Goal: Task Accomplishment & Management: Use online tool/utility

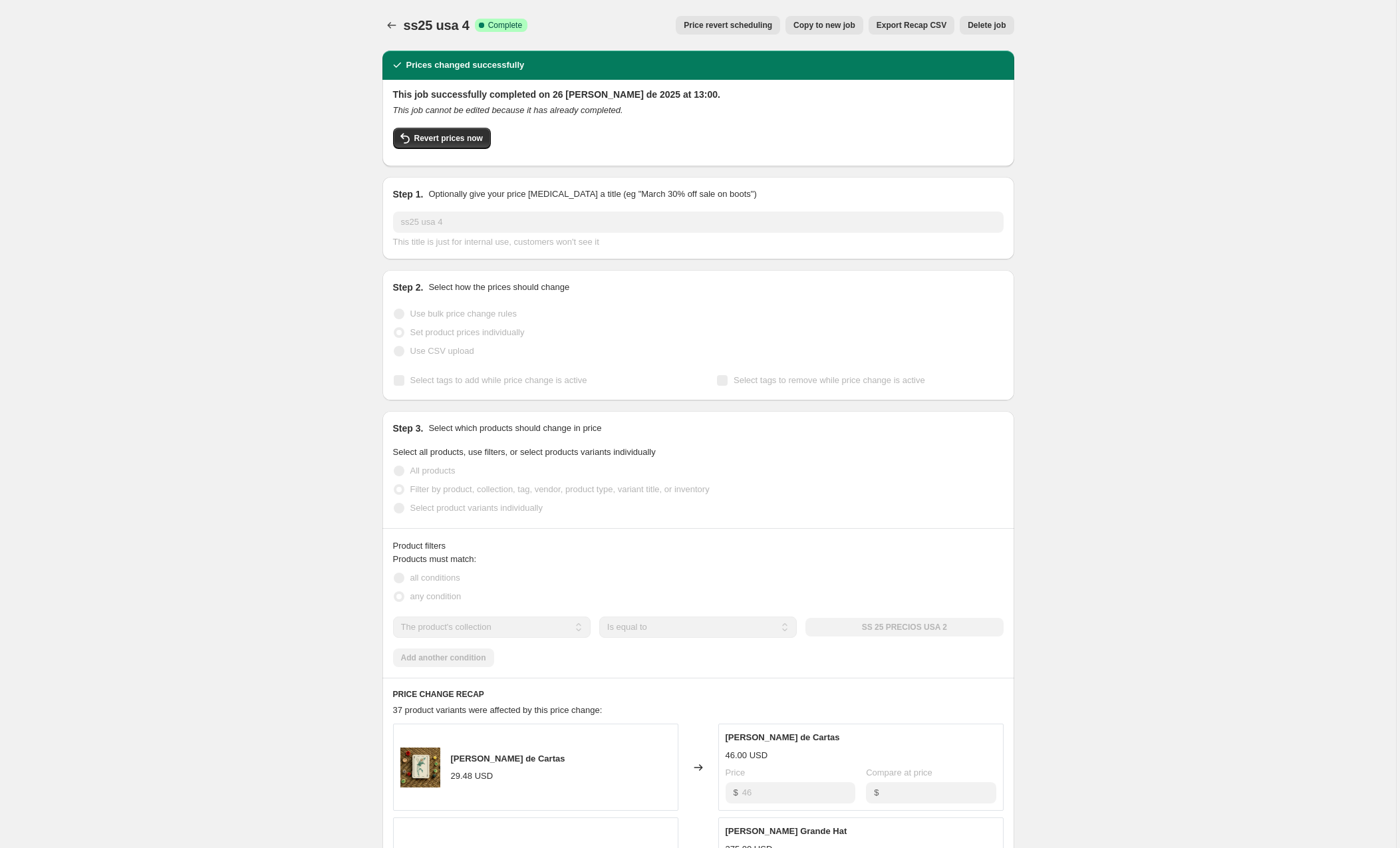
select select "collection"
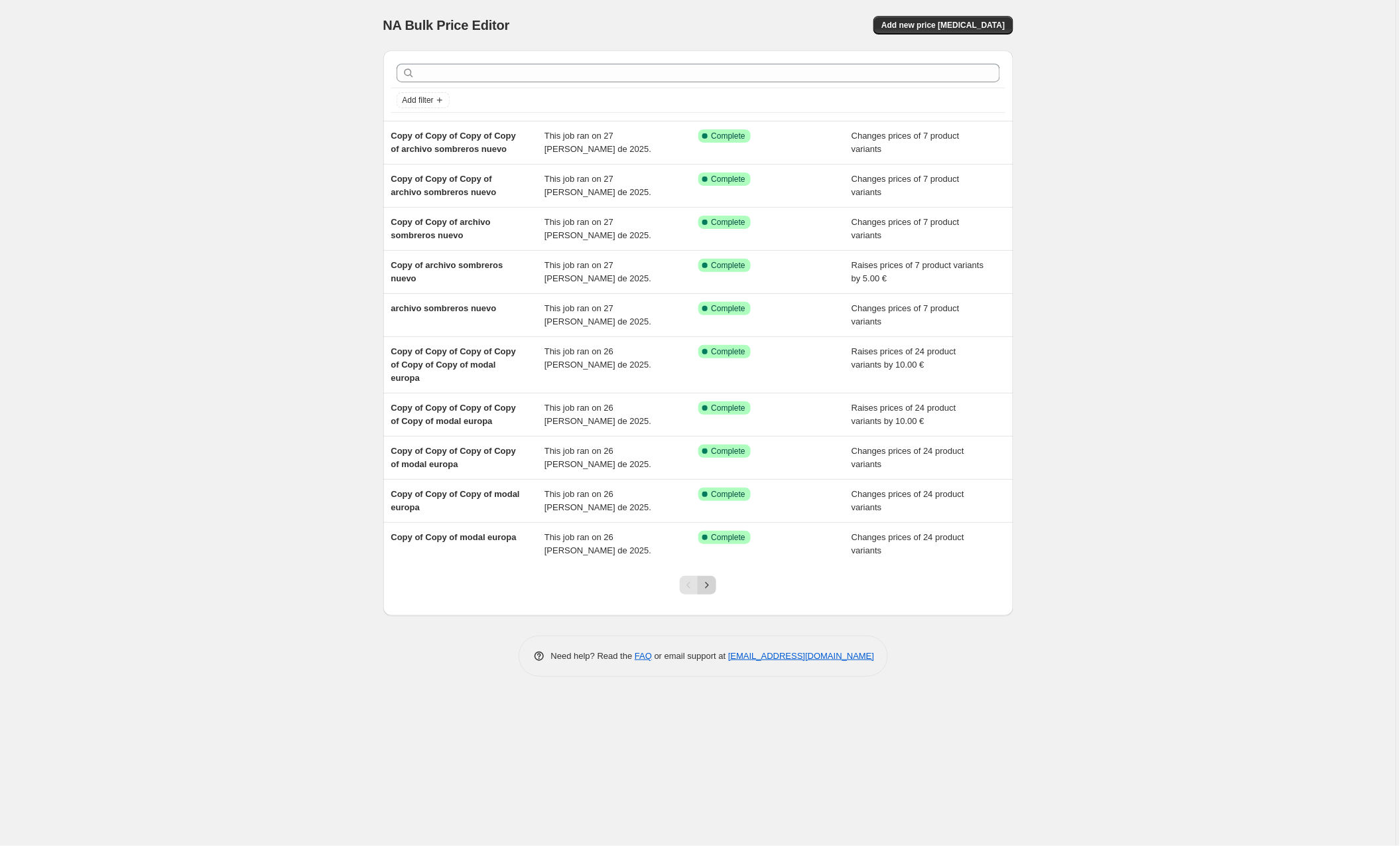
click at [710, 581] on icon "Next" at bounding box center [707, 585] width 13 height 13
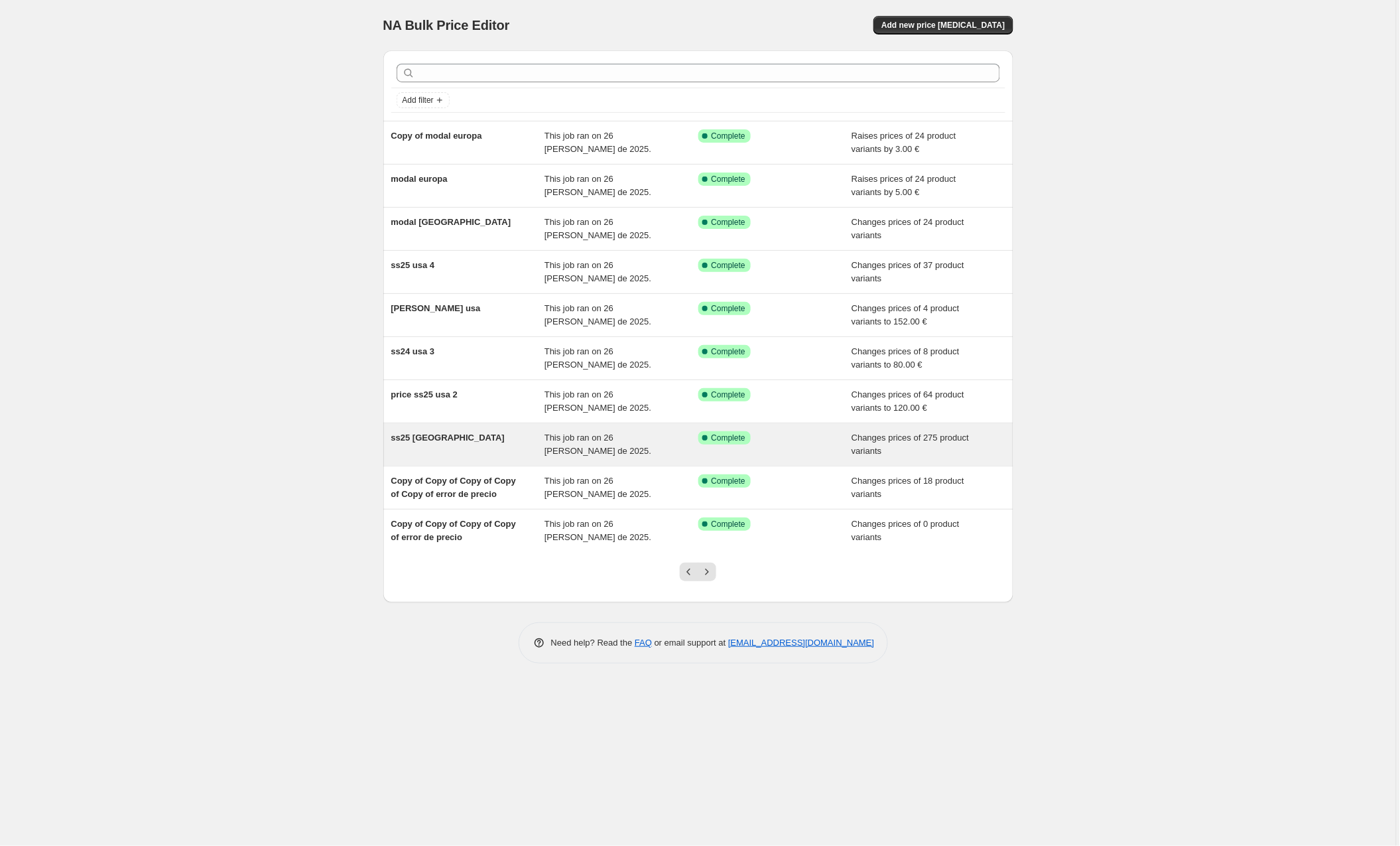
click at [497, 447] on div "ss25 [GEOGRAPHIC_DATA]" at bounding box center [468, 444] width 154 height 26
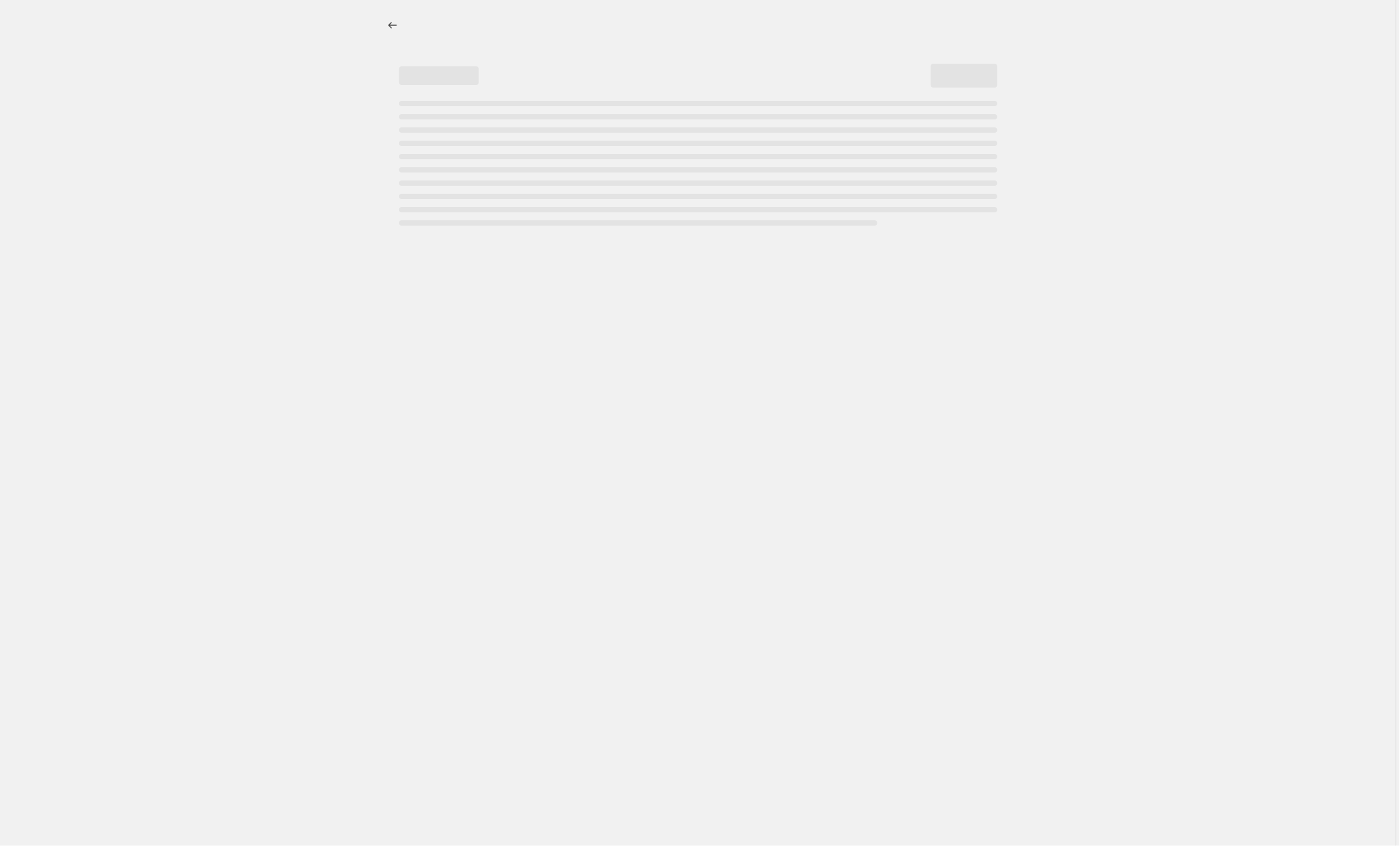
select select "collection"
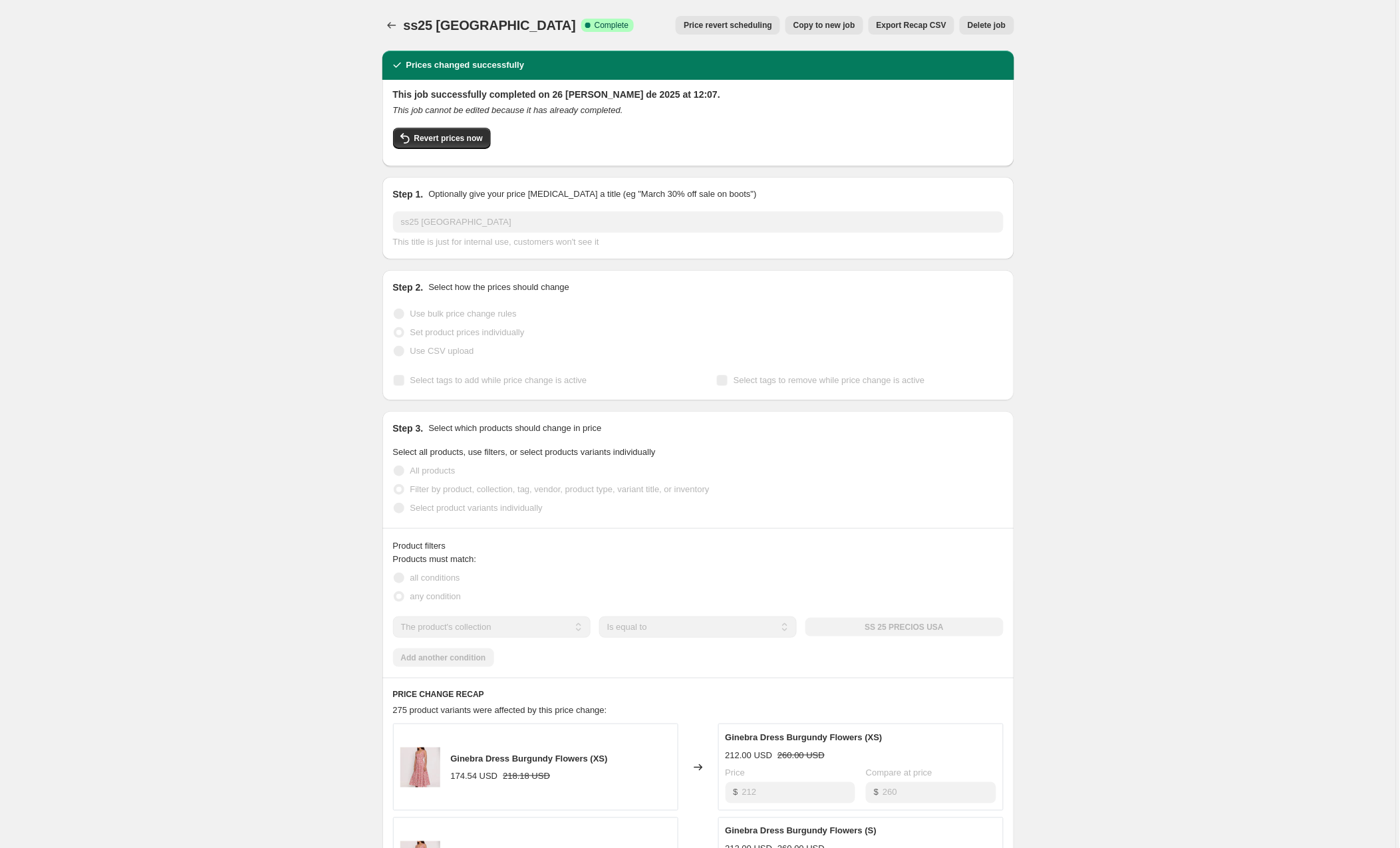
click at [821, 26] on span "Copy to new job" at bounding box center [825, 26] width 62 height 11
select select "collection"
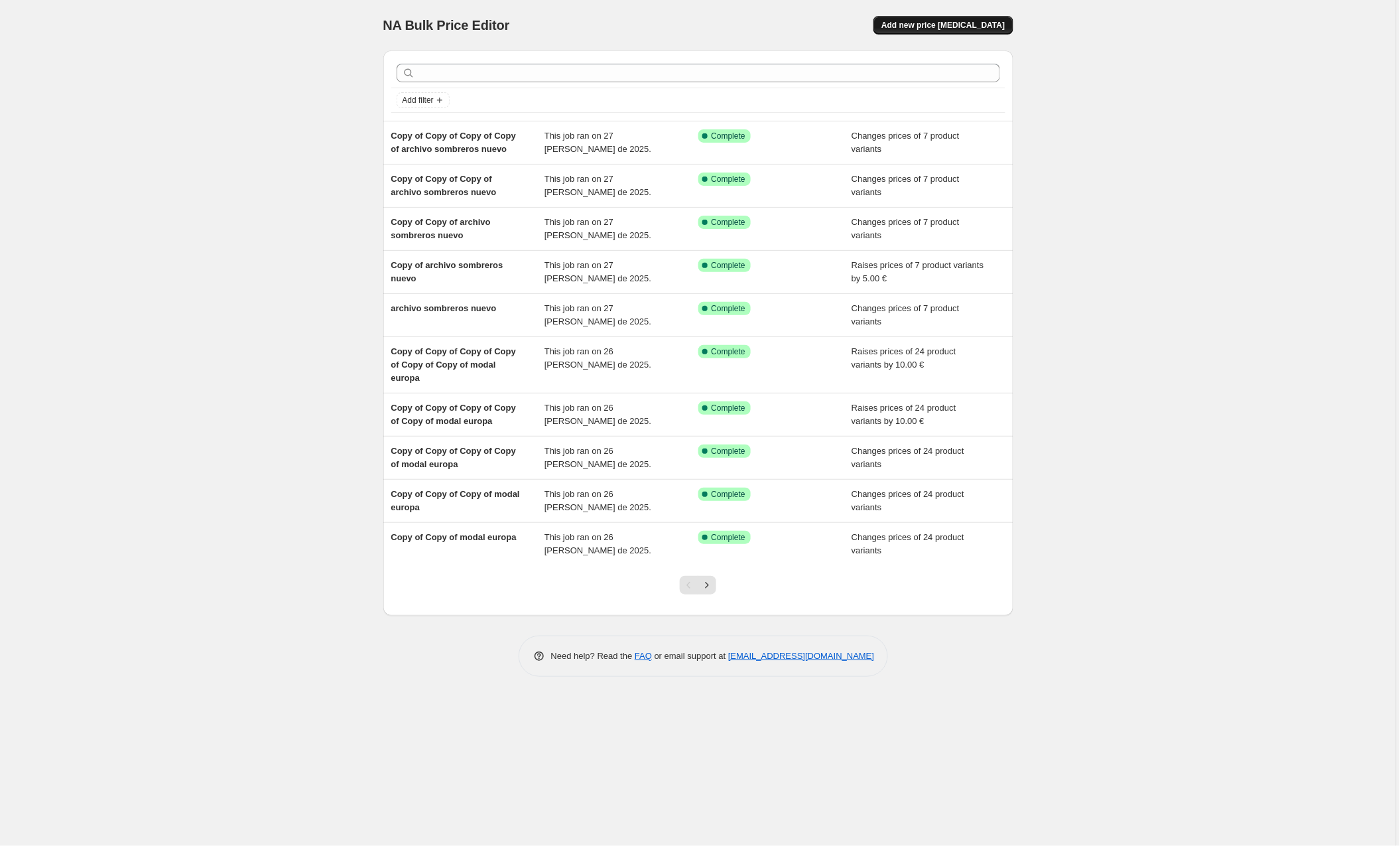
click at [984, 27] on span "Add new price [MEDICAL_DATA]" at bounding box center [943, 26] width 124 height 11
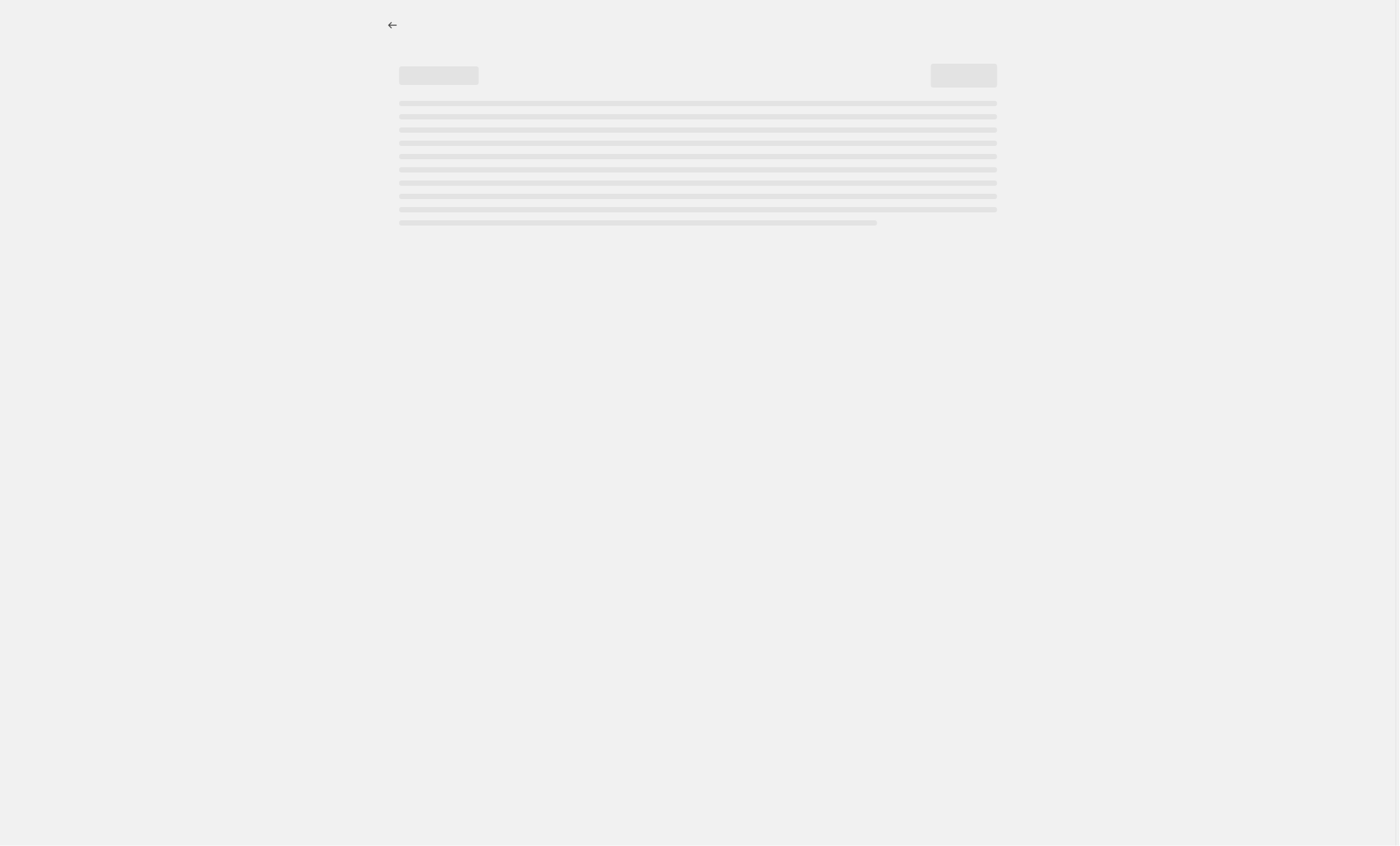
select select "percentage"
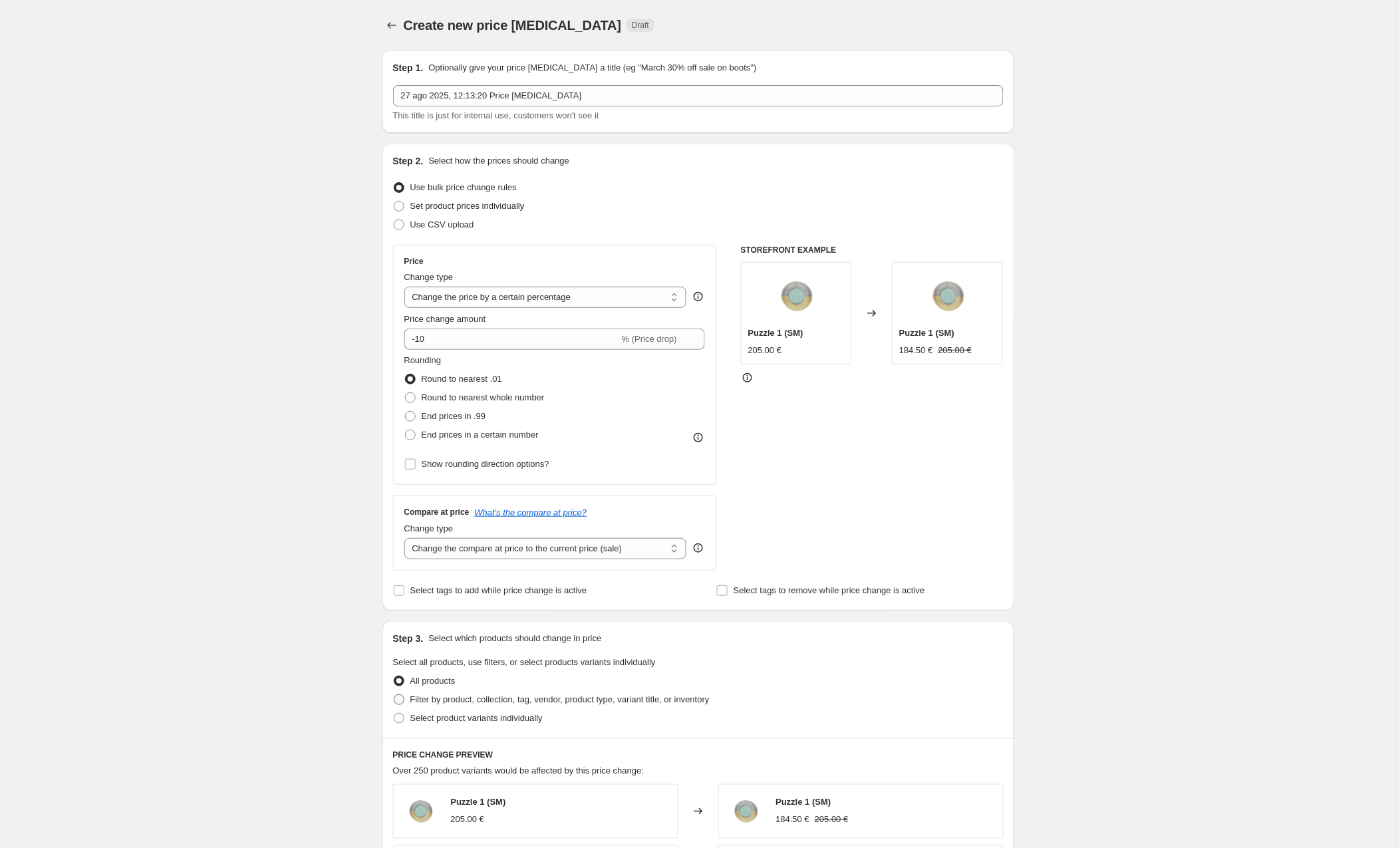
click at [402, 699] on span at bounding box center [399, 700] width 11 height 11
click at [394, 695] on input "Filter by product, collection, tag, vendor, product type, variant title, or inv…" at bounding box center [393, 694] width 1 height 1
radio input "true"
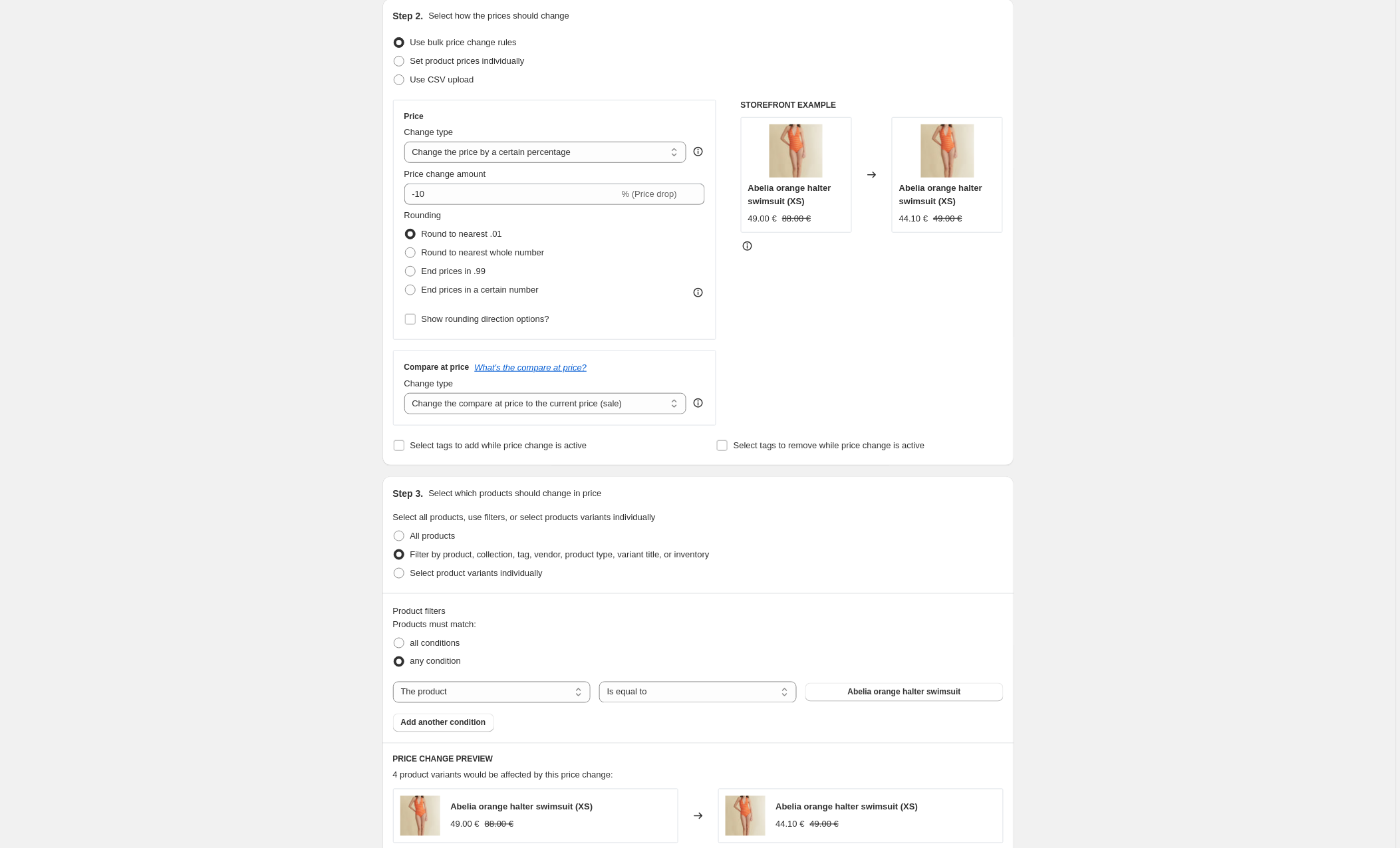
scroll to position [206, 0]
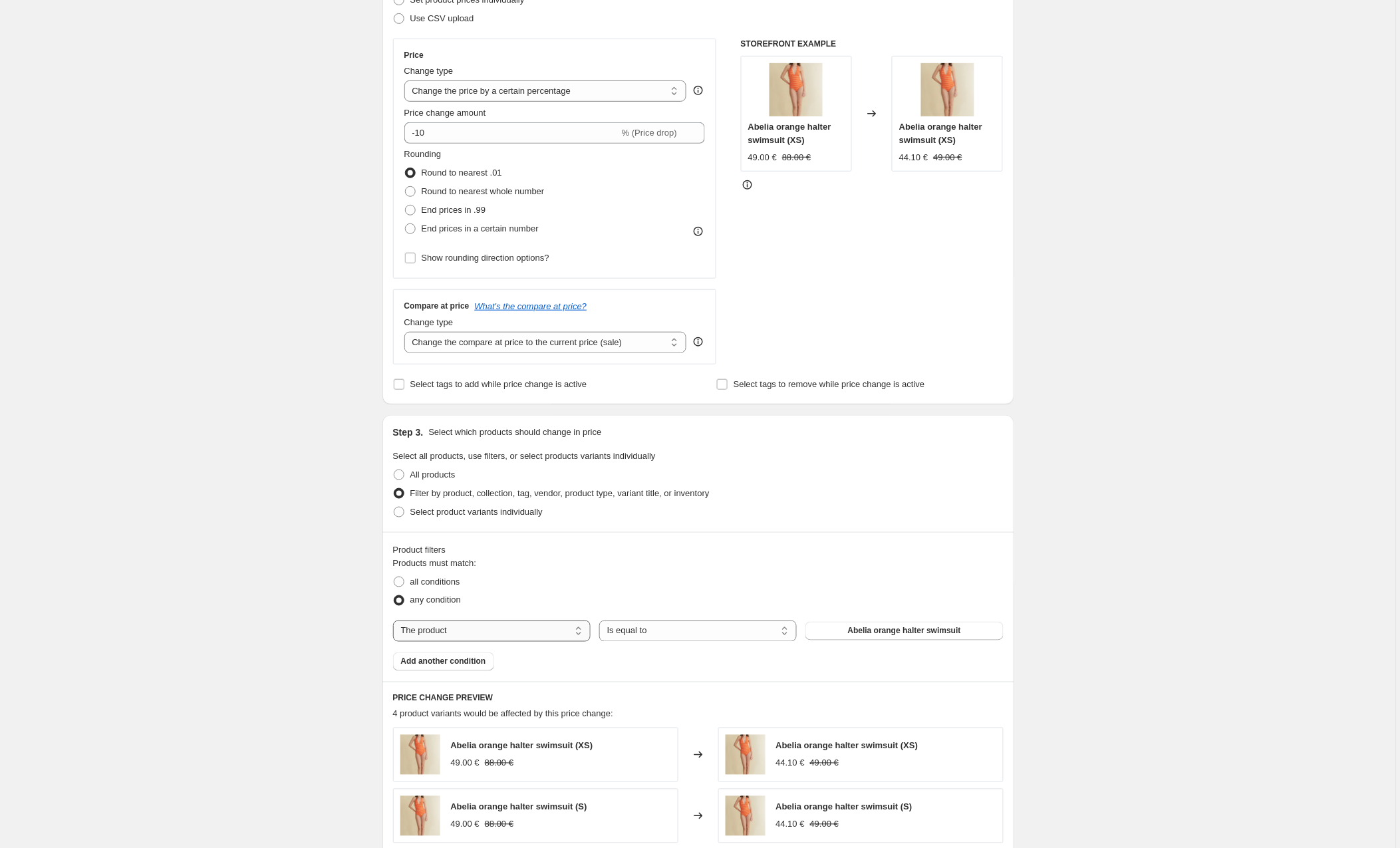
select select "collection"
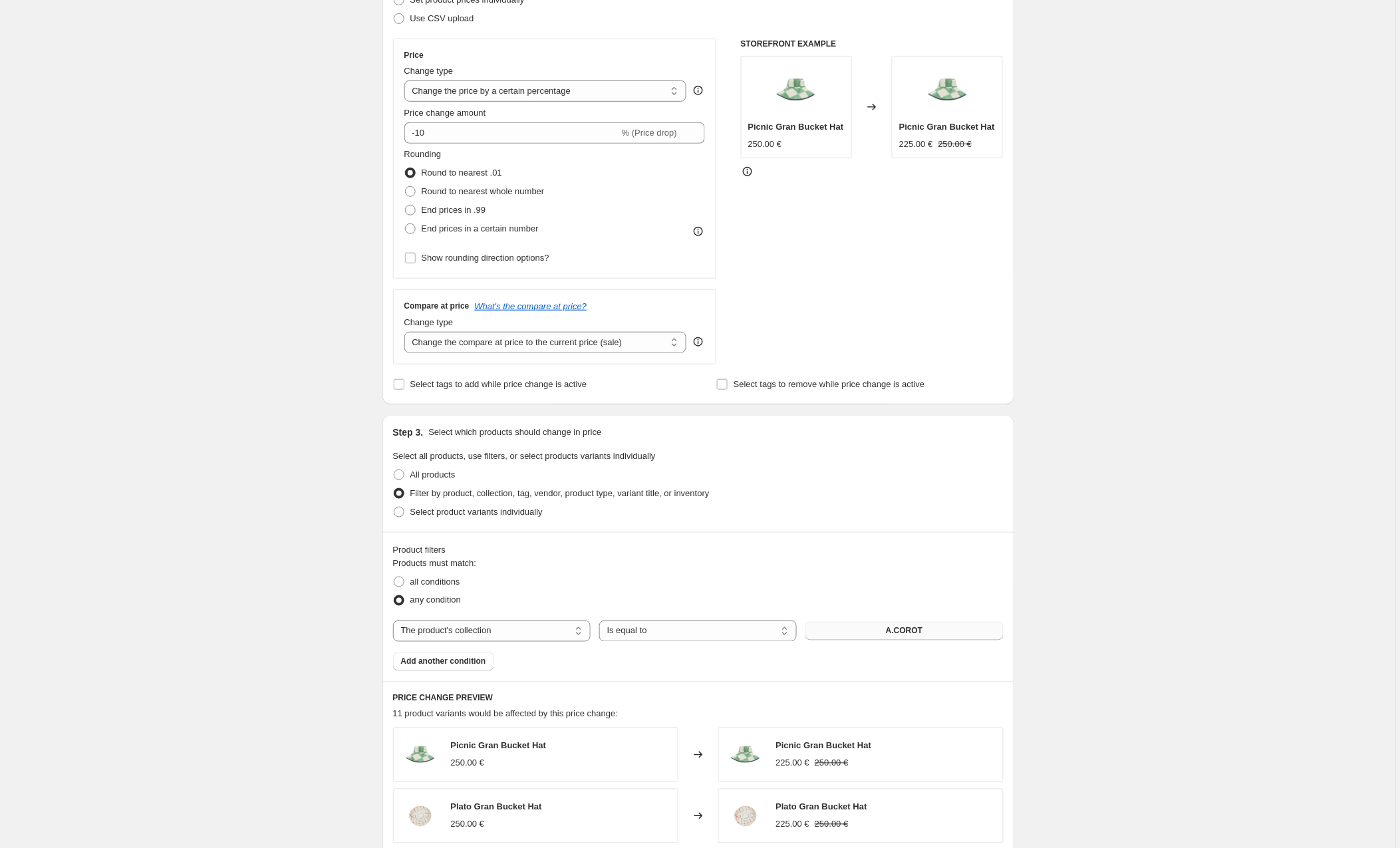
click at [888, 632] on span "A.COROT" at bounding box center [904, 631] width 36 height 11
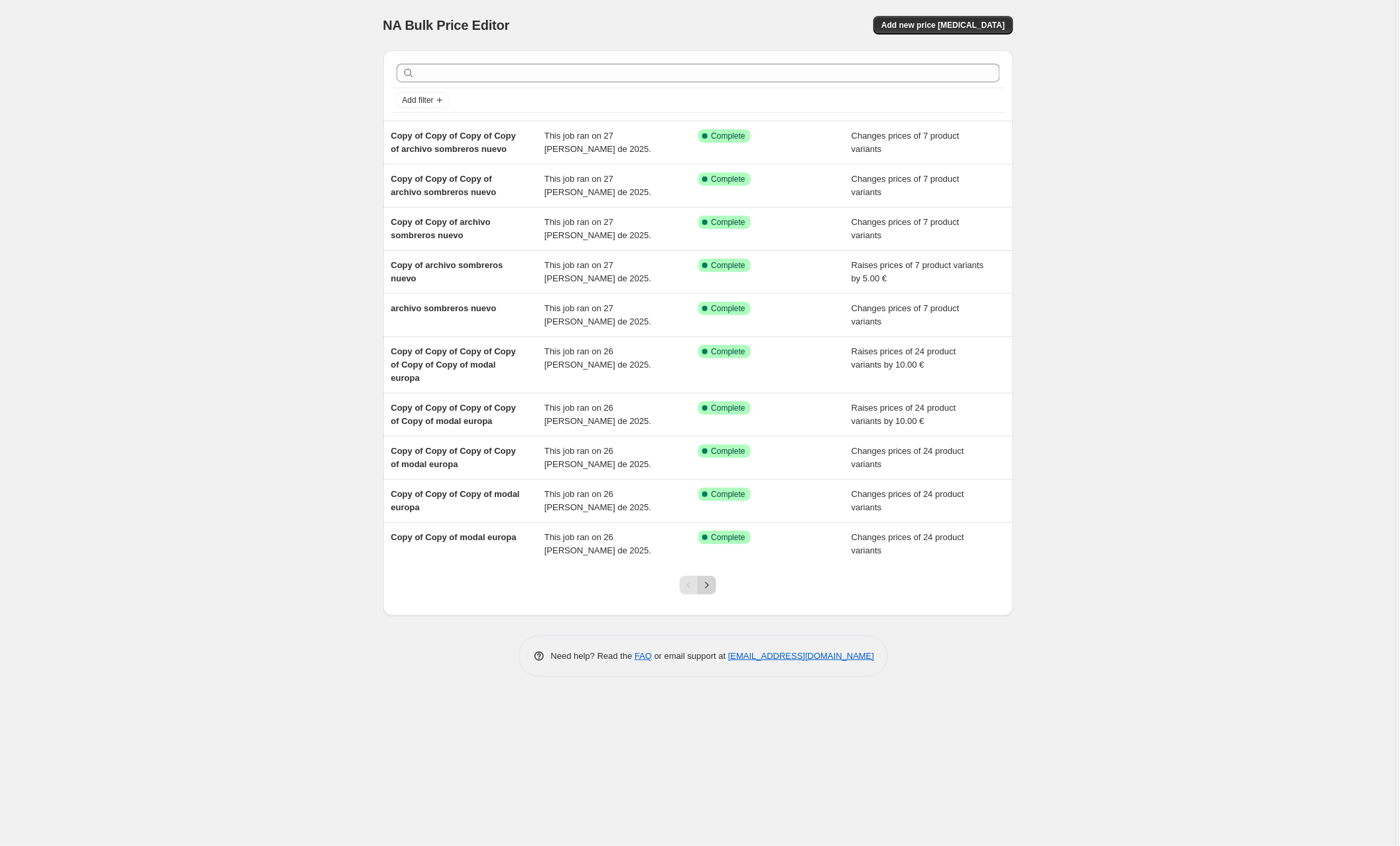
click at [705, 581] on icon "Next" at bounding box center [707, 585] width 13 height 13
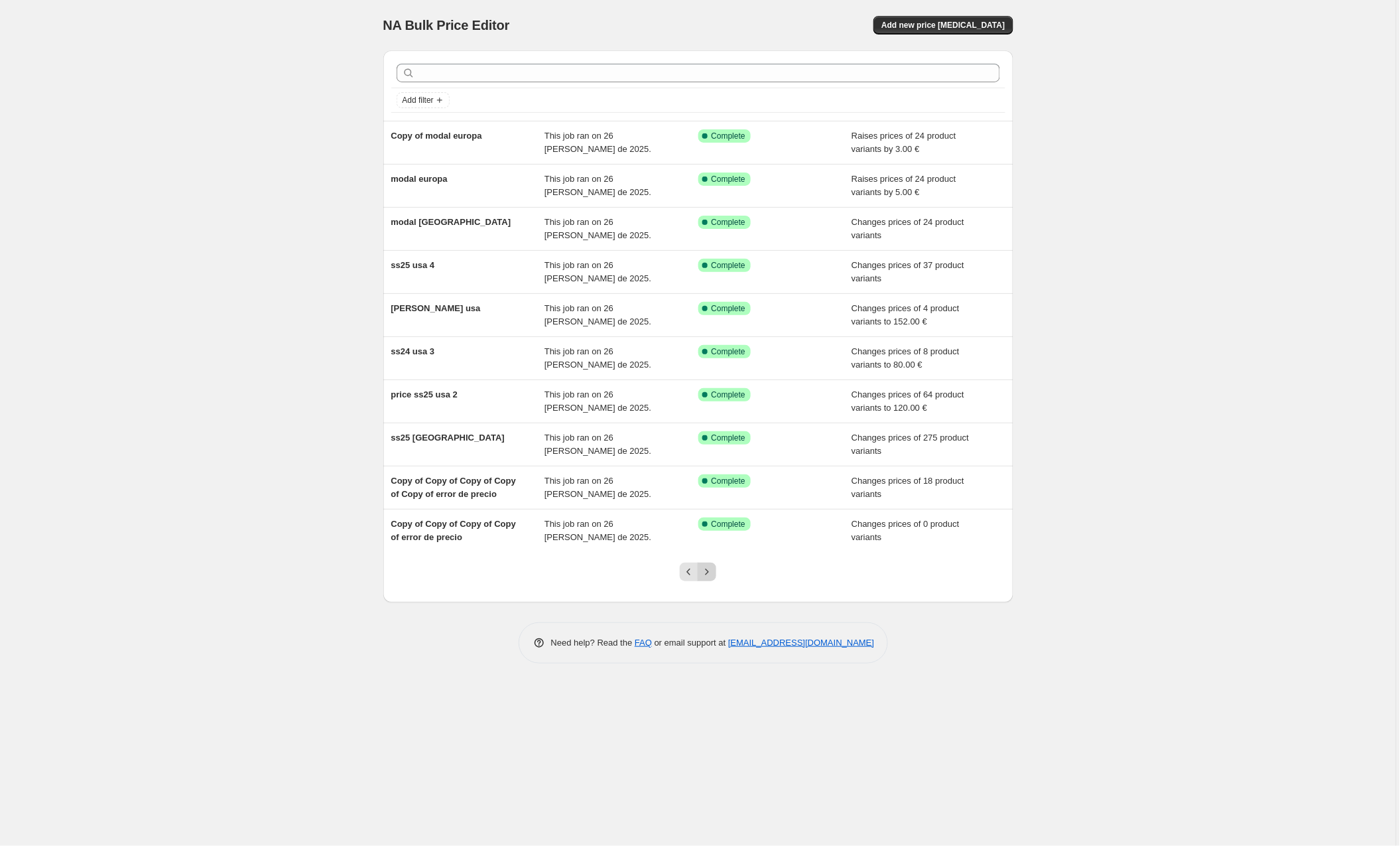
click at [707, 568] on icon "Next" at bounding box center [707, 572] width 13 height 13
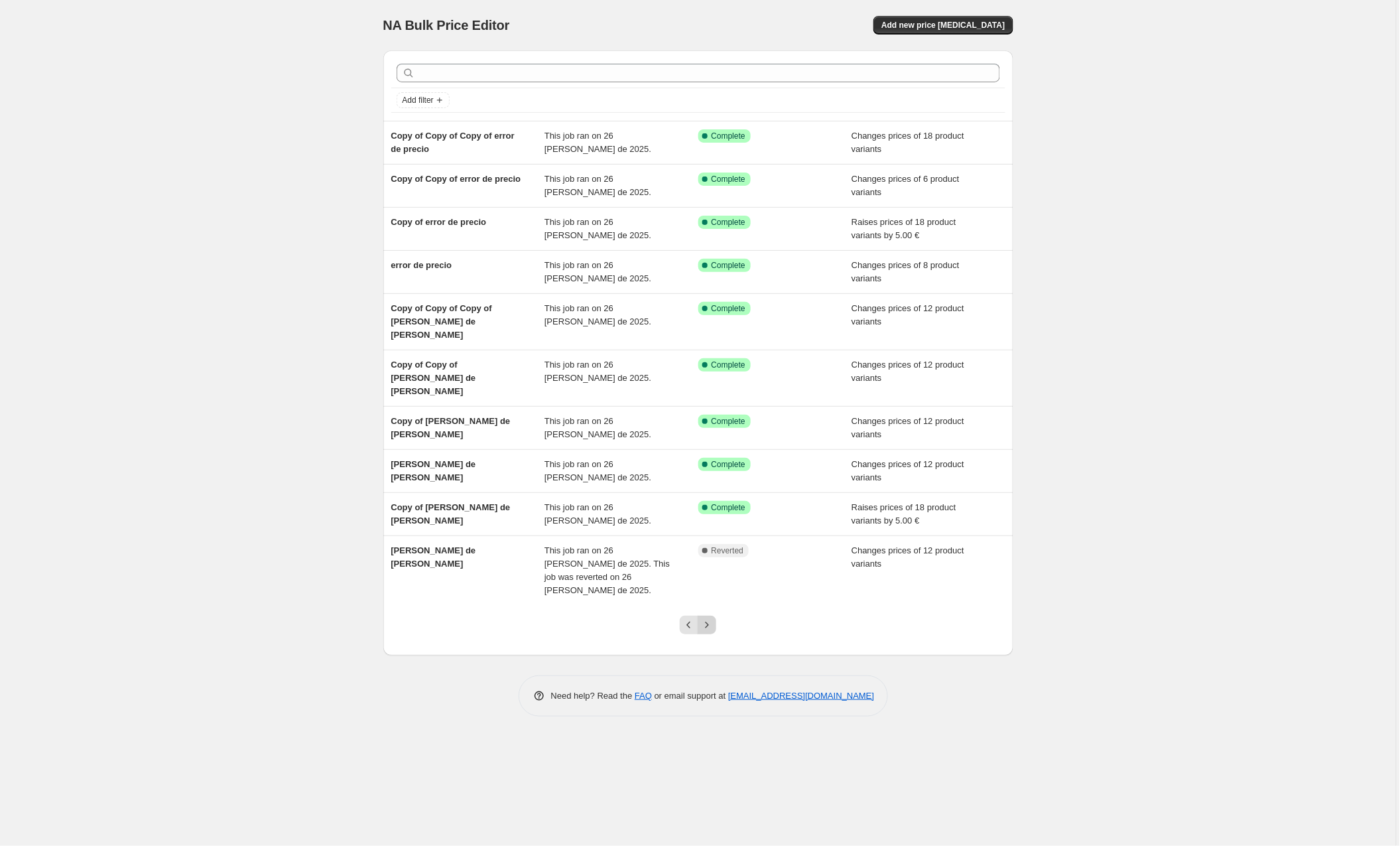
click at [708, 618] on icon "Next" at bounding box center [707, 625] width 13 height 13
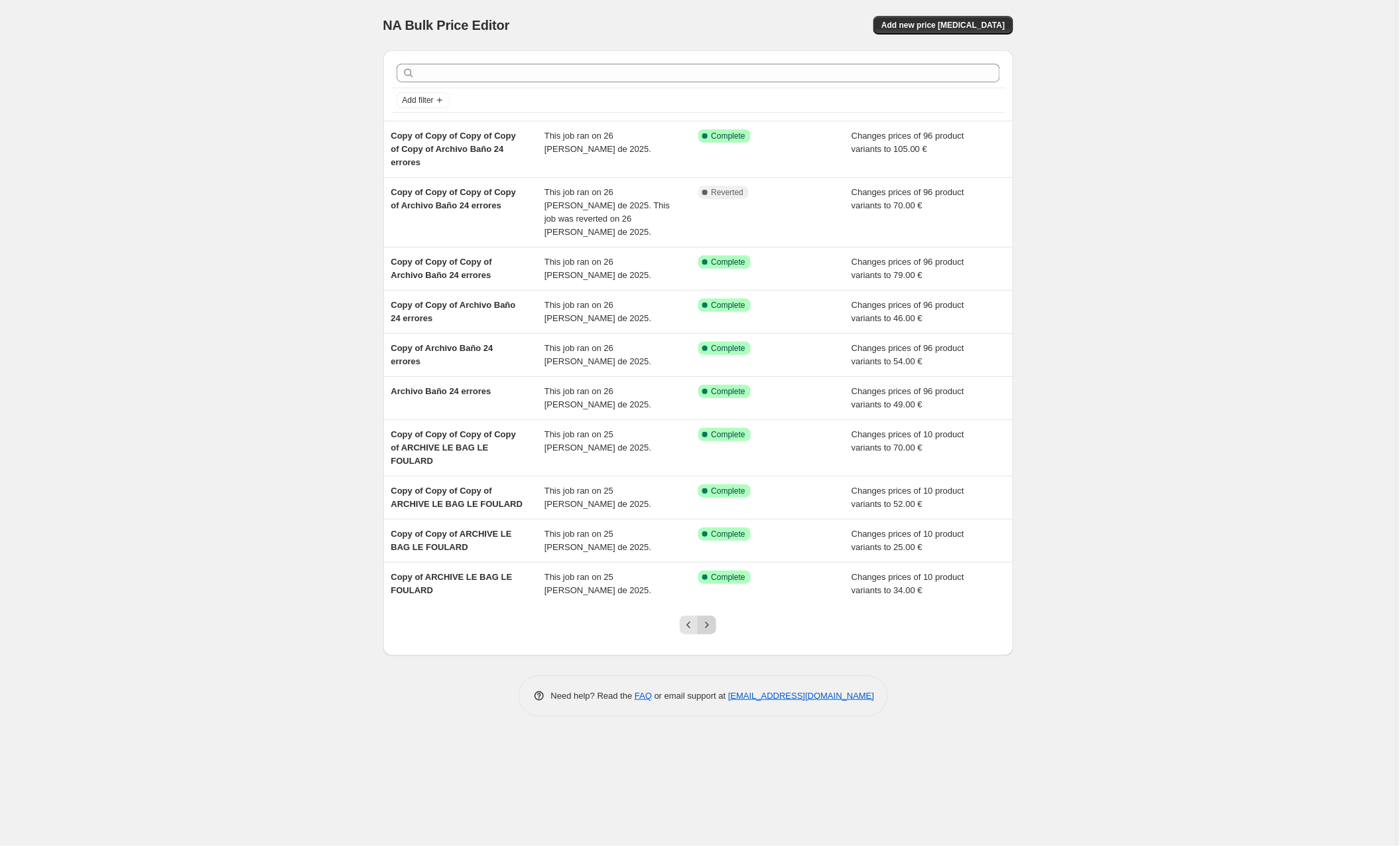
click at [708, 618] on icon "Next" at bounding box center [707, 625] width 13 height 13
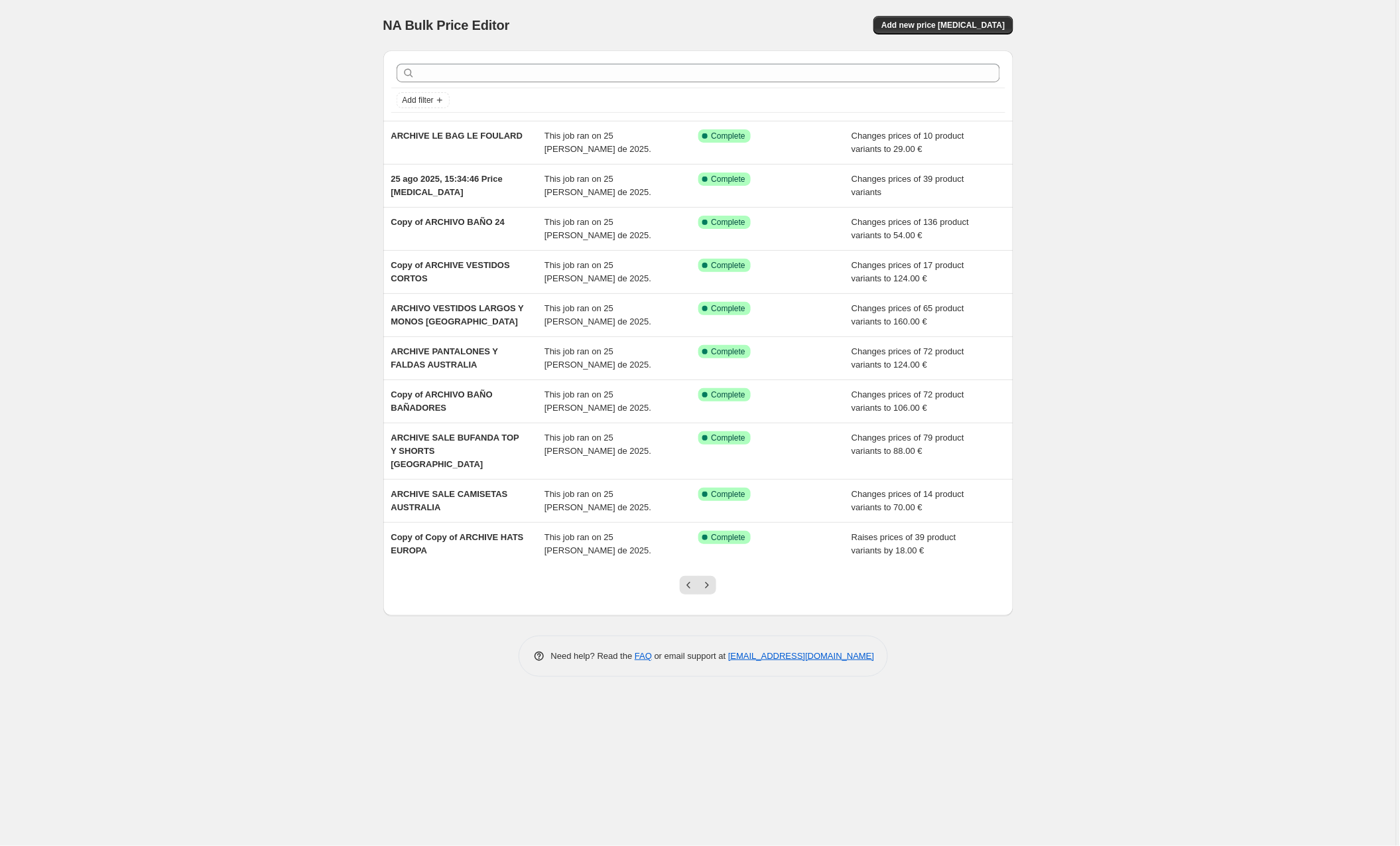
click at [708, 604] on div "Add filter ARCHIVE LE BAG LE FOULARD This job ran on 25 de agosto de 2025. Succ…" at bounding box center [699, 358] width 630 height 637
click at [713, 579] on icon "Next" at bounding box center [707, 585] width 13 height 13
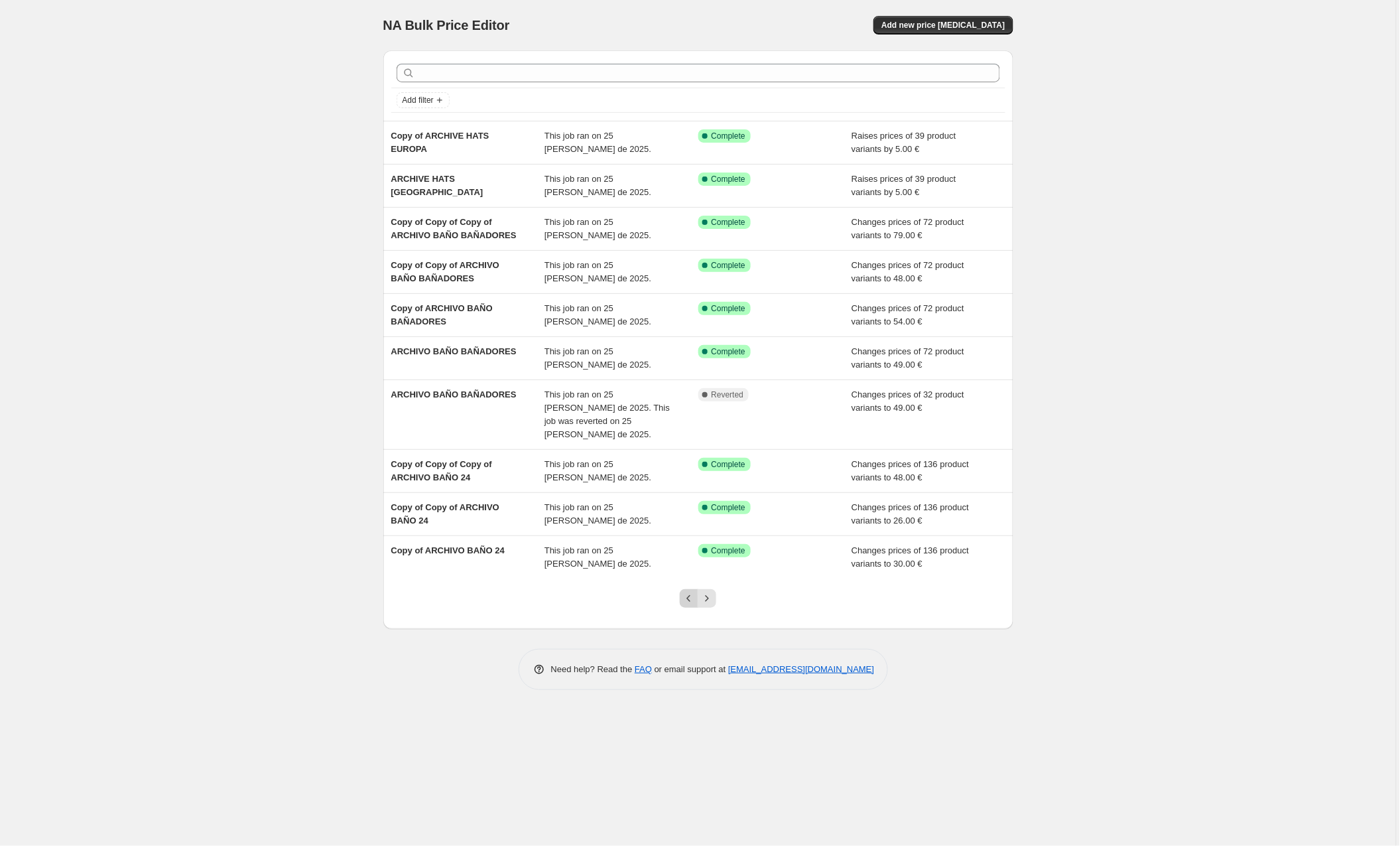
click at [684, 592] on icon "Previous" at bounding box center [689, 599] width 13 height 13
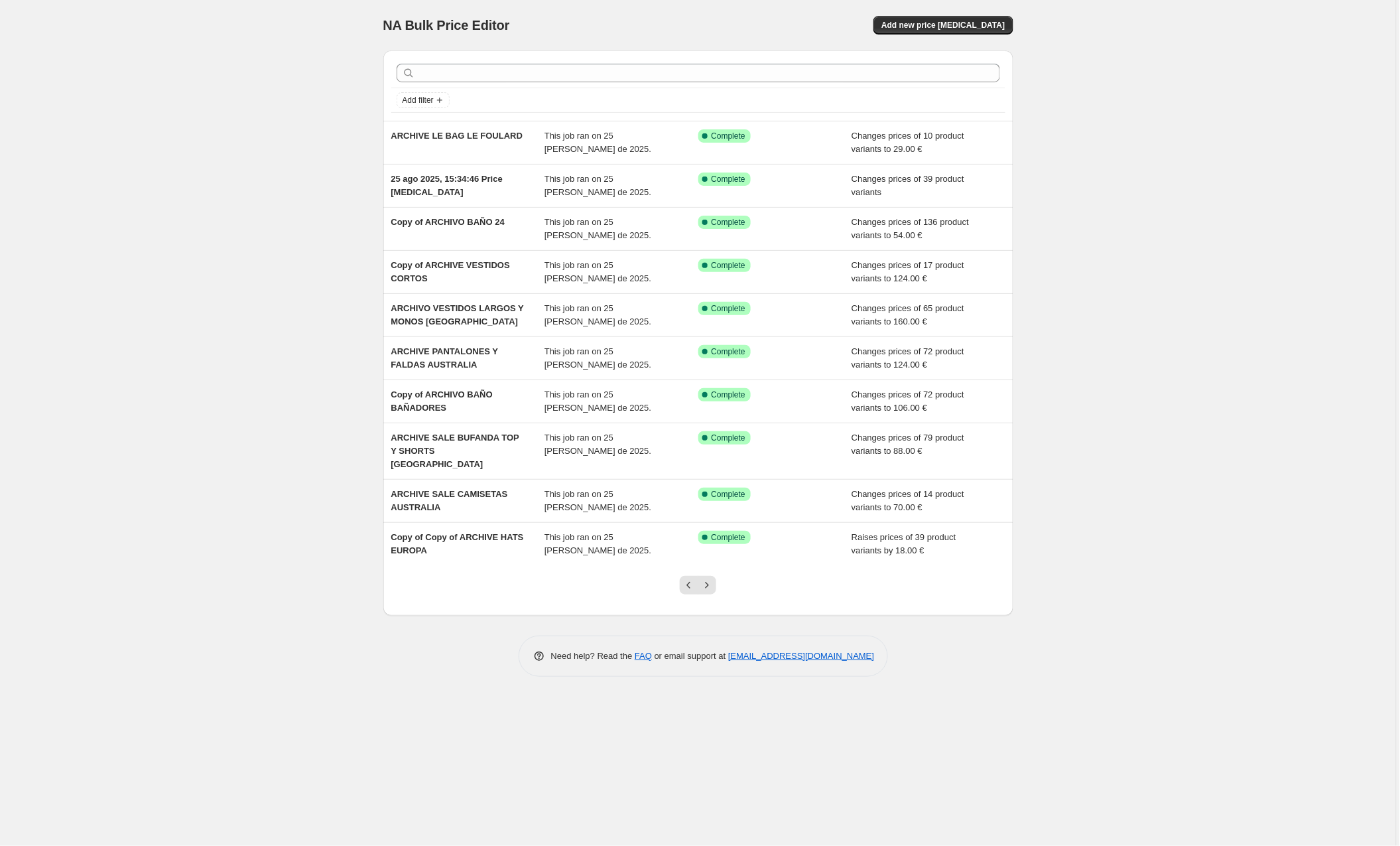
click at [684, 583] on div at bounding box center [698, 590] width 54 height 50
click at [689, 576] on button "Previous" at bounding box center [689, 585] width 19 height 19
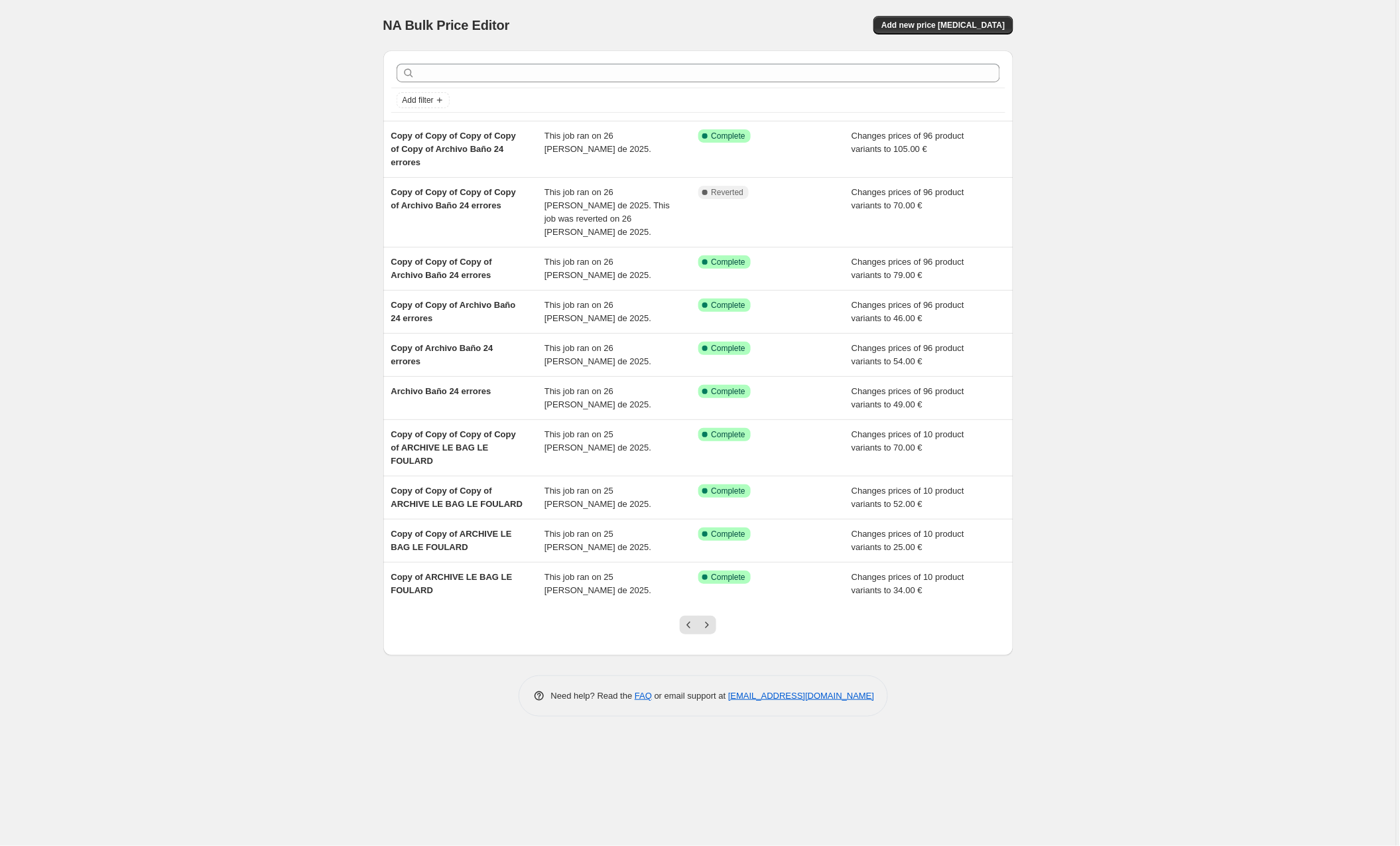
click at [683, 616] on button "Previous" at bounding box center [689, 625] width 19 height 19
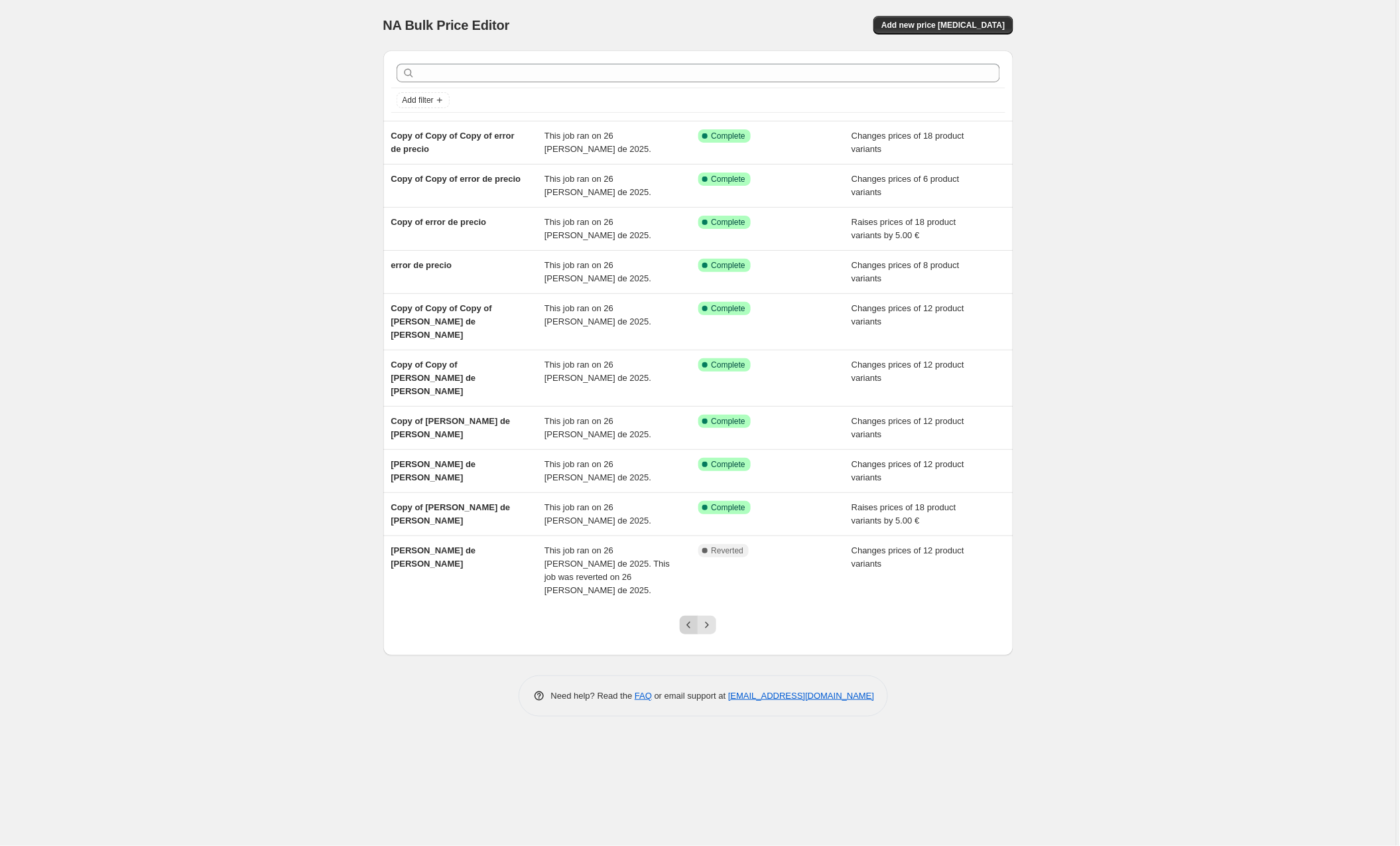
click at [689, 618] on icon "Previous" at bounding box center [689, 625] width 13 height 13
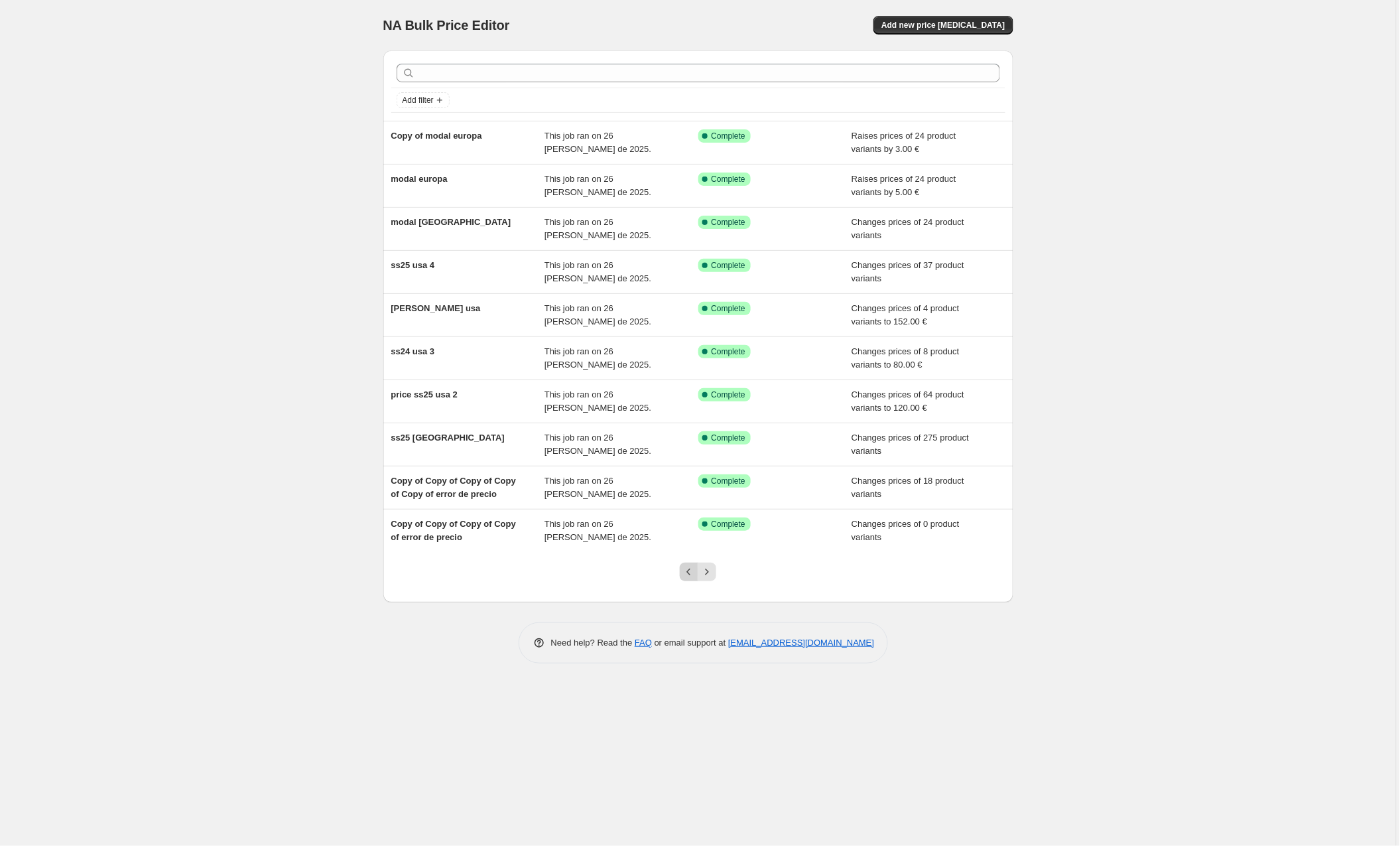
click at [693, 565] on icon "Previous" at bounding box center [689, 572] width 13 height 13
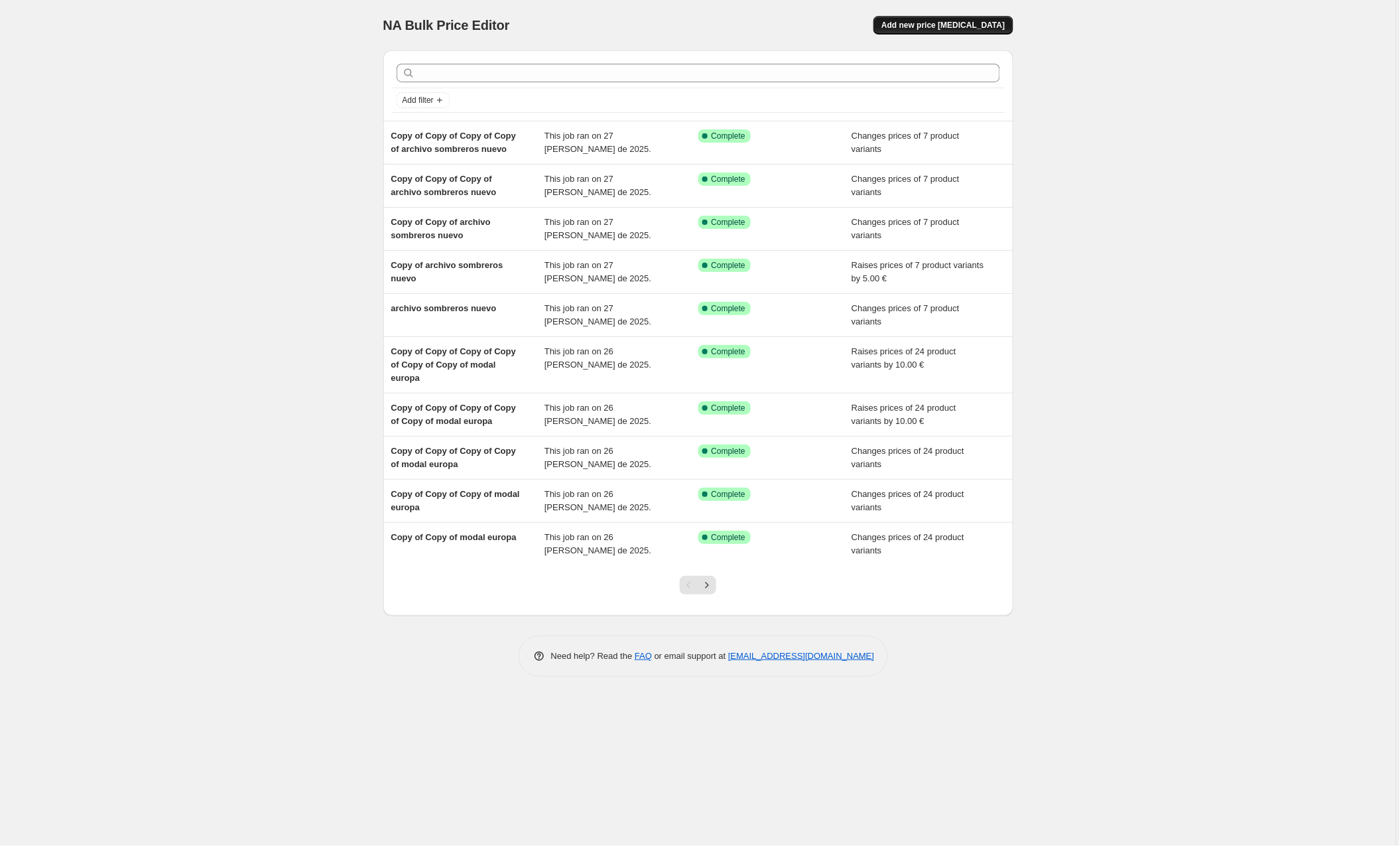
click at [955, 26] on span "Add new price [MEDICAL_DATA]" at bounding box center [943, 26] width 124 height 11
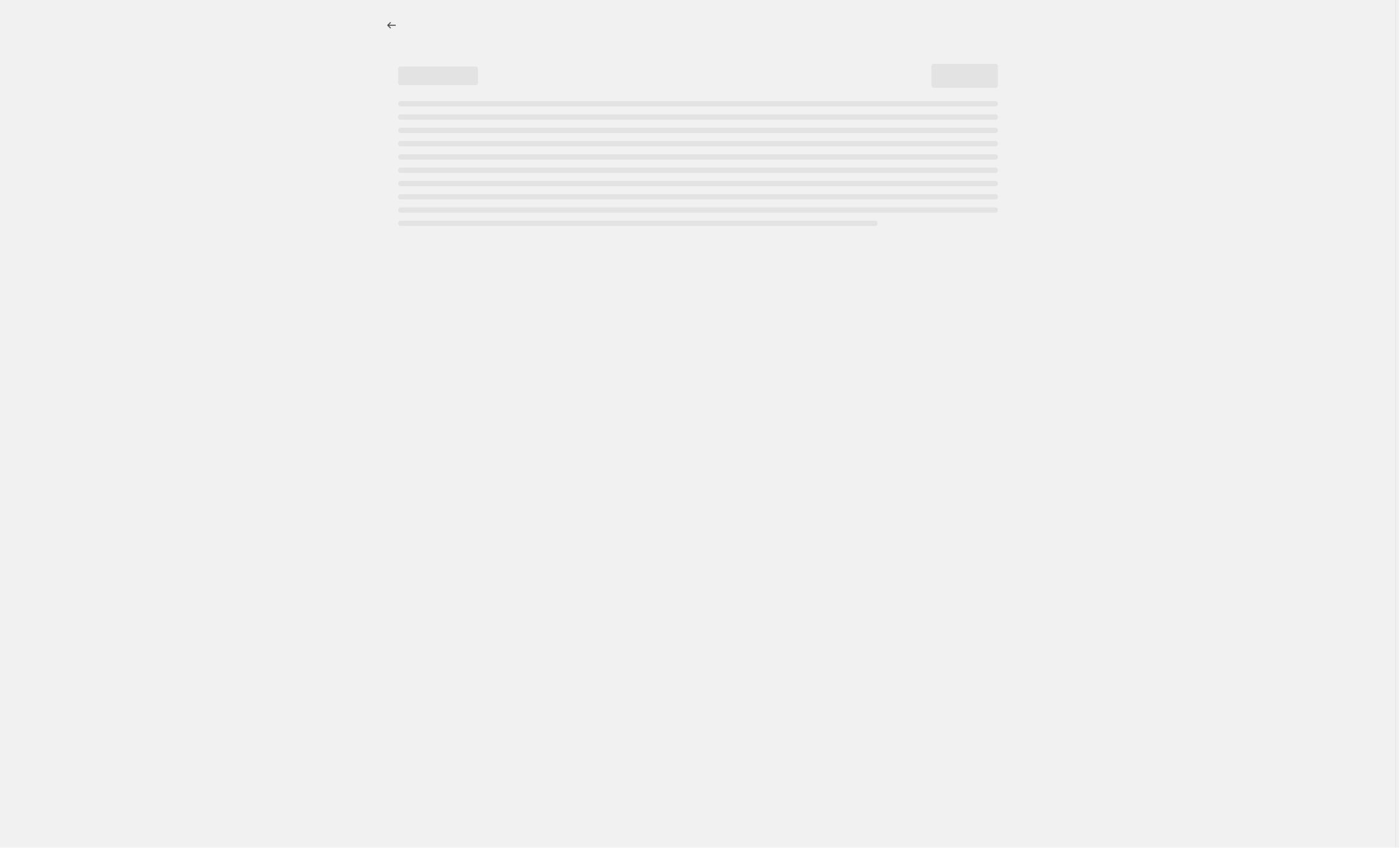
select select "percentage"
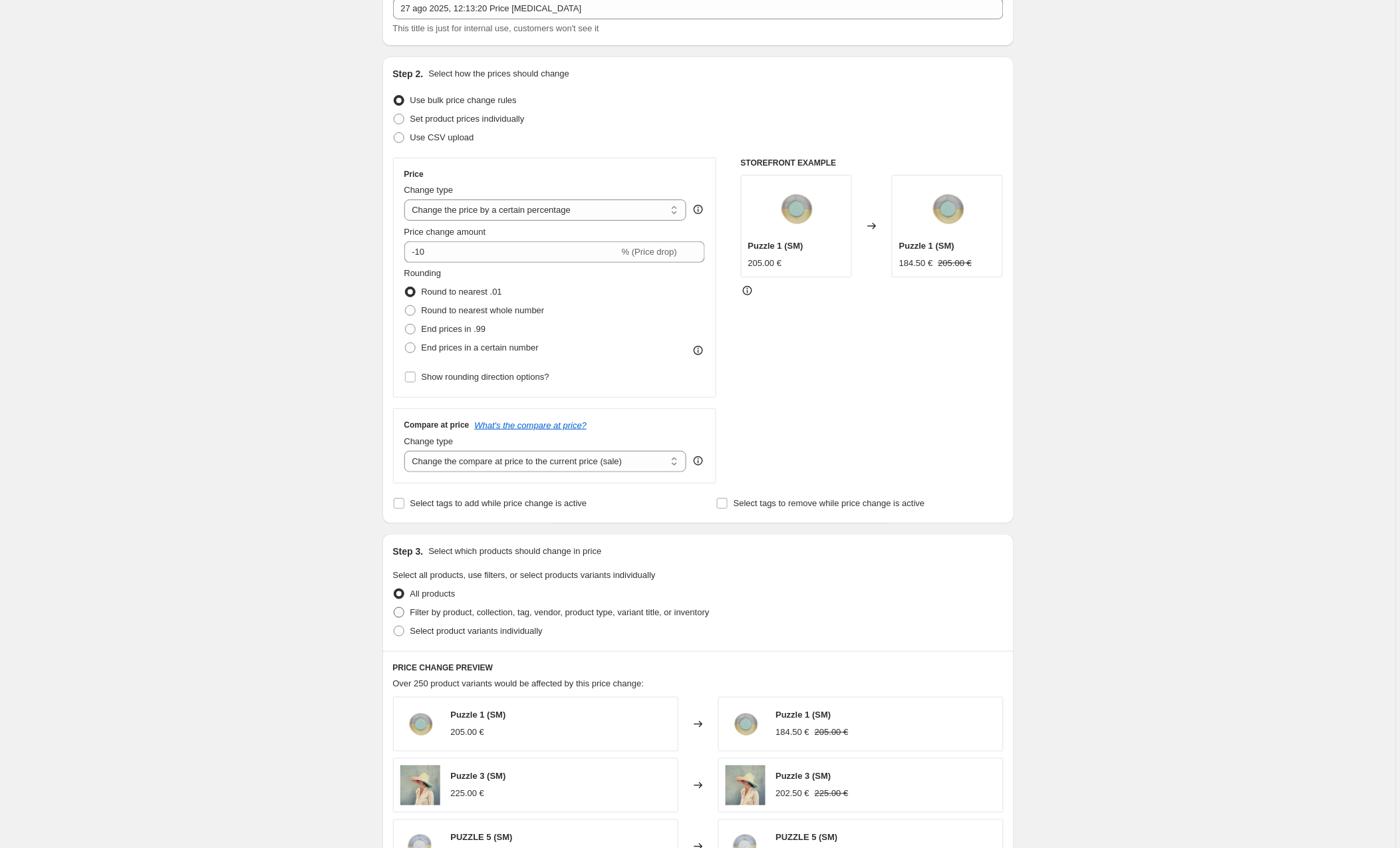
scroll to position [86, 0]
click at [402, 609] on span at bounding box center [399, 613] width 11 height 11
click at [394, 608] on input "Filter by product, collection, tag, vendor, product type, variant title, or inv…" at bounding box center [393, 608] width 1 height 1
radio input "true"
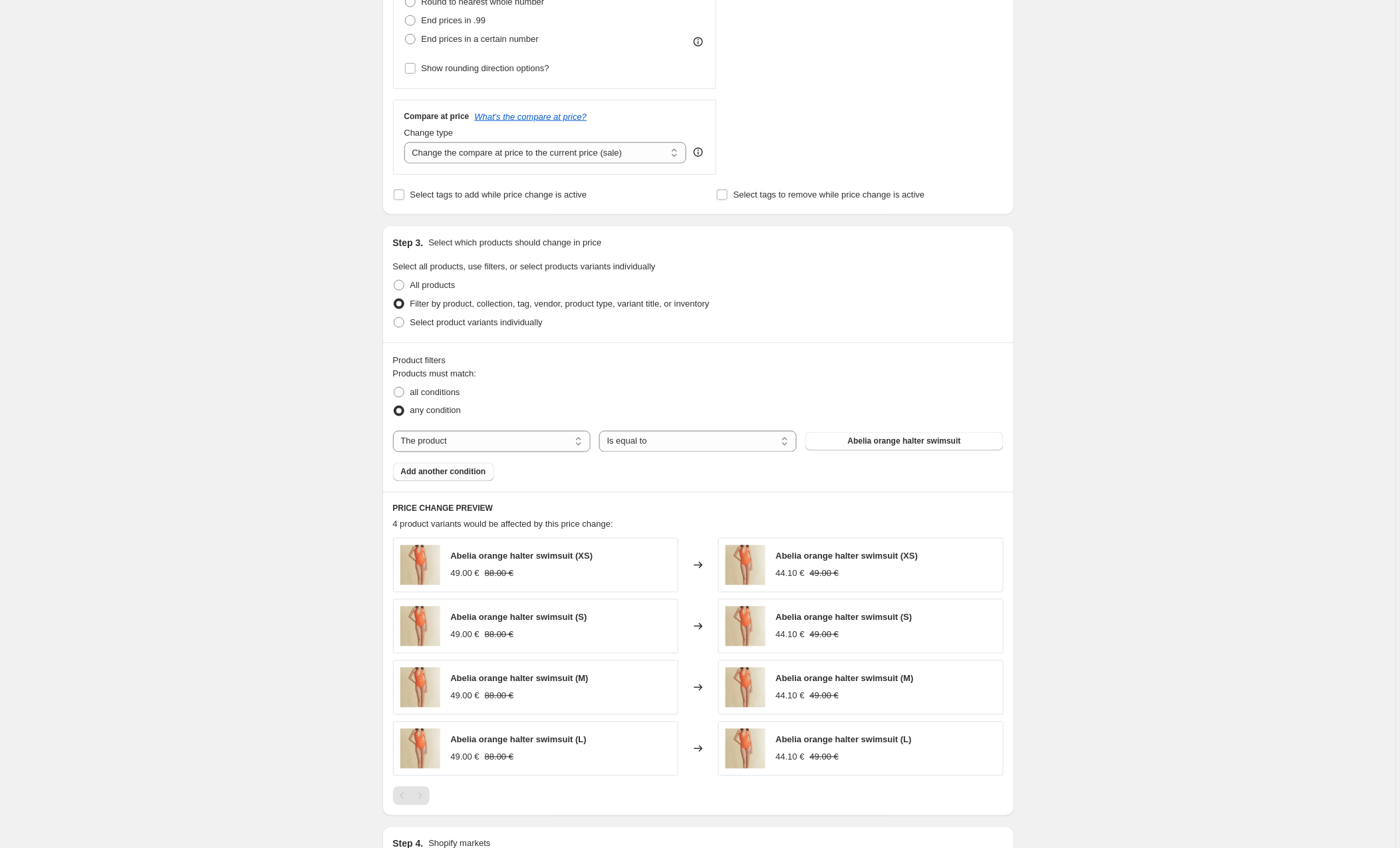
scroll to position [409, 0]
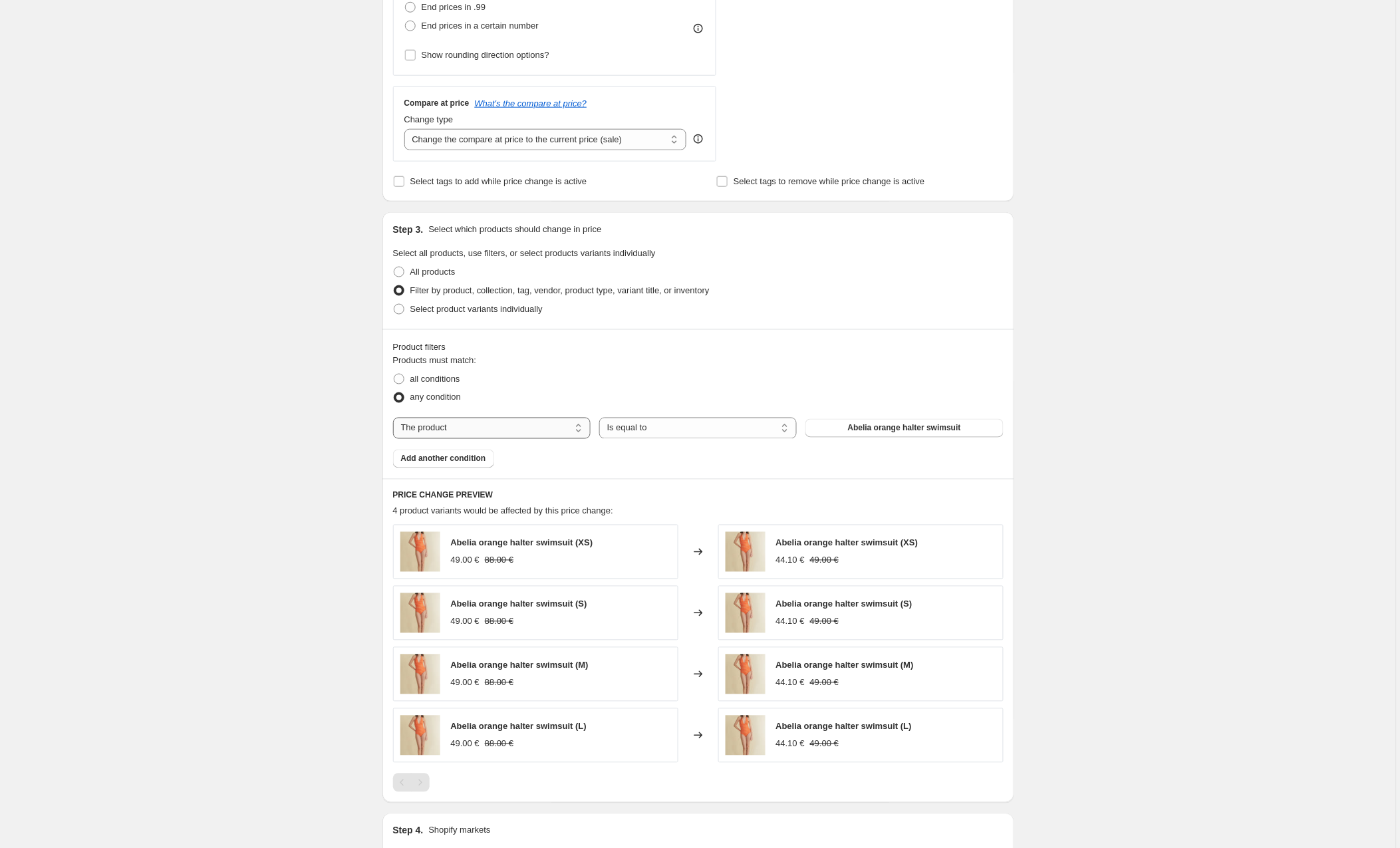
select select "collection"
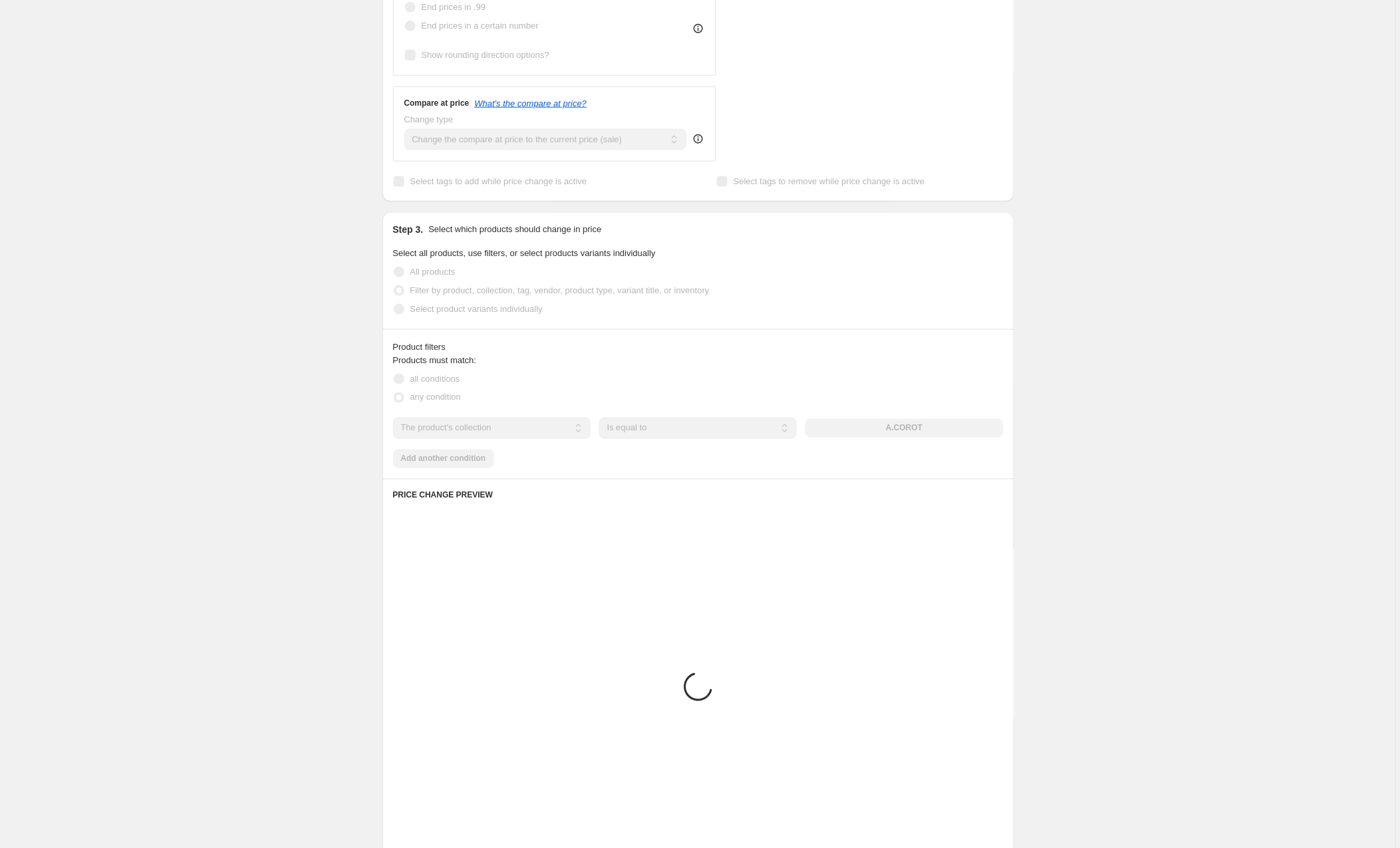
click at [879, 431] on div "The product The product's collection The product's tag The product's vendor The…" at bounding box center [699, 428] width 610 height 22
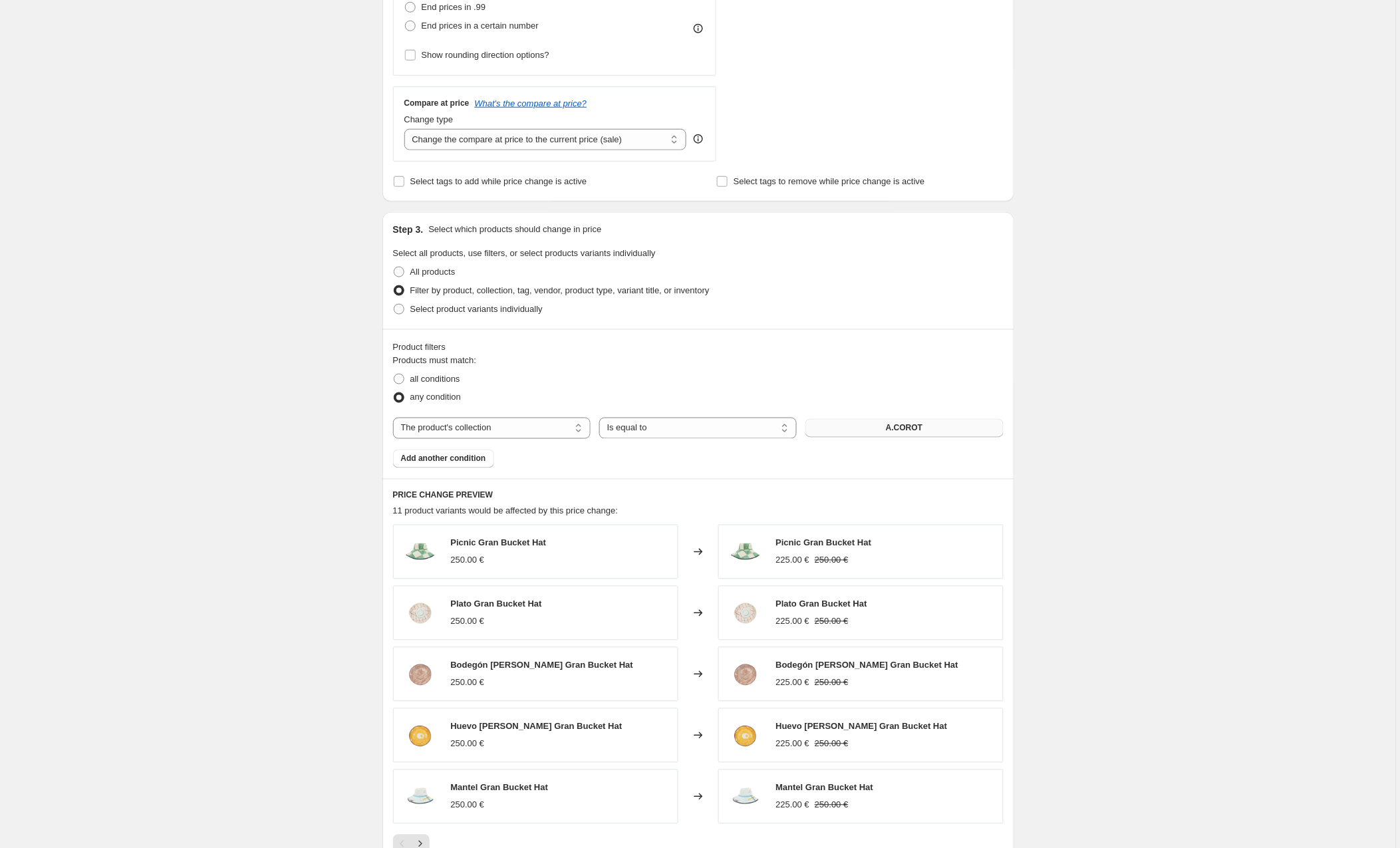
click at [892, 428] on span "A.COROT" at bounding box center [904, 428] width 36 height 11
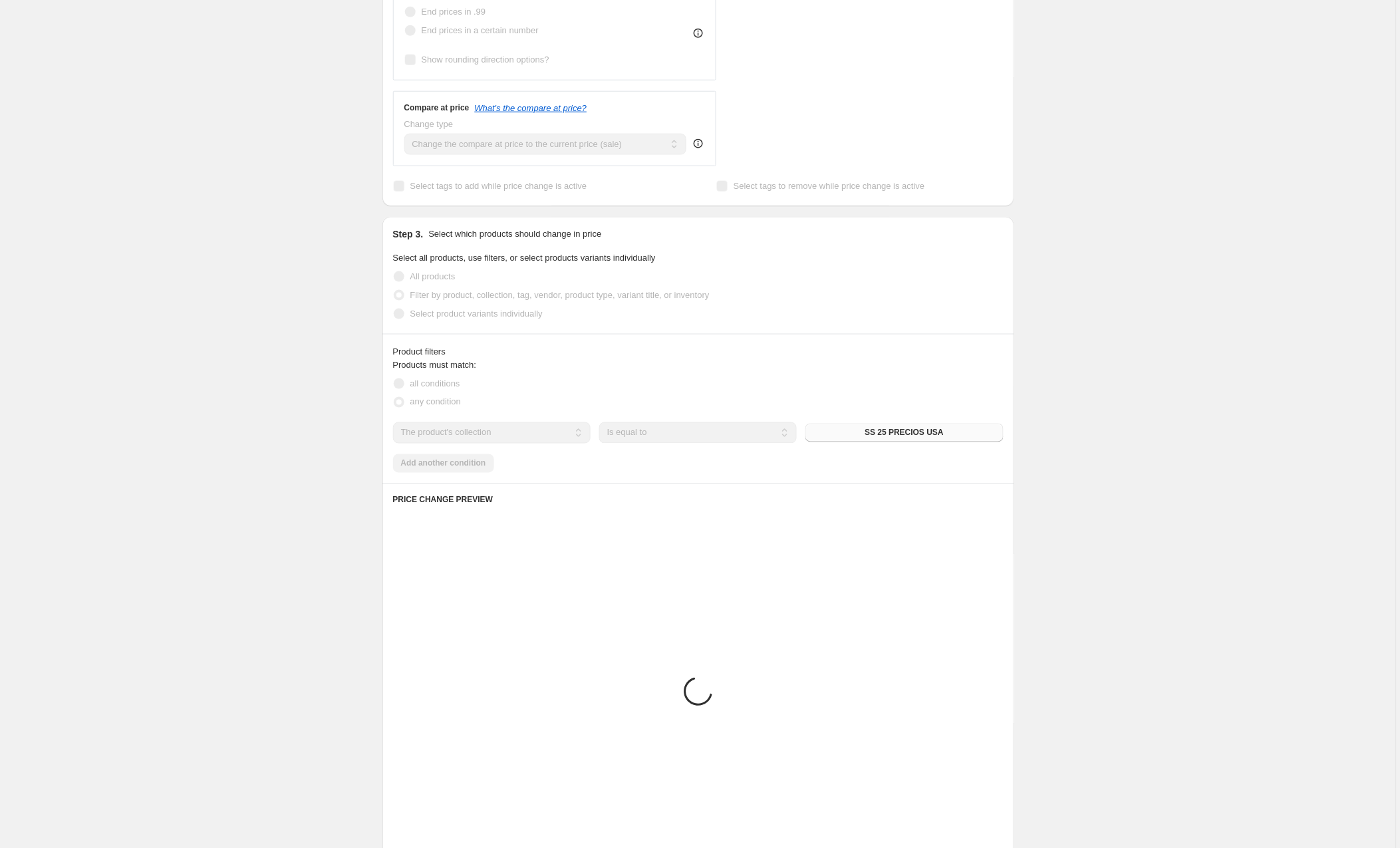
scroll to position [403, 0]
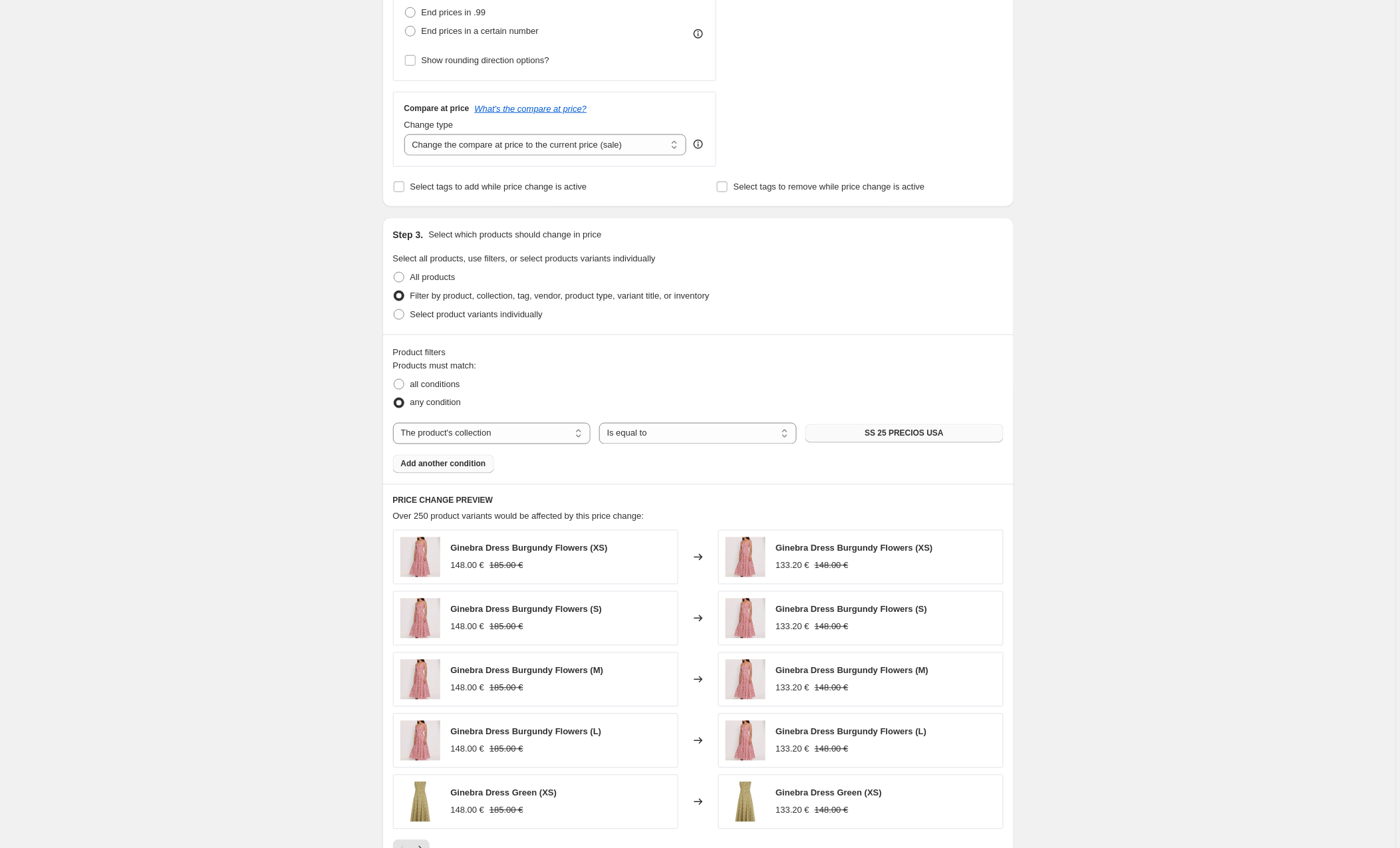
click at [453, 466] on span "Add another condition" at bounding box center [443, 464] width 85 height 11
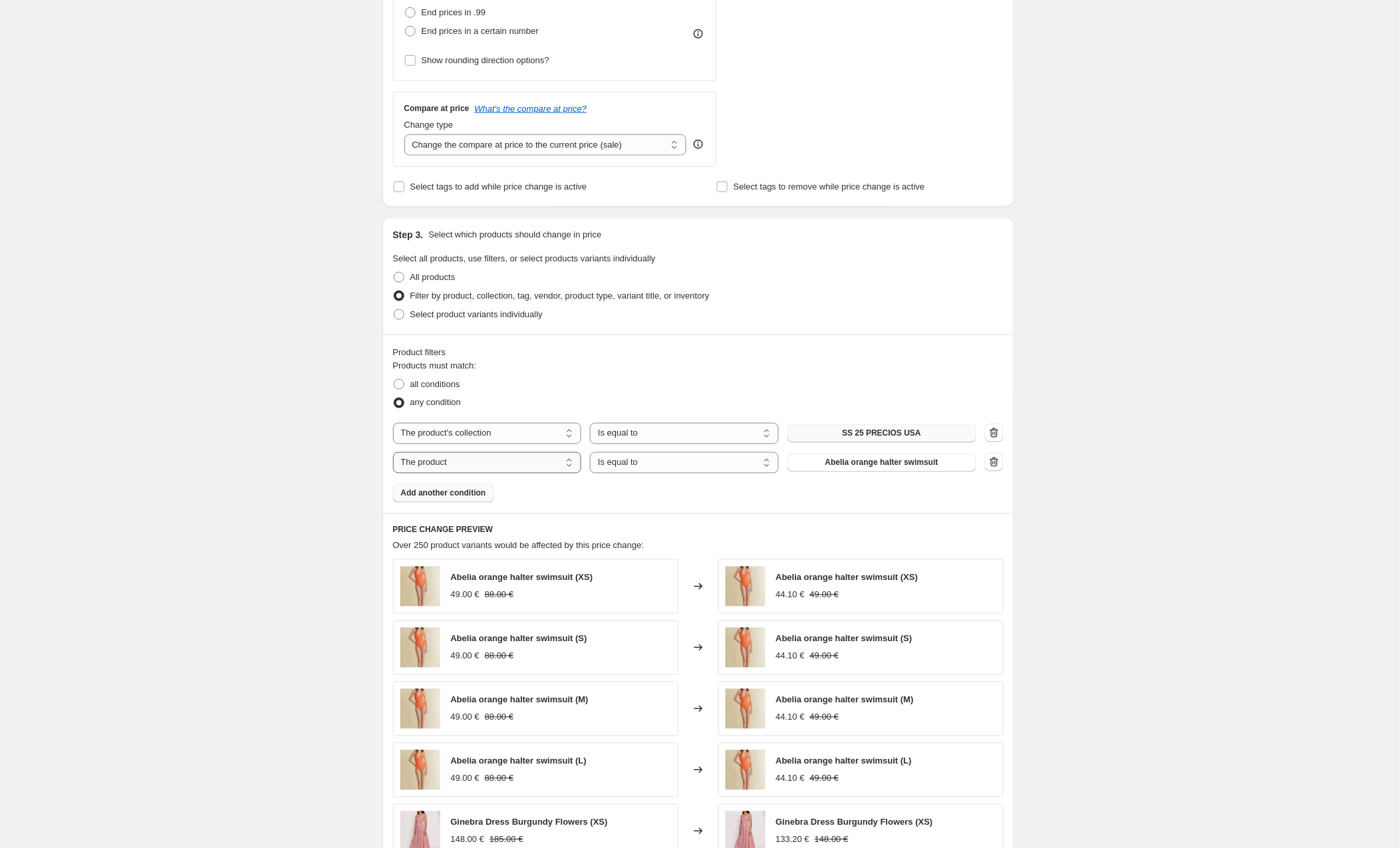
select select "collection"
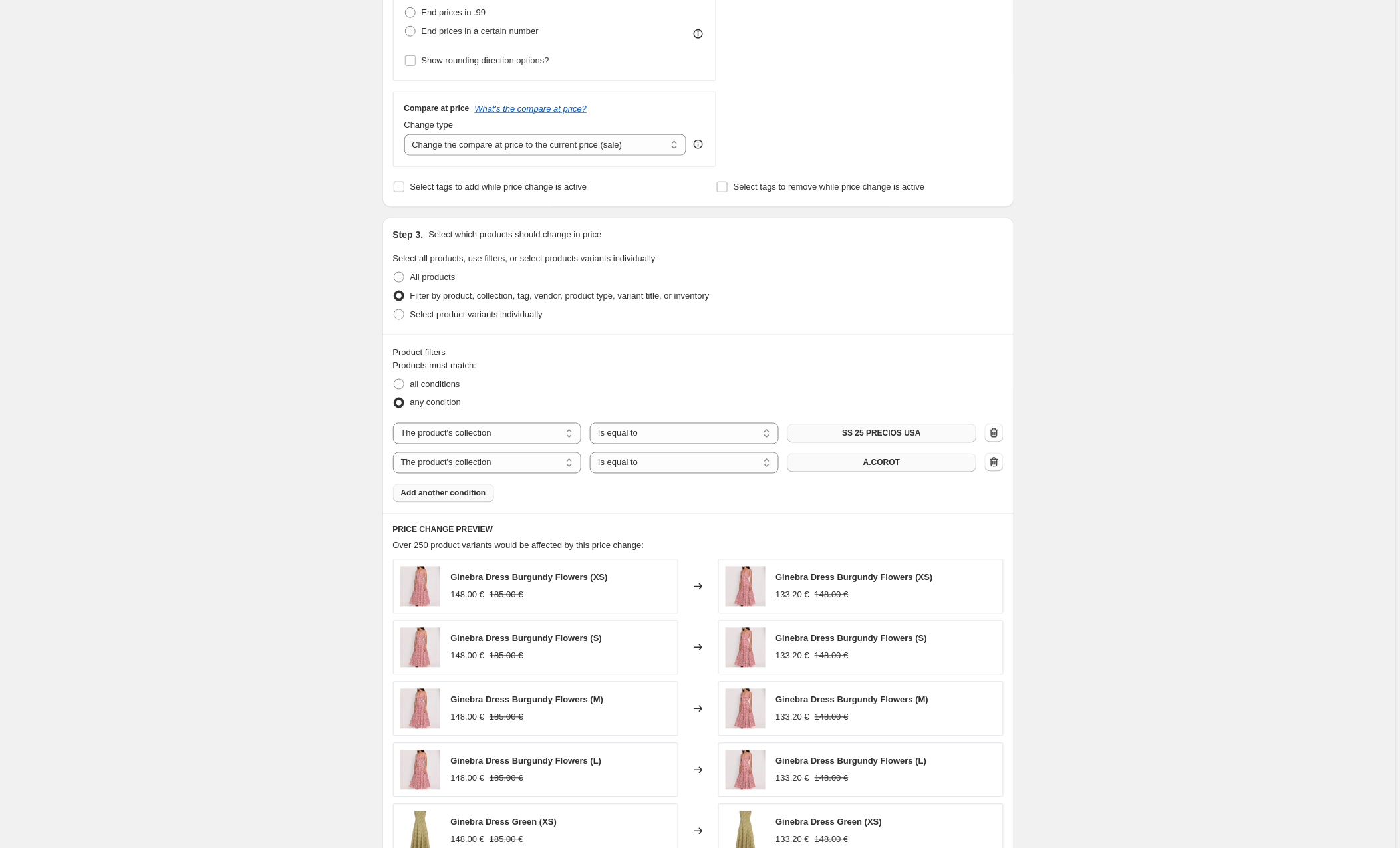
click at [867, 464] on span "A.COROT" at bounding box center [882, 463] width 36 height 11
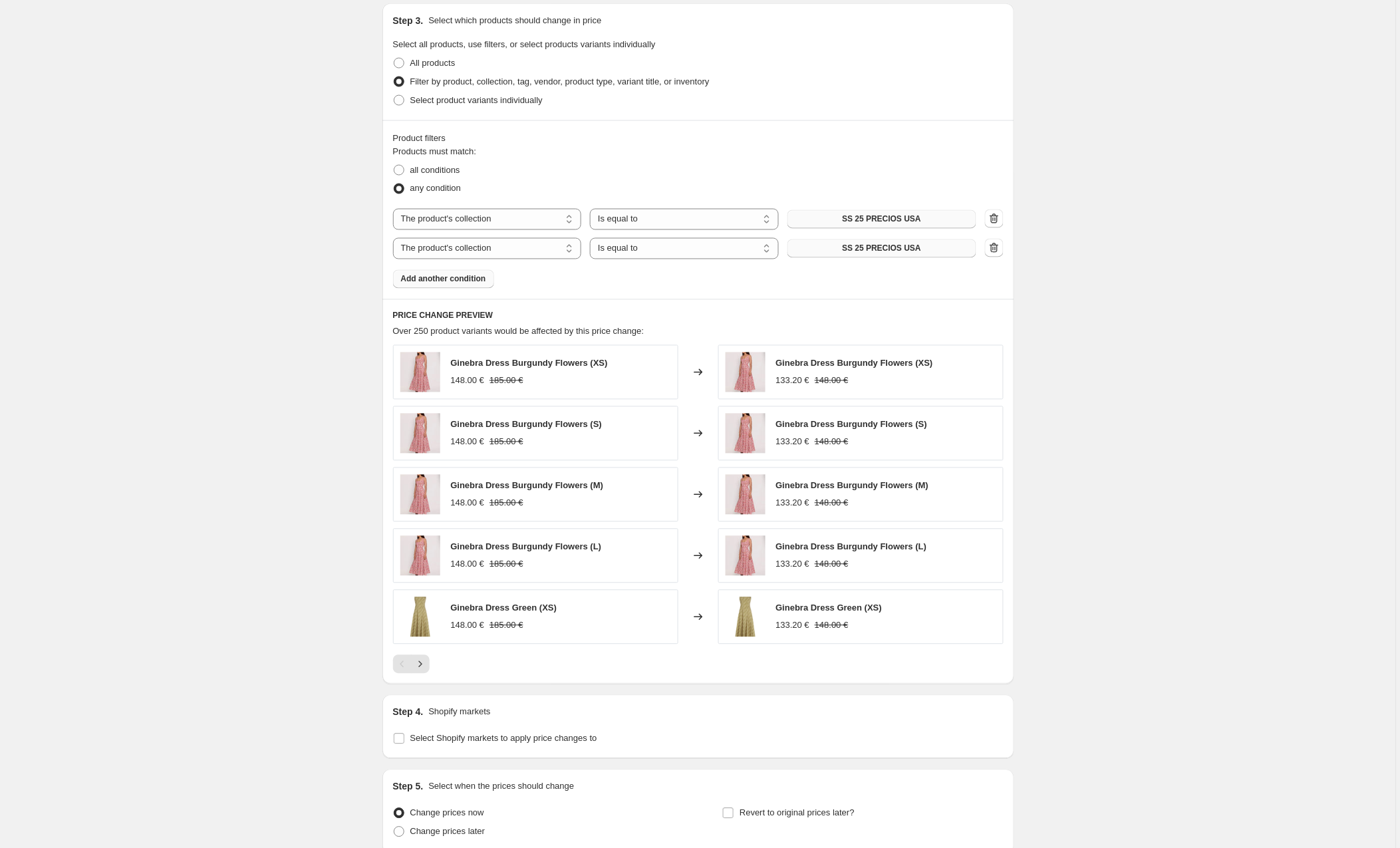
scroll to position [613, 0]
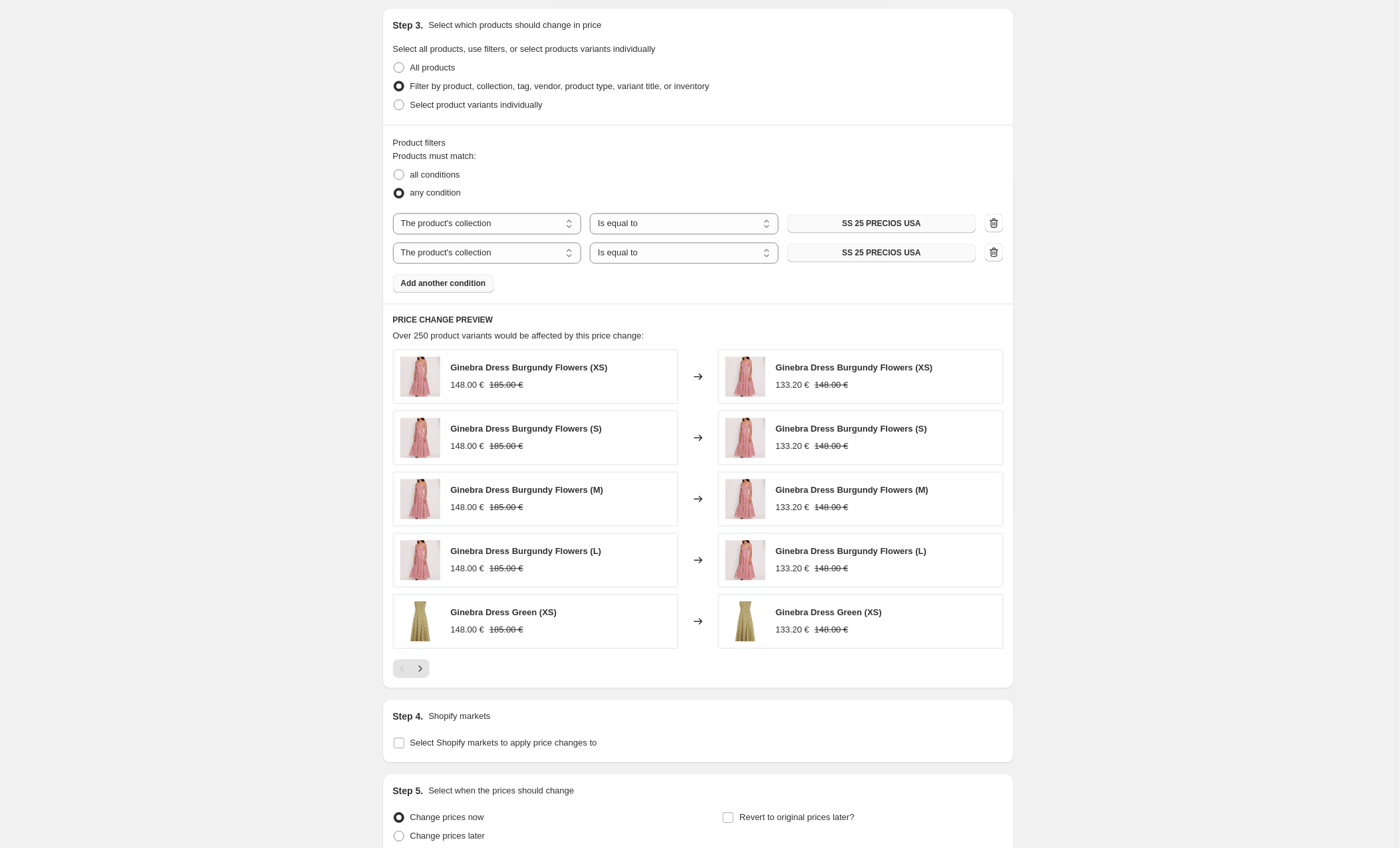
click at [470, 286] on span "Add another condition" at bounding box center [443, 284] width 85 height 11
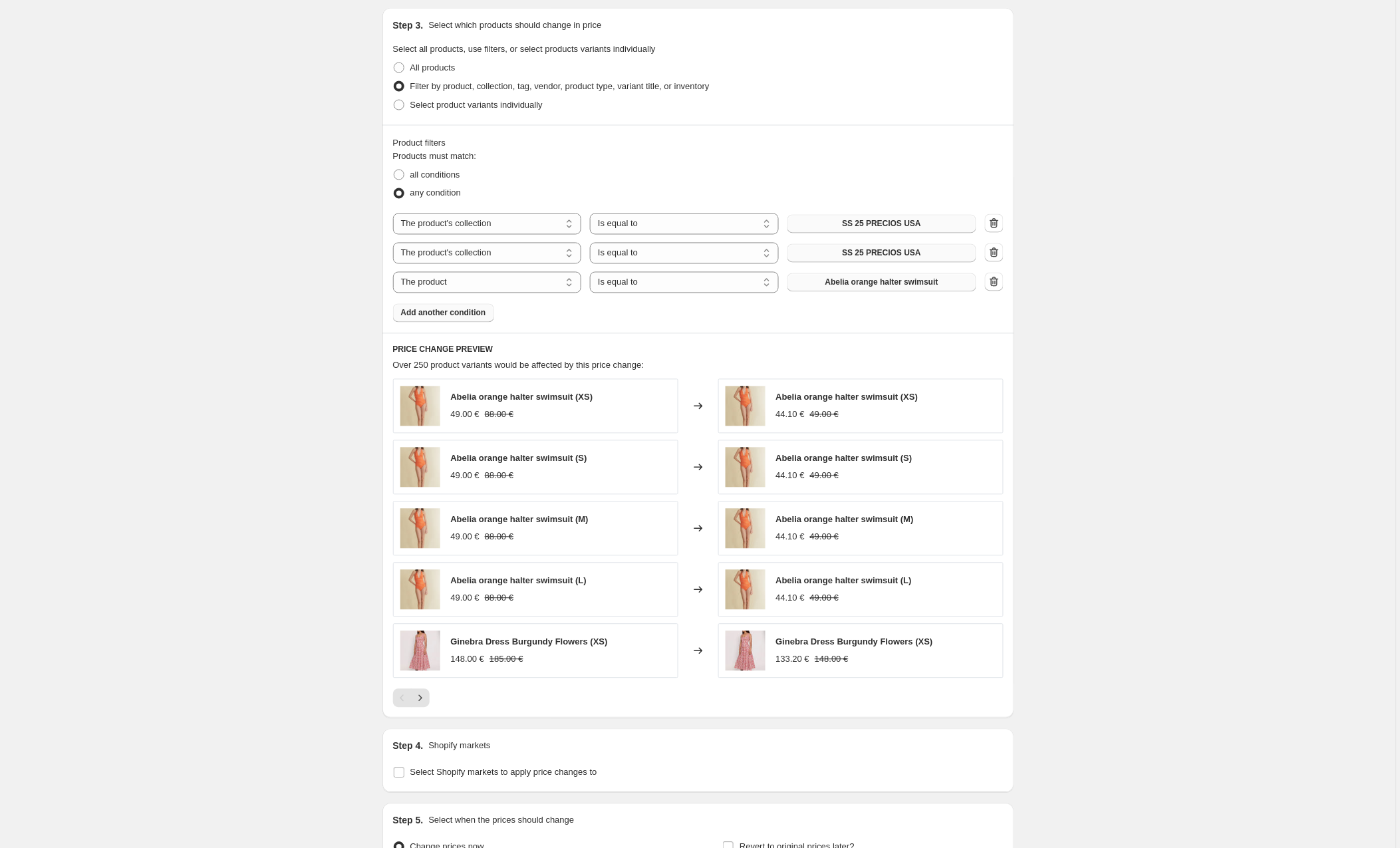
click at [879, 285] on span "Abelia orange halter swimsuit" at bounding box center [882, 283] width 113 height 11
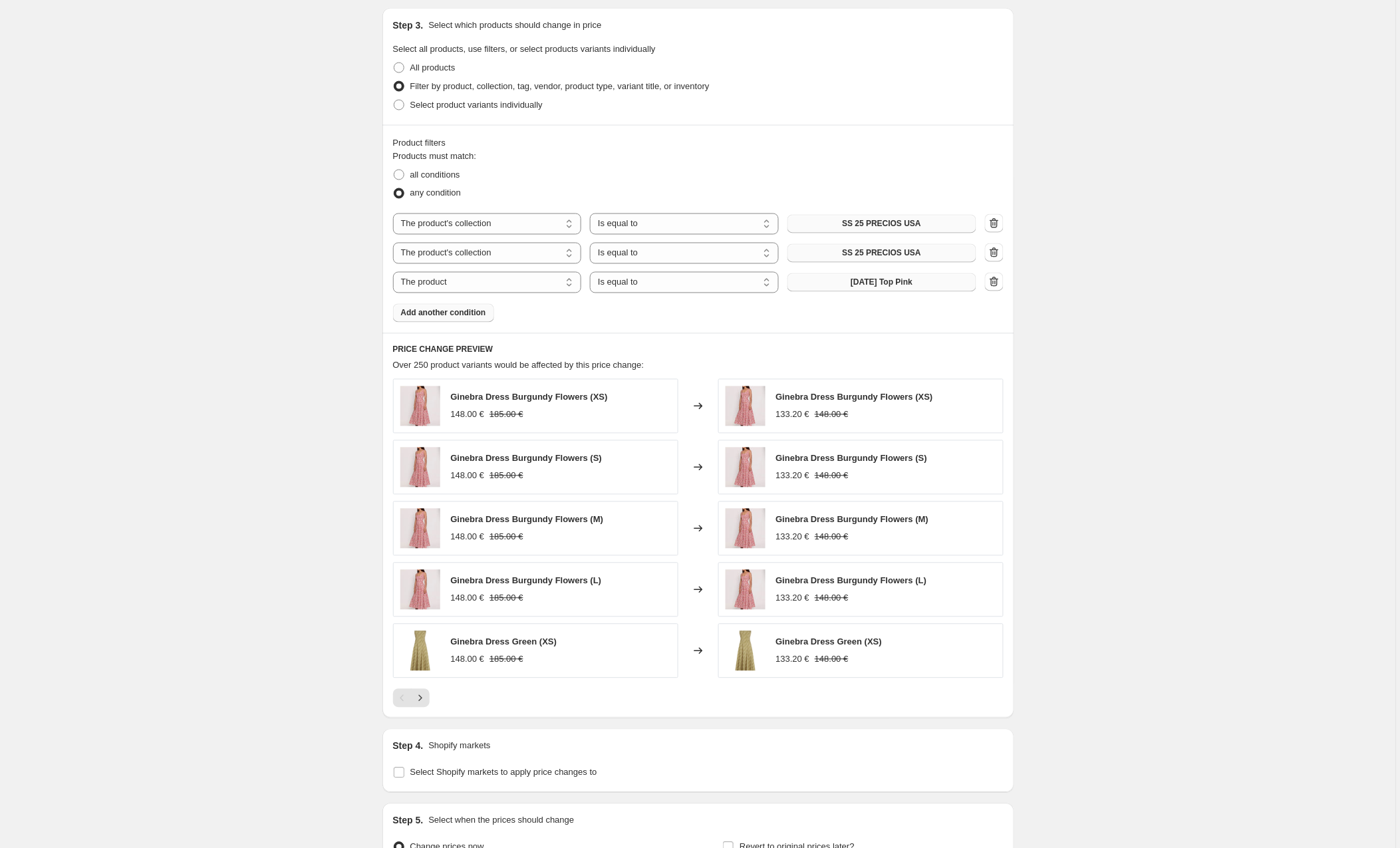
click at [433, 311] on span "Add another condition" at bounding box center [443, 313] width 85 height 11
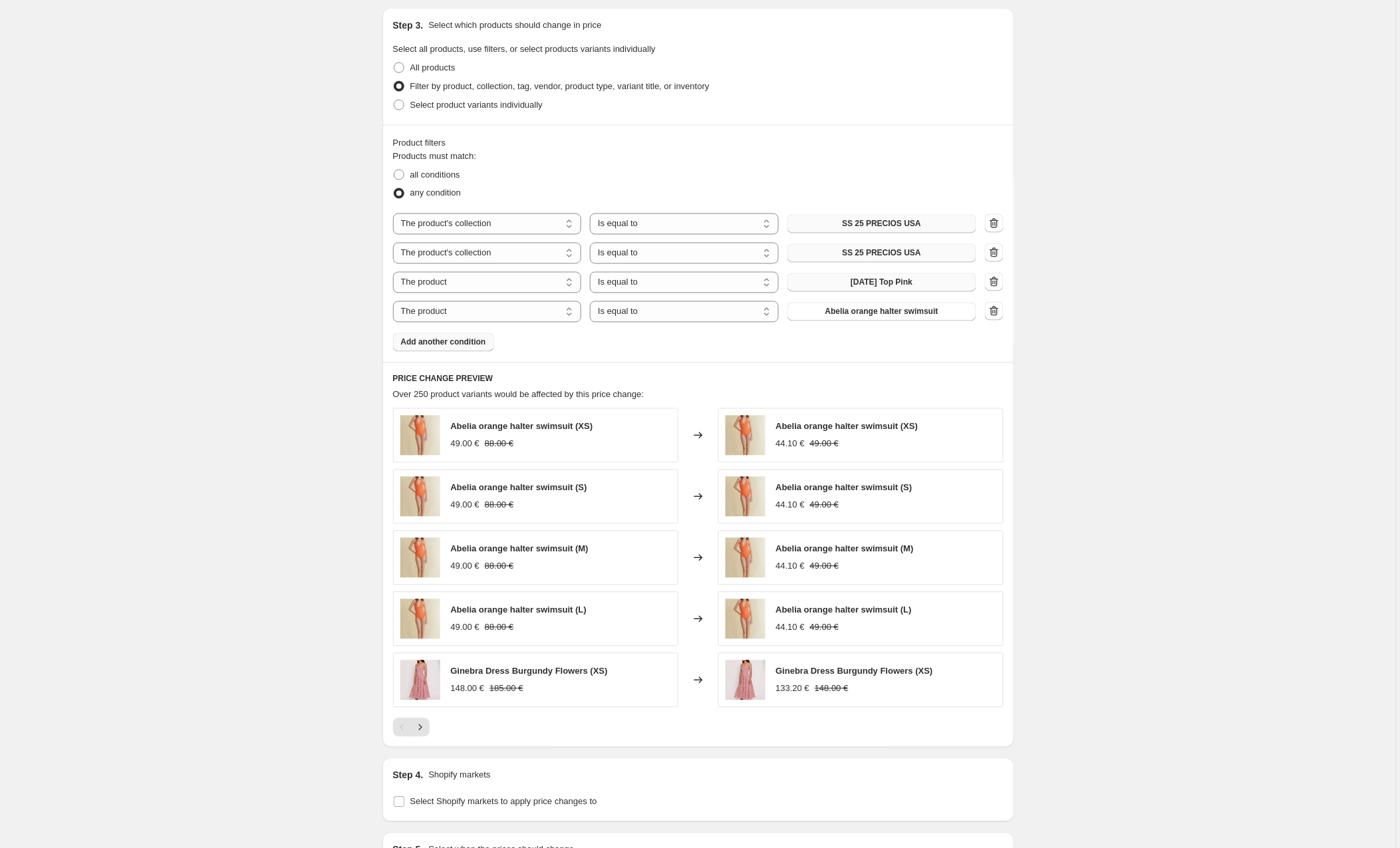
scroll to position [610, 0]
click at [868, 317] on span "Abelia orange halter swimsuit" at bounding box center [882, 315] width 113 height 11
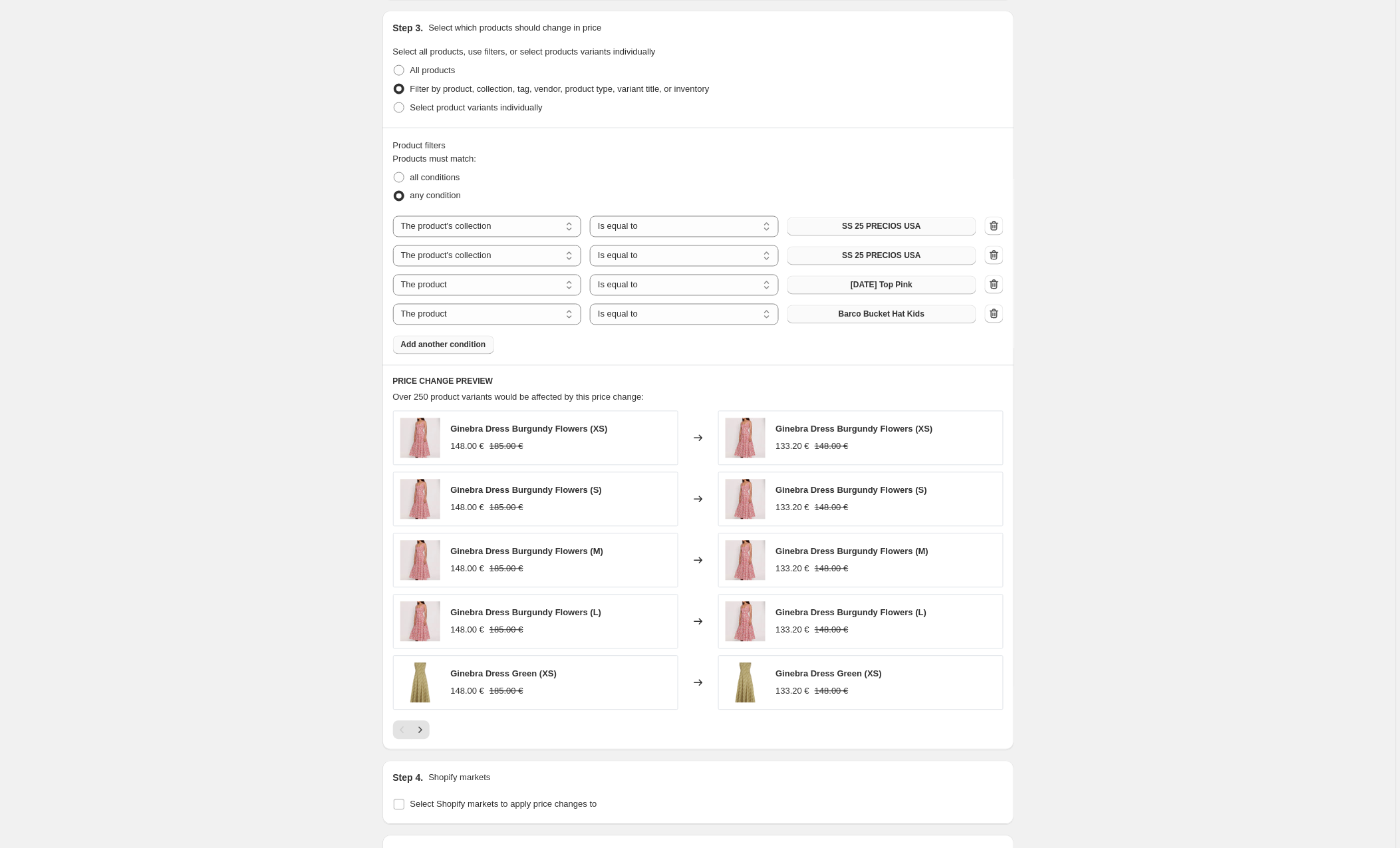
click at [453, 344] on span "Add another condition" at bounding box center [443, 346] width 85 height 11
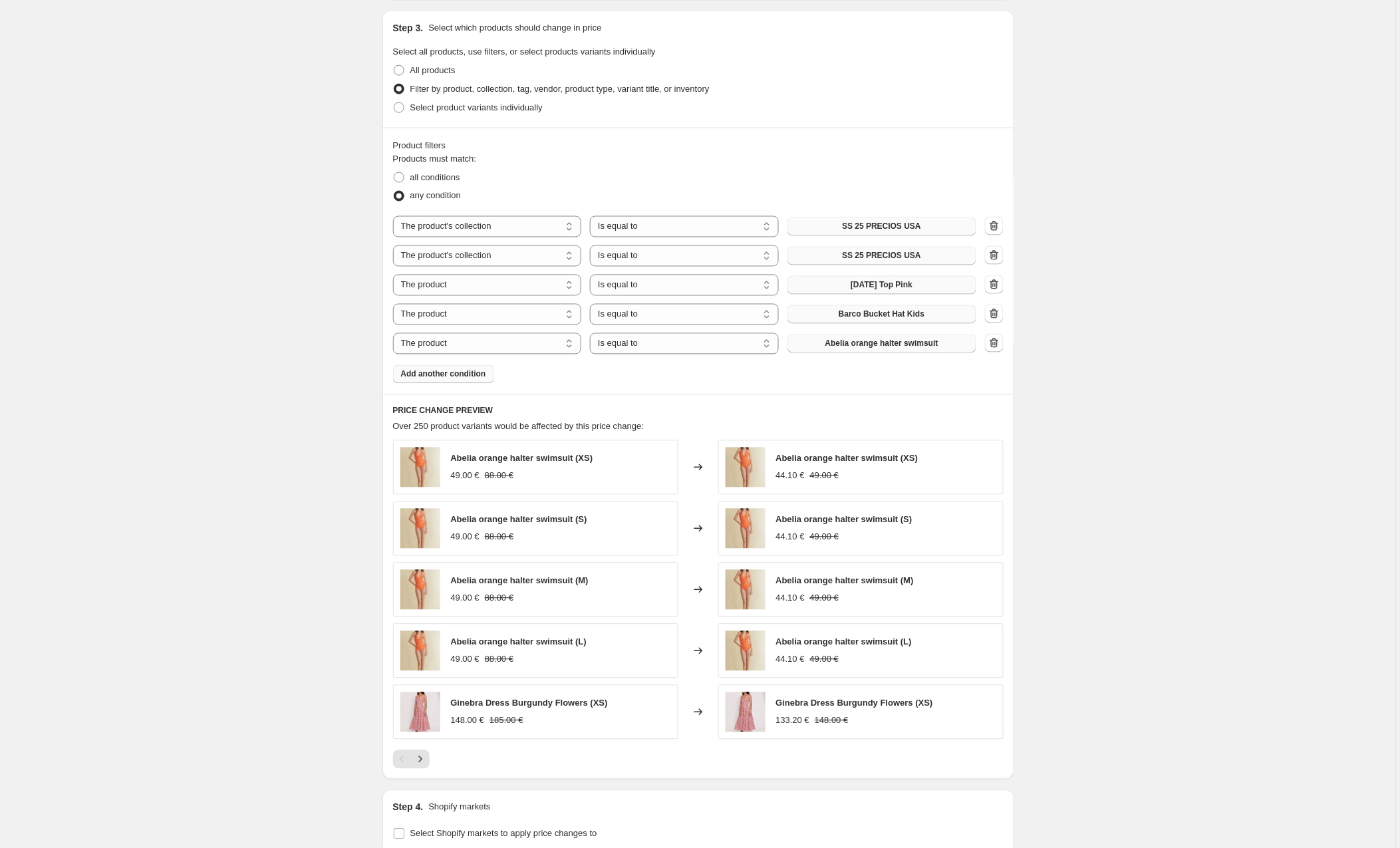
click at [885, 342] on span "Abelia orange halter swimsuit" at bounding box center [882, 344] width 113 height 11
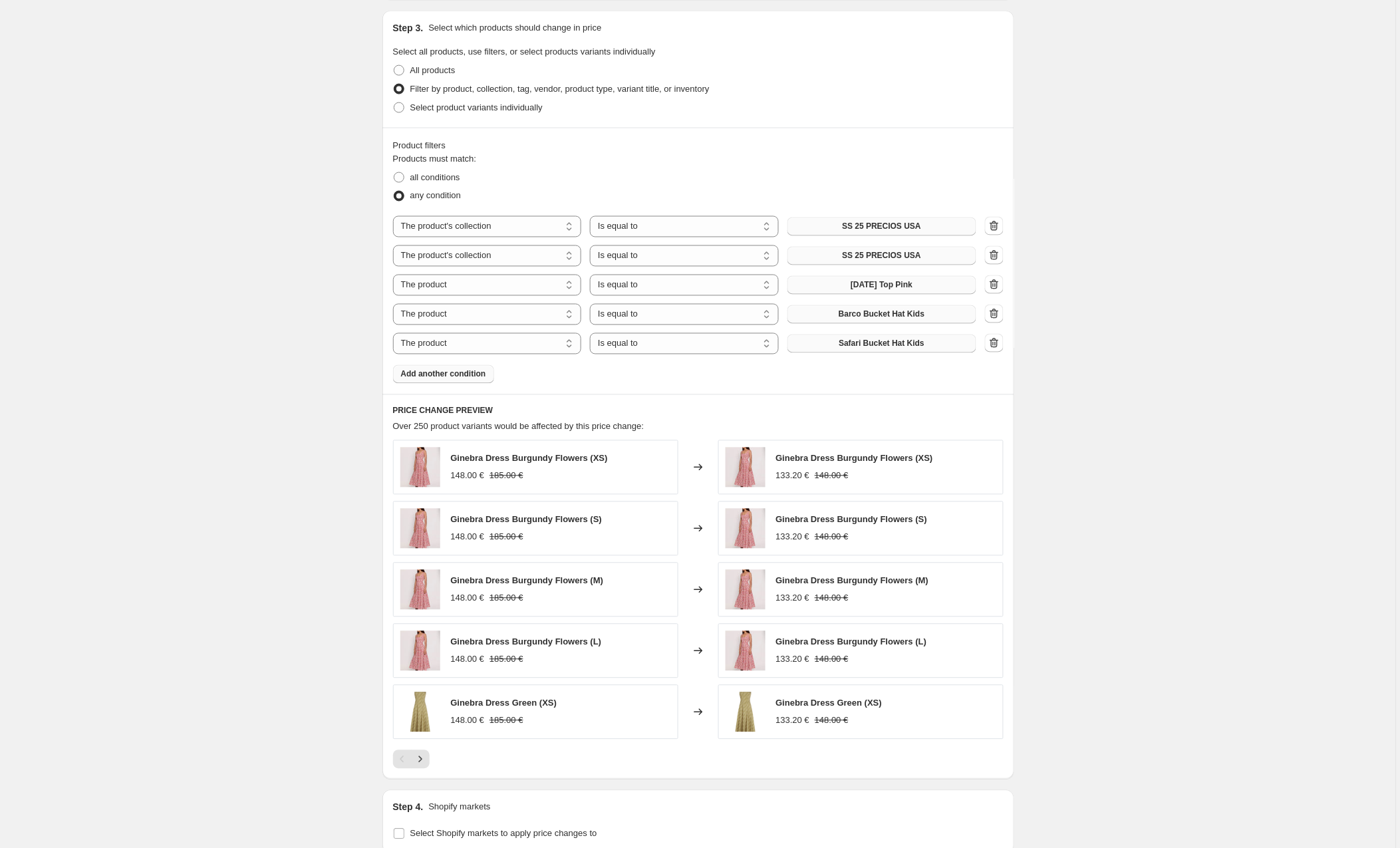
click at [425, 370] on button "Add another condition" at bounding box center [444, 374] width 101 height 19
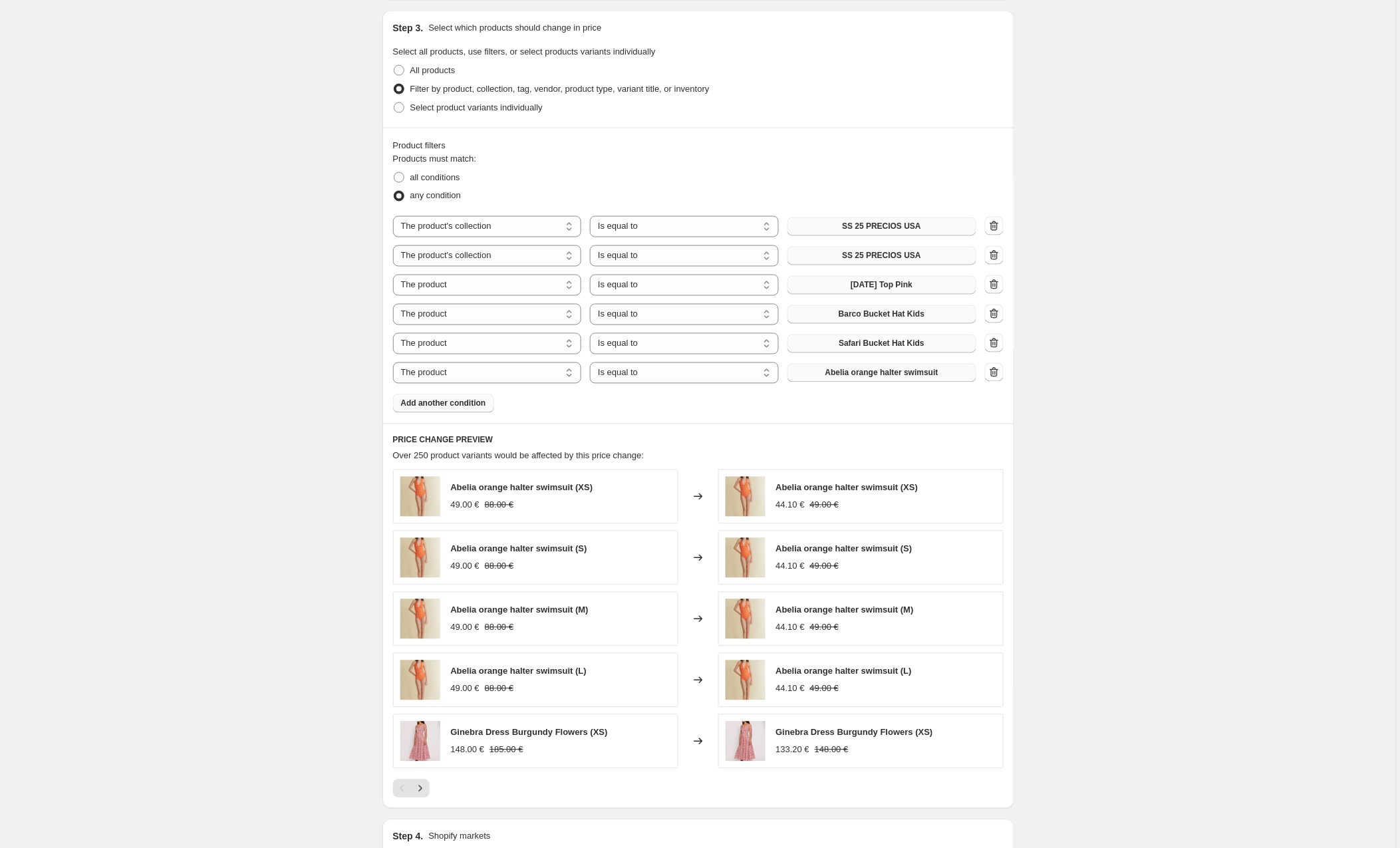
click at [848, 369] on button "Abelia orange halter swimsuit" at bounding box center [882, 373] width 189 height 19
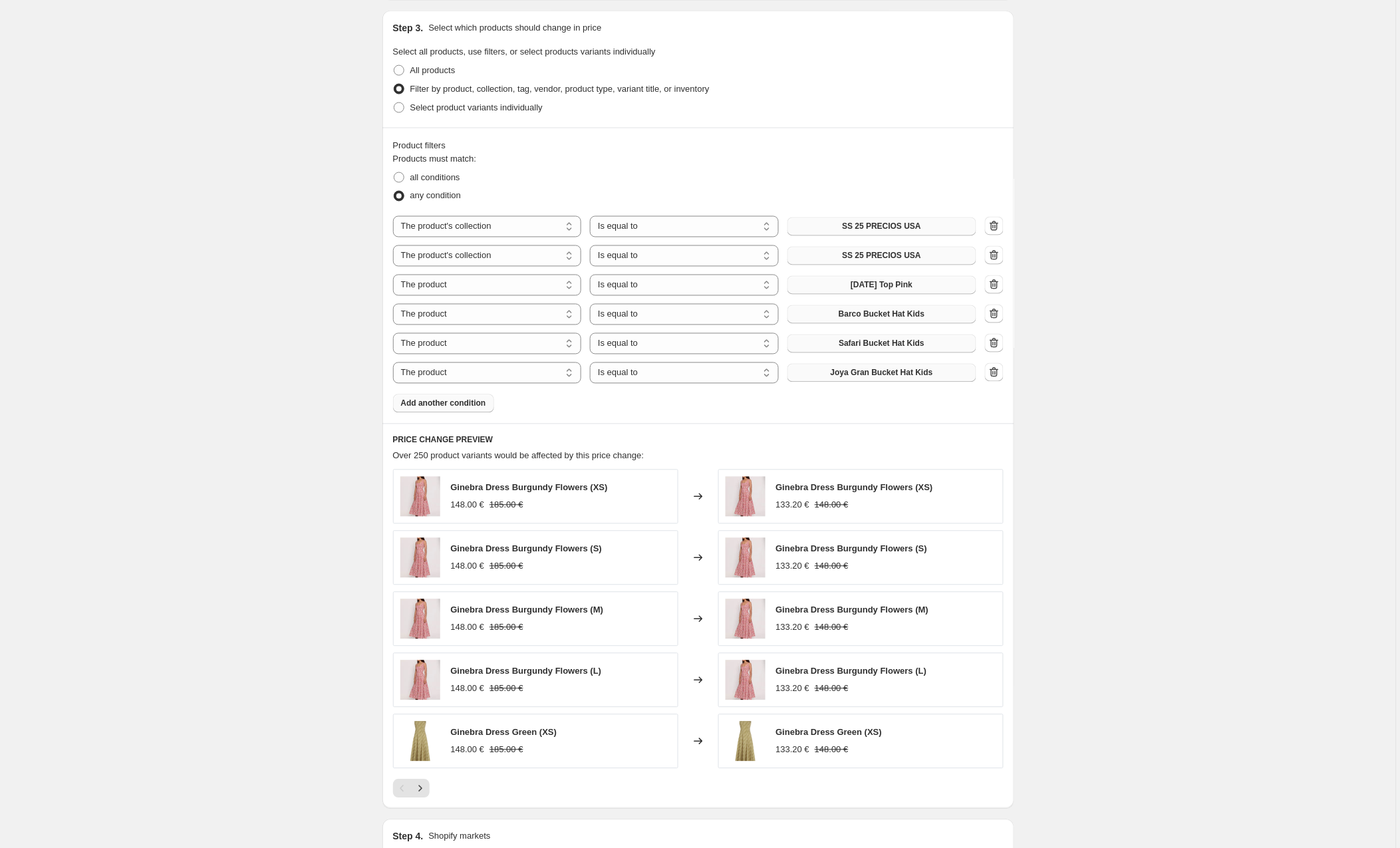
click at [429, 405] on span "Add another condition" at bounding box center [443, 403] width 85 height 11
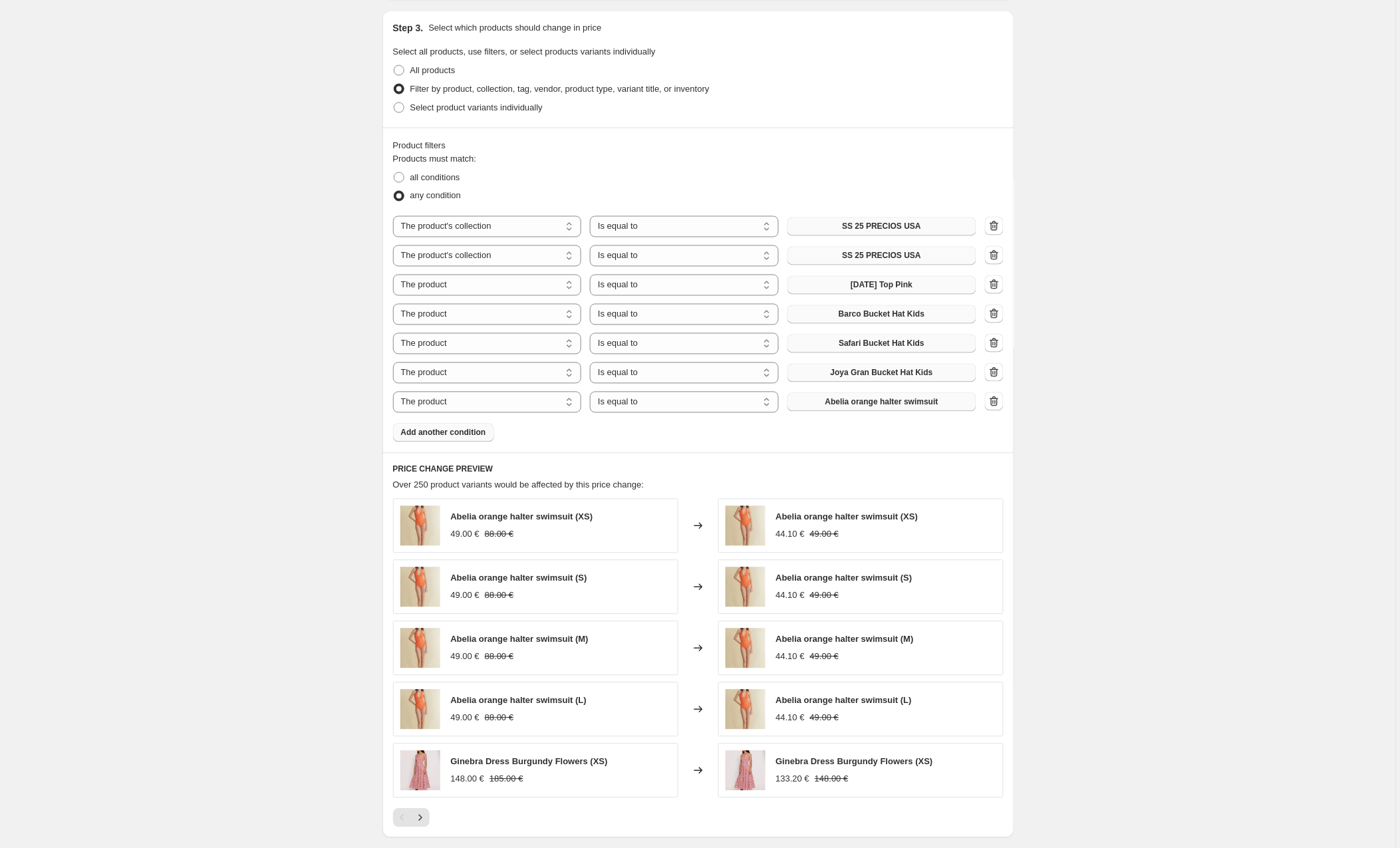
click at [823, 403] on button "Abelia orange halter swimsuit" at bounding box center [882, 403] width 189 height 19
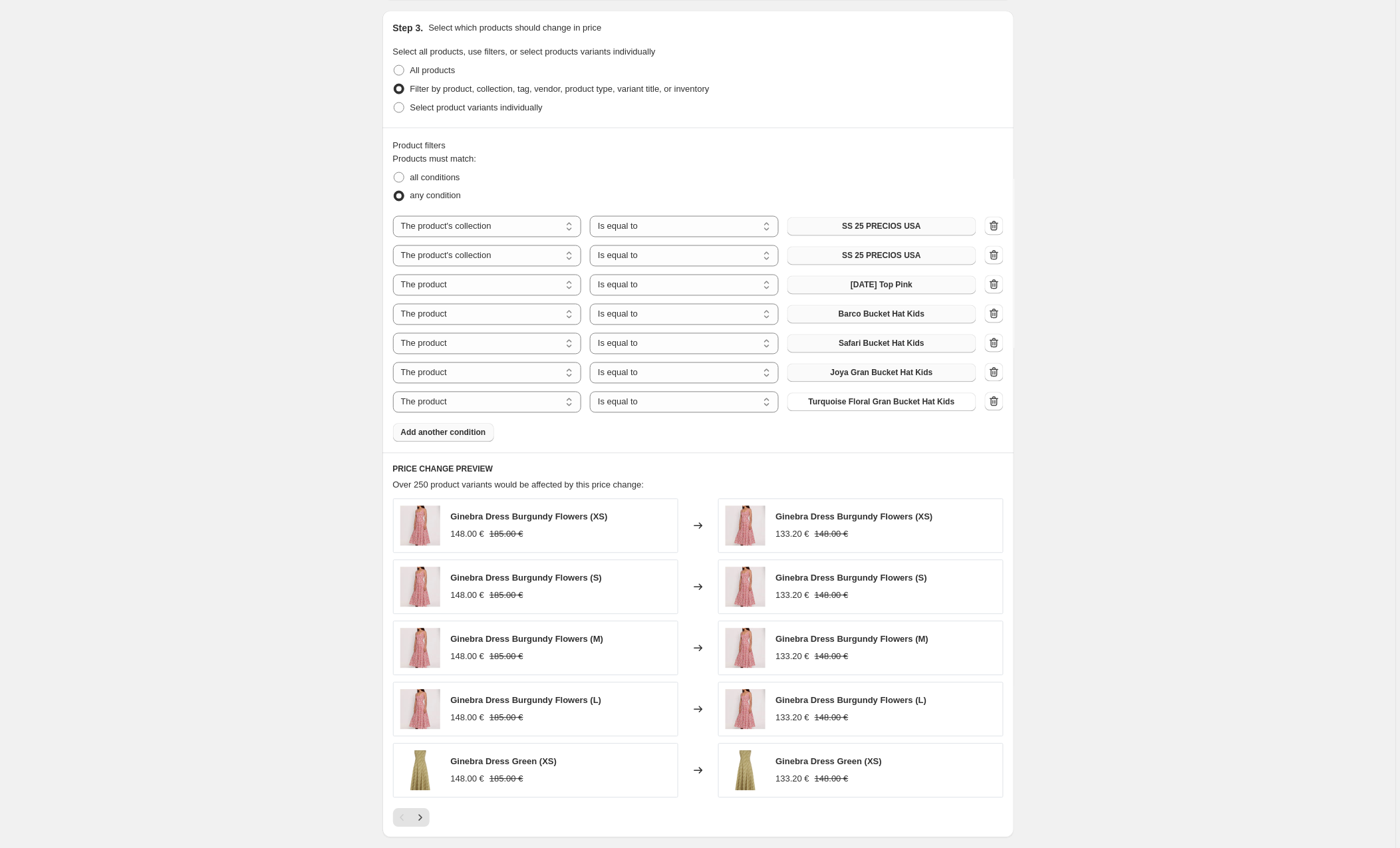
click at [464, 435] on span "Add another condition" at bounding box center [443, 433] width 85 height 11
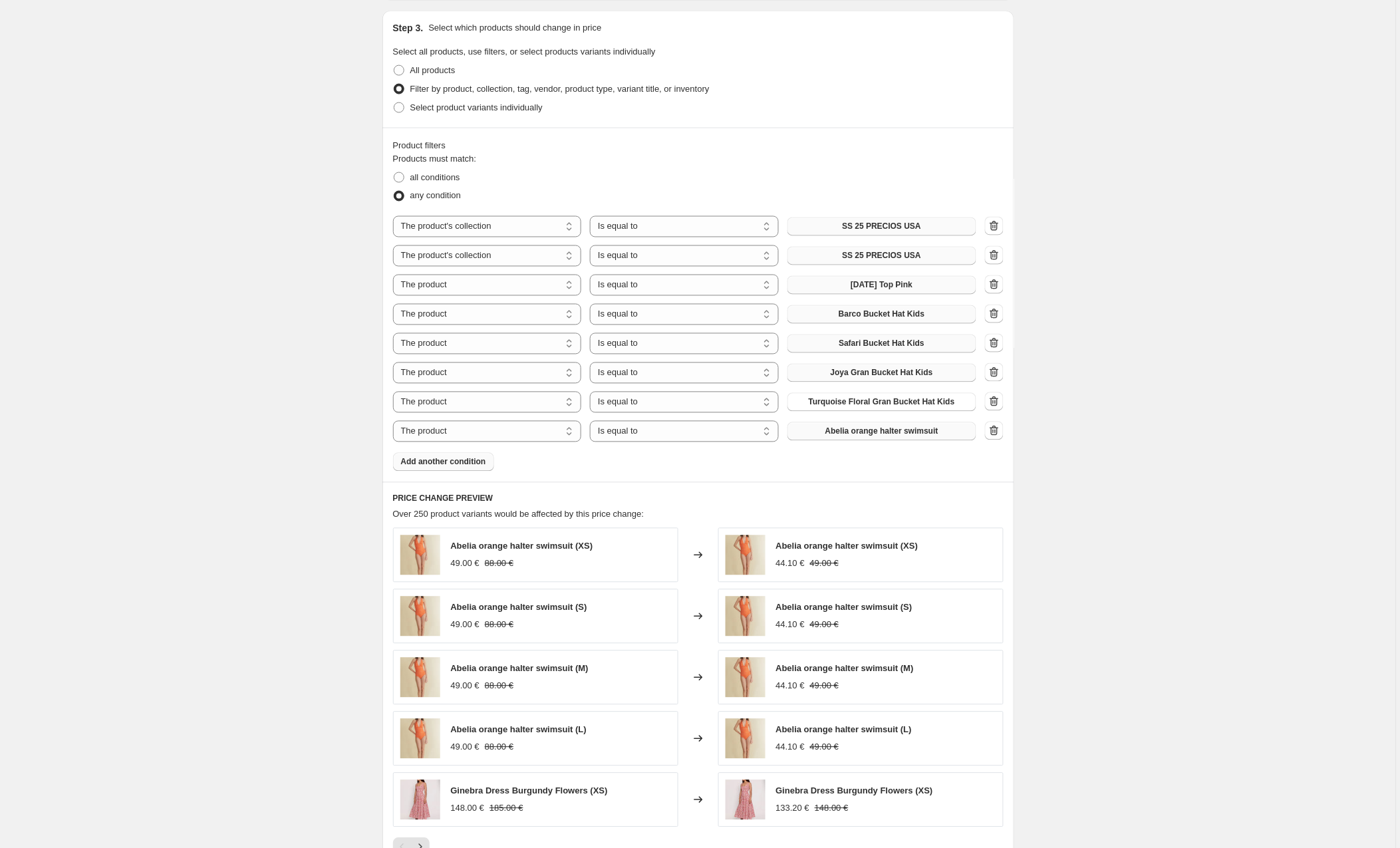
click at [855, 428] on span "Abelia orange halter swimsuit" at bounding box center [882, 432] width 113 height 11
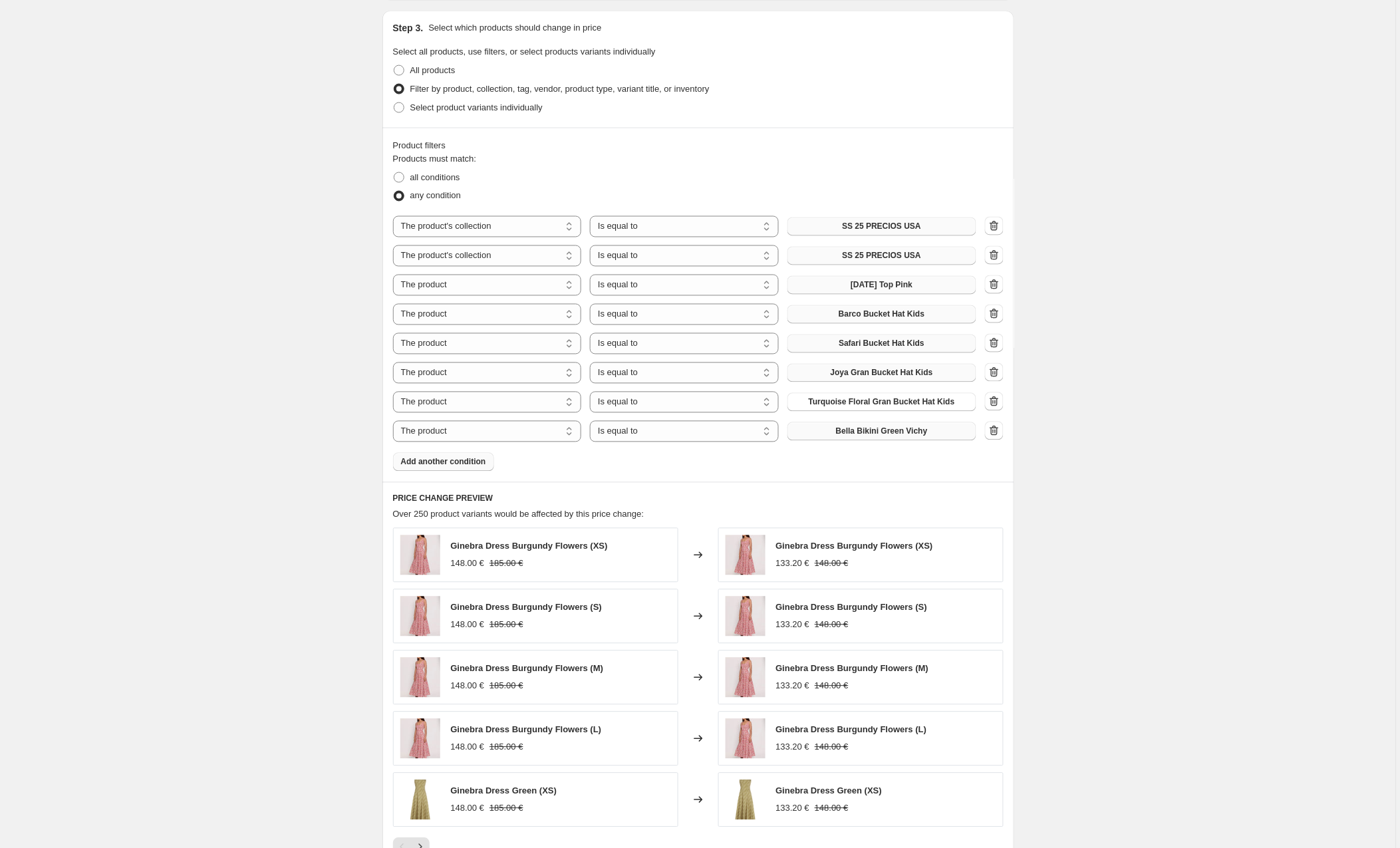
click at [445, 461] on span "Add another condition" at bounding box center [443, 462] width 85 height 11
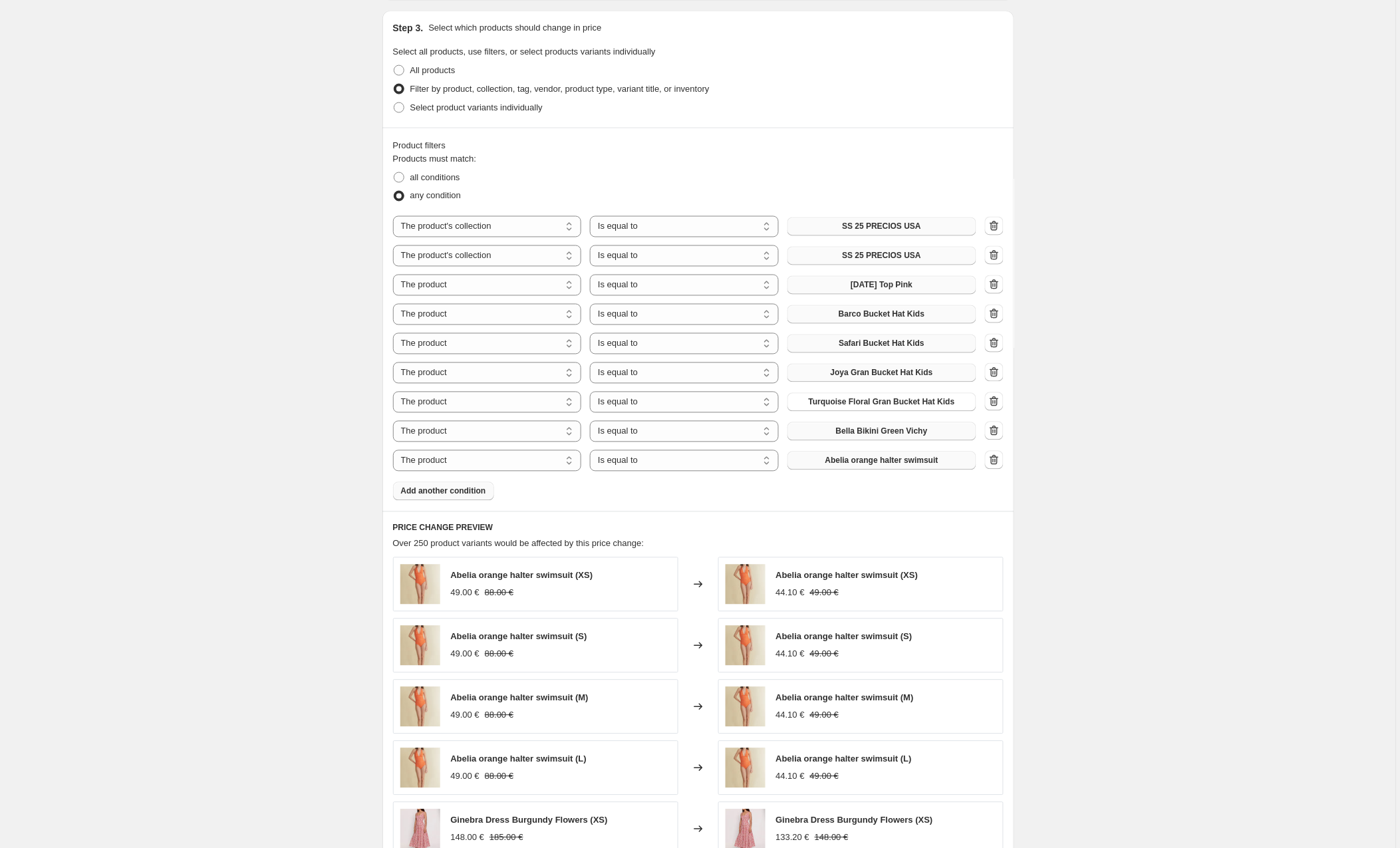
click at [848, 463] on span "Abelia orange halter swimsuit" at bounding box center [882, 461] width 113 height 11
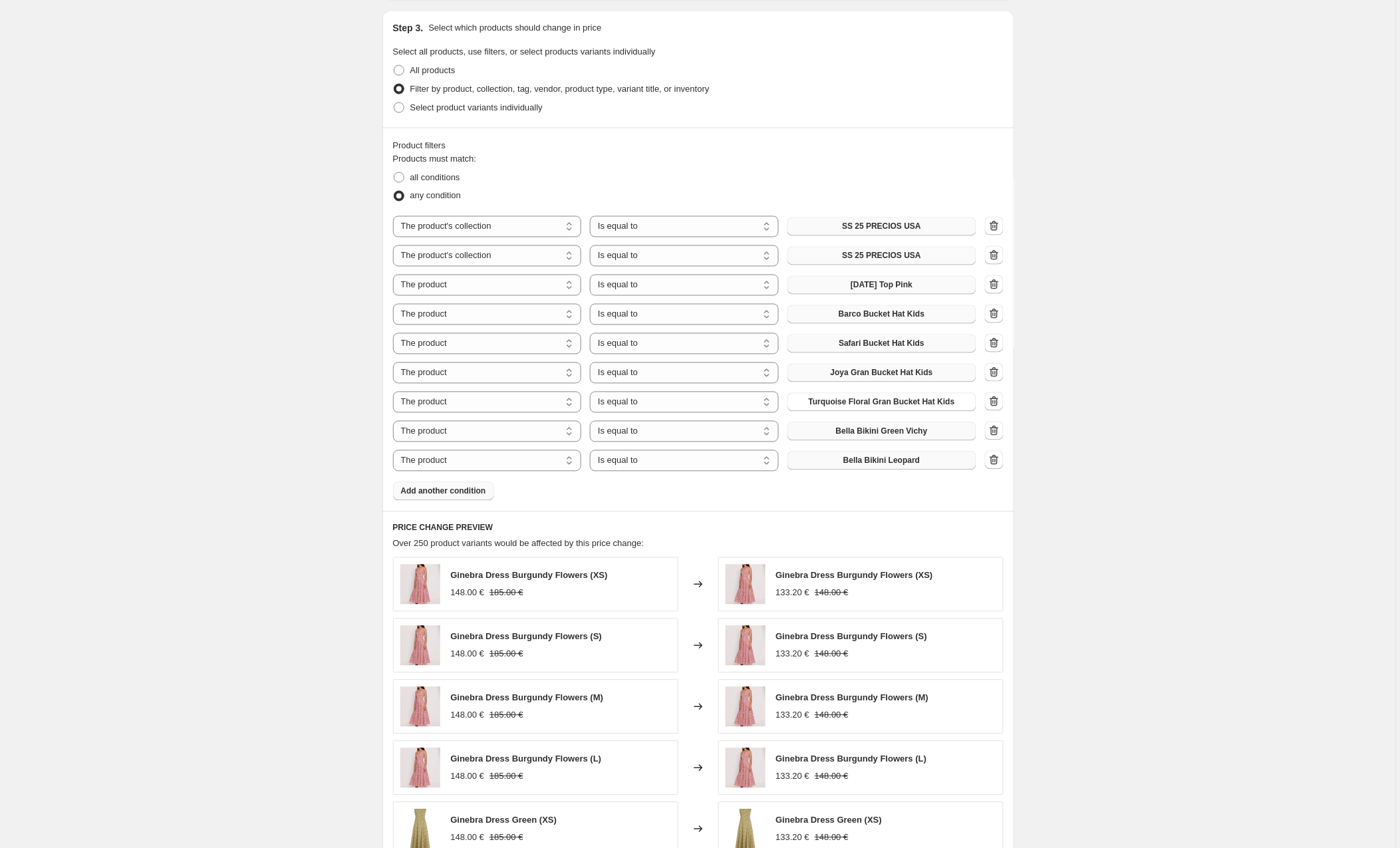
click at [433, 492] on span "Add another condition" at bounding box center [443, 492] width 85 height 11
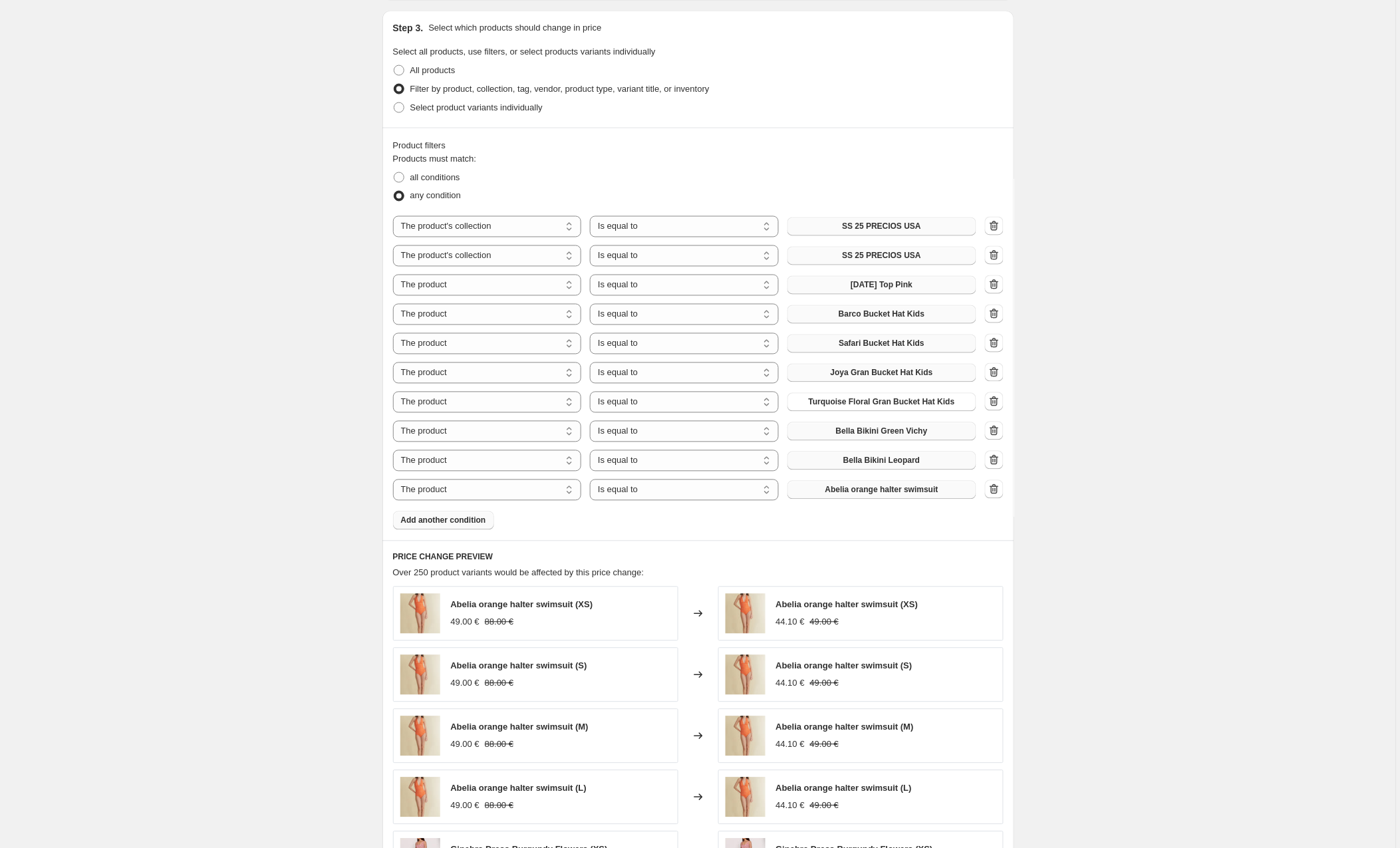
click at [865, 491] on span "Abelia orange halter swimsuit" at bounding box center [882, 490] width 113 height 11
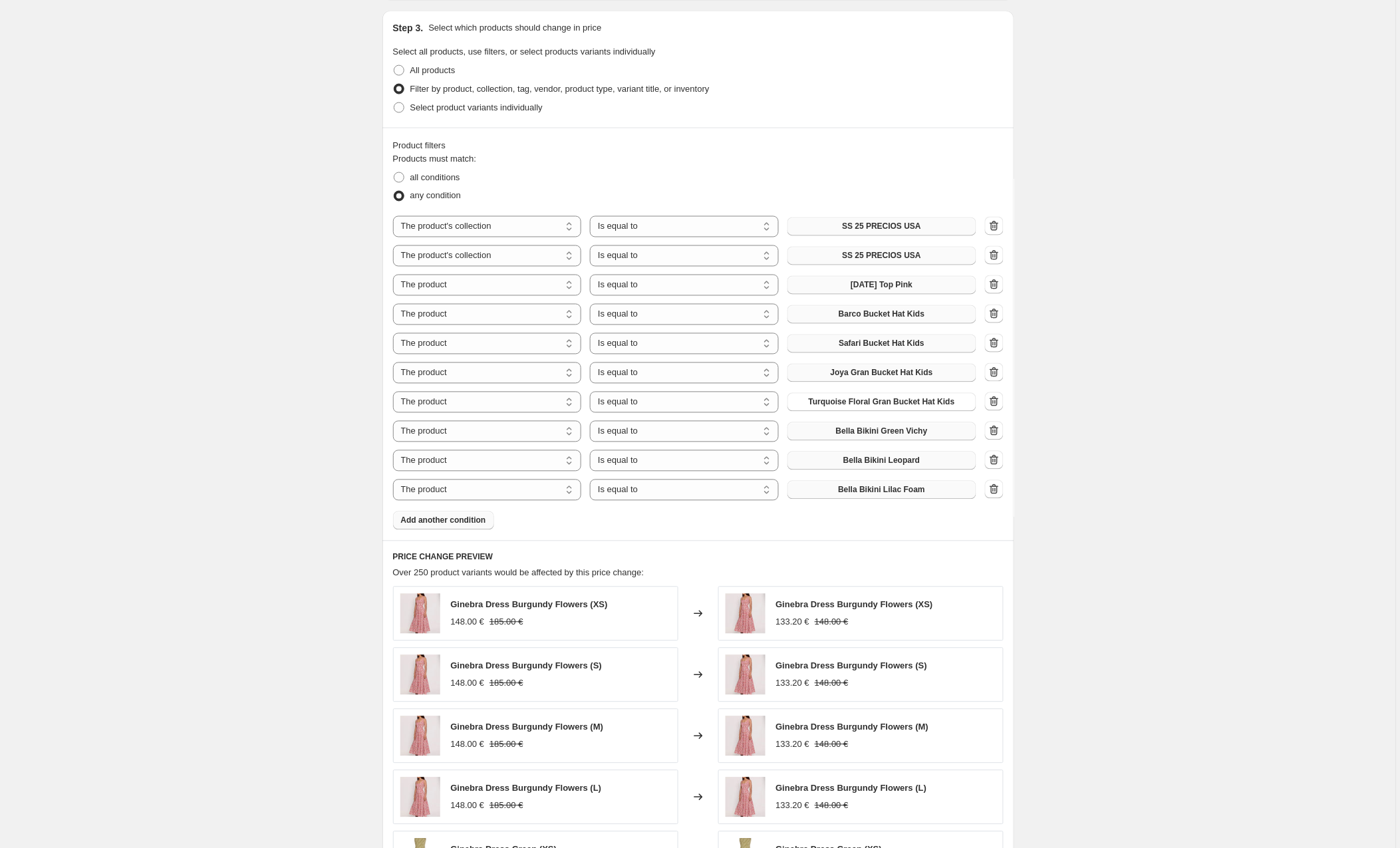
click at [437, 519] on span "Add another condition" at bounding box center [443, 521] width 85 height 11
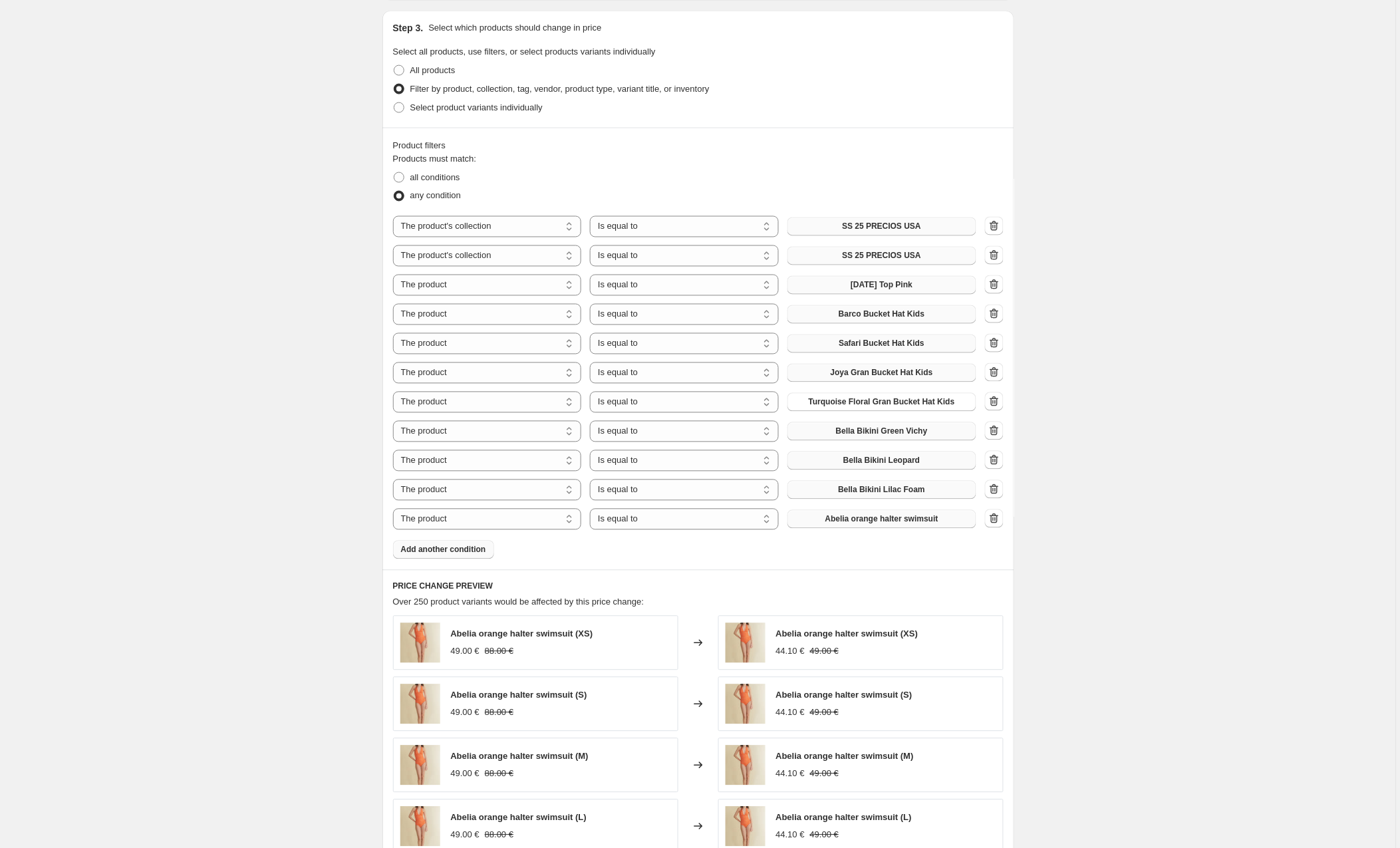
click at [863, 521] on span "Abelia orange halter swimsuit" at bounding box center [882, 519] width 113 height 11
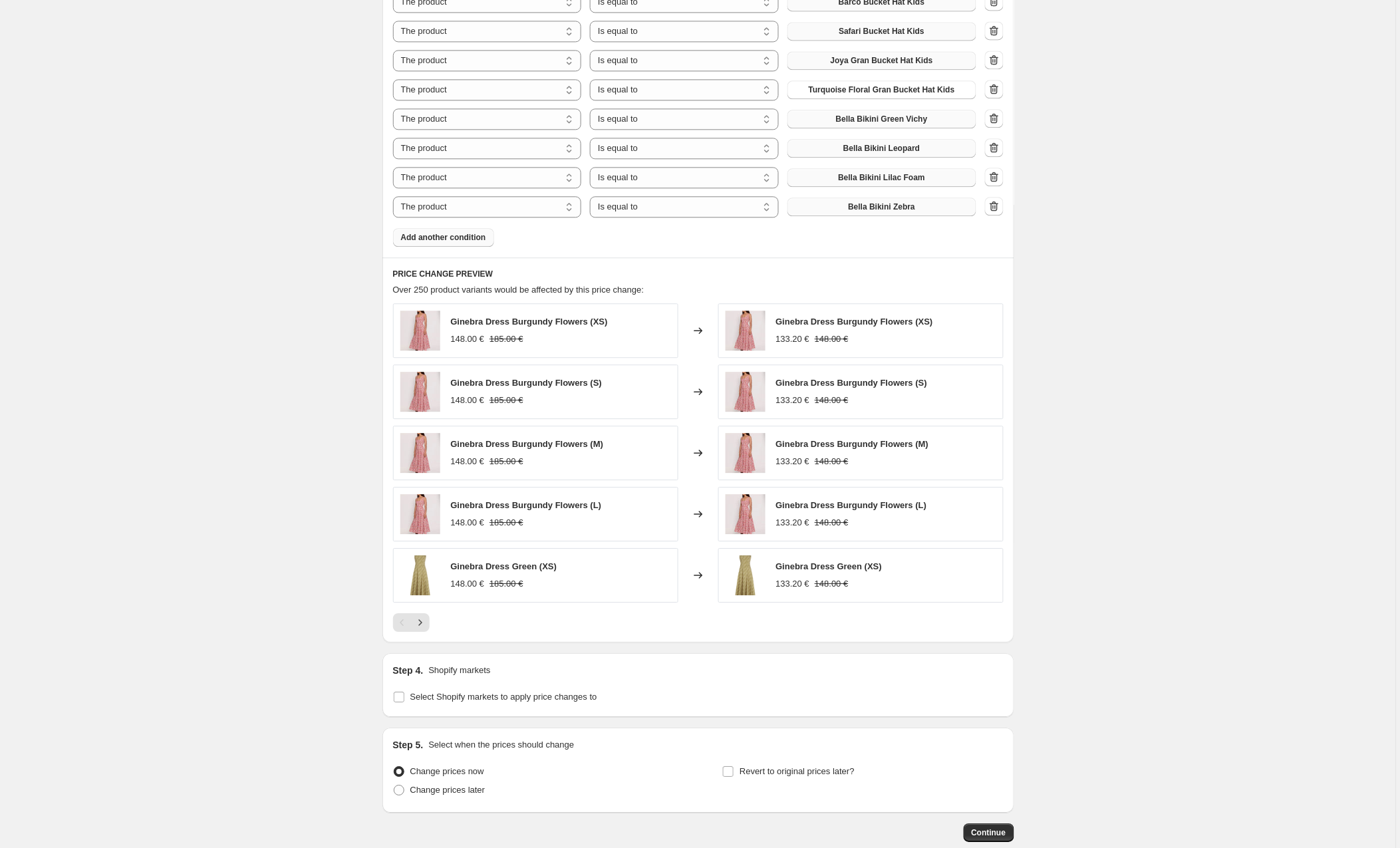
scroll to position [973, 0]
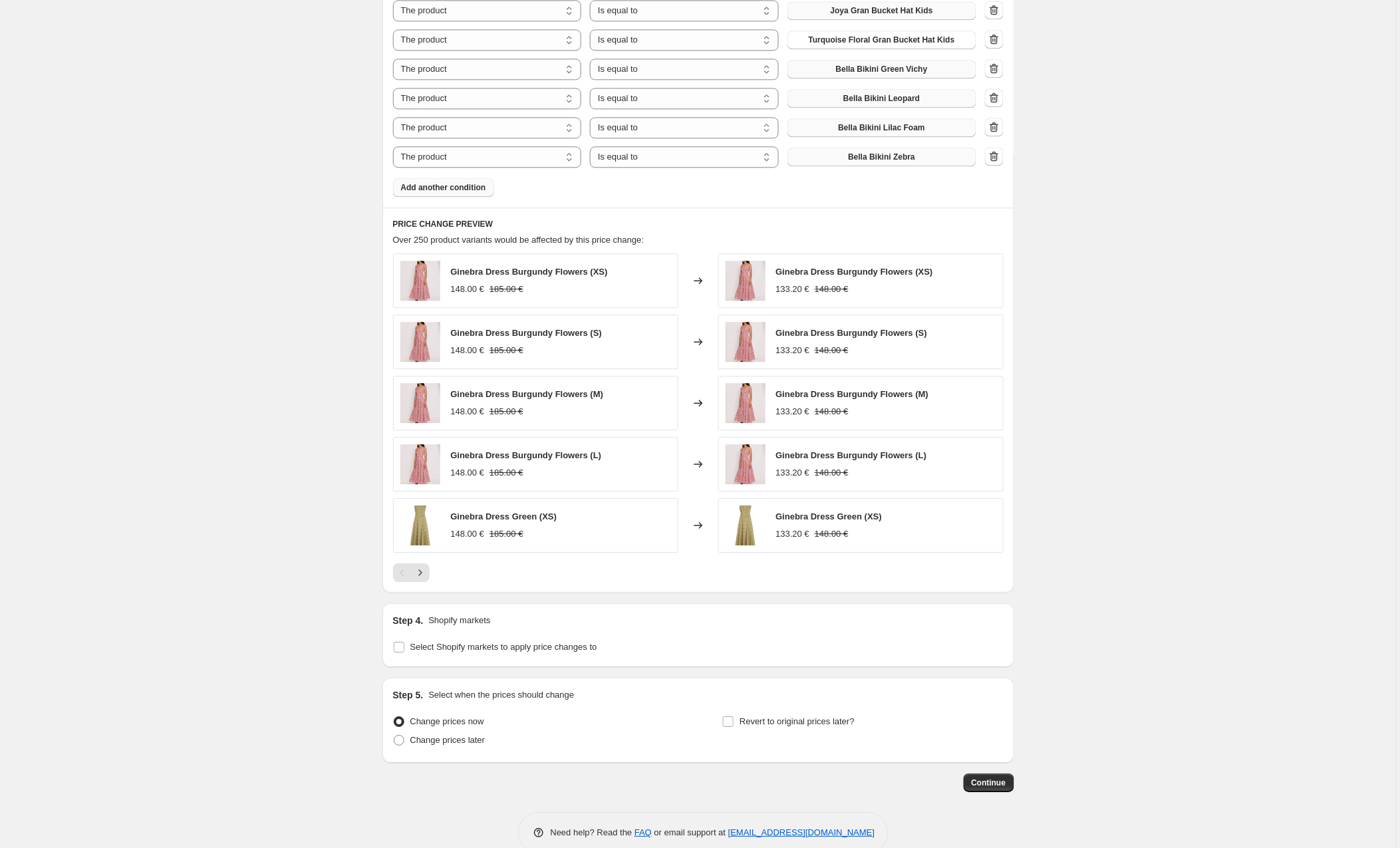
click at [422, 183] on button "Add another condition" at bounding box center [444, 188] width 101 height 19
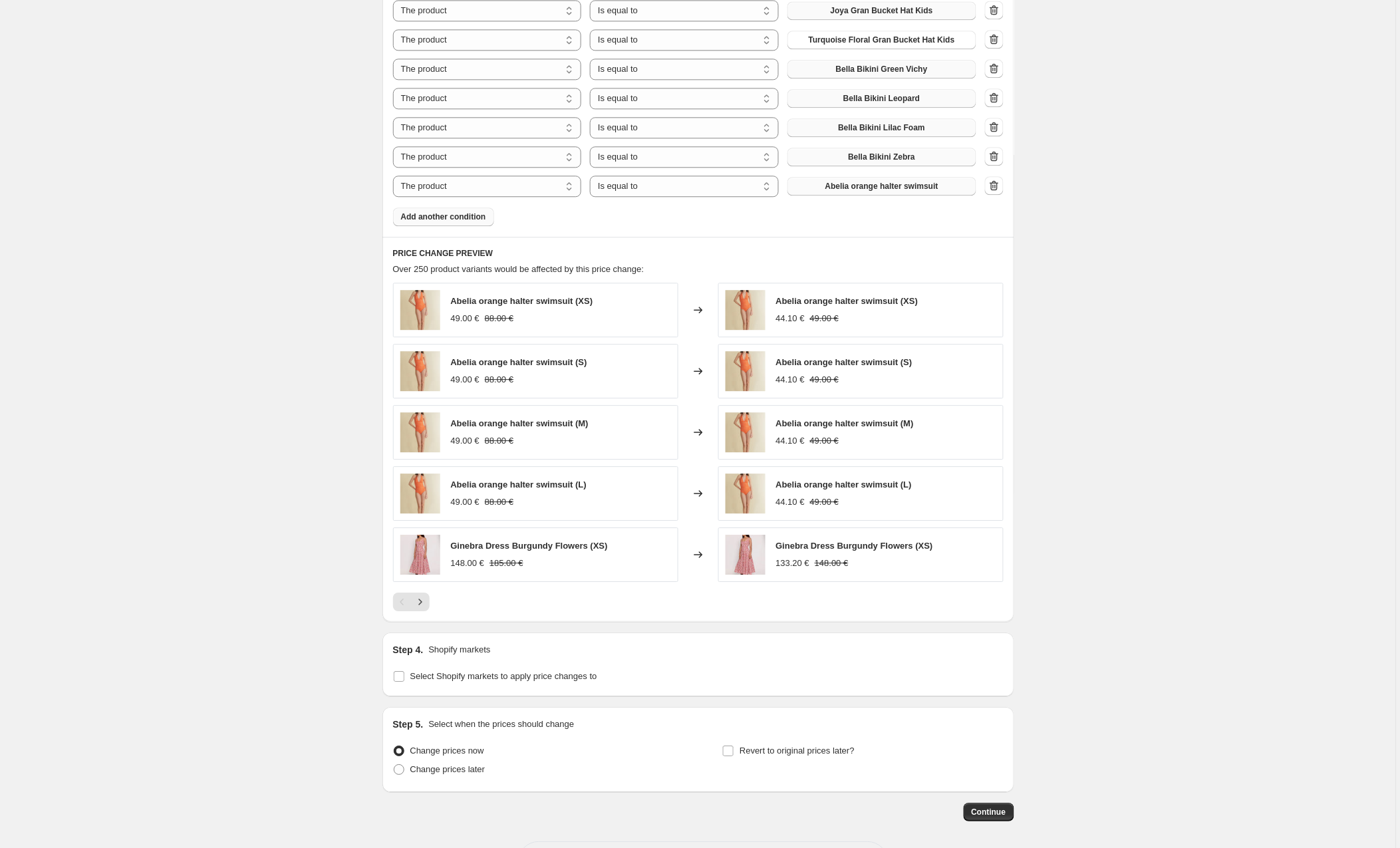
click at [843, 189] on span "Abelia orange halter swimsuit" at bounding box center [882, 187] width 113 height 11
click at [864, 187] on span "Abelia orange halter swimsuit" at bounding box center [882, 187] width 113 height 11
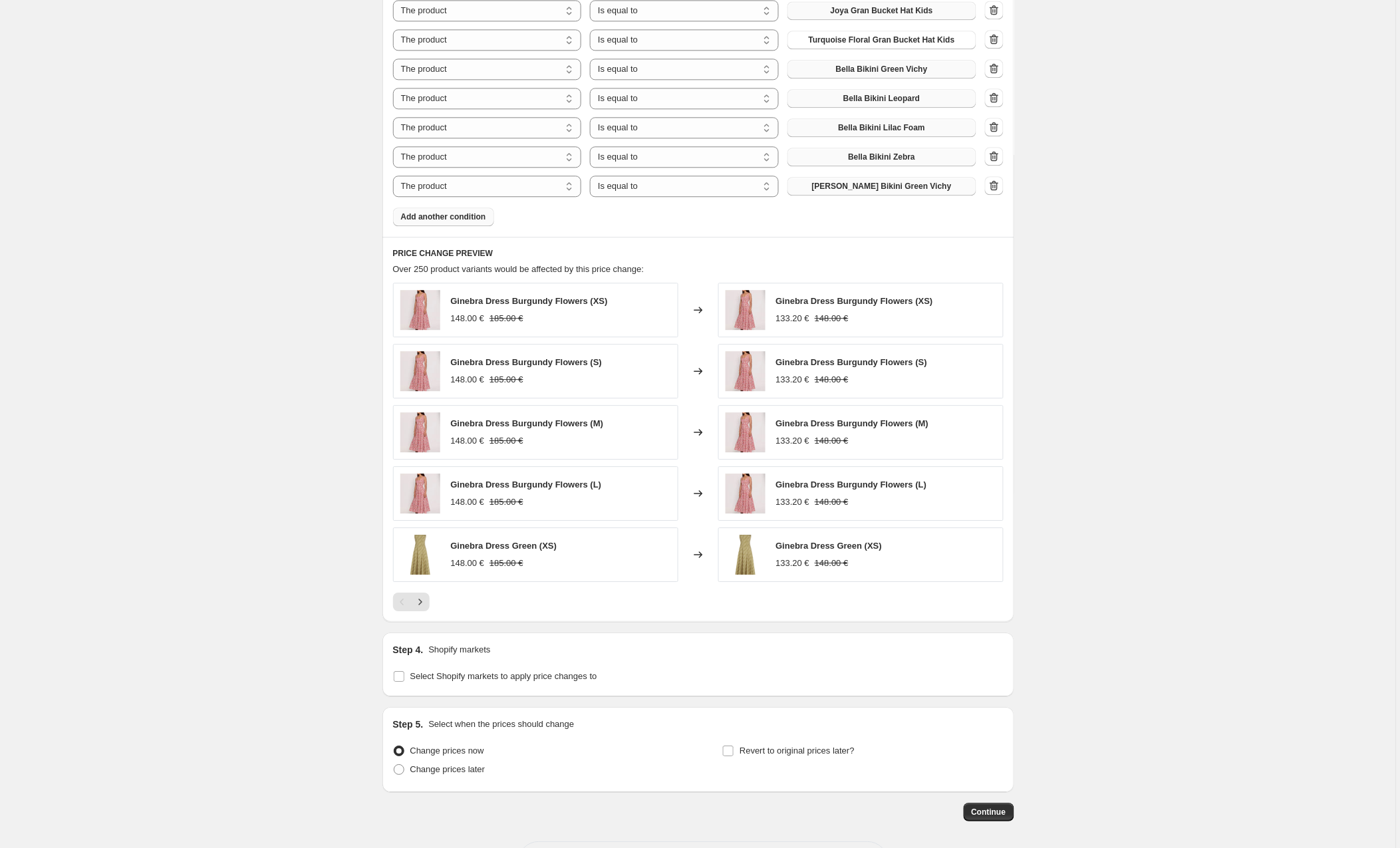
click at [440, 216] on span "Add another condition" at bounding box center [443, 217] width 85 height 11
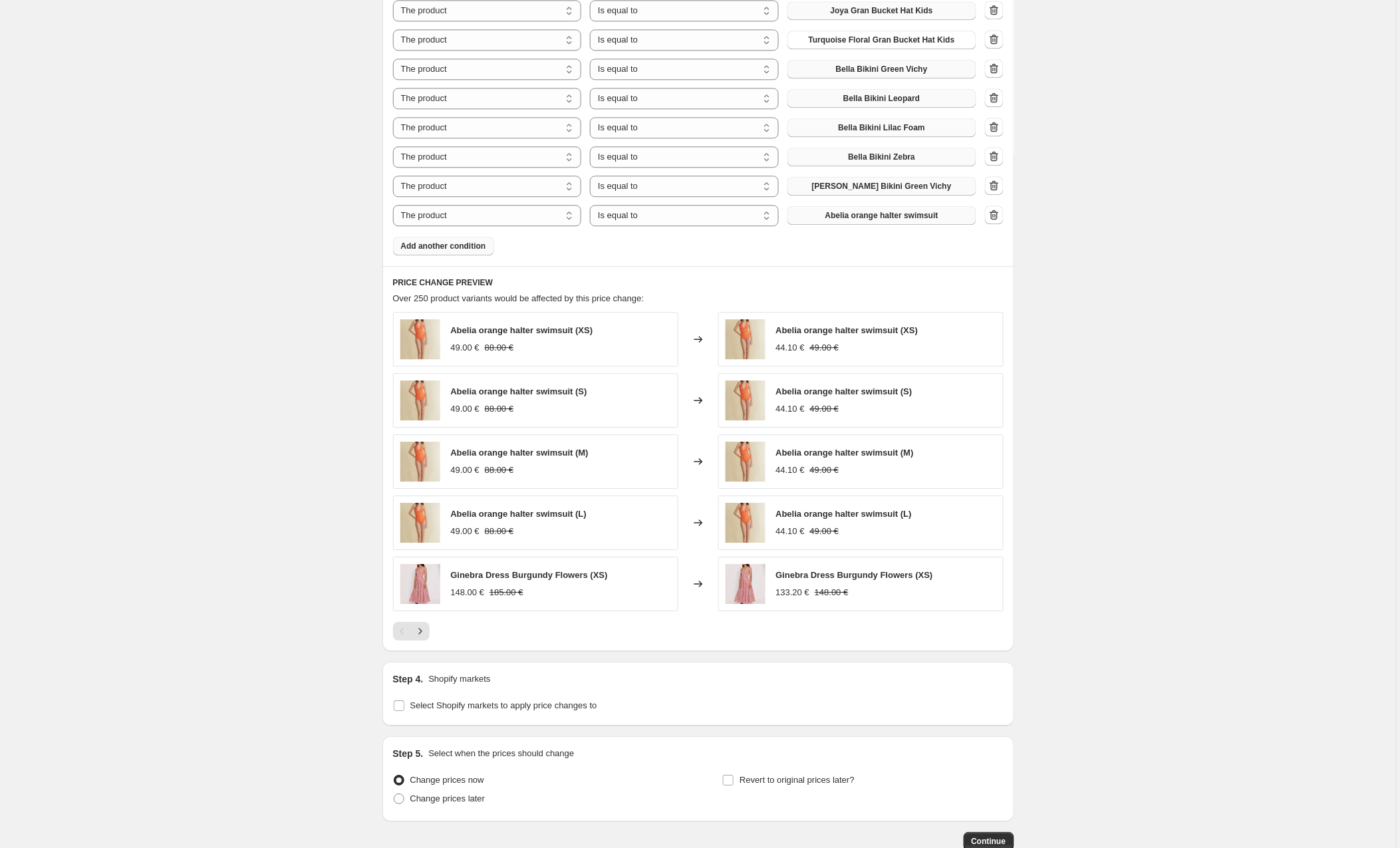
click at [868, 215] on span "Abelia orange halter swimsuit" at bounding box center [882, 216] width 113 height 11
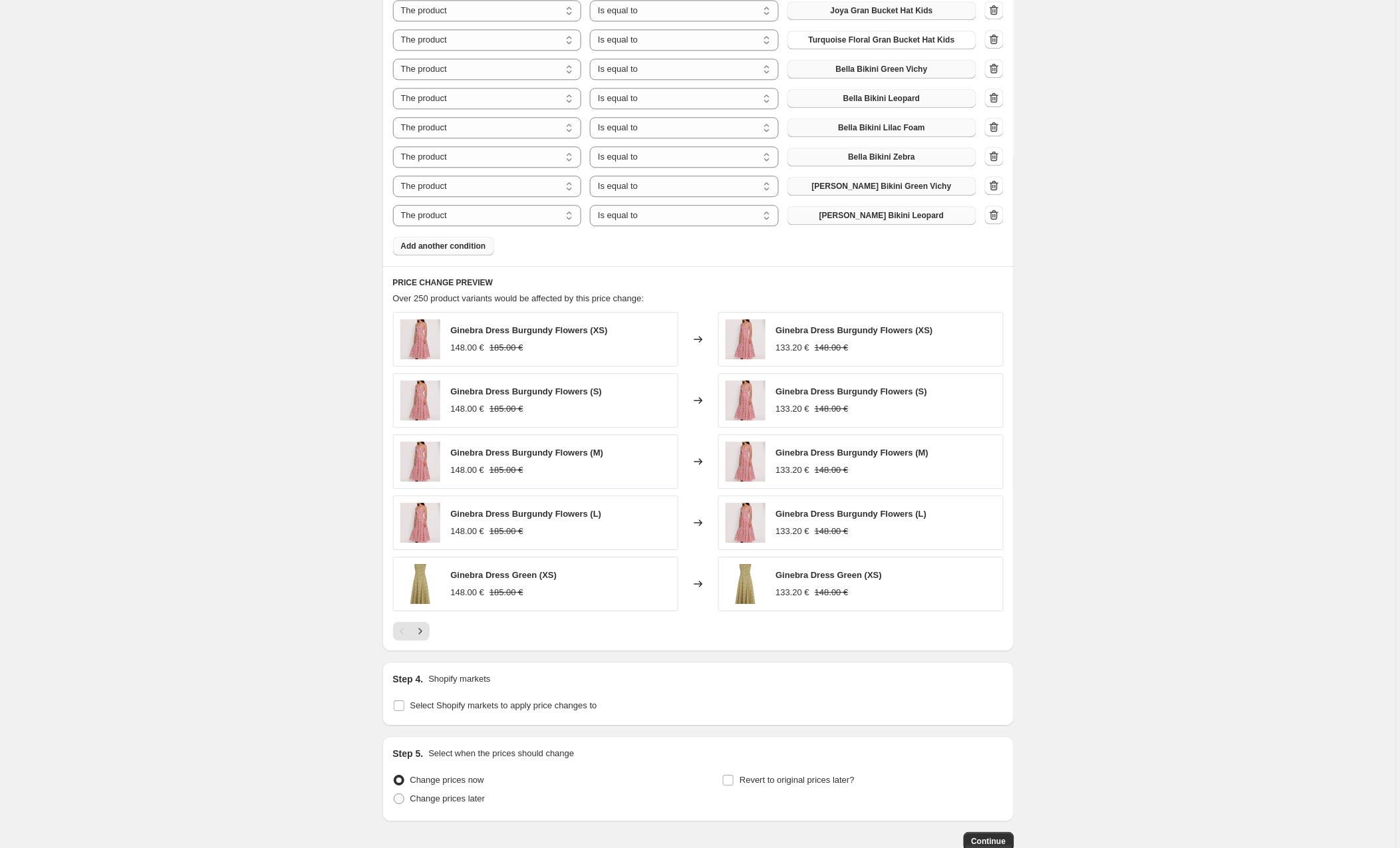
click at [444, 247] on span "Add another condition" at bounding box center [443, 246] width 85 height 11
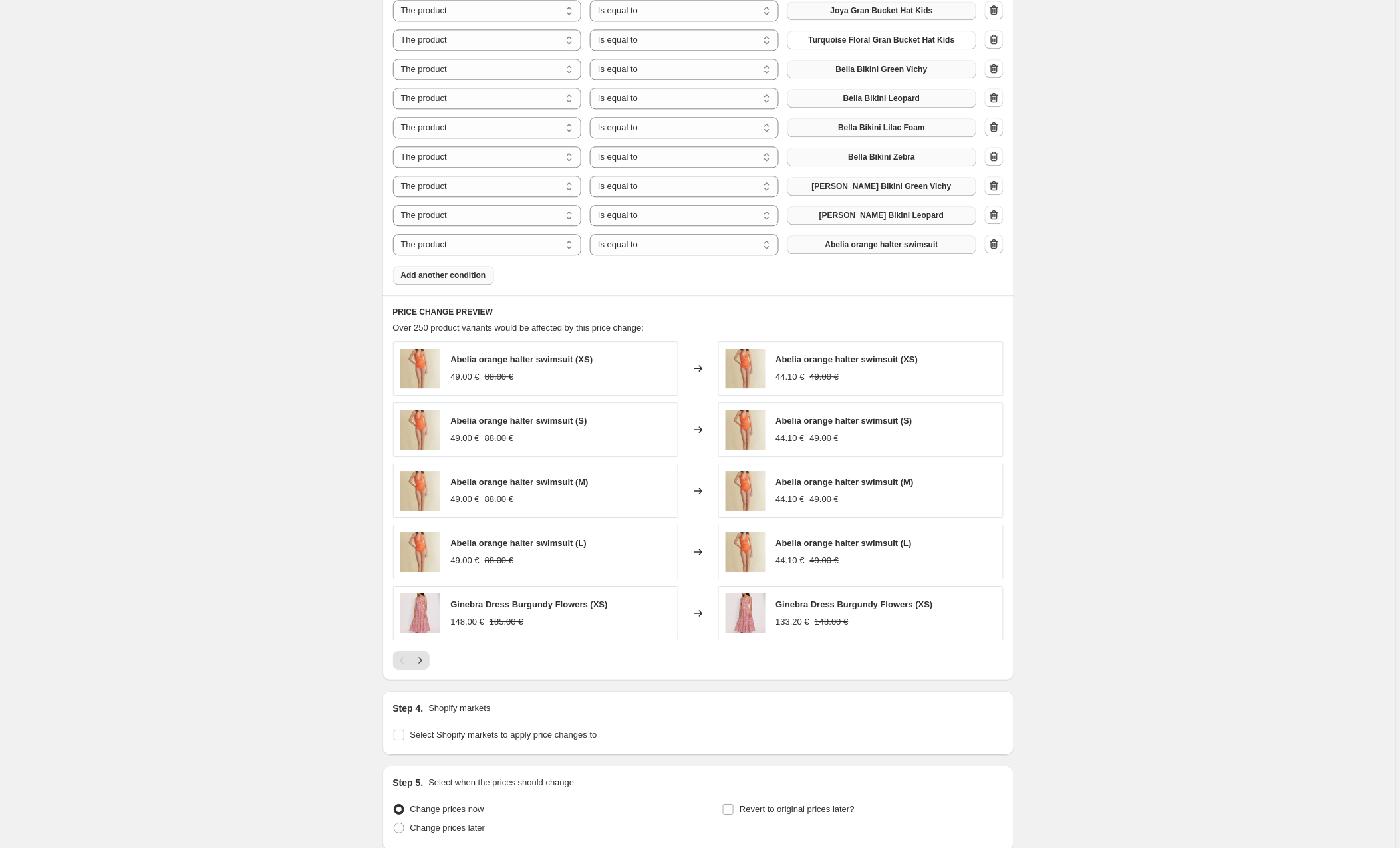
click at [839, 245] on span "Abelia orange halter swimsuit" at bounding box center [882, 244] width 113 height 11
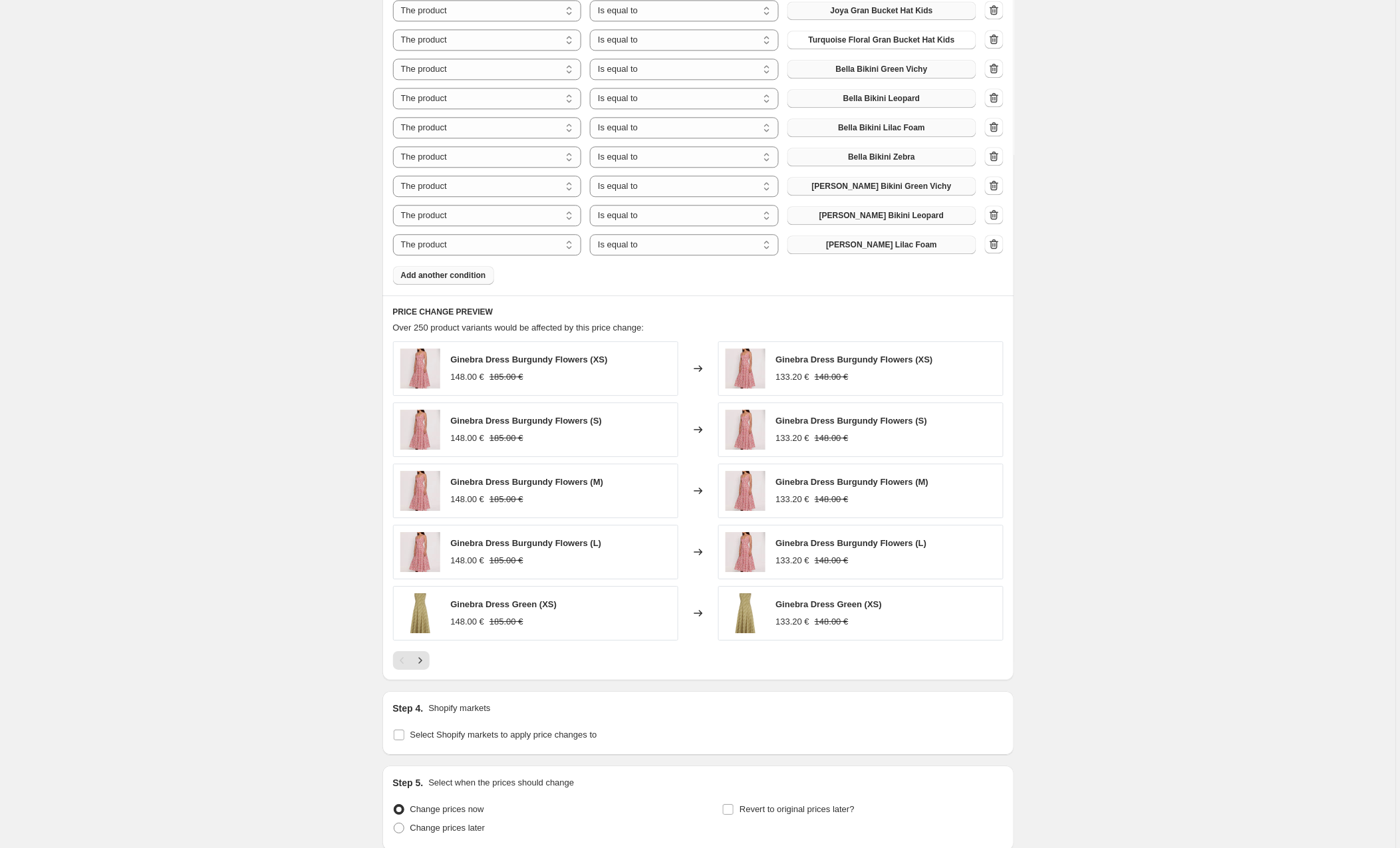
click at [428, 278] on span "Add another condition" at bounding box center [443, 275] width 85 height 11
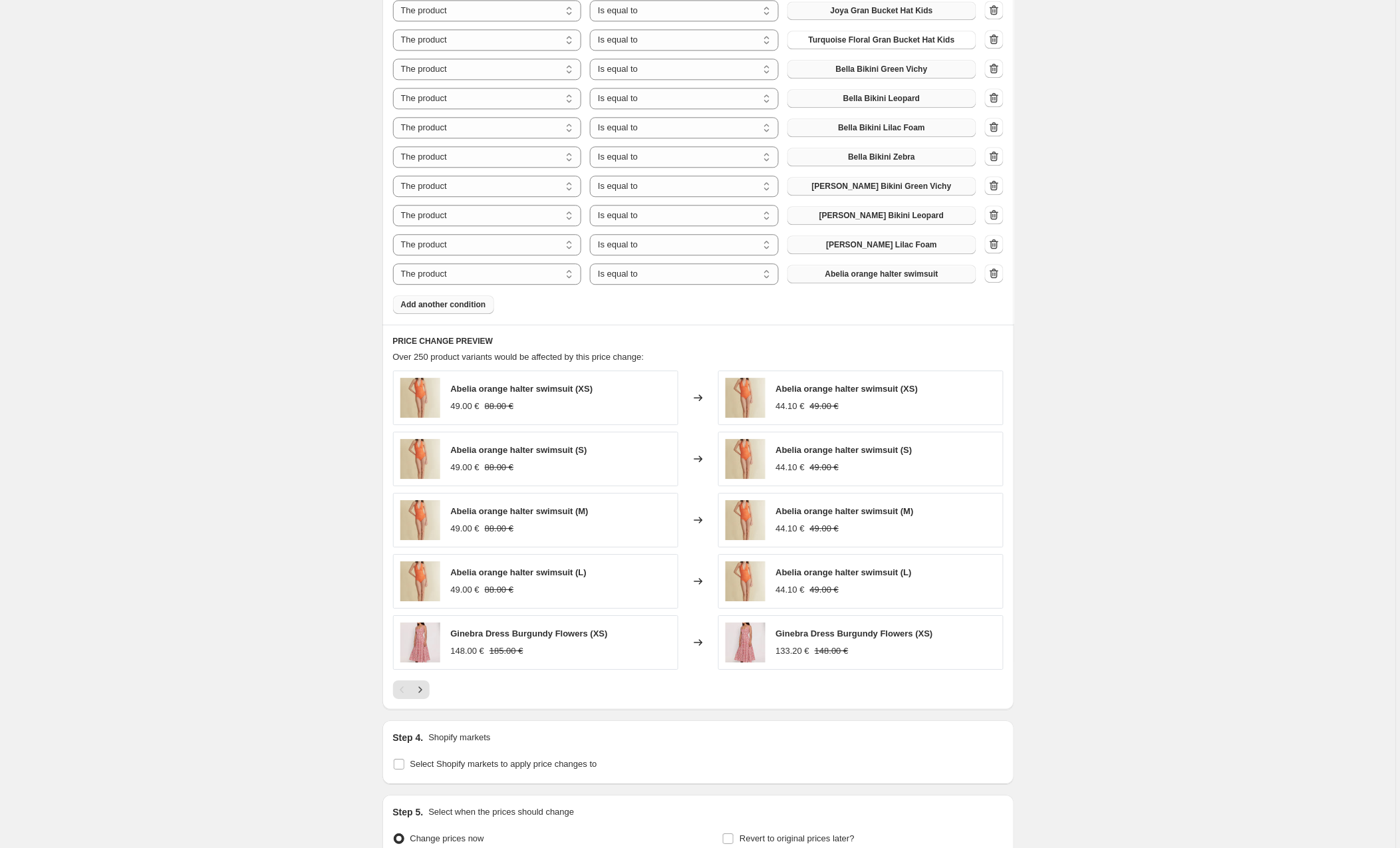
click at [850, 274] on span "Abelia orange halter swimsuit" at bounding box center [882, 274] width 113 height 11
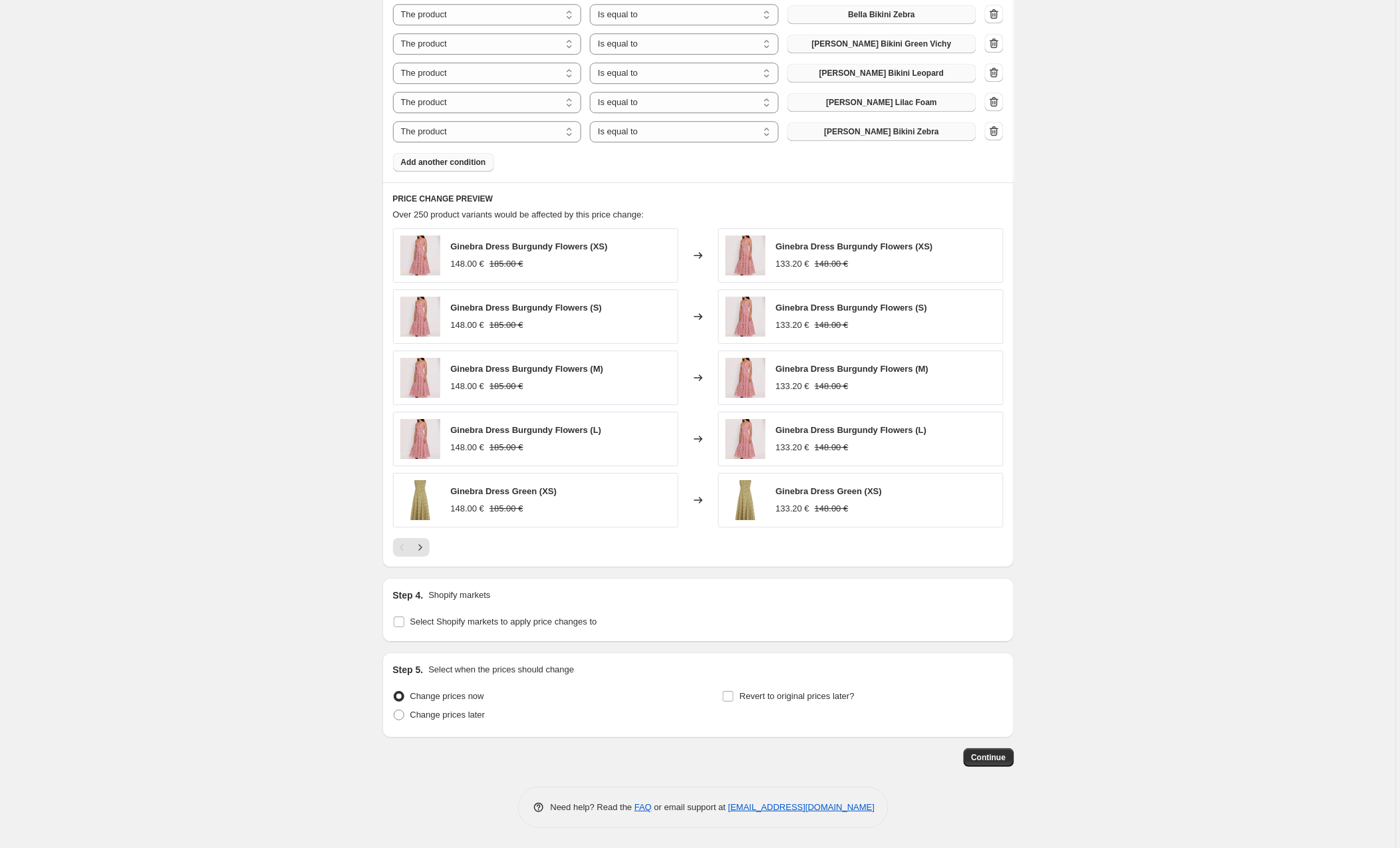
scroll to position [952, 0]
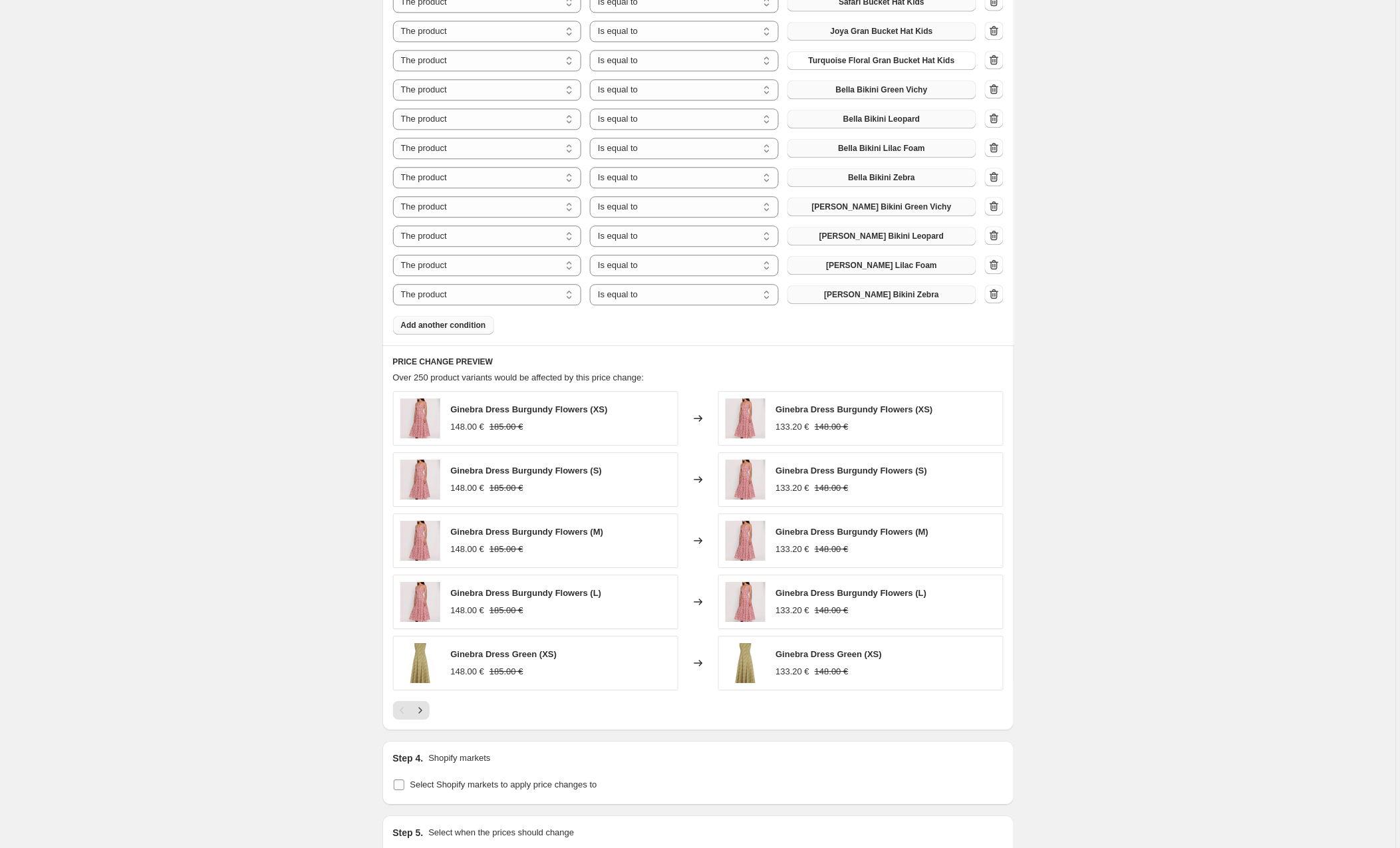
click at [398, 785] on input "Select Shopify markets to apply price changes to" at bounding box center [399, 785] width 11 height 11
checkbox input "true"
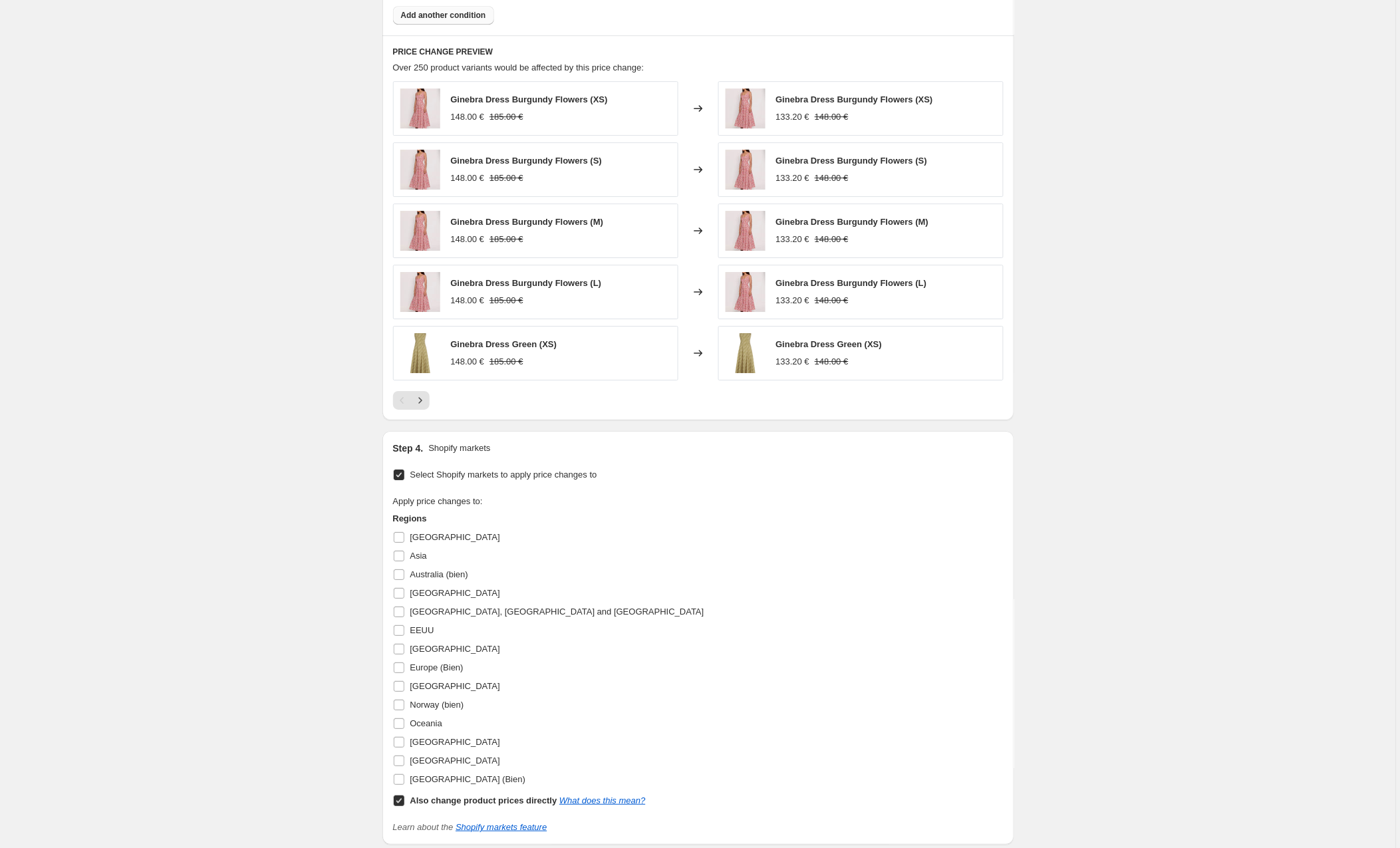
scroll to position [1264, 0]
click at [402, 804] on input "Also change product prices directly What does this mean?" at bounding box center [399, 799] width 11 height 11
checkbox input "false"
click at [400, 668] on input "Europe (Bien)" at bounding box center [399, 665] width 11 height 11
checkbox input "true"
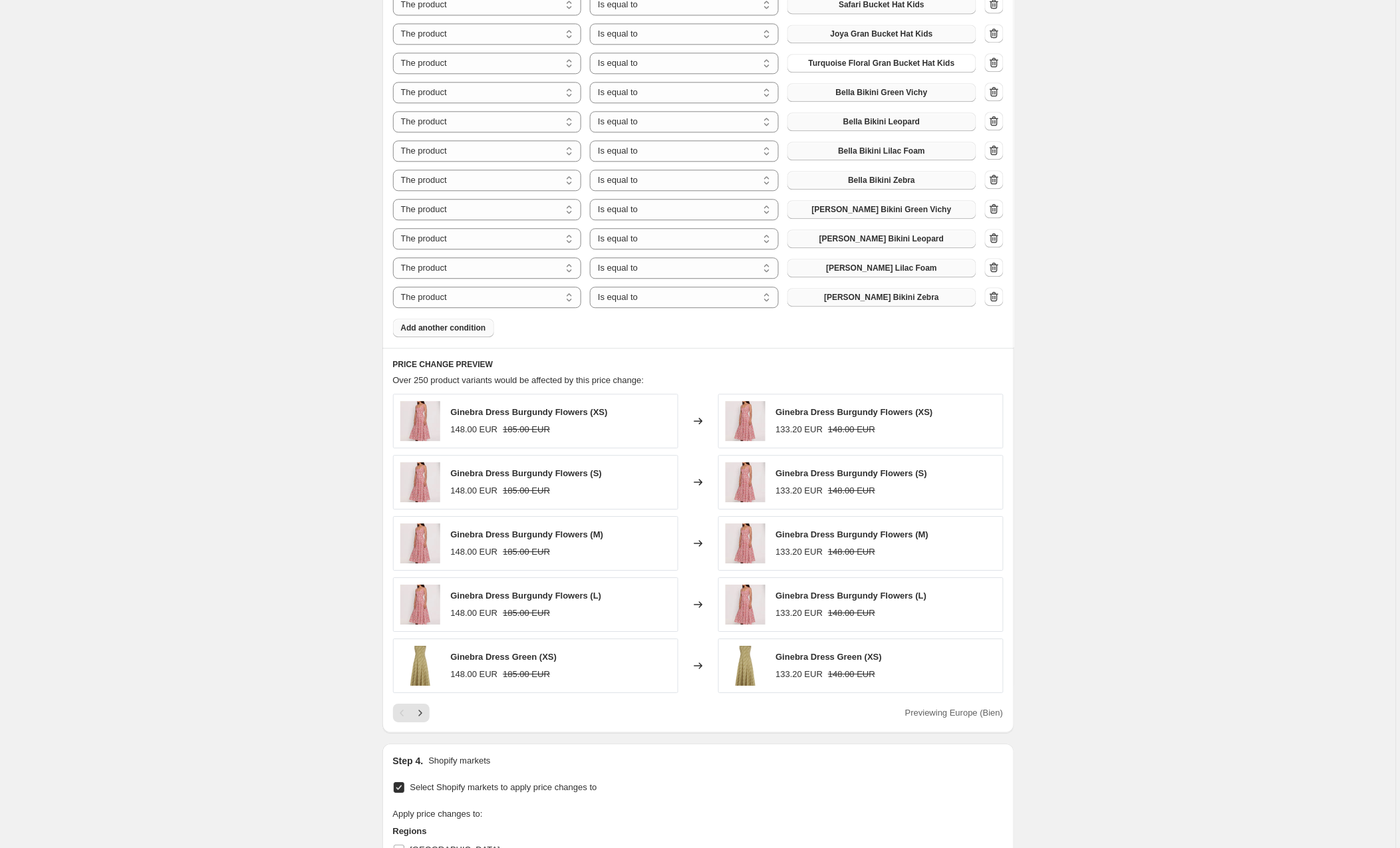
scroll to position [298, 0]
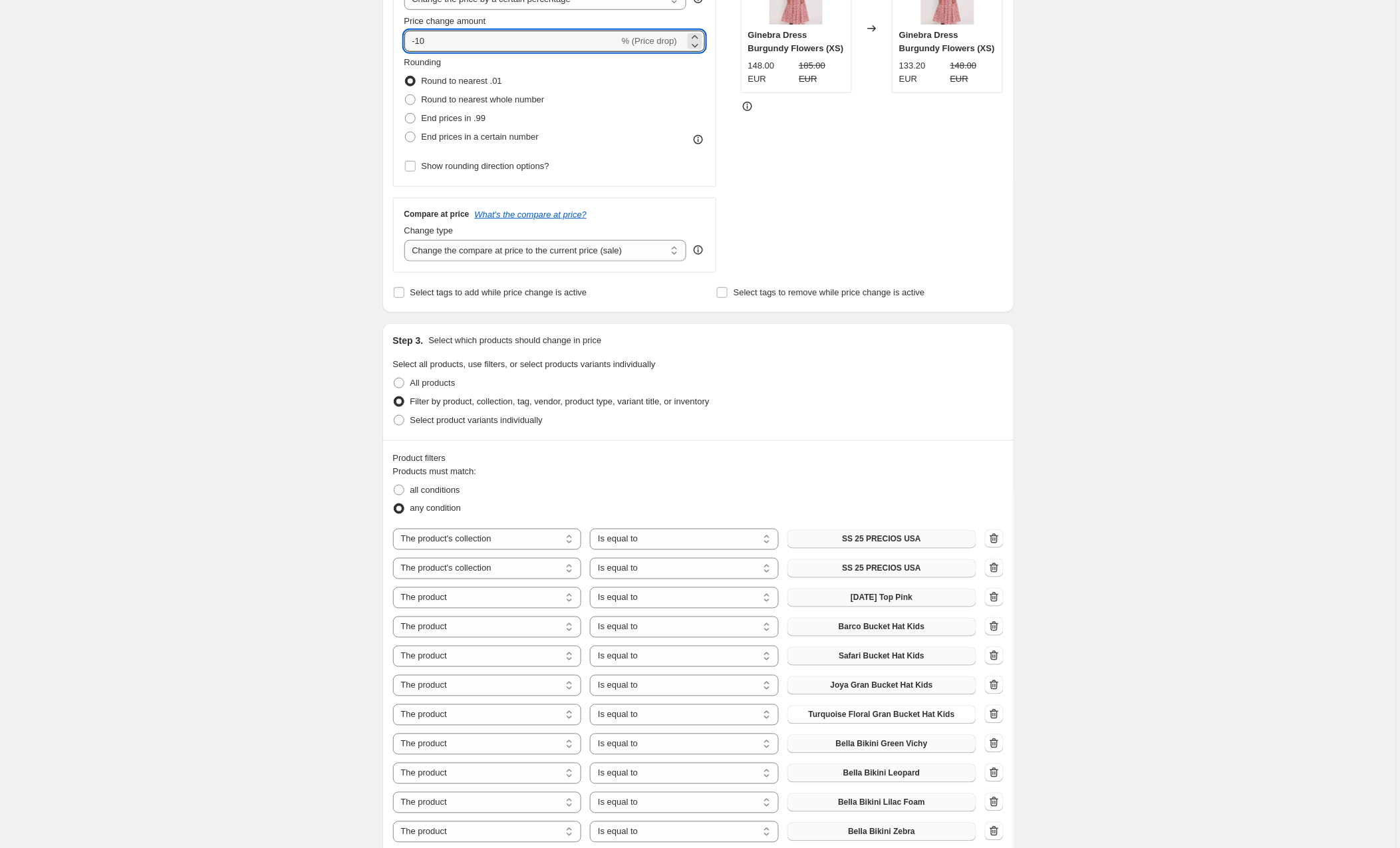
drag, startPoint x: 453, startPoint y: 41, endPoint x: 364, endPoint y: 44, distance: 89.1
click at [364, 44] on div "Create new price change job. This page is ready Create new price change job Dra…" at bounding box center [698, 859] width 1396 height 2313
type input "5"
select select "by"
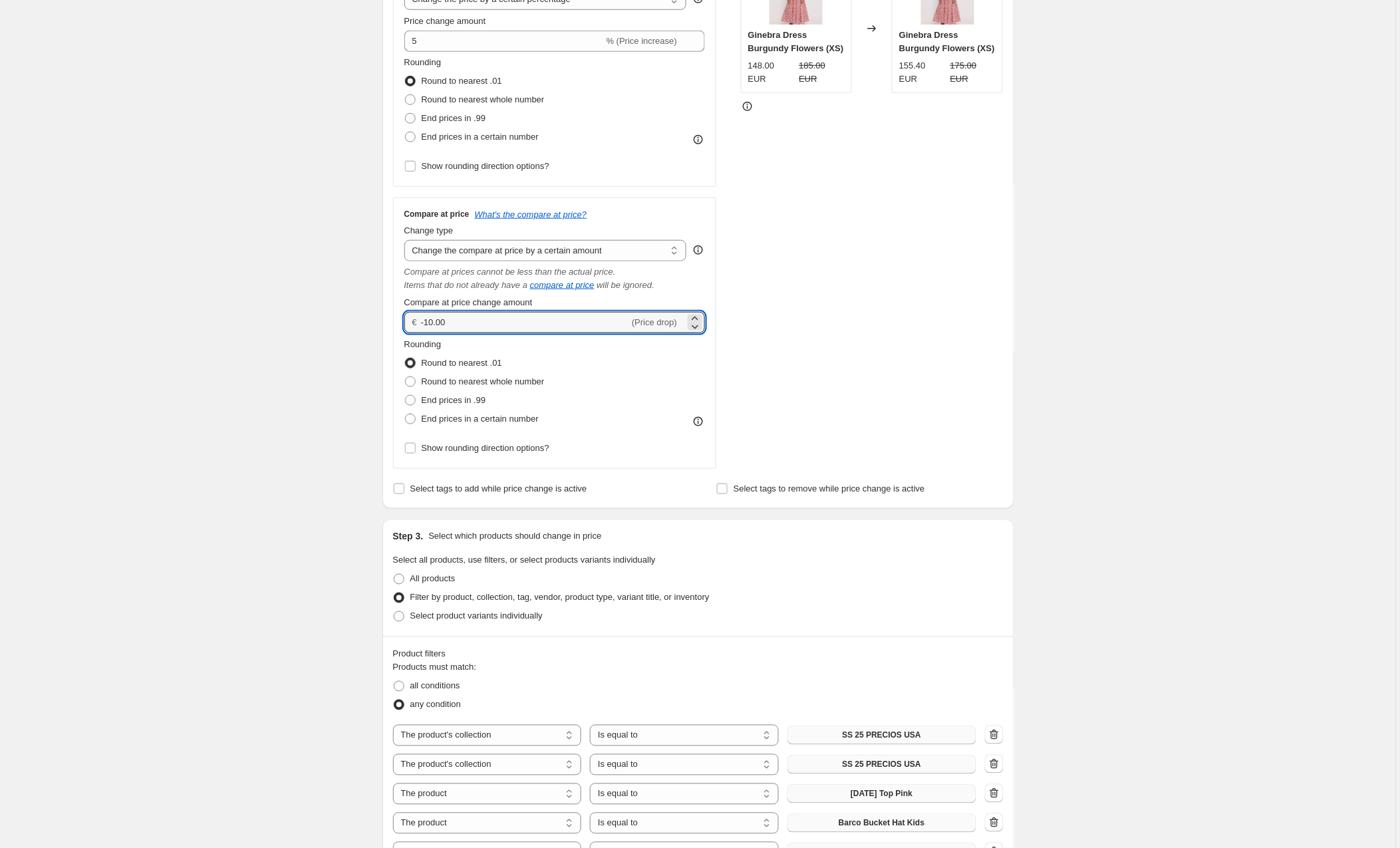
drag, startPoint x: 466, startPoint y: 325, endPoint x: 410, endPoint y: 321, distance: 56.1
click at [410, 321] on div "€ -10.00 (Price drop)" at bounding box center [554, 323] width 301 height 22
type input "5.00"
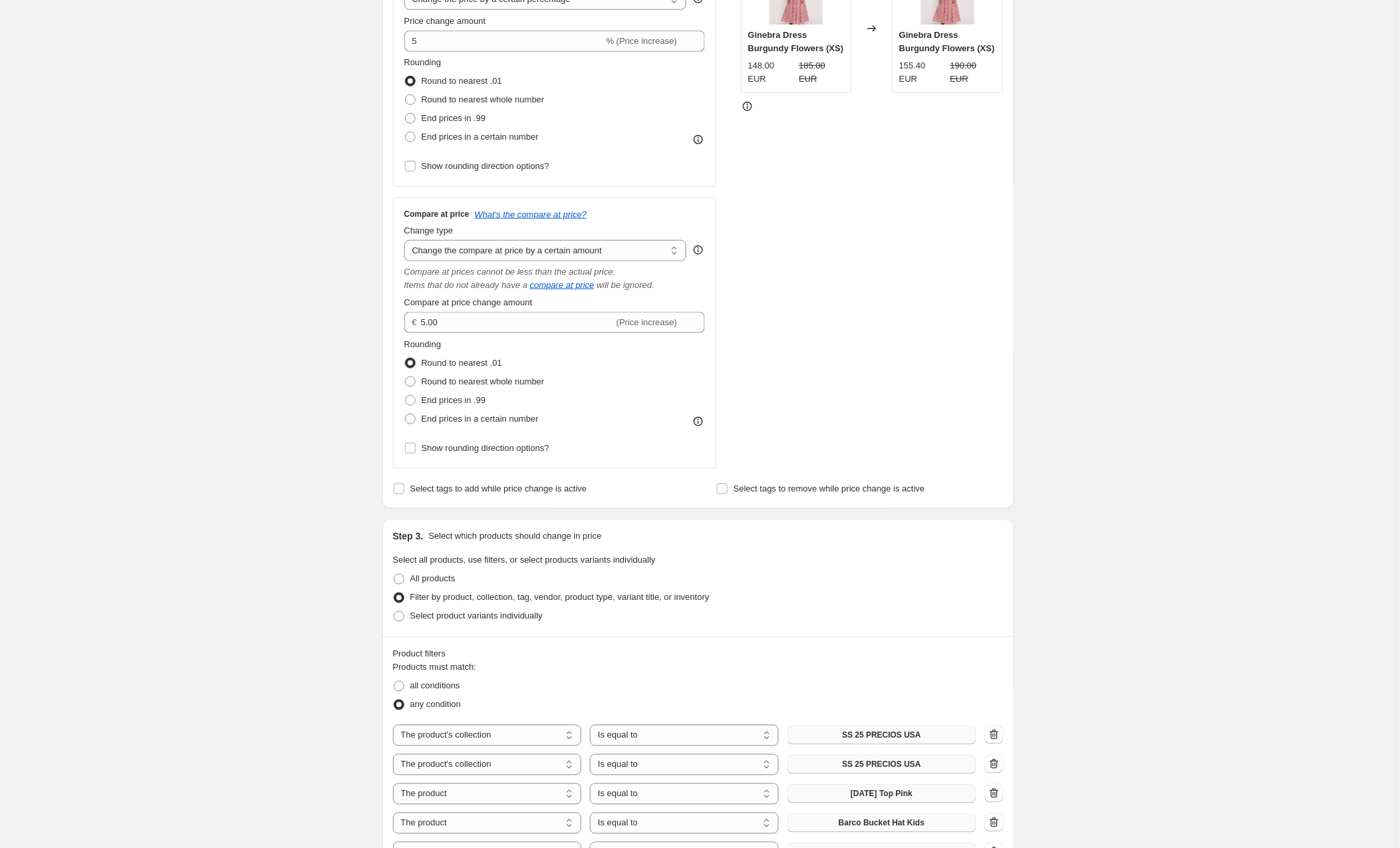
click at [817, 325] on div "STOREFRONT EXAMPLE Ginebra Dress Burgundy Flowers (XS) 148.00 EUR 185.00 EUR Ch…" at bounding box center [872, 207] width 263 height 522
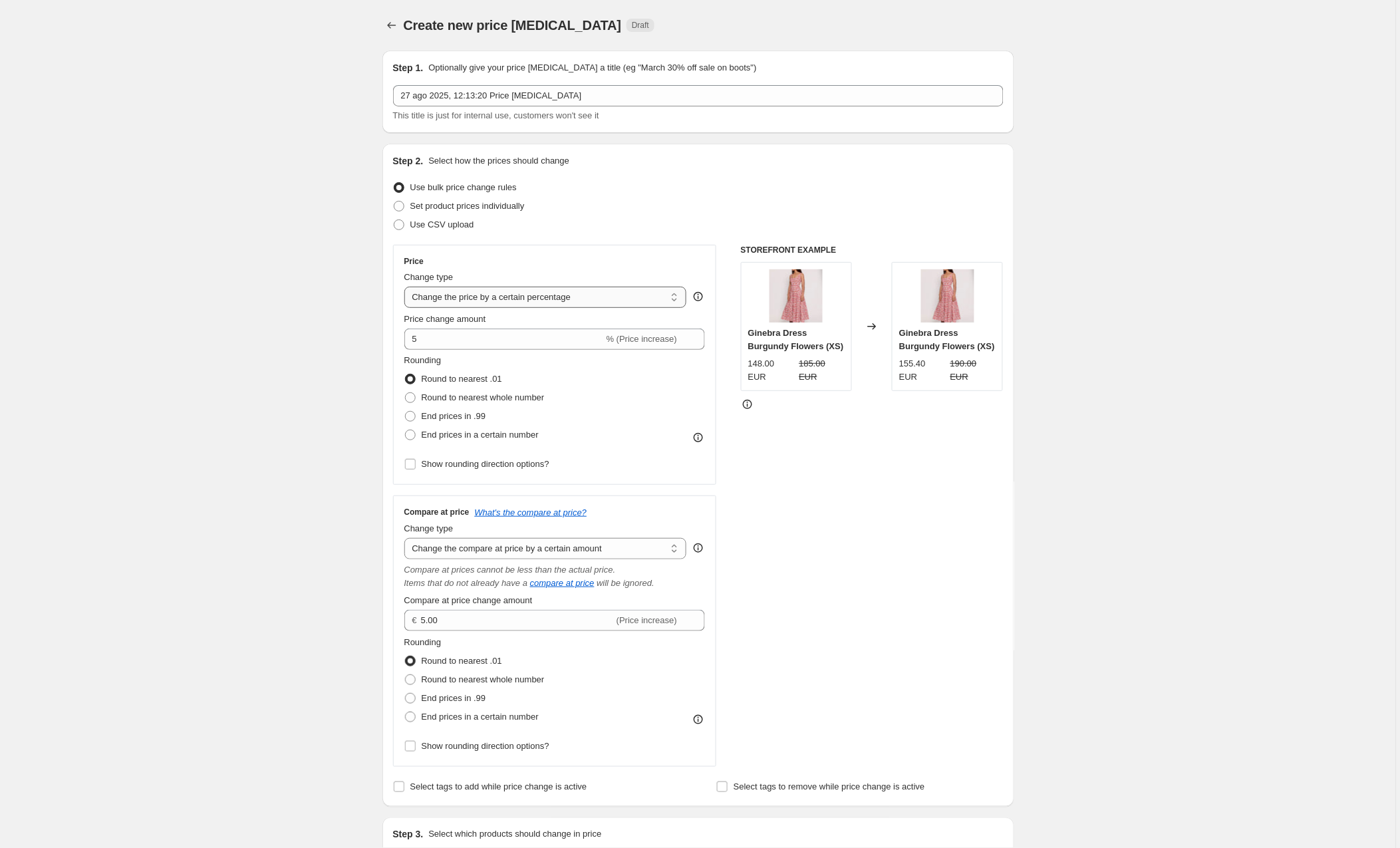
scroll to position [0, 0]
click at [476, 333] on input "5" at bounding box center [504, 339] width 199 height 22
select select "by"
drag, startPoint x: 451, startPoint y: 337, endPoint x: 408, endPoint y: 337, distance: 43.0
click at [408, 337] on div "€ -10.00 (Price drop)" at bounding box center [554, 339] width 301 height 22
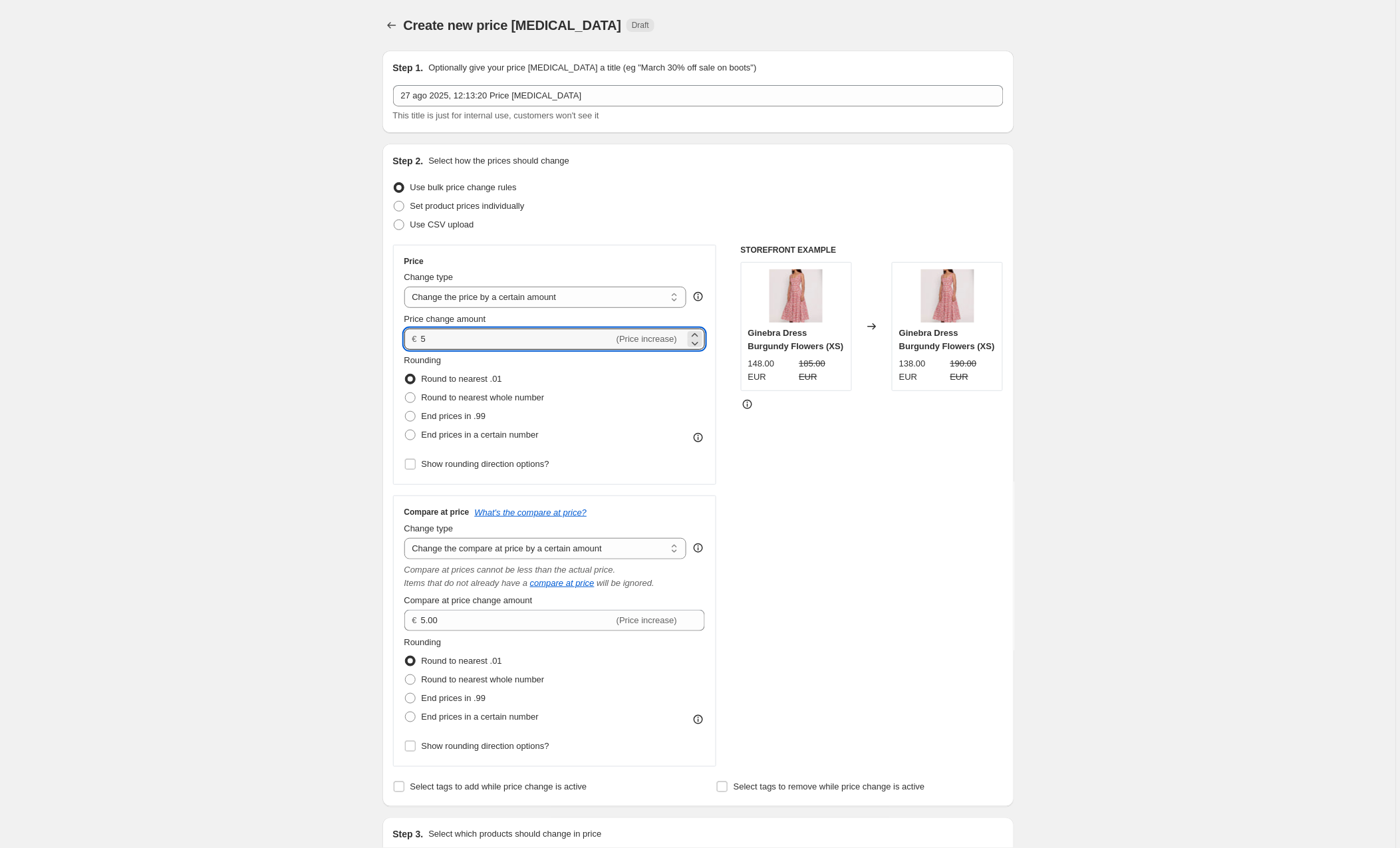
type input "5.00"
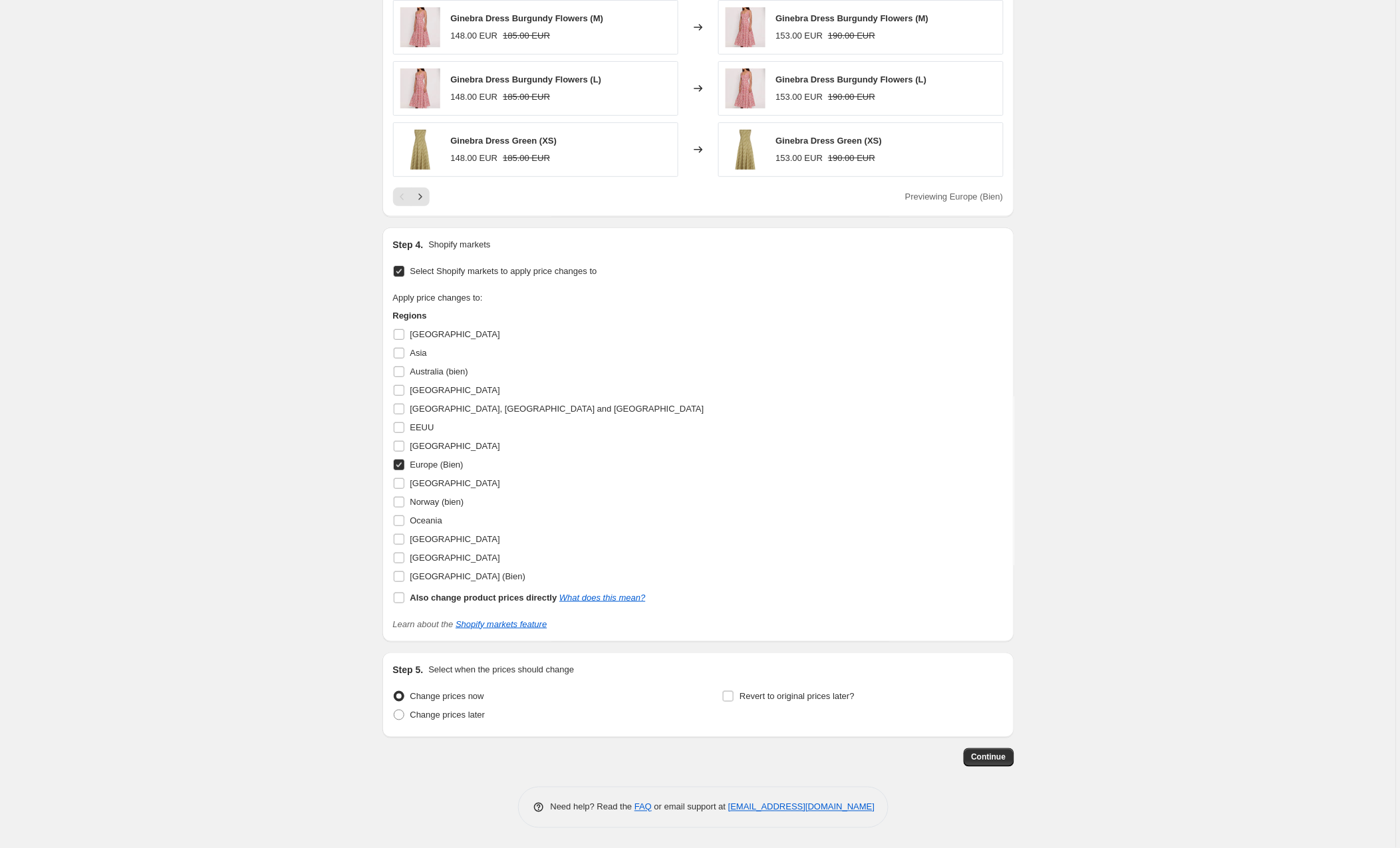
scroll to position [1667, 0]
click at [996, 751] on button "Continue" at bounding box center [989, 758] width 51 height 19
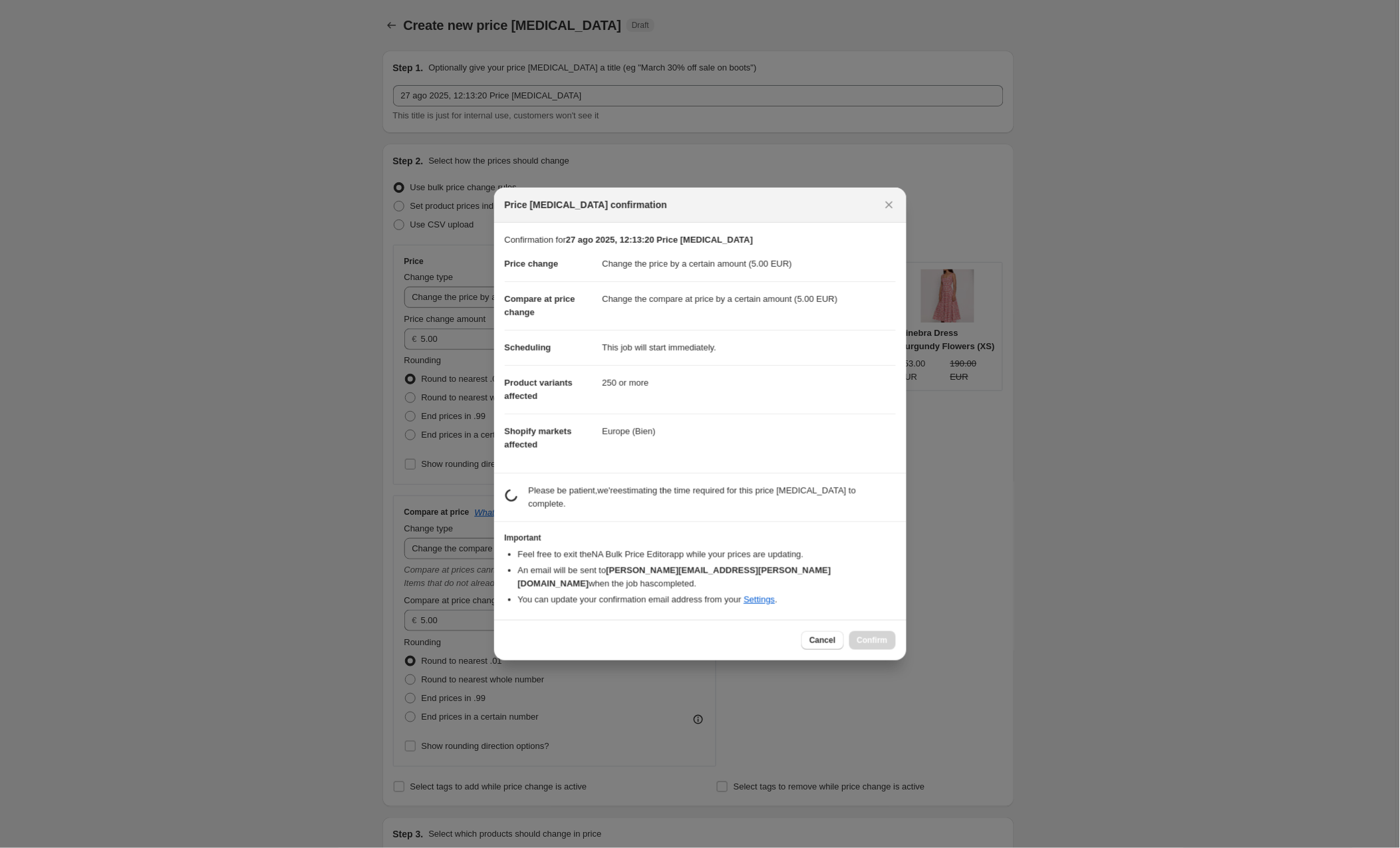
scroll to position [1666, 0]
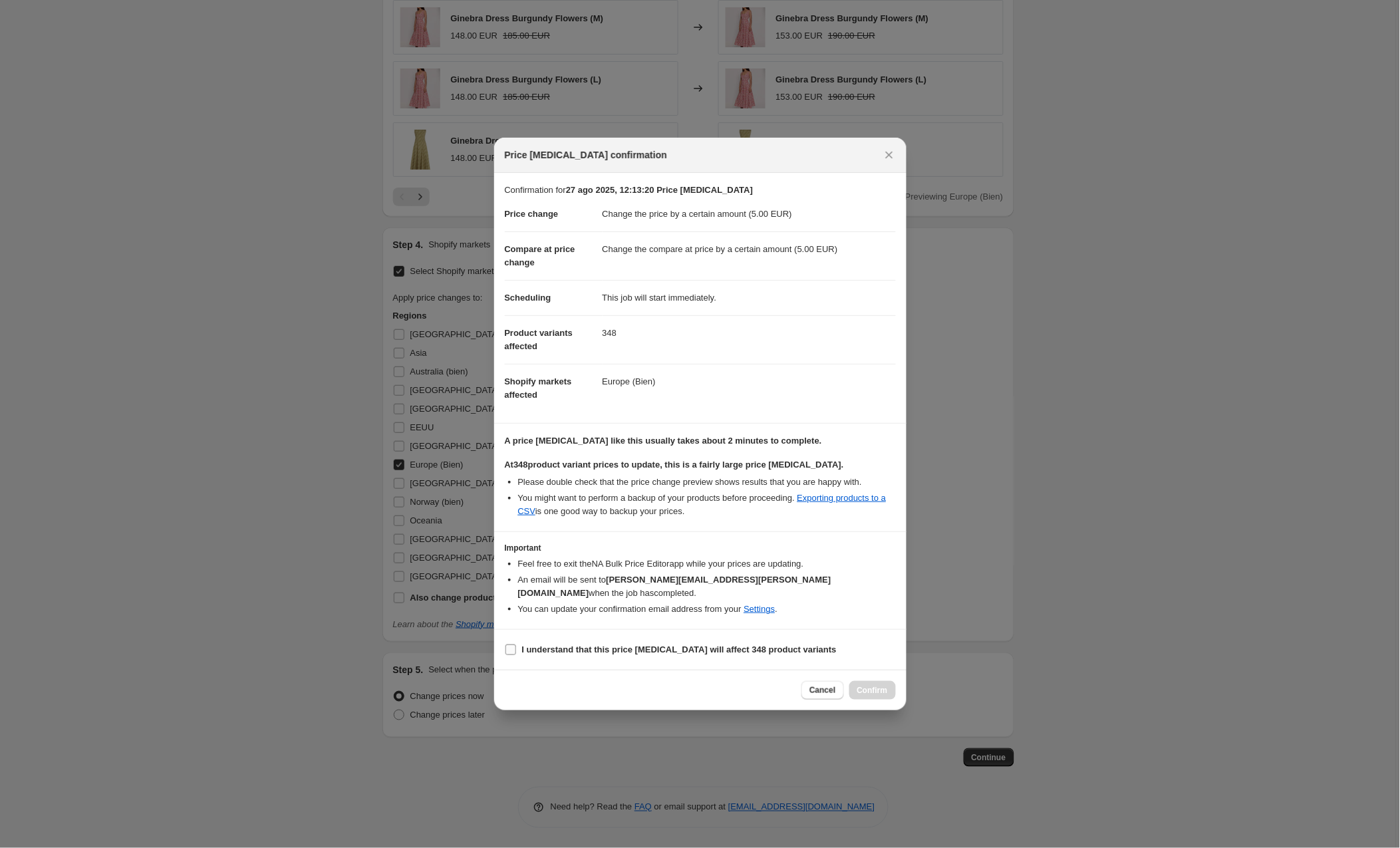
click at [510, 645] on input "I understand that this price change job will affect 348 product variants" at bounding box center [511, 650] width 11 height 11
checkbox input "true"
click at [876, 685] on span "Confirm" at bounding box center [872, 690] width 30 height 11
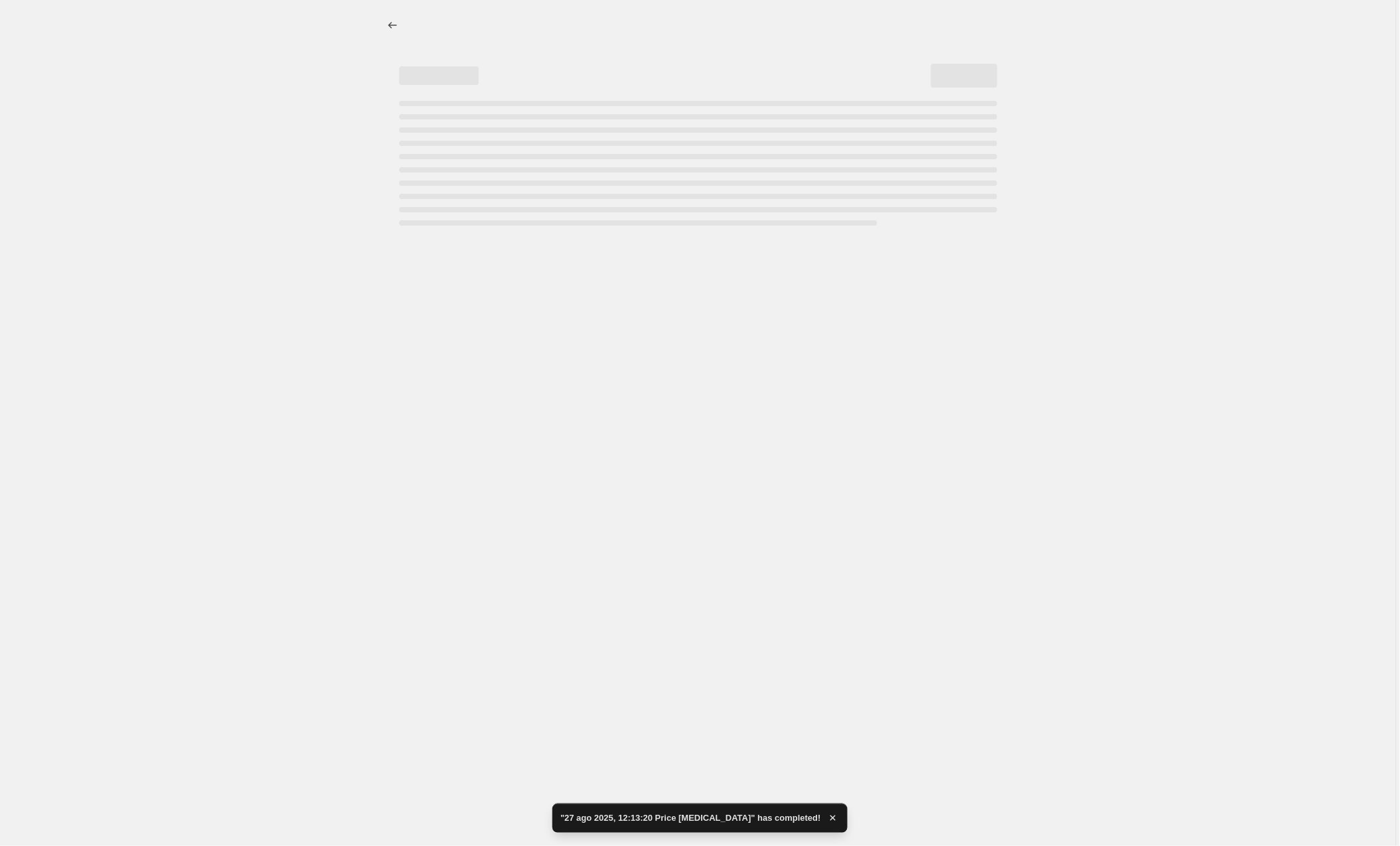
select select "by"
select select "collection"
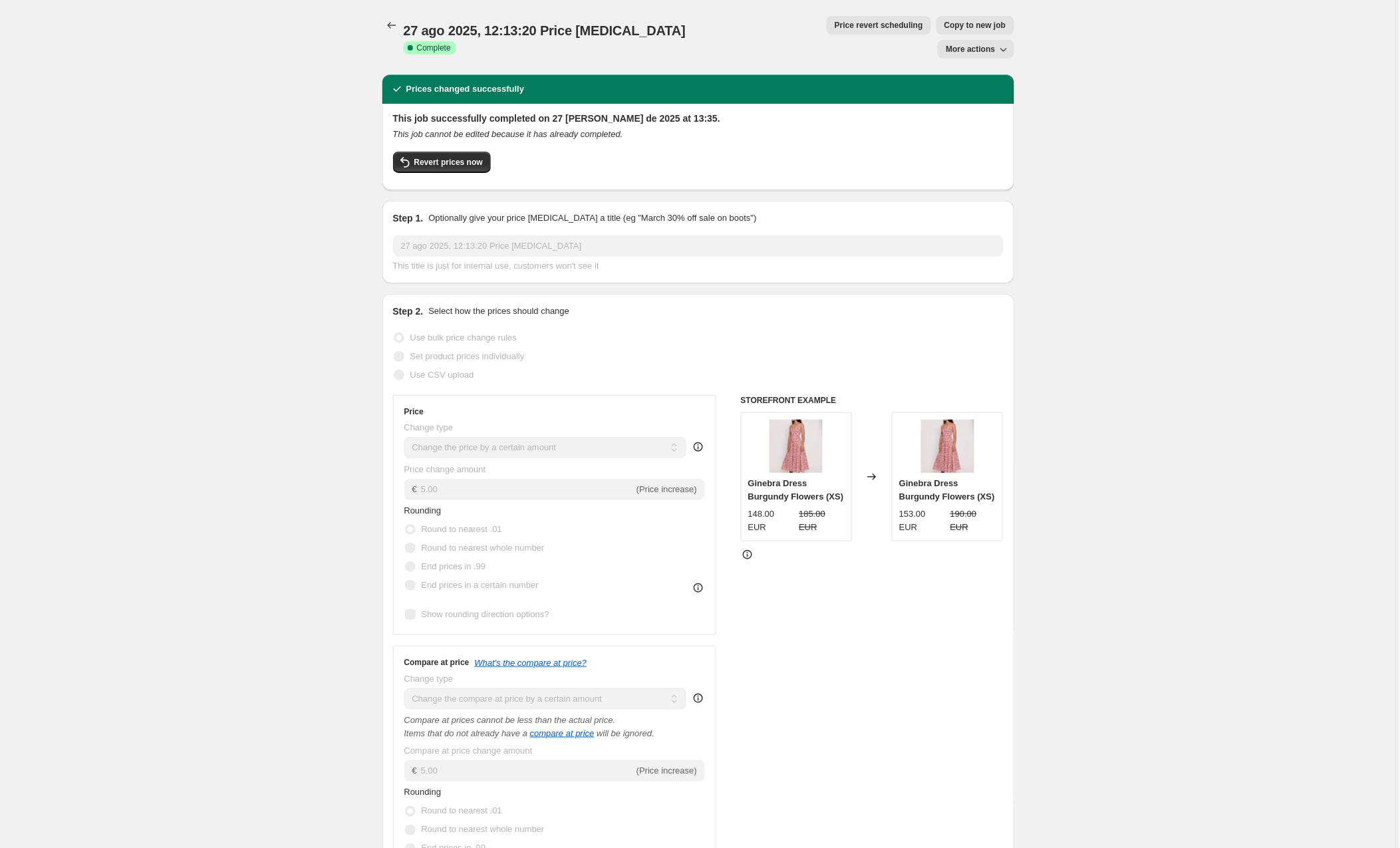
scroll to position [34, 0]
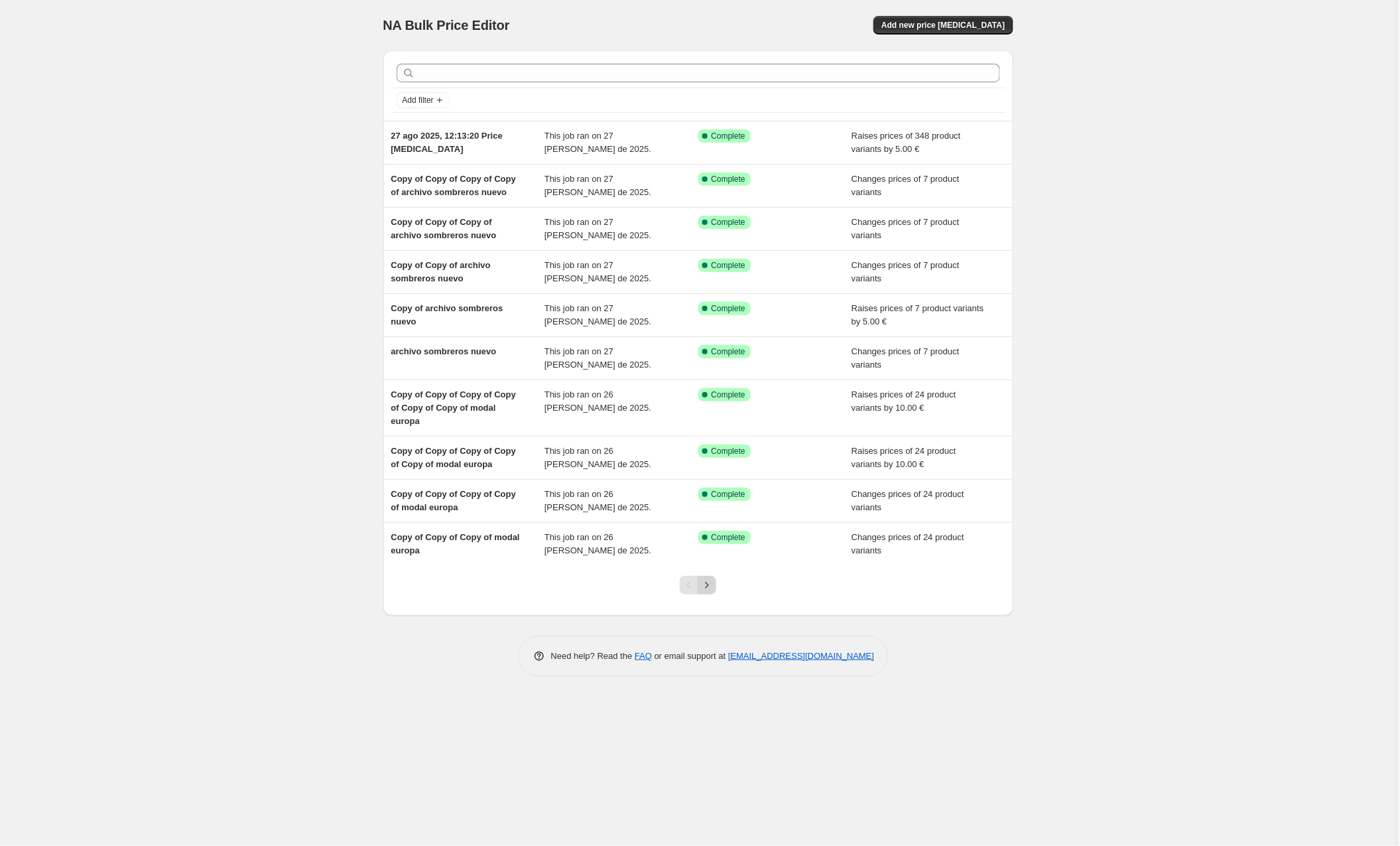
click at [709, 583] on icon "Next" at bounding box center [707, 585] width 13 height 13
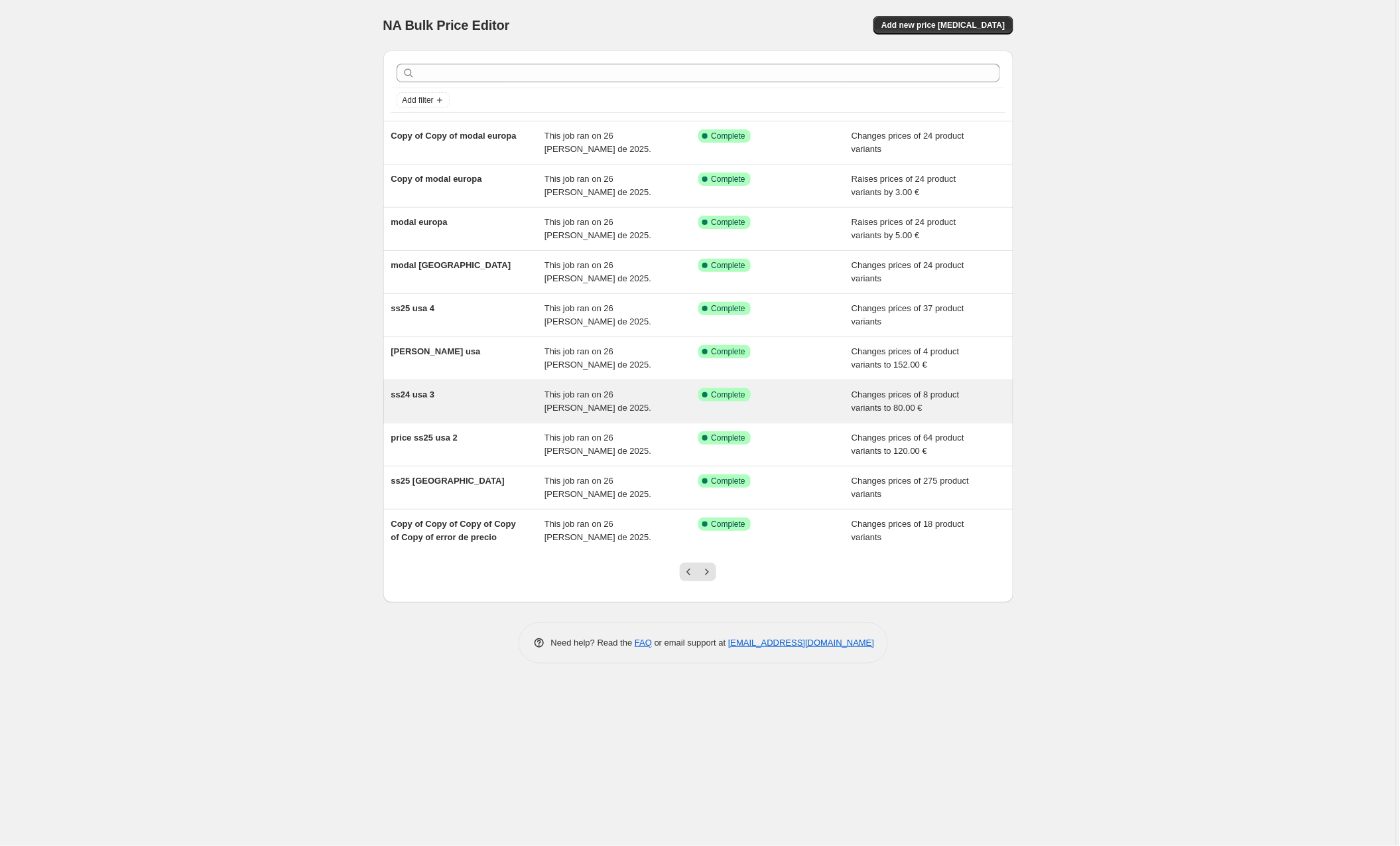
click at [444, 397] on div "ss24 usa 3" at bounding box center [468, 401] width 154 height 26
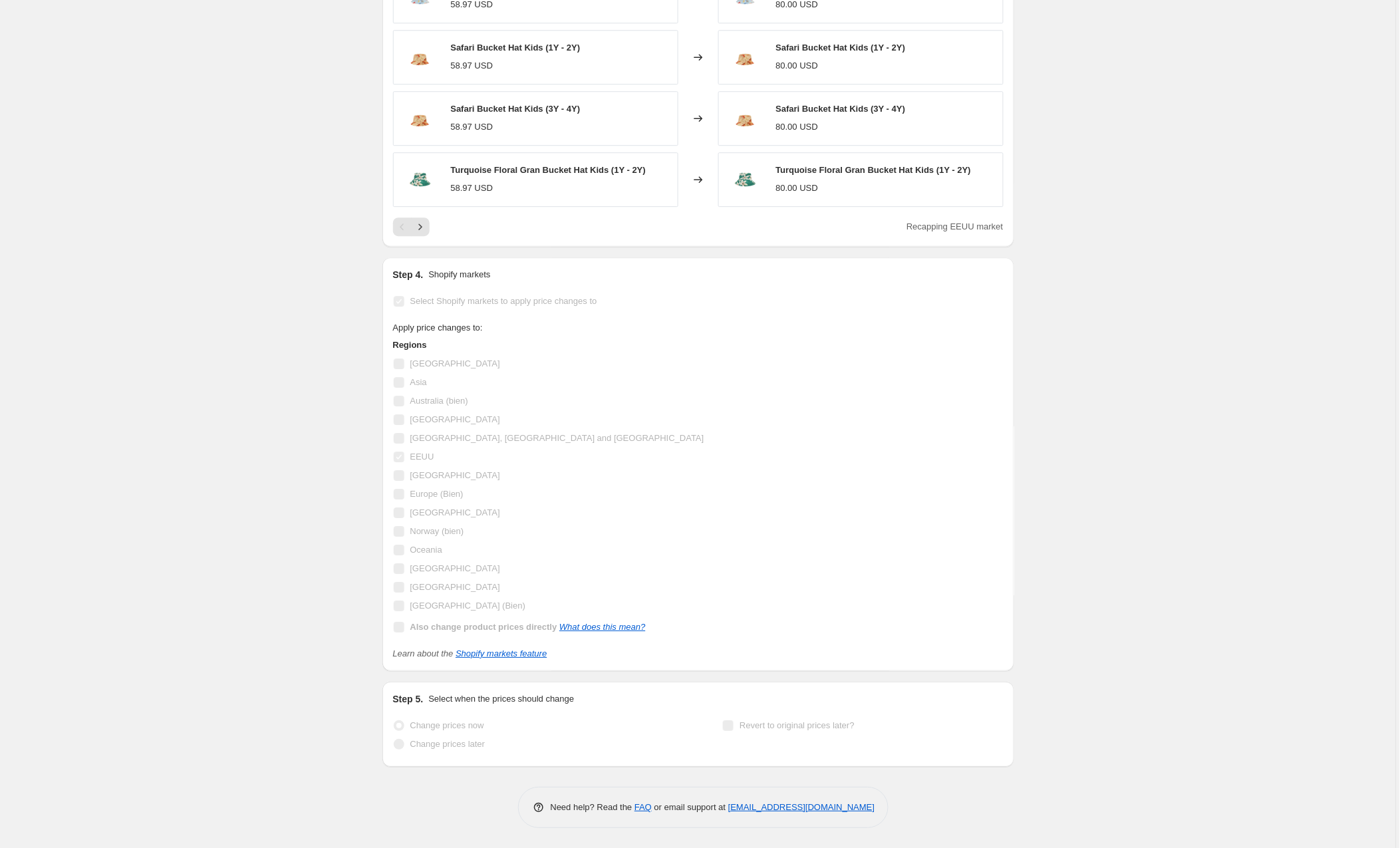
scroll to position [1120, 0]
click at [426, 222] on icon "Next" at bounding box center [420, 227] width 13 height 13
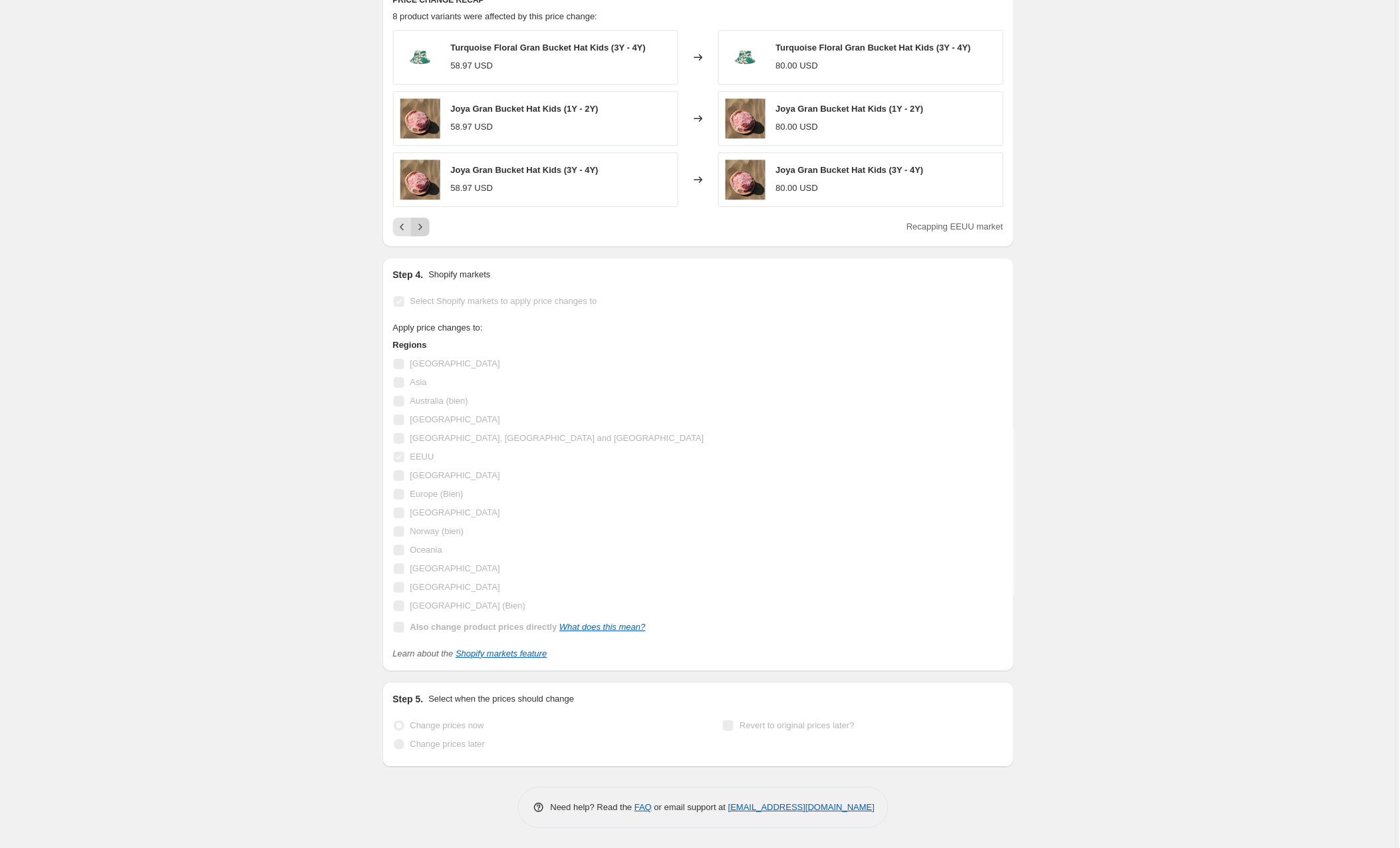
scroll to position [998, 0]
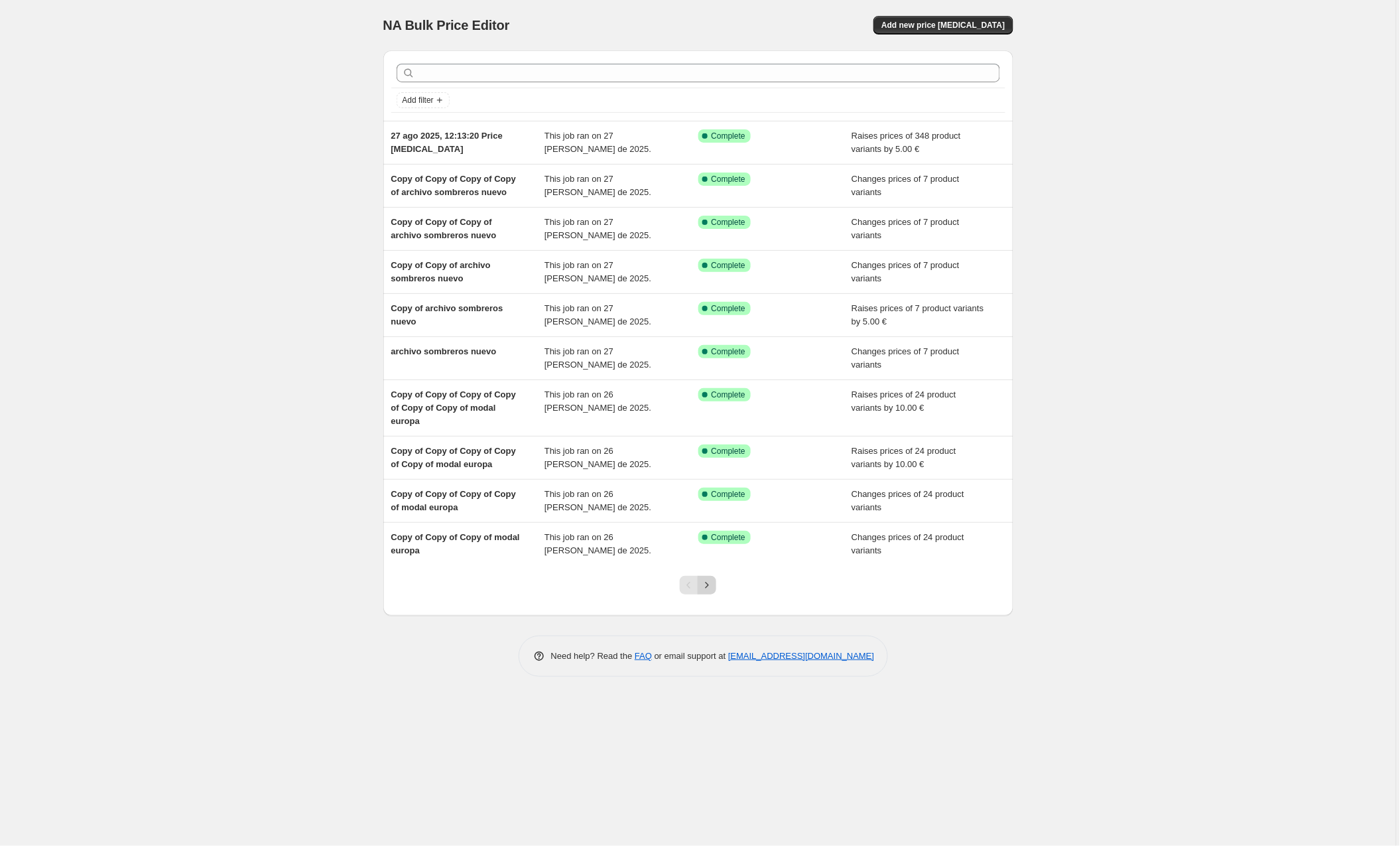
click at [709, 583] on icon "Next" at bounding box center [707, 585] width 13 height 13
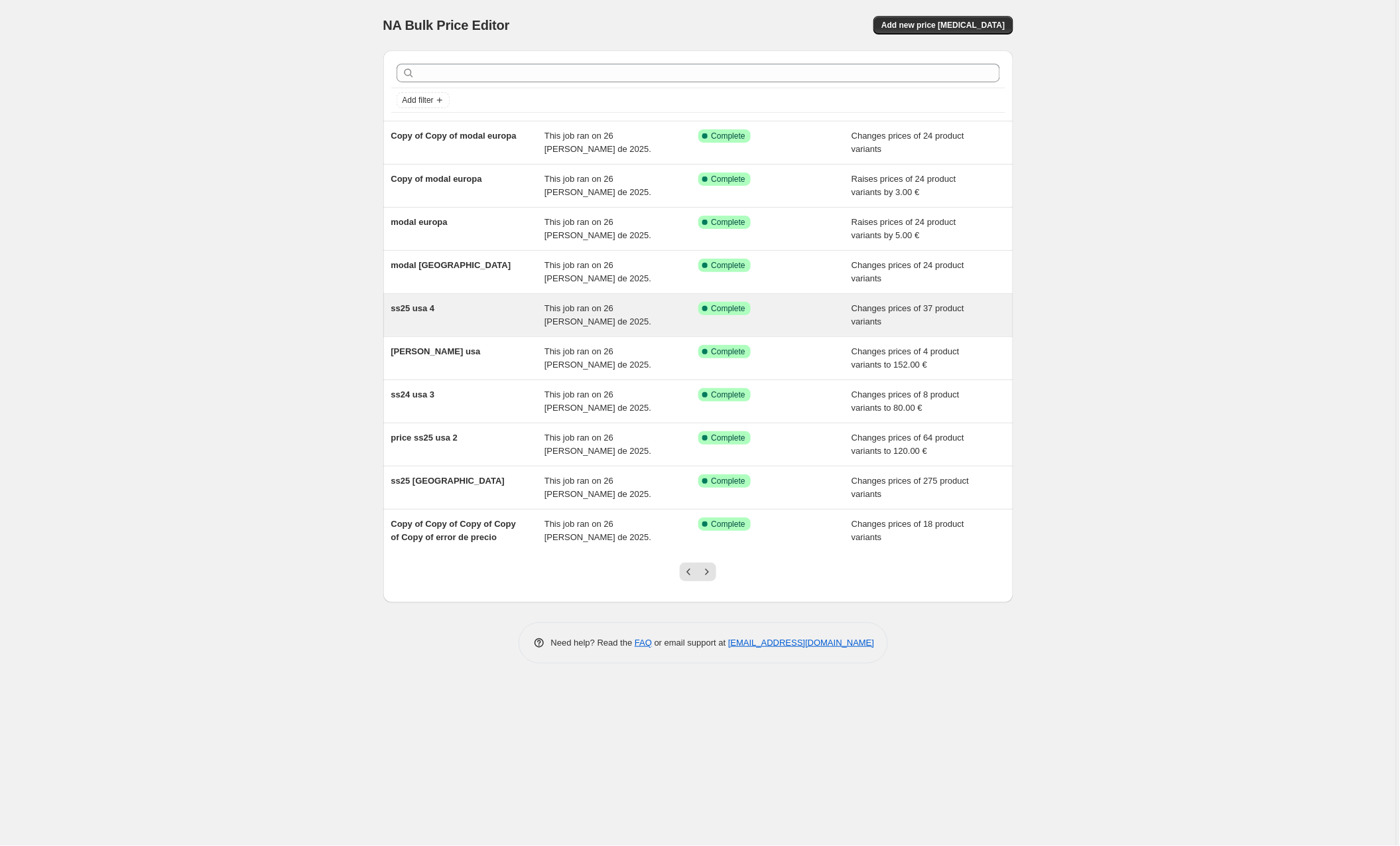
click at [457, 312] on div "ss25 usa 4" at bounding box center [468, 314] width 154 height 26
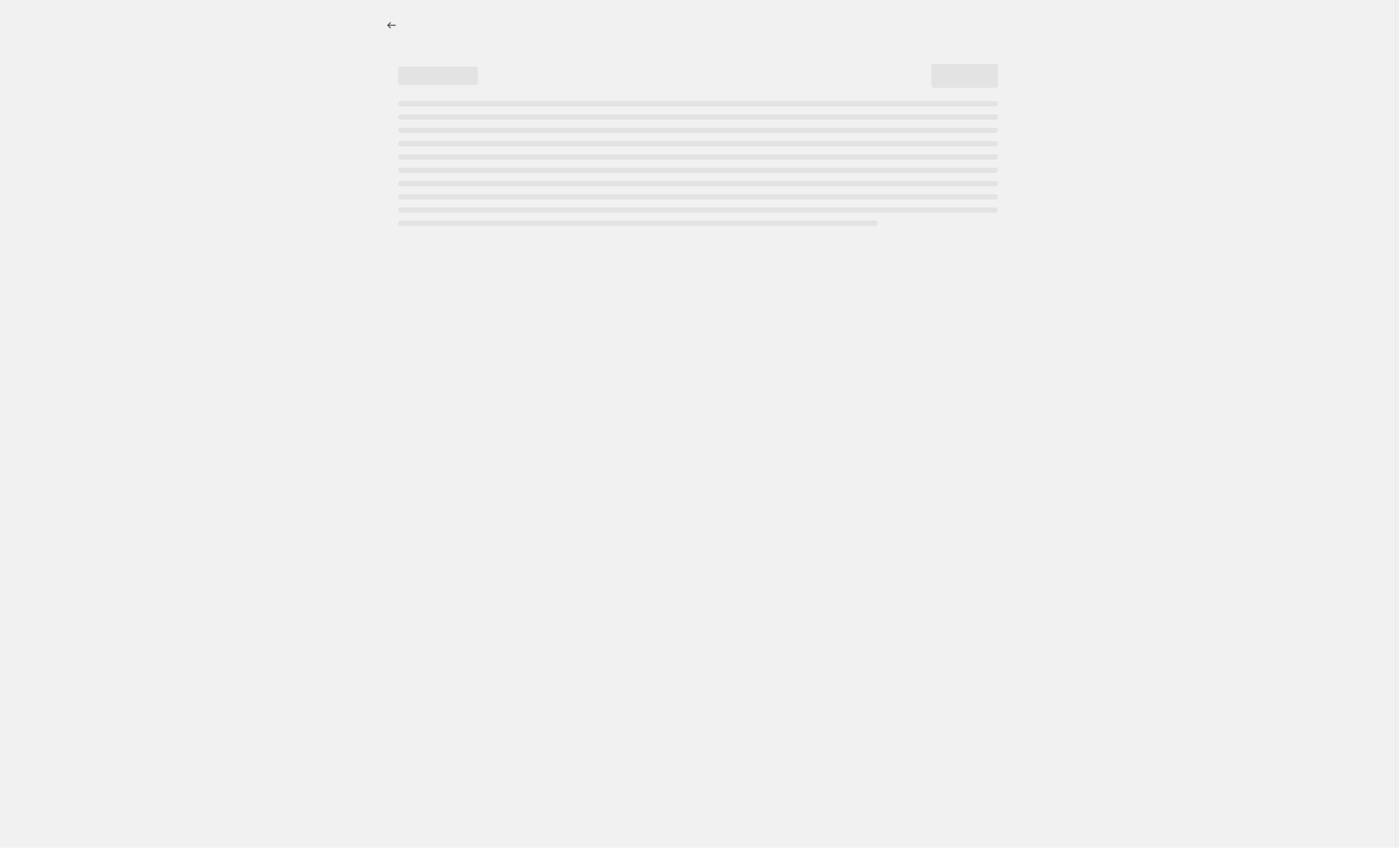
select select "collection"
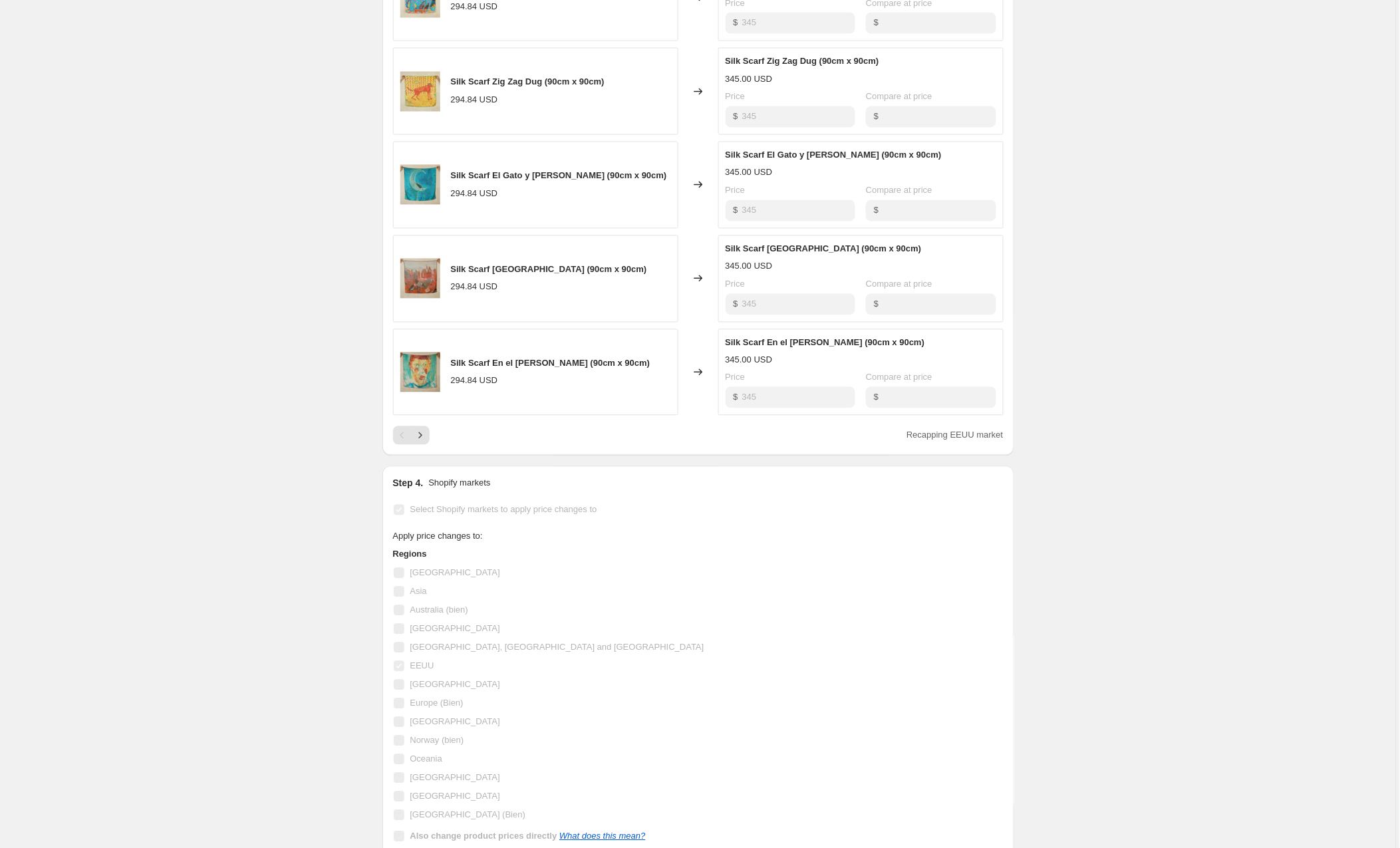
scroll to position [794, 0]
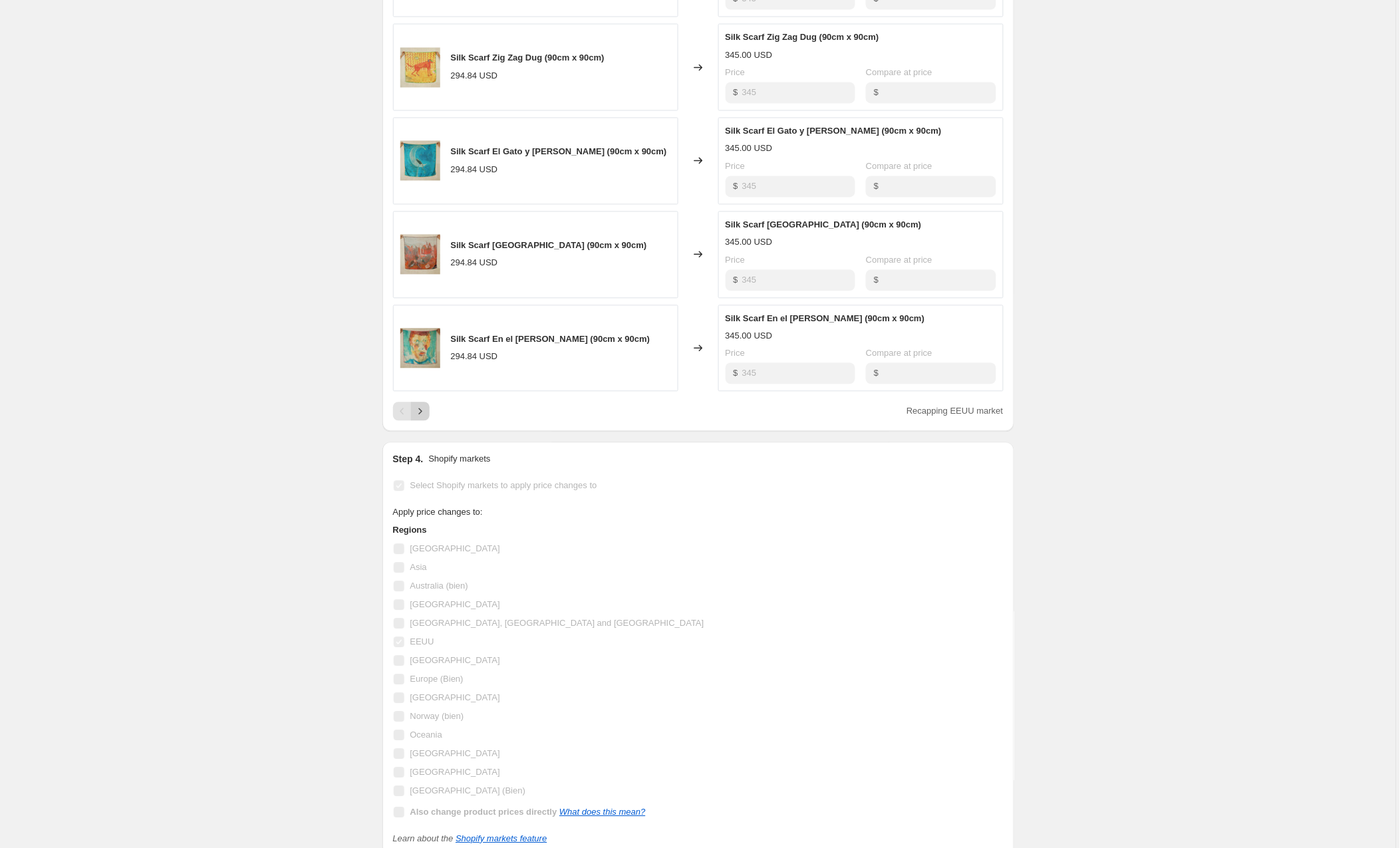
click at [422, 418] on icon "Next" at bounding box center [420, 411] width 13 height 13
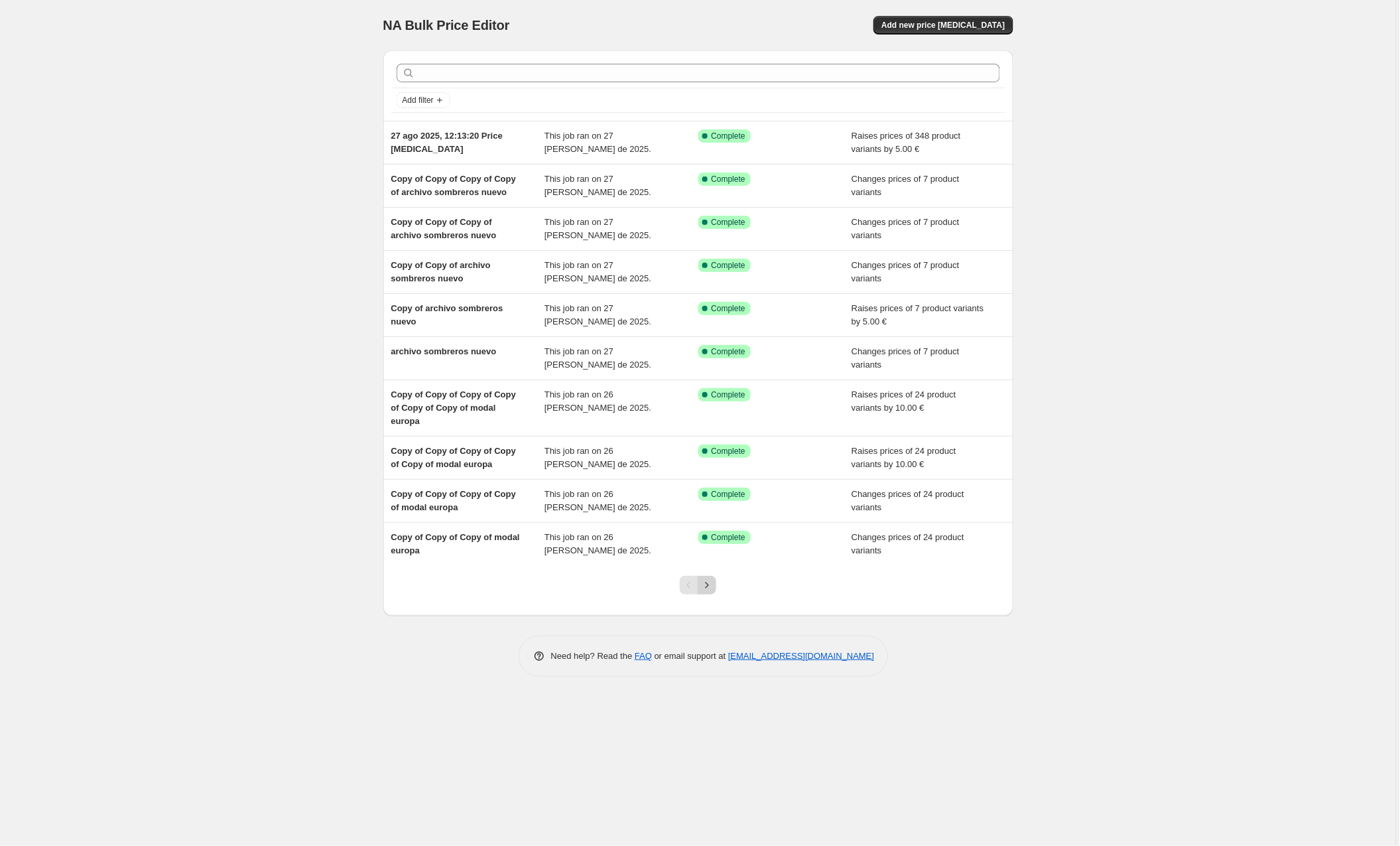
click at [702, 583] on icon "Next" at bounding box center [707, 585] width 13 height 13
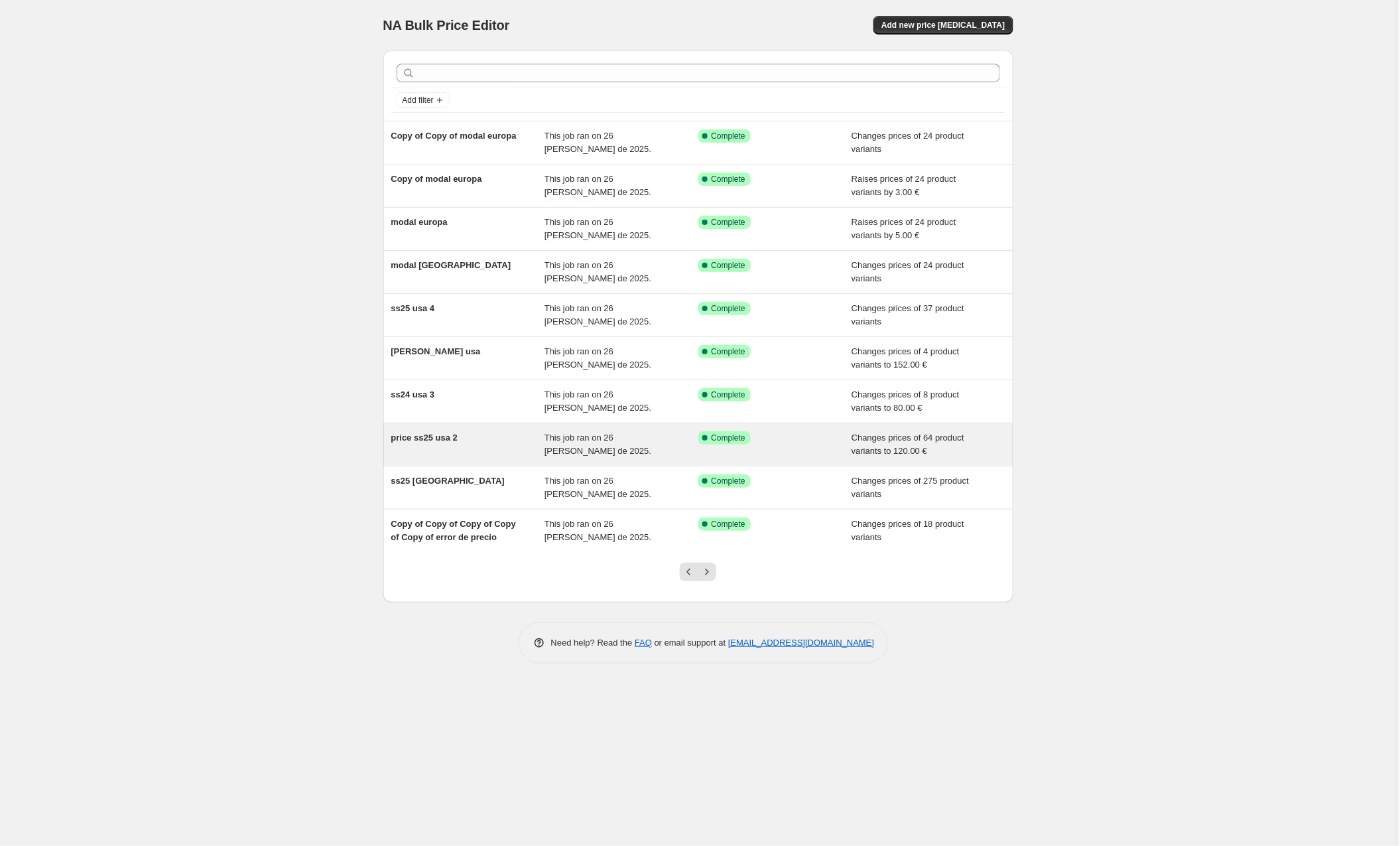
click at [474, 441] on div "price ss25 usa 2" at bounding box center [468, 444] width 154 height 26
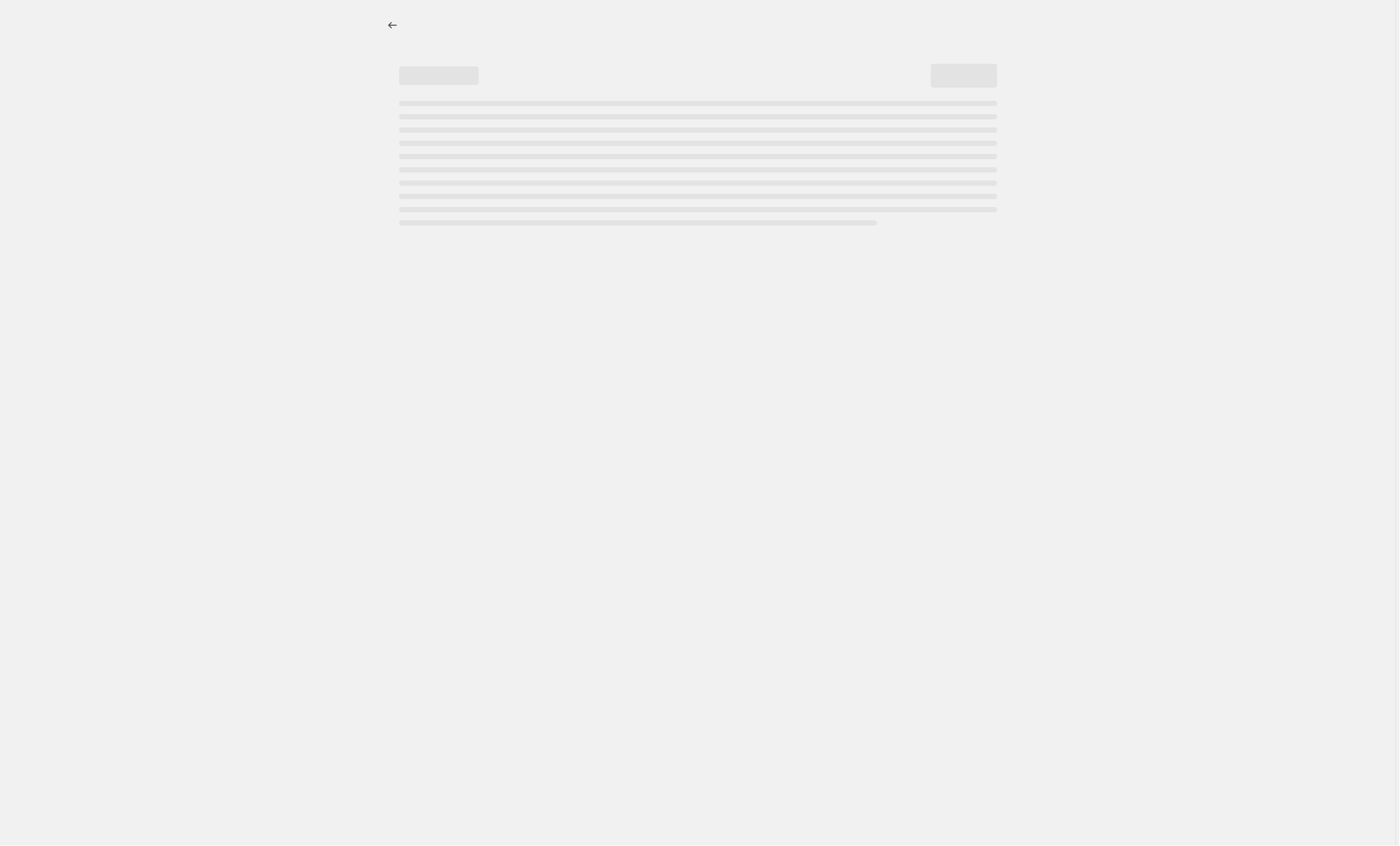
select select "to"
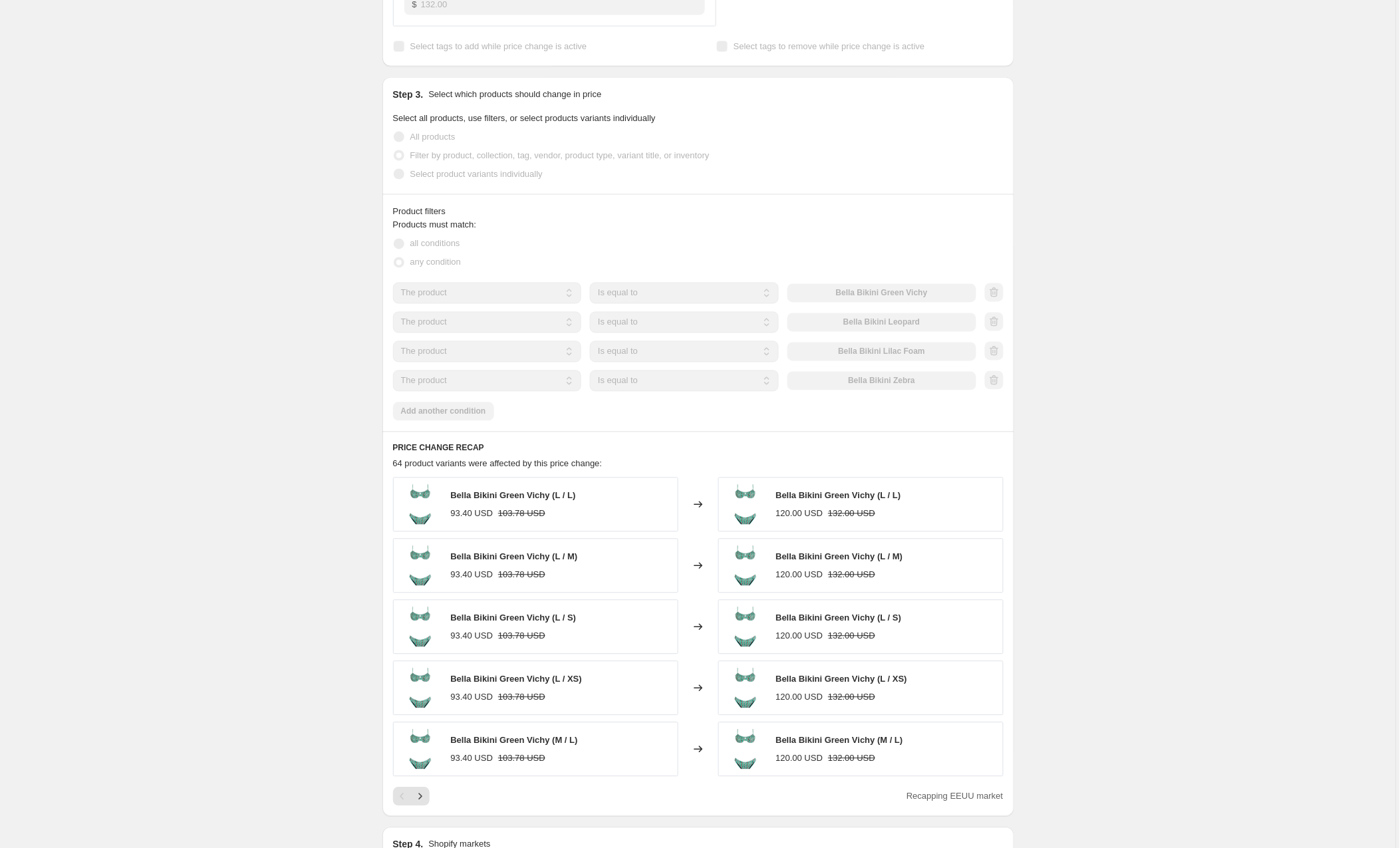
scroll to position [657, 0]
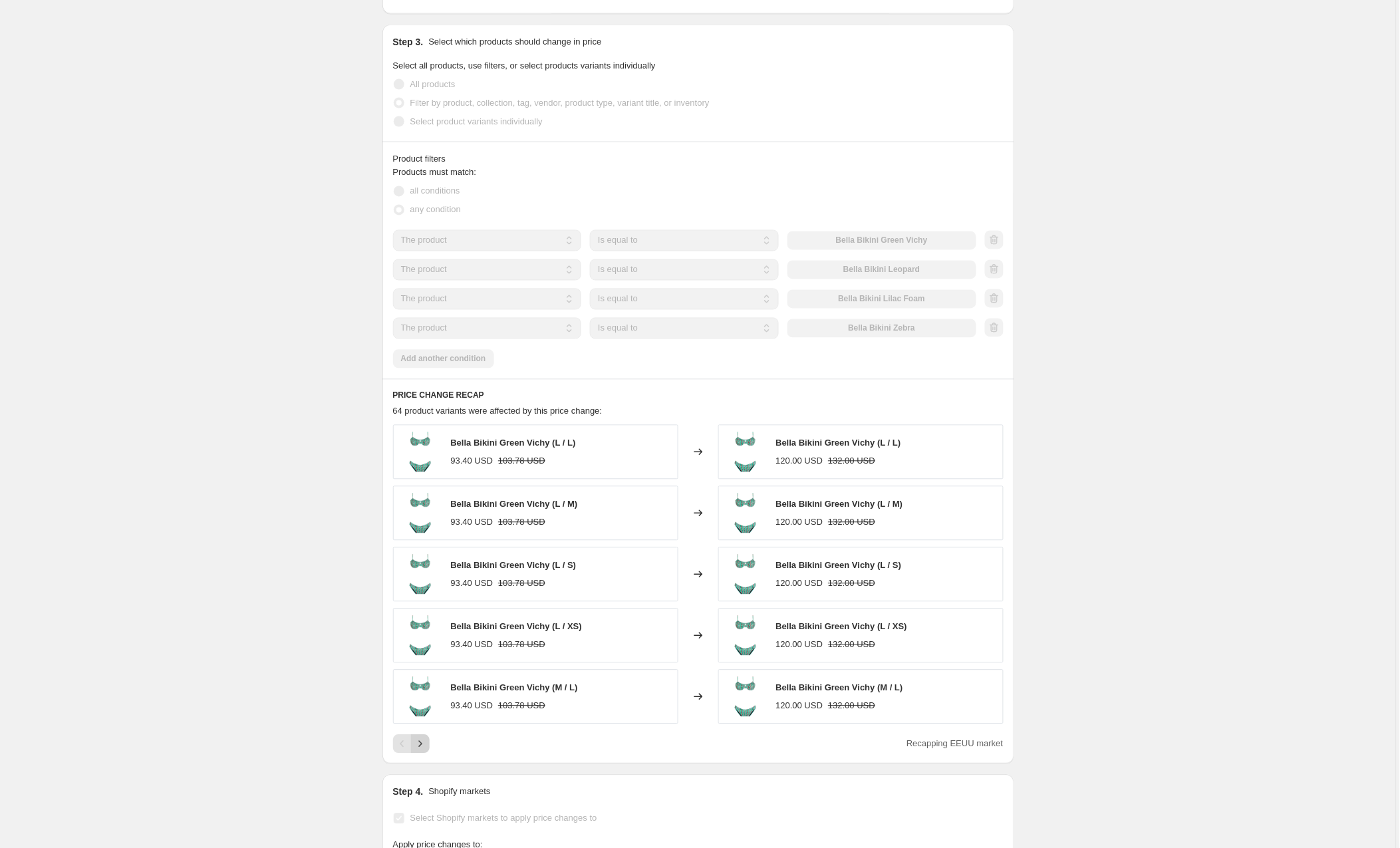
click at [427, 744] on icon "Next" at bounding box center [420, 744] width 13 height 13
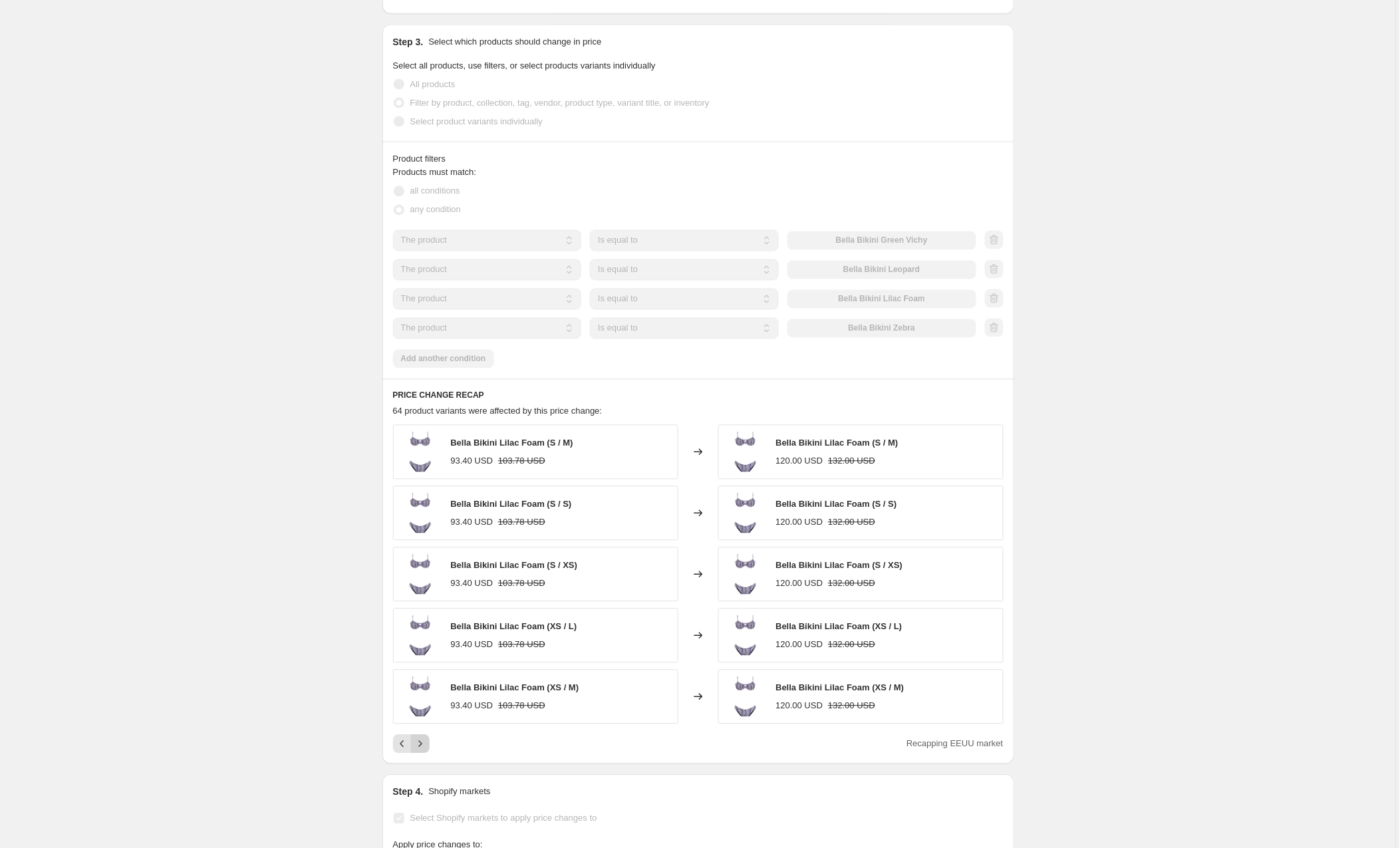
click at [427, 744] on icon "Next" at bounding box center [420, 744] width 13 height 13
click at [427, 744] on icon "Next" at bounding box center [420, 743] width 13 height 13
click at [427, 744] on icon "Next" at bounding box center [420, 744] width 13 height 13
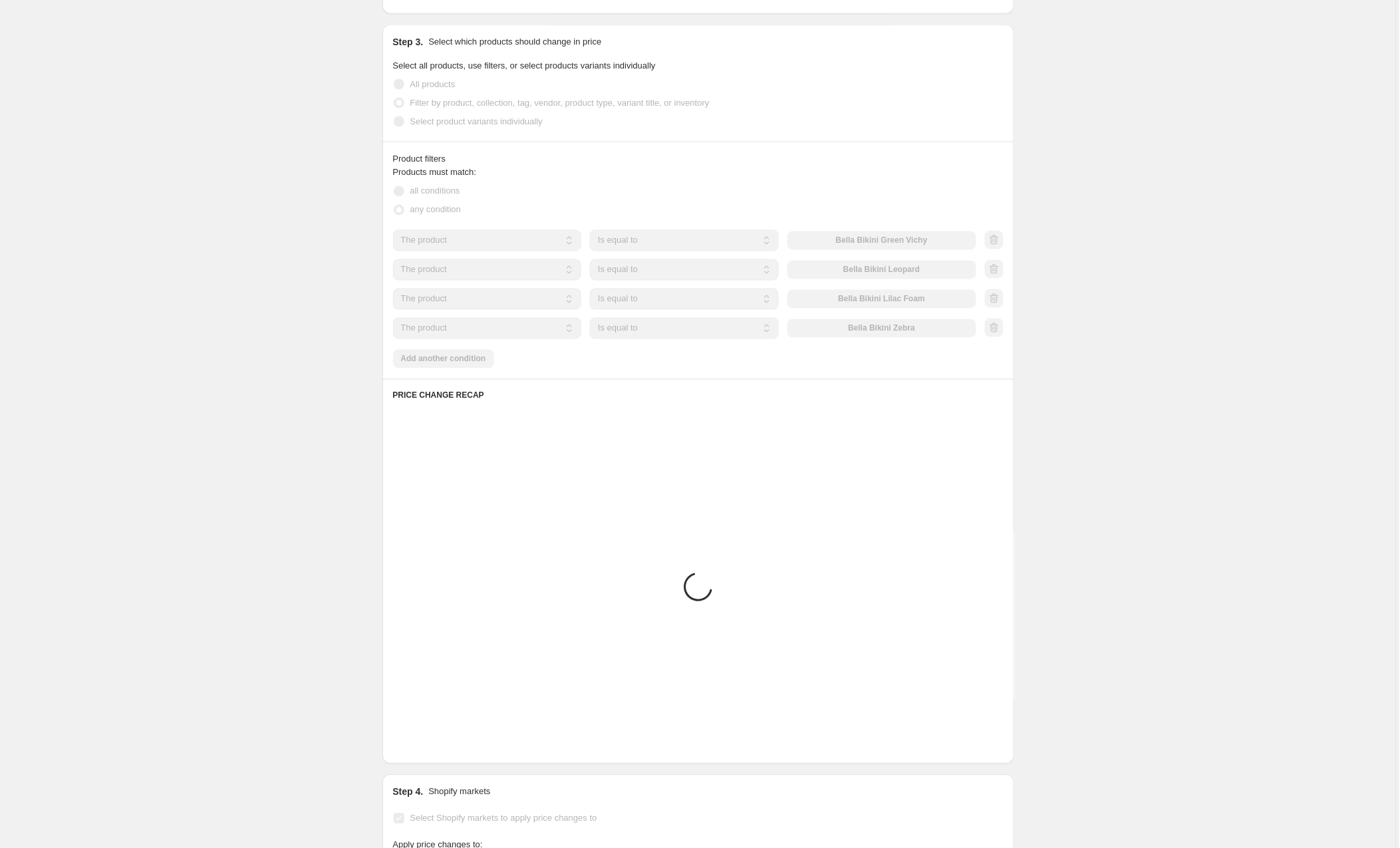
scroll to position [657, 0]
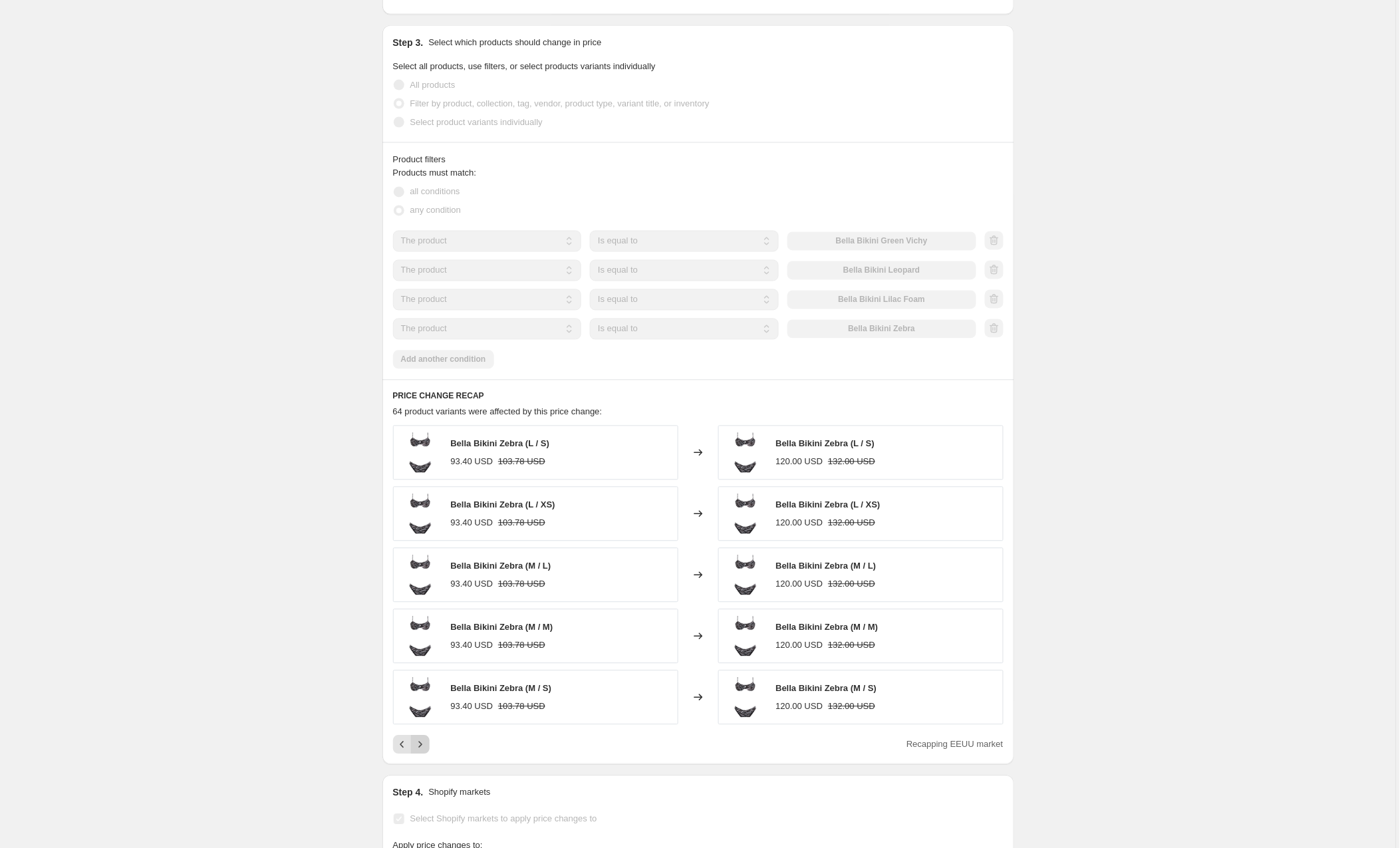
click at [427, 744] on icon "Next" at bounding box center [420, 745] width 13 height 13
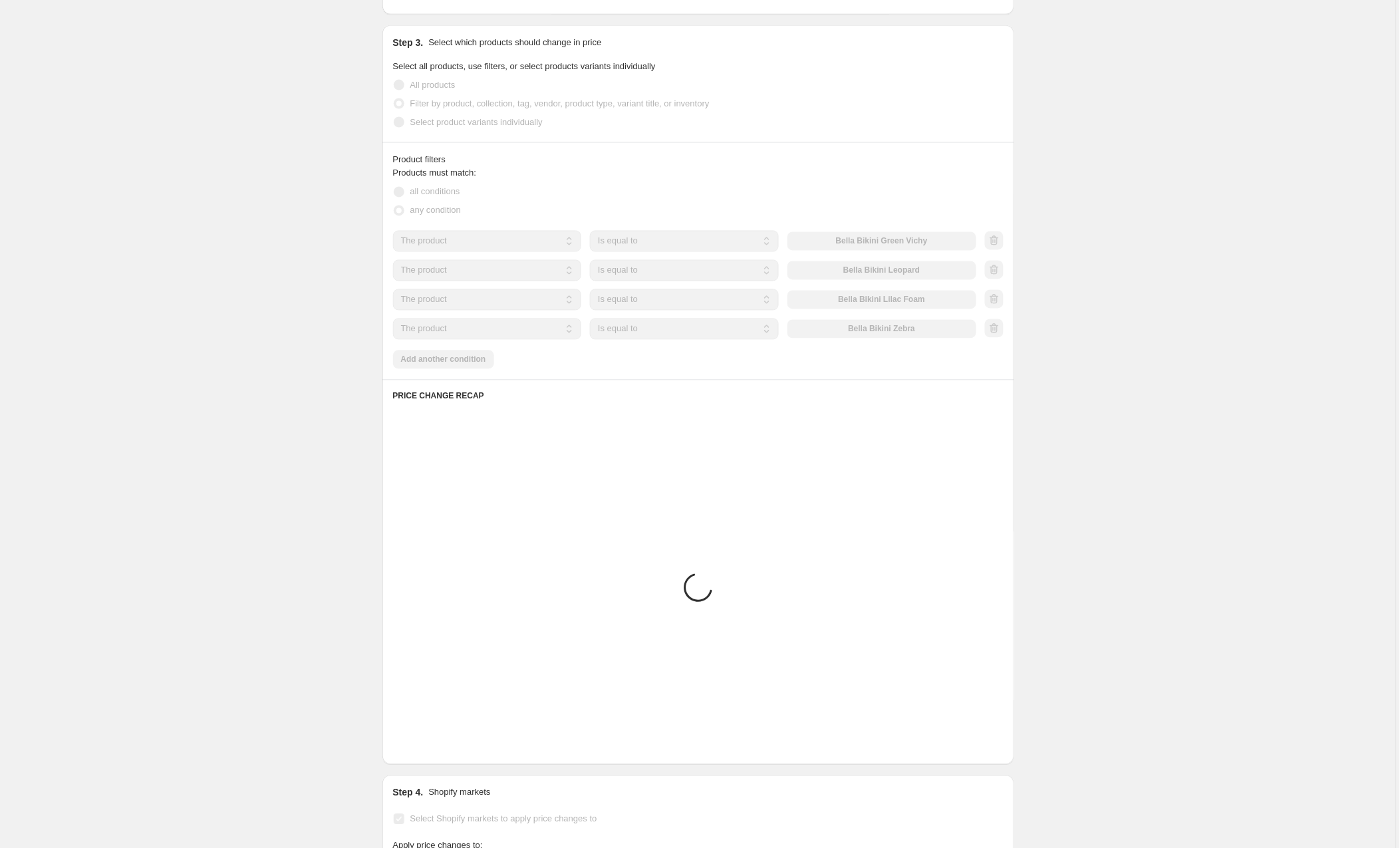
scroll to position [656, 0]
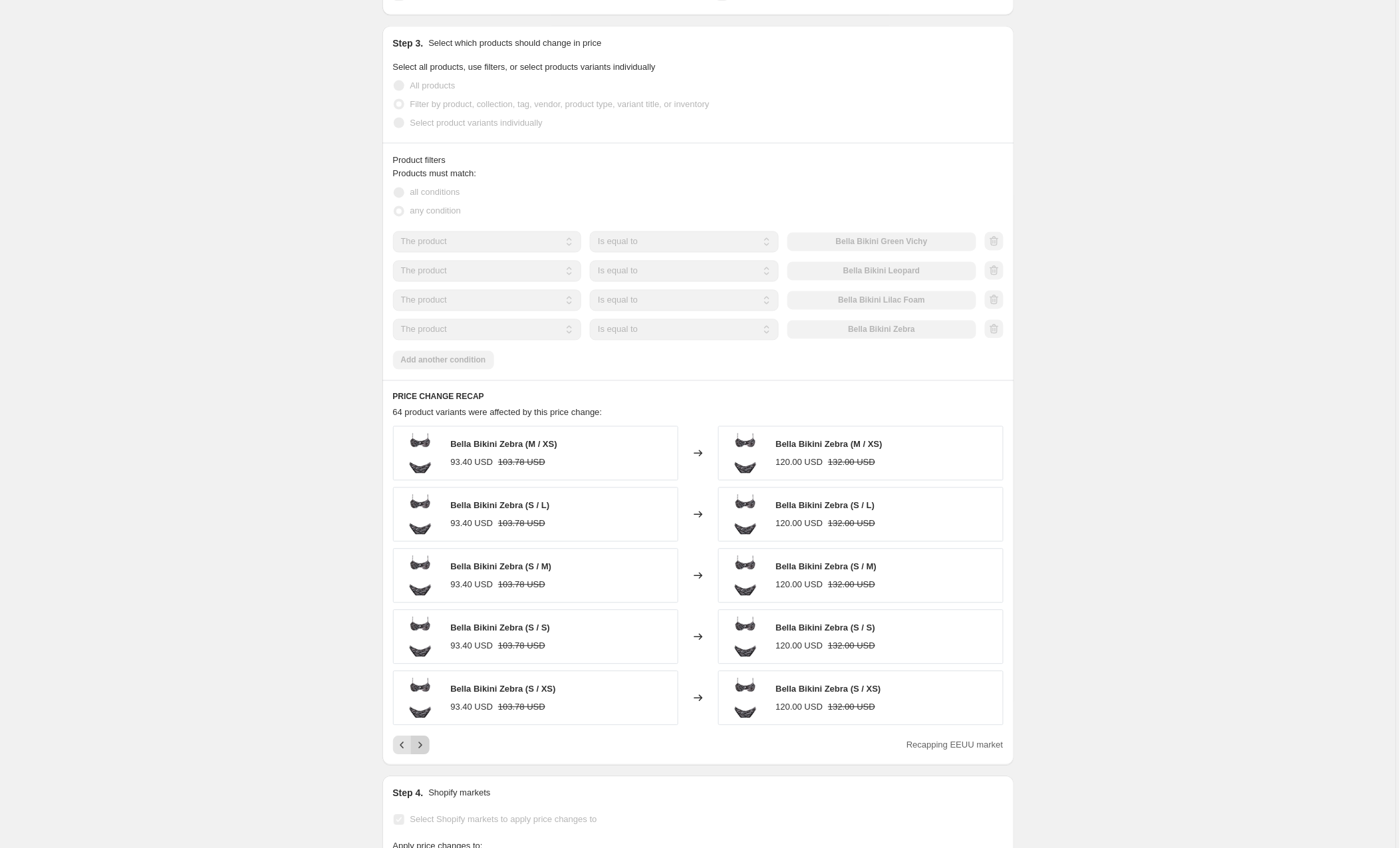
click at [427, 744] on icon "Next" at bounding box center [420, 746] width 13 height 13
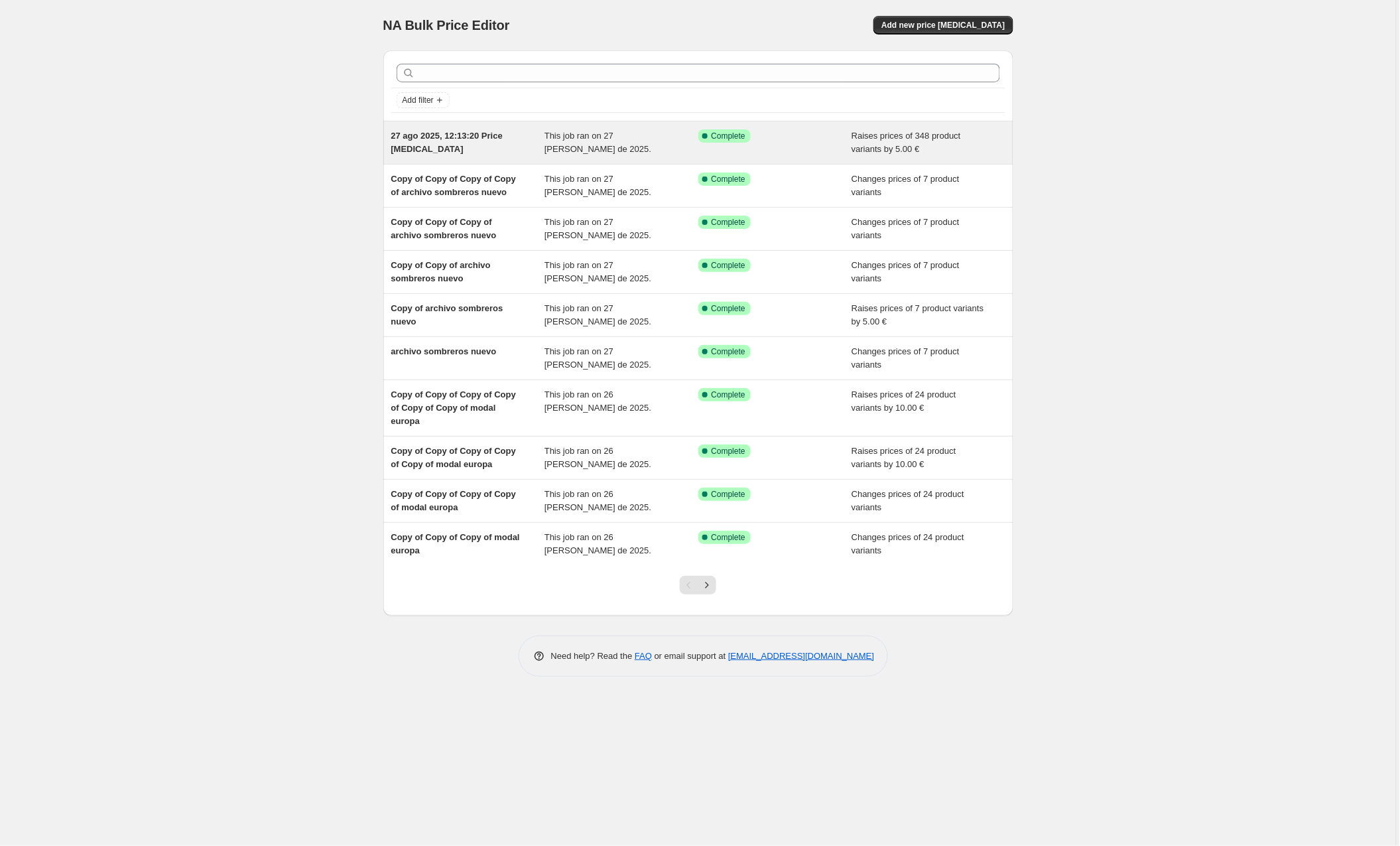
click at [417, 131] on span "27 ago 2025, 12:13:20 Price [MEDICAL_DATA]" at bounding box center [447, 142] width 112 height 24
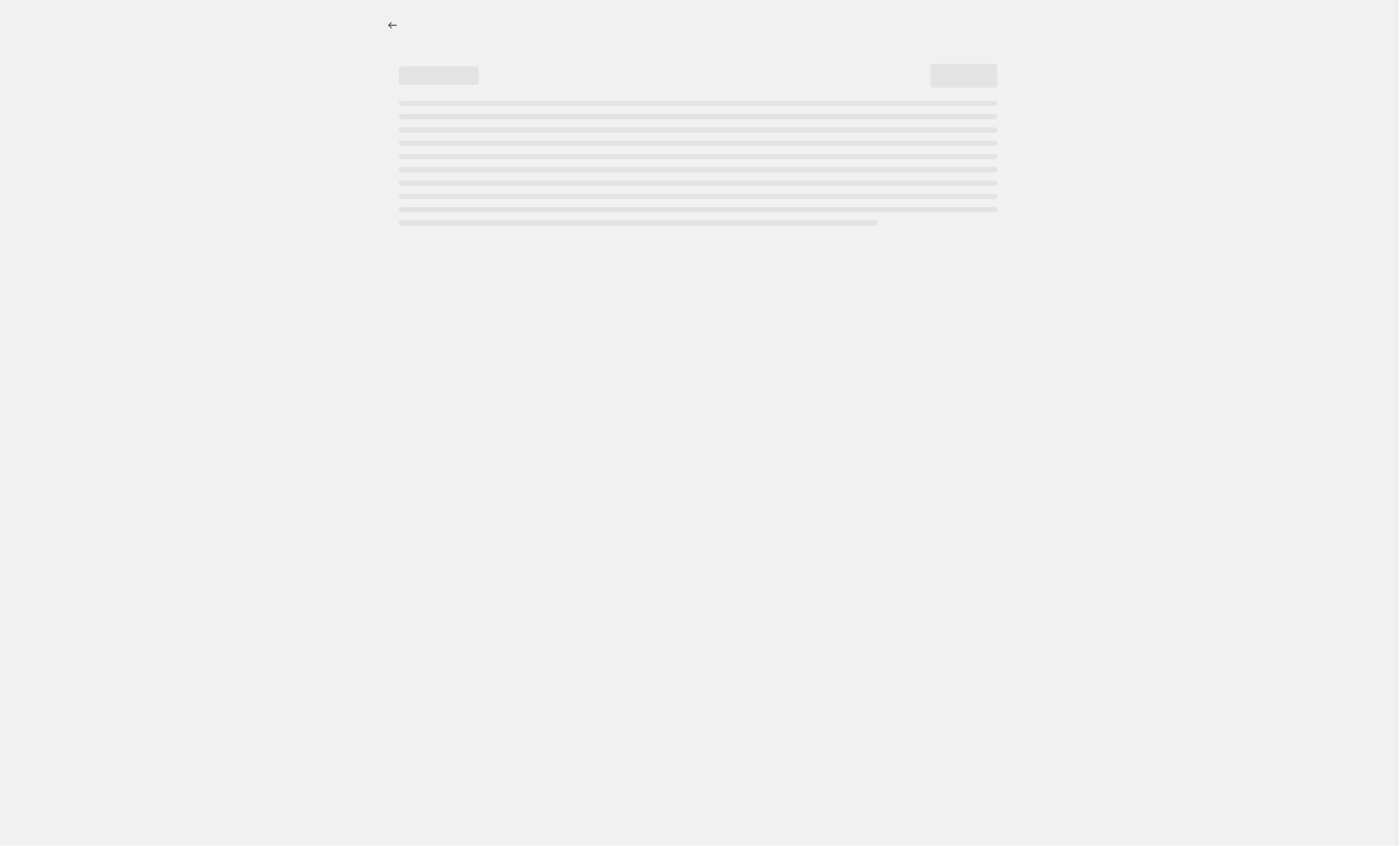
select select "by"
select select "collection"
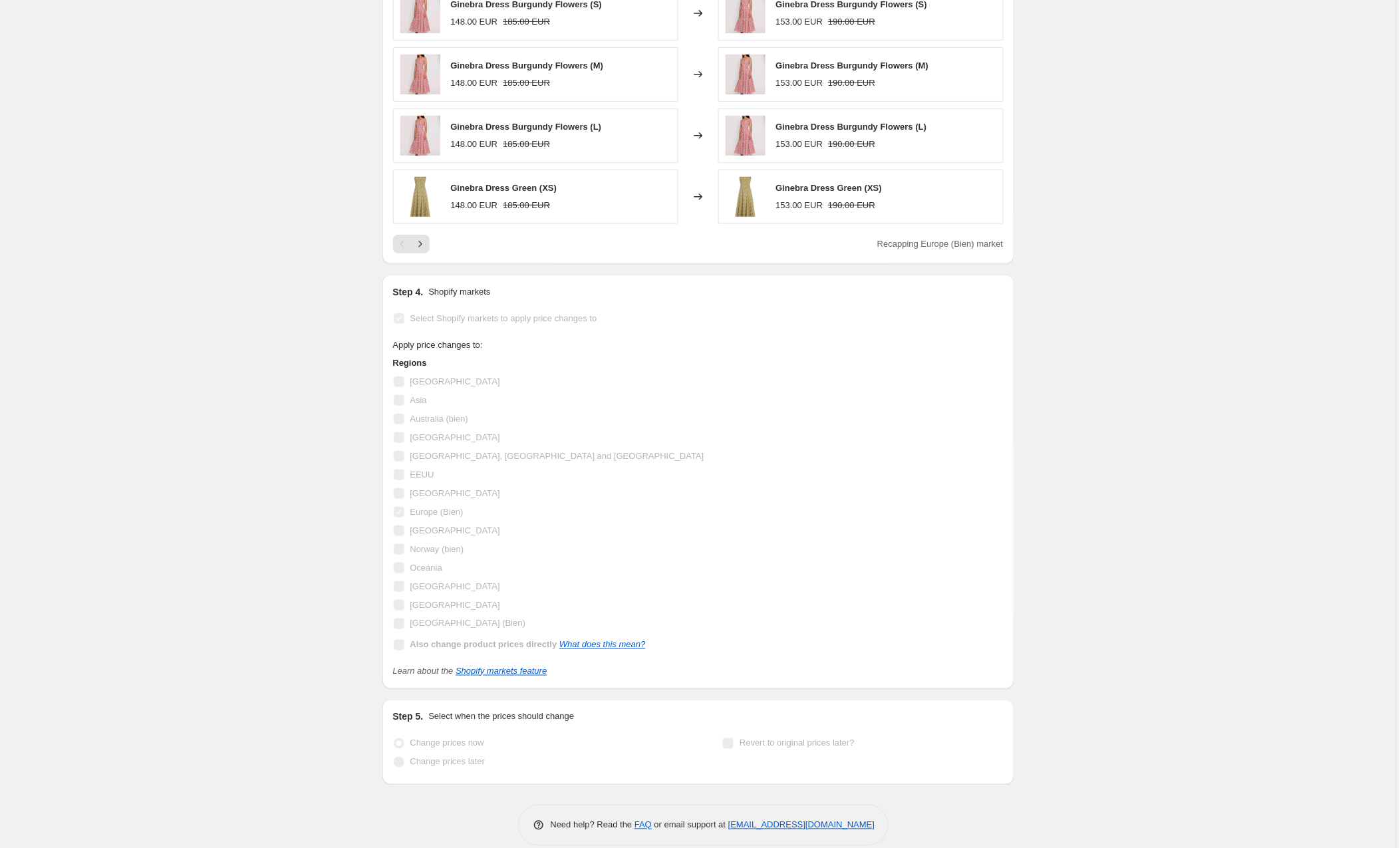
scroll to position [1763, 0]
click at [424, 238] on icon "Next" at bounding box center [420, 245] width 13 height 13
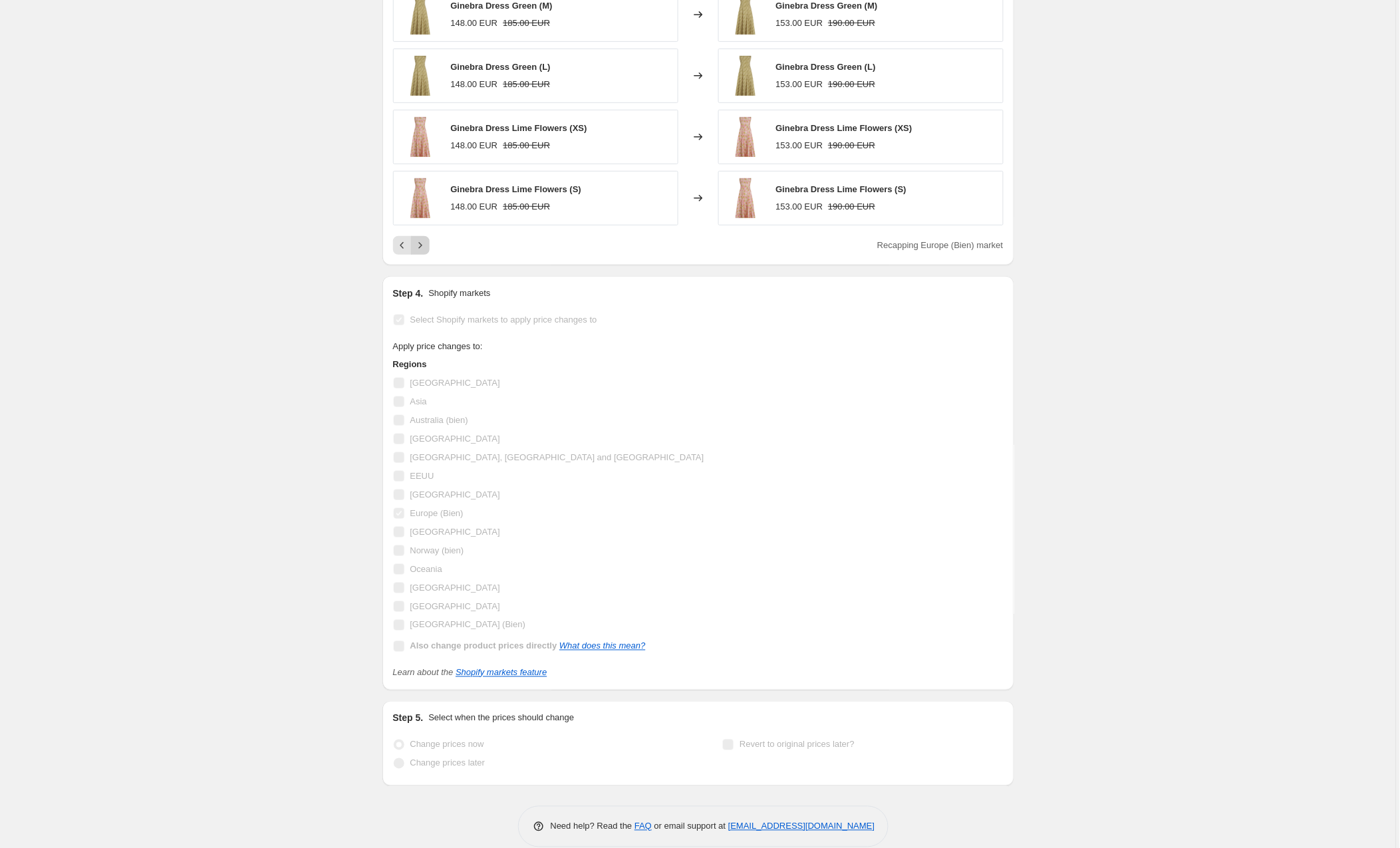
click at [424, 238] on icon "Next" at bounding box center [420, 245] width 13 height 13
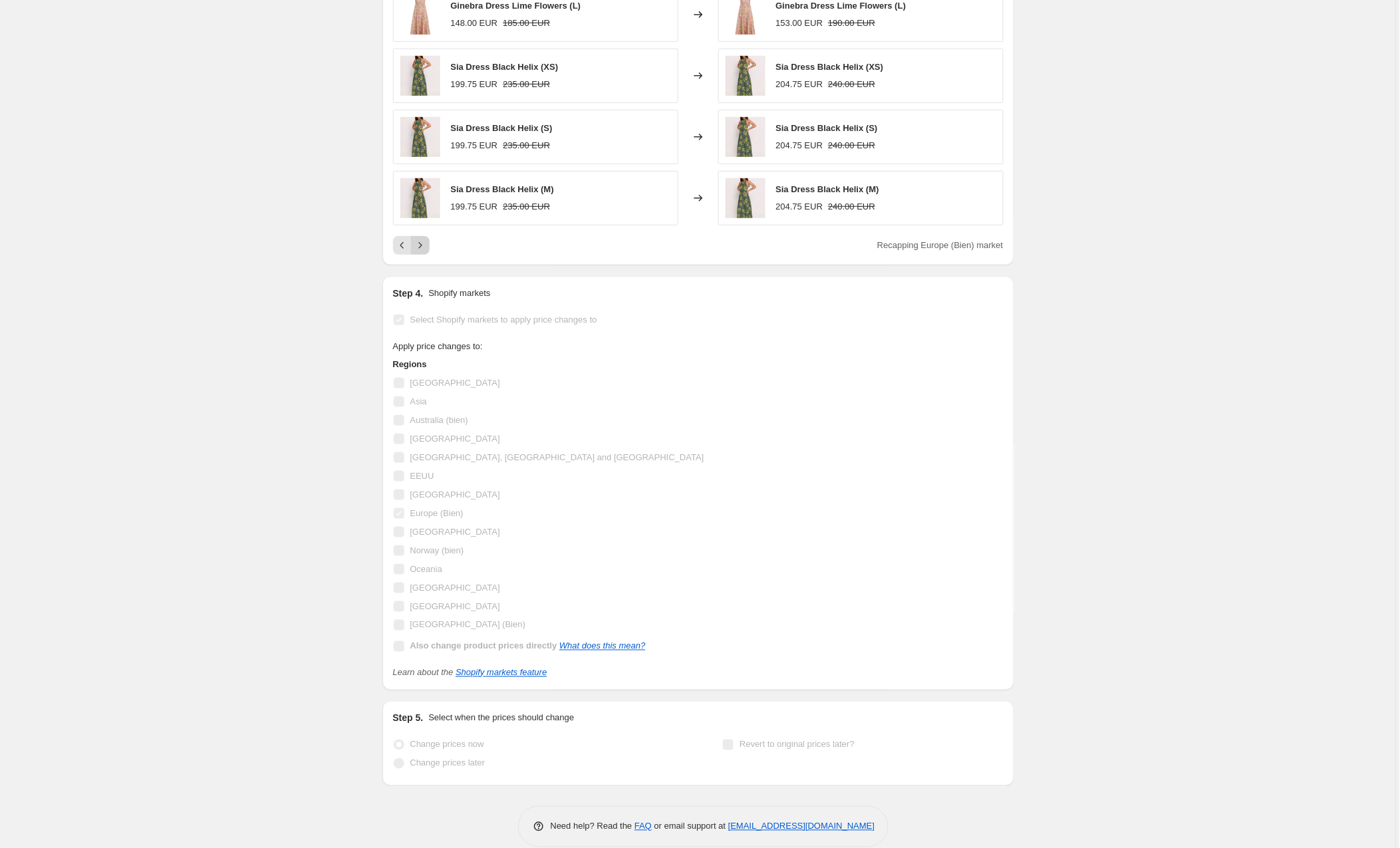
click at [424, 238] on icon "Next" at bounding box center [420, 245] width 13 height 13
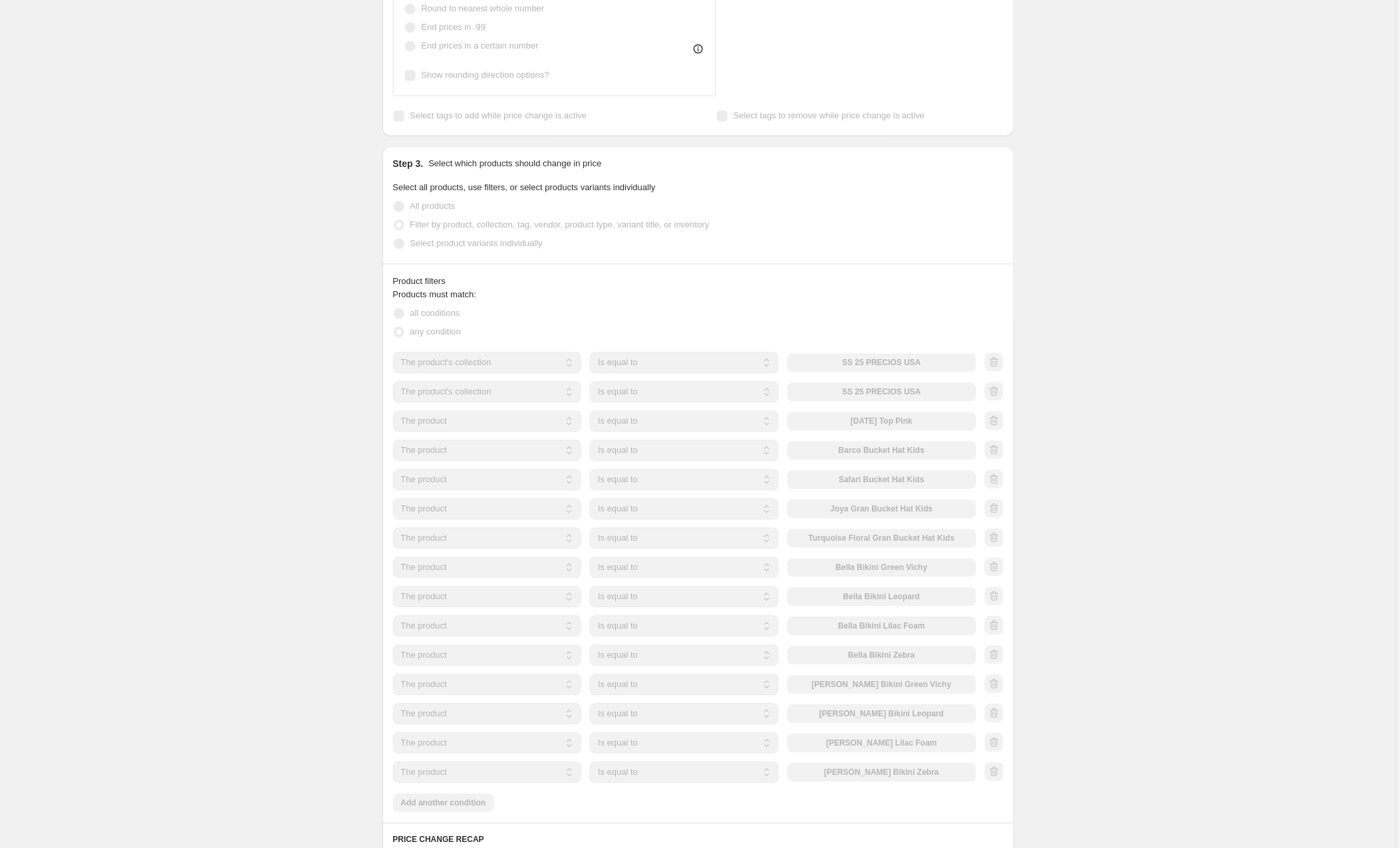
scroll to position [0, 0]
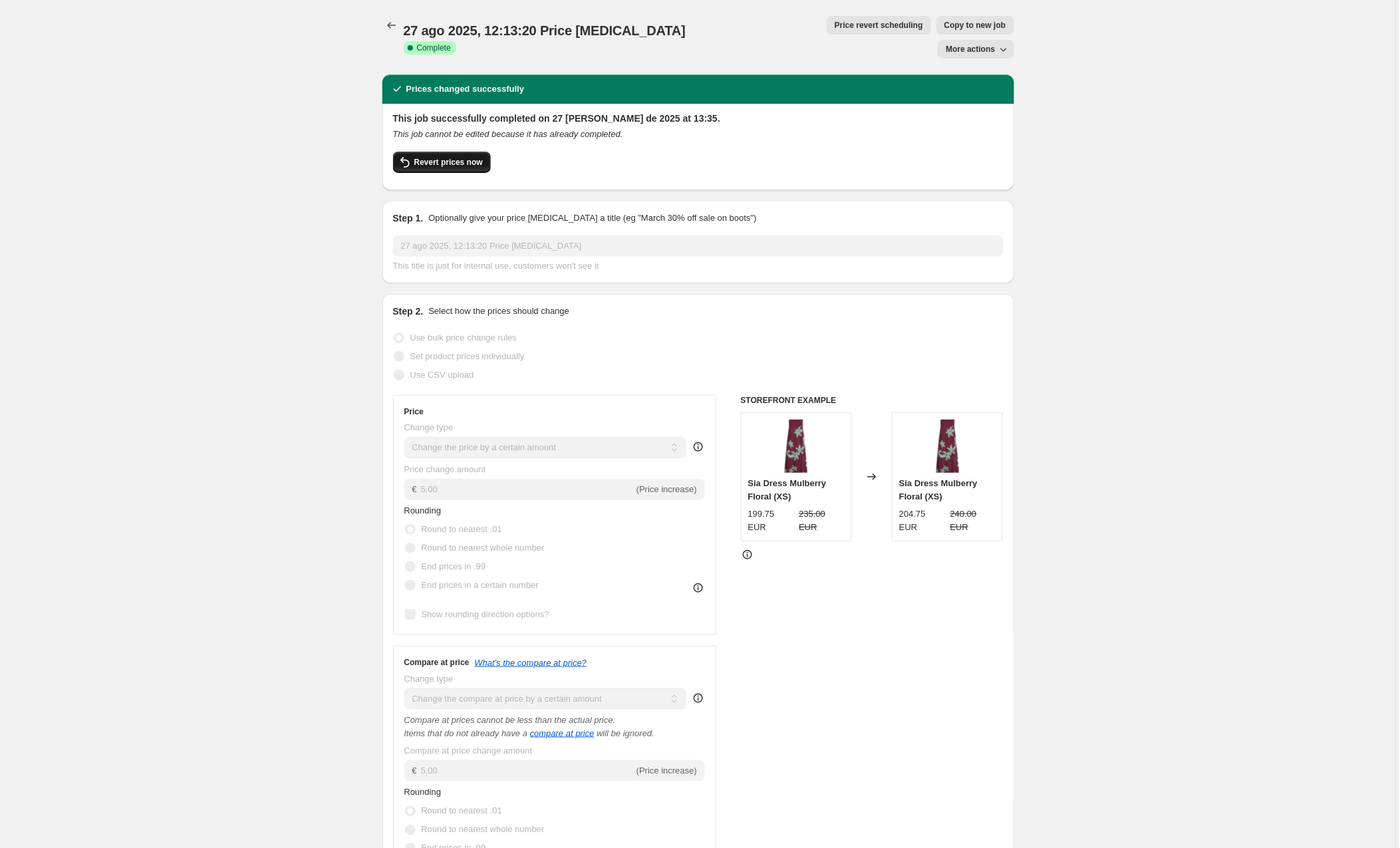
click at [457, 157] on span "Revert prices now" at bounding box center [449, 162] width 69 height 11
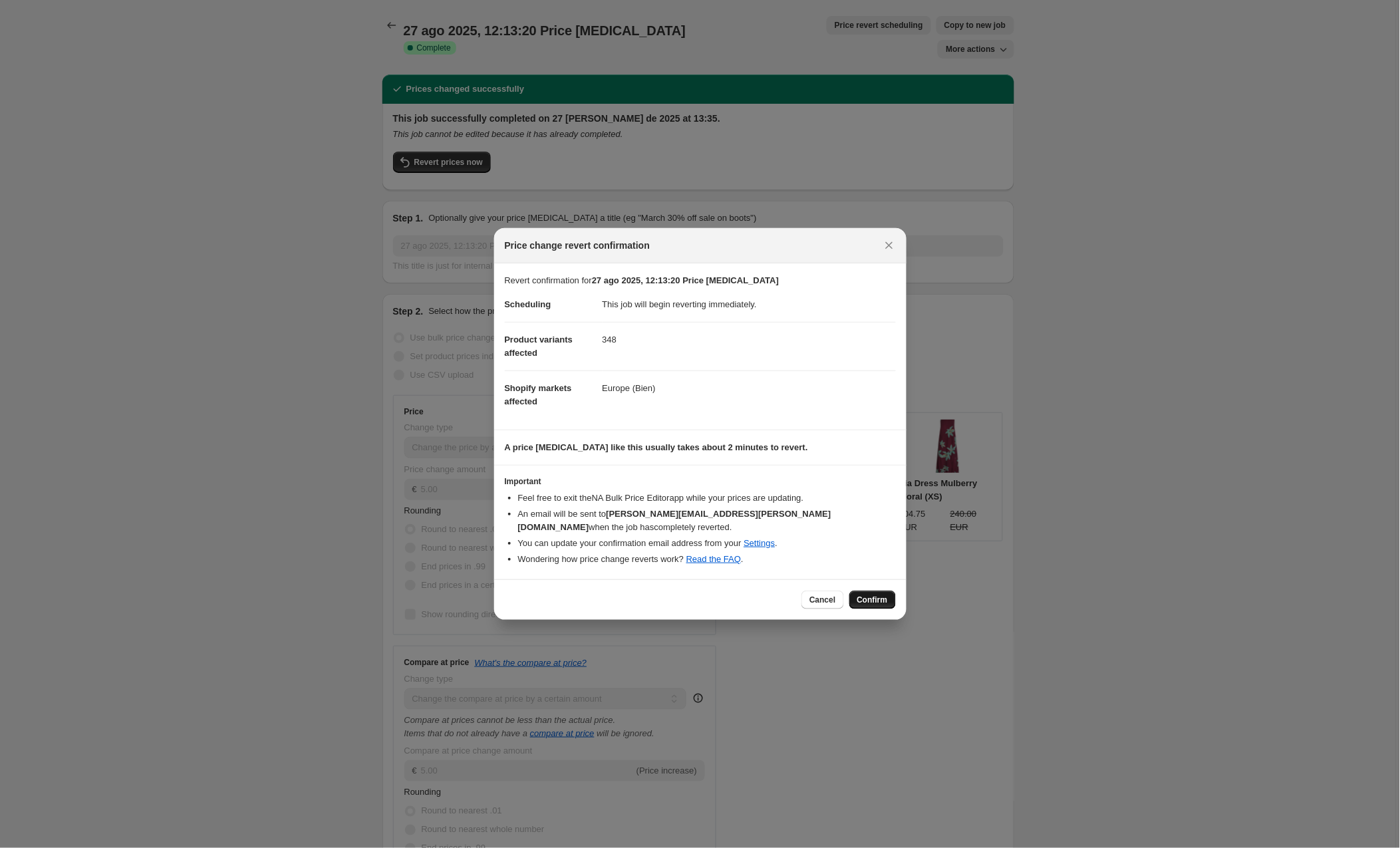
click at [877, 595] on span "Confirm" at bounding box center [872, 600] width 30 height 11
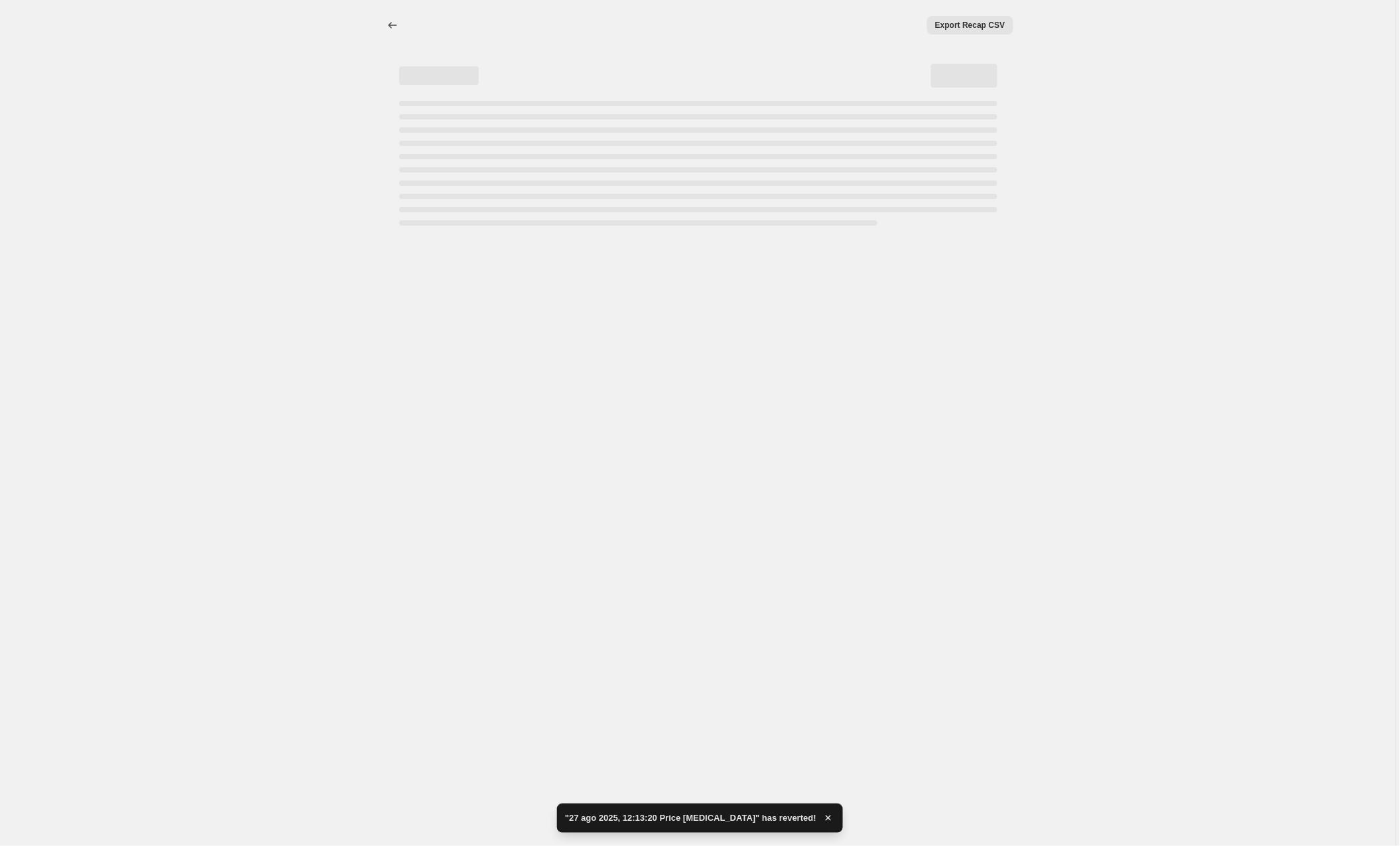
select select "by"
select select "collection"
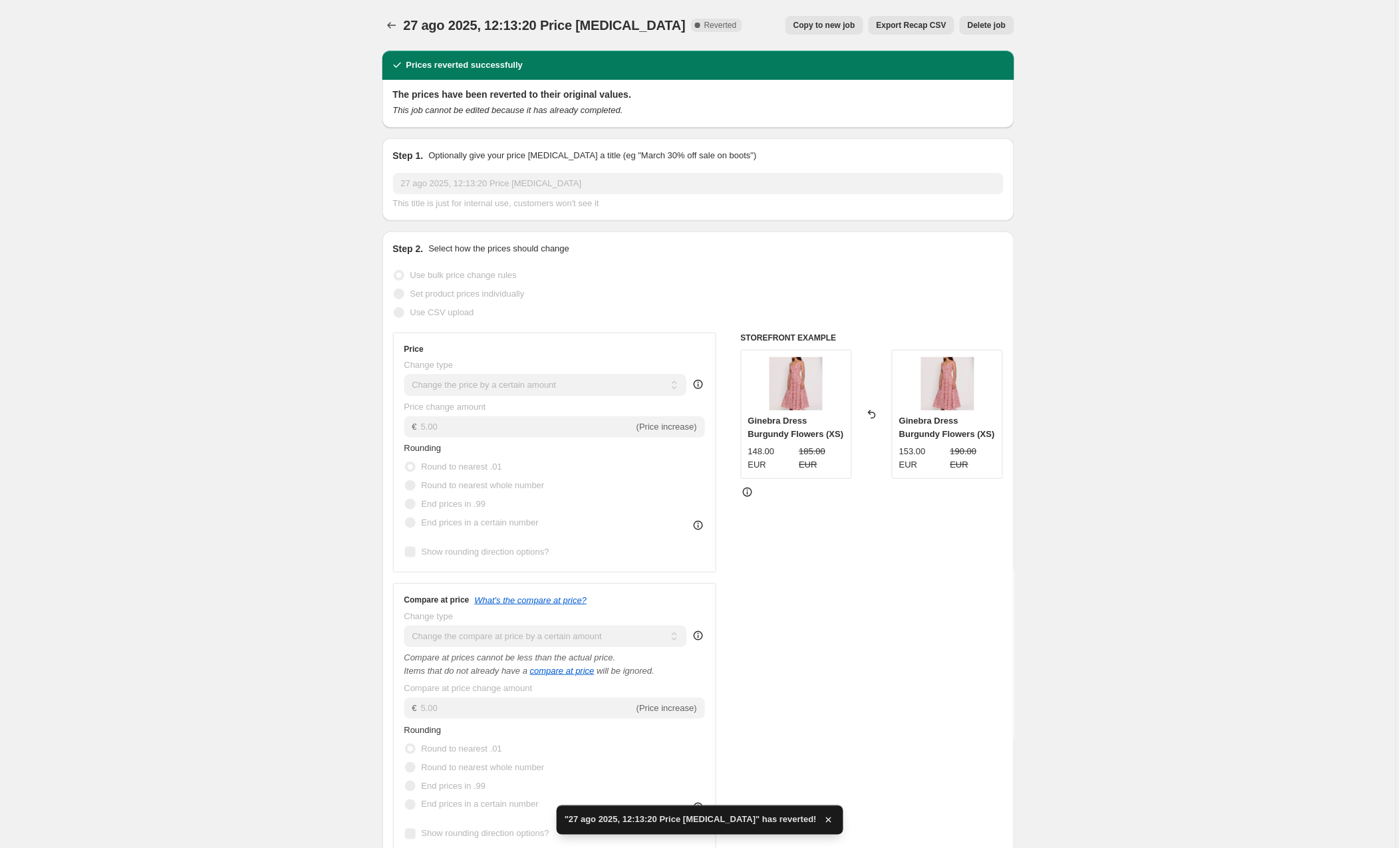
click at [826, 26] on span "Copy to new job" at bounding box center [825, 26] width 62 height 11
select select "by"
select select "collection"
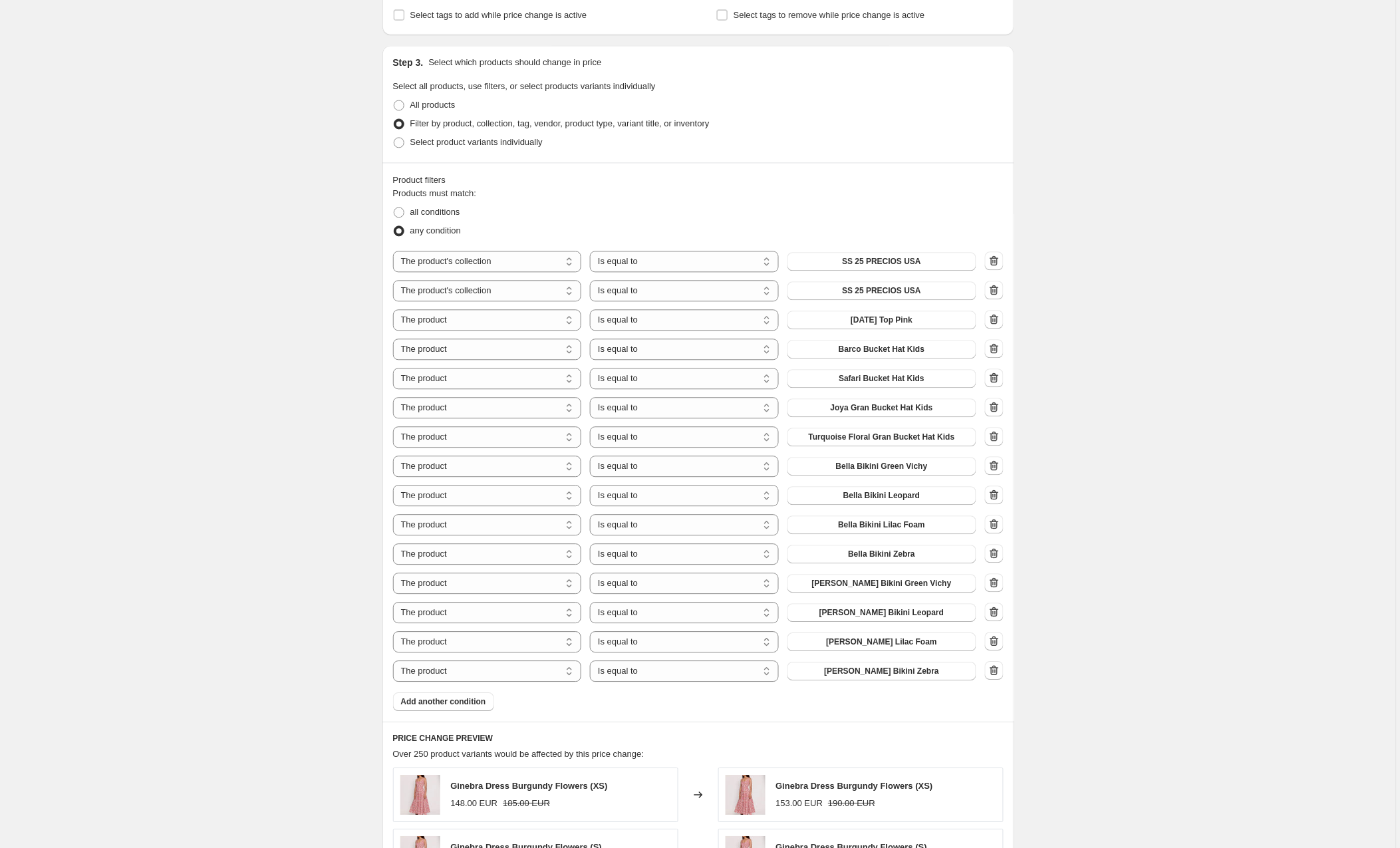
scroll to position [773, 0]
click at [906, 290] on span "SS 25 PRECIOS USA" at bounding box center [881, 290] width 79 height 11
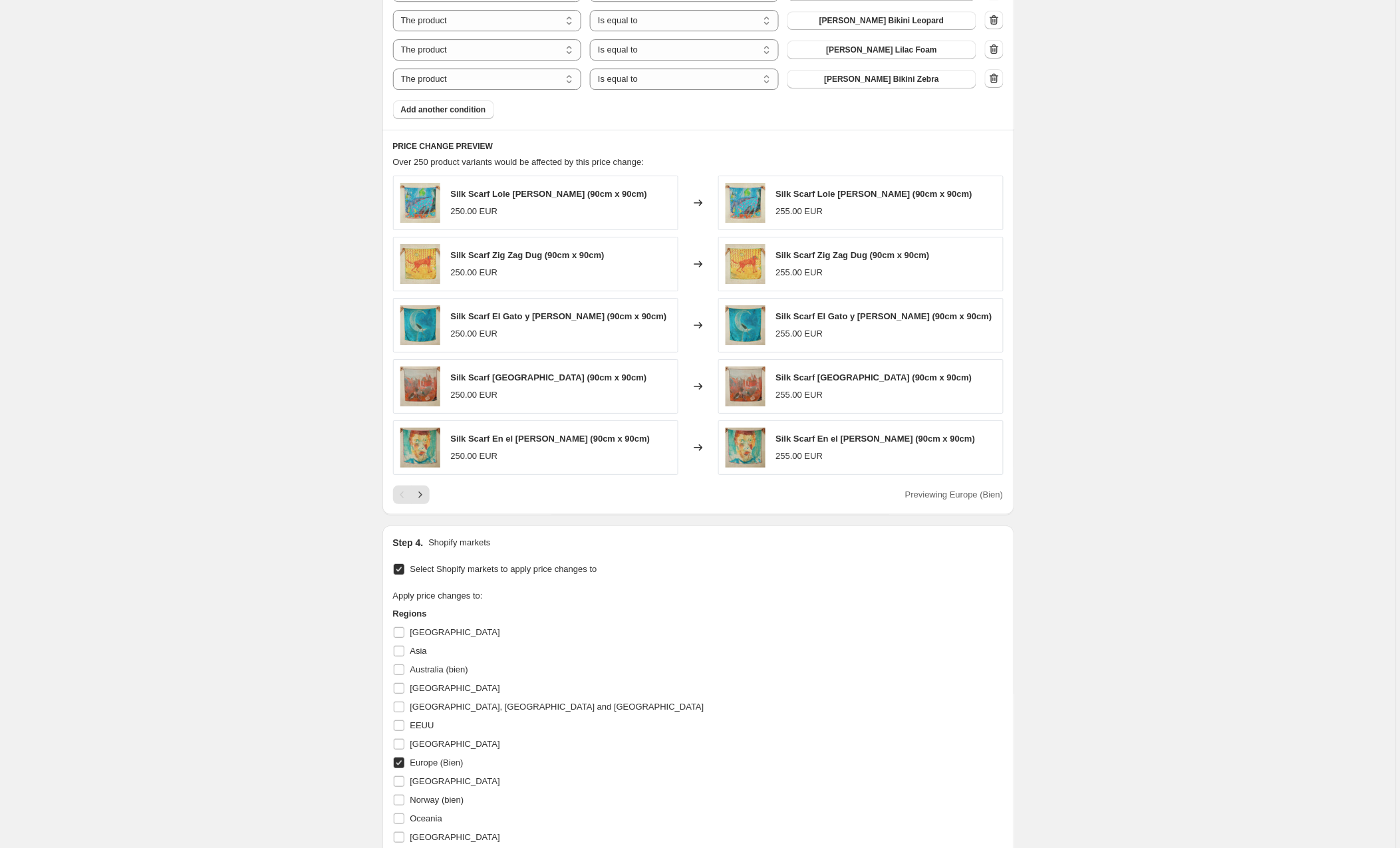
scroll to position [1367, 0]
click at [424, 494] on icon "Next" at bounding box center [420, 492] width 13 height 13
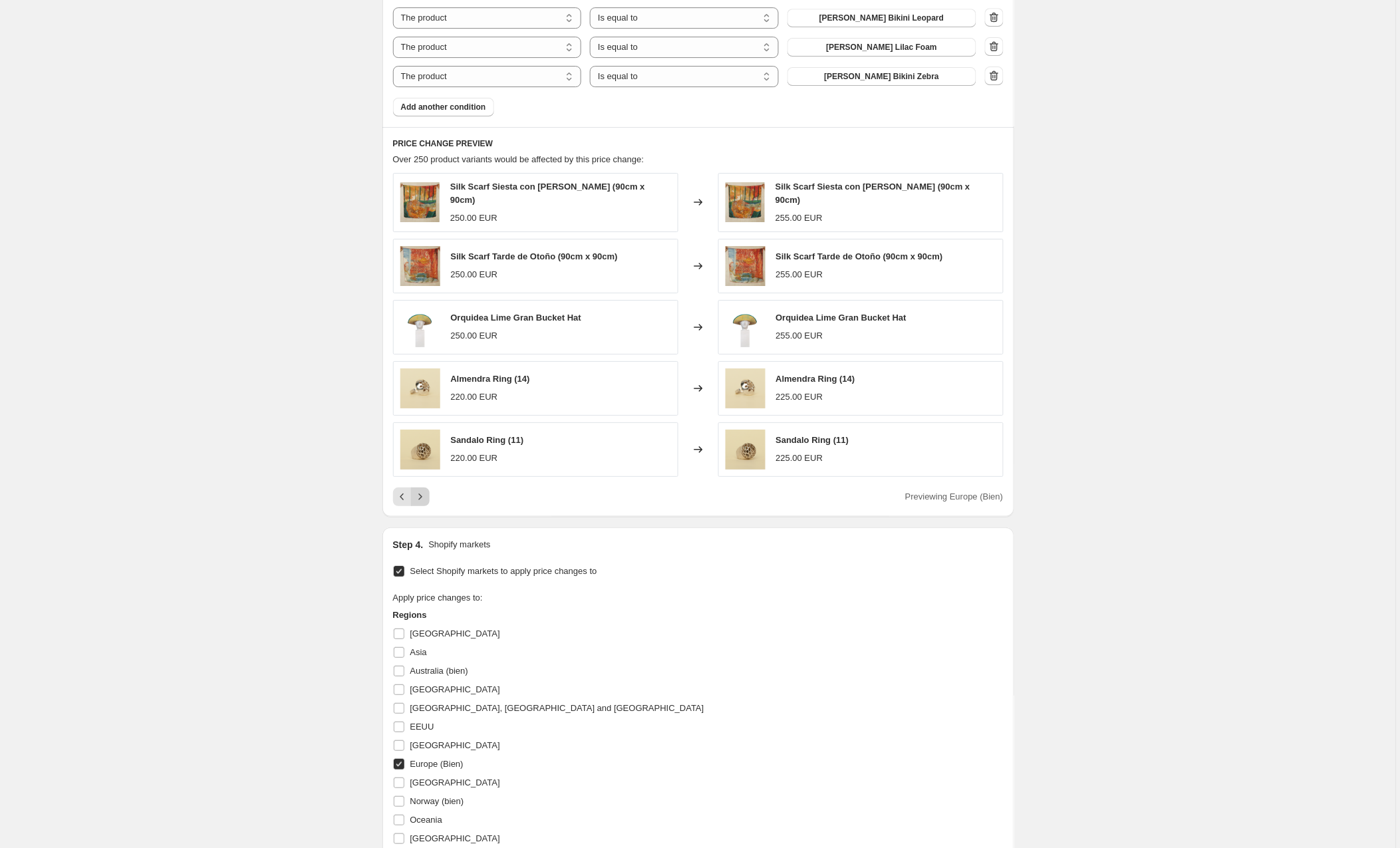
click at [426, 495] on icon "Next" at bounding box center [420, 497] width 13 height 13
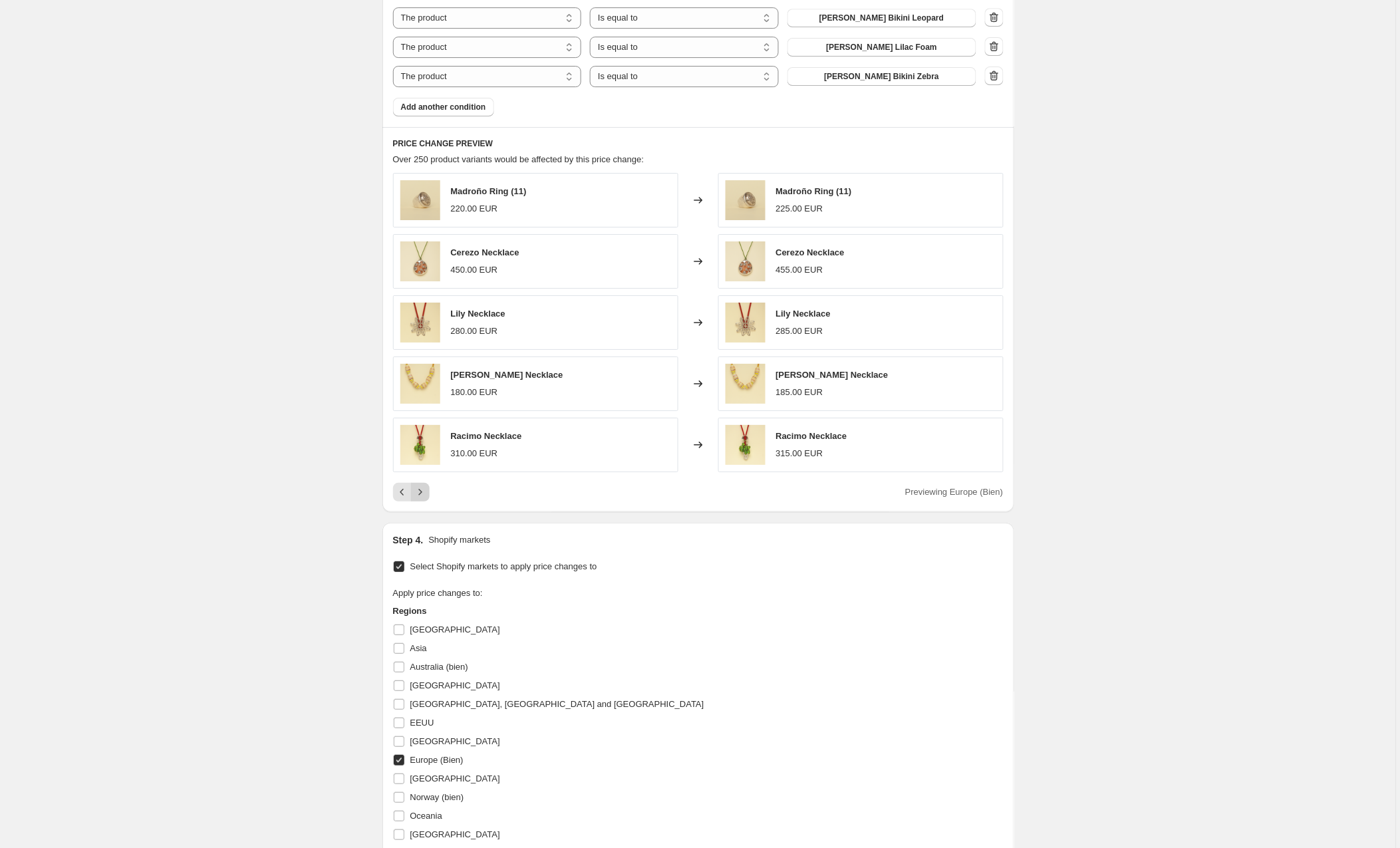
click at [426, 495] on icon "Next" at bounding box center [420, 492] width 13 height 13
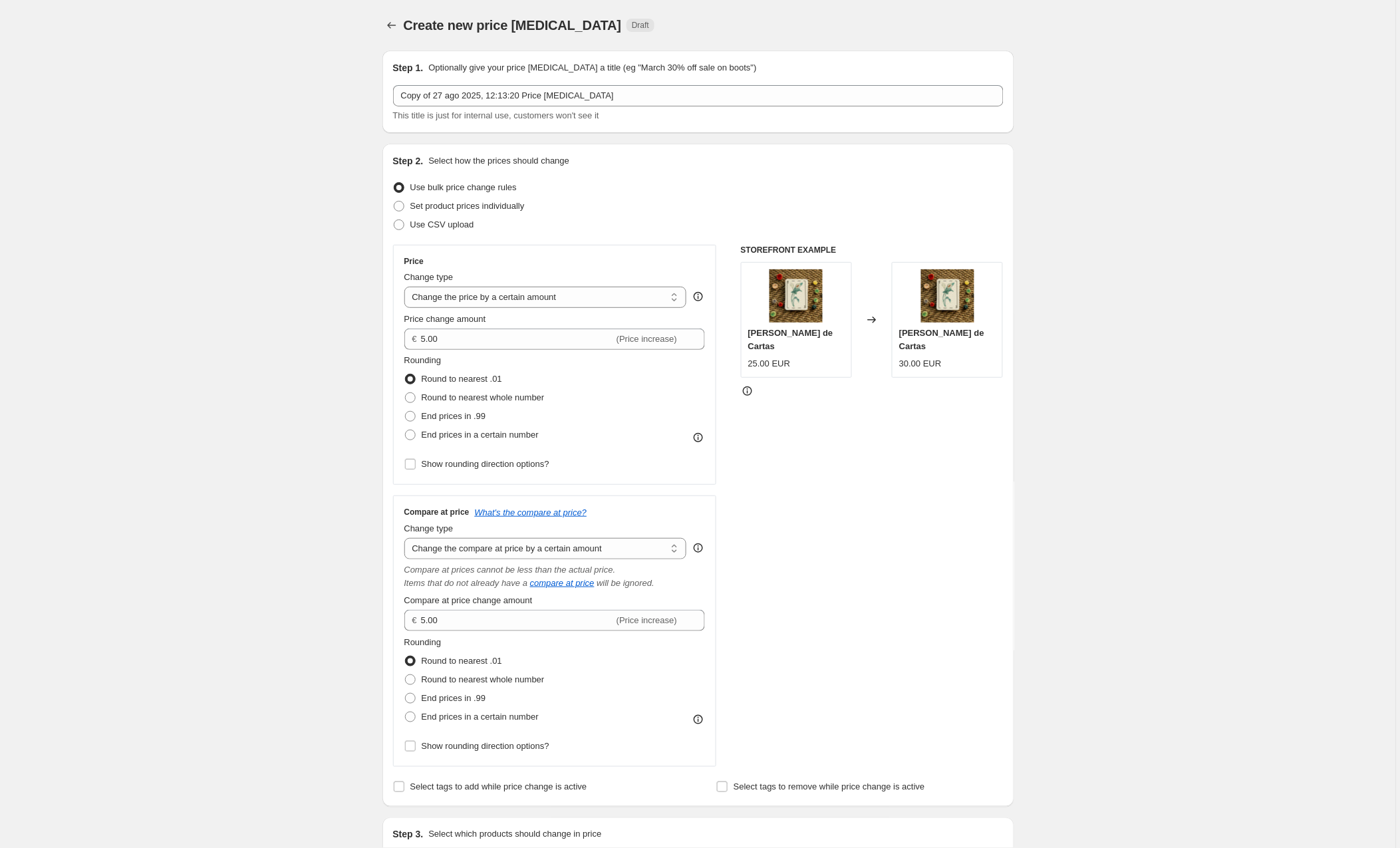
scroll to position [0, 0]
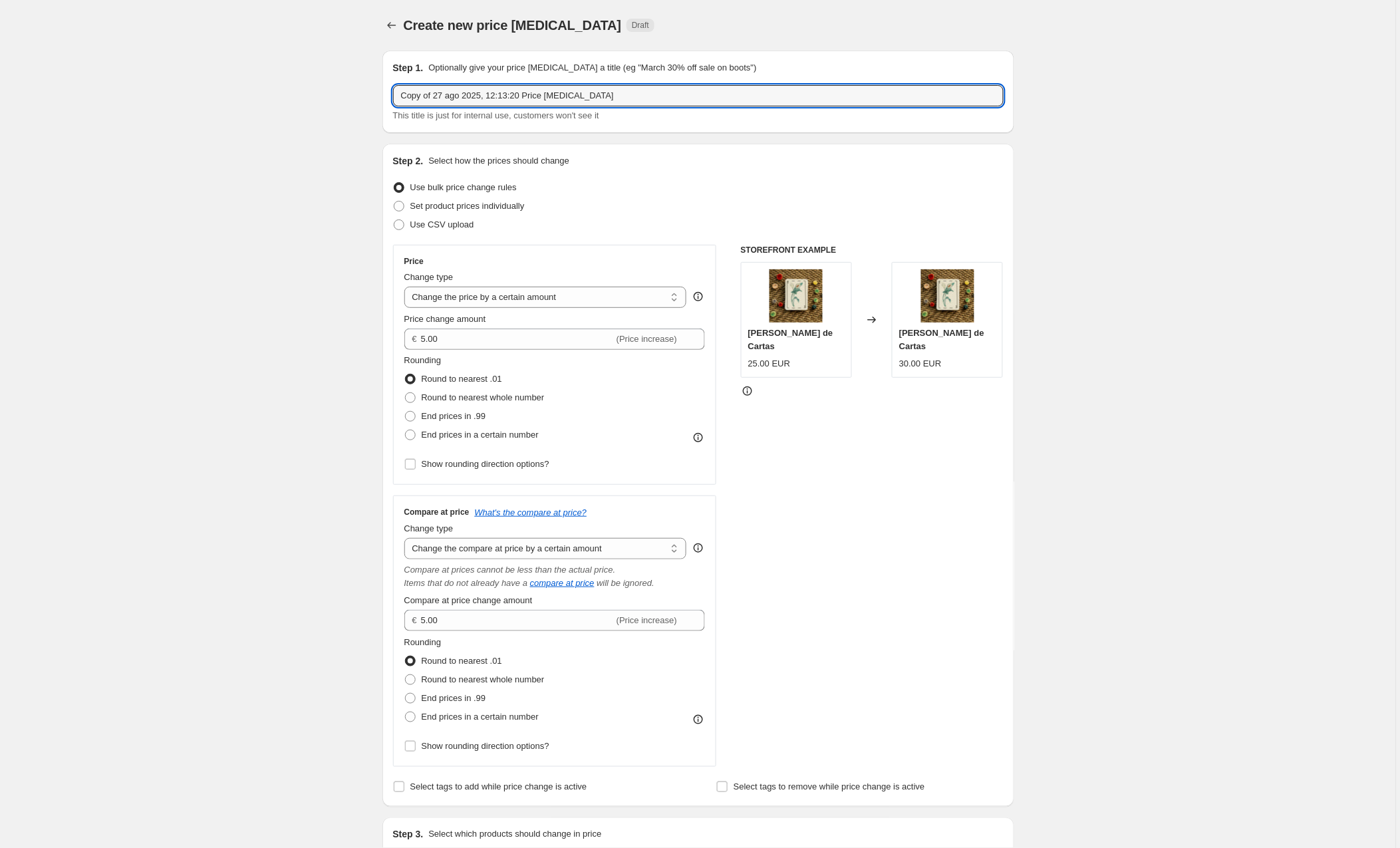
drag, startPoint x: 632, startPoint y: 94, endPoint x: 321, endPoint y: 91, distance: 311.0
type input "precios ss25 europa"
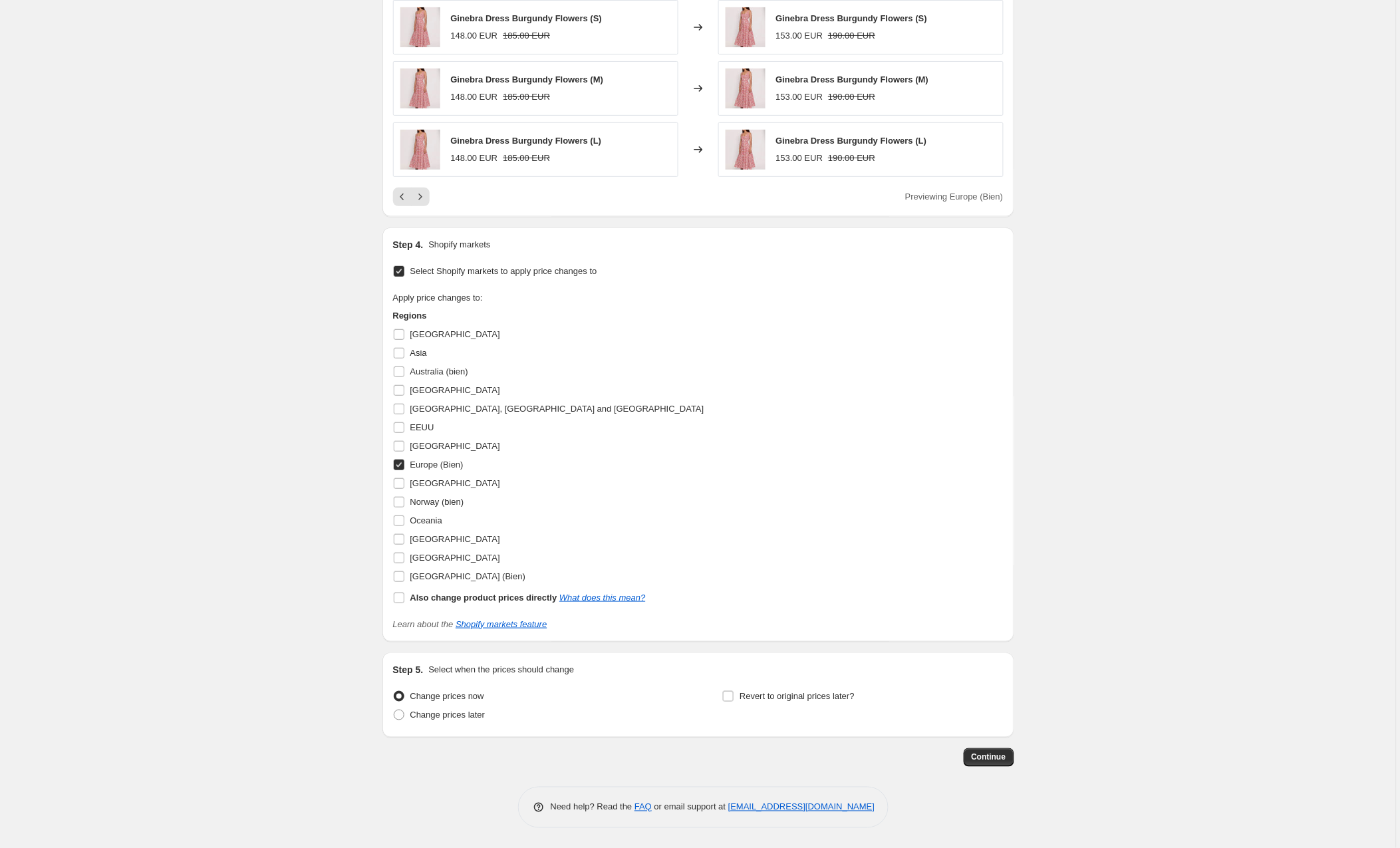
scroll to position [1667, 0]
click at [988, 756] on span "Continue" at bounding box center [988, 758] width 34 height 11
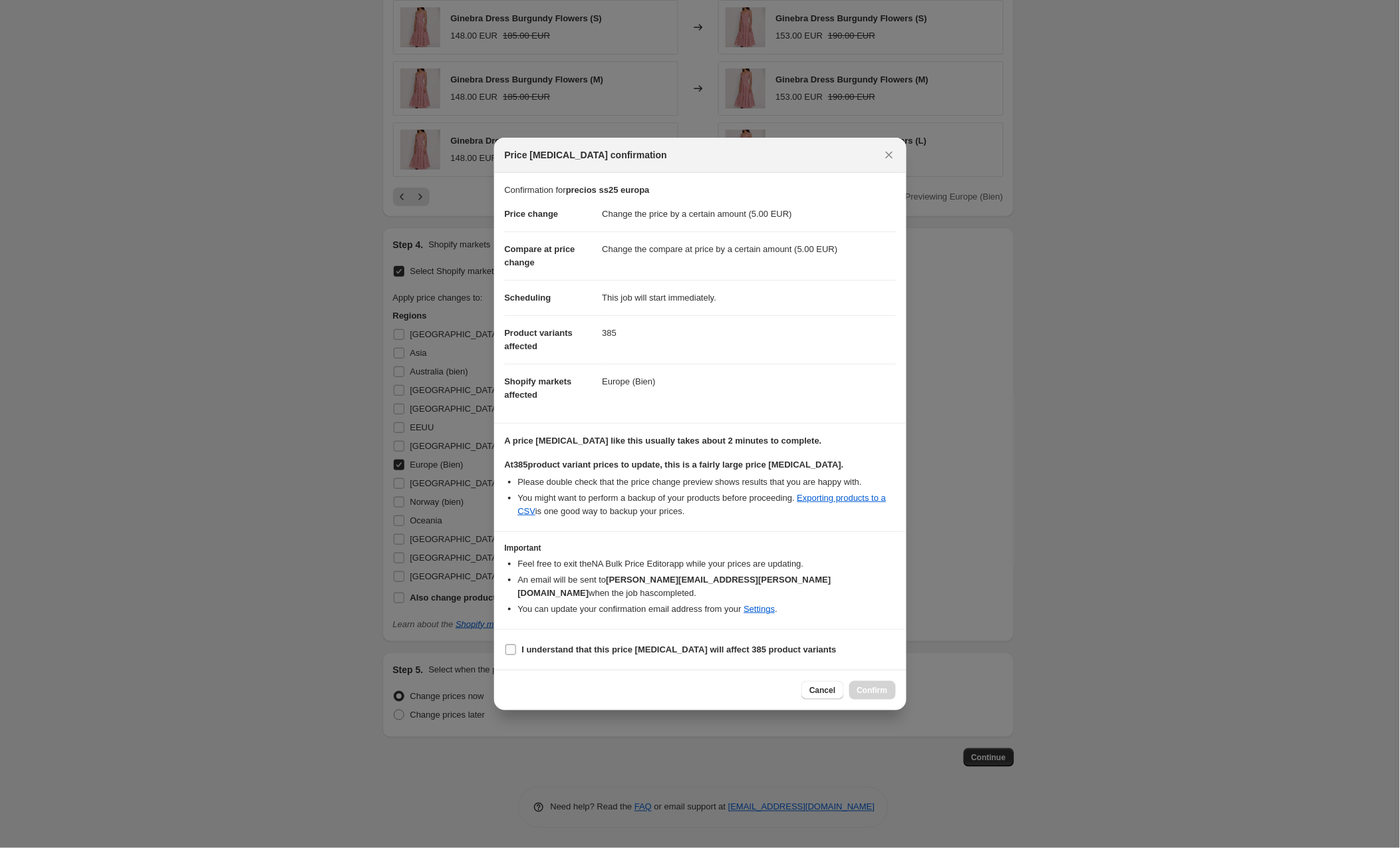
click at [510, 645] on input "I understand that this price [MEDICAL_DATA] will affect 385 product variants" at bounding box center [511, 650] width 11 height 11
checkbox input "true"
click at [884, 685] on span "Confirm" at bounding box center [872, 690] width 30 height 11
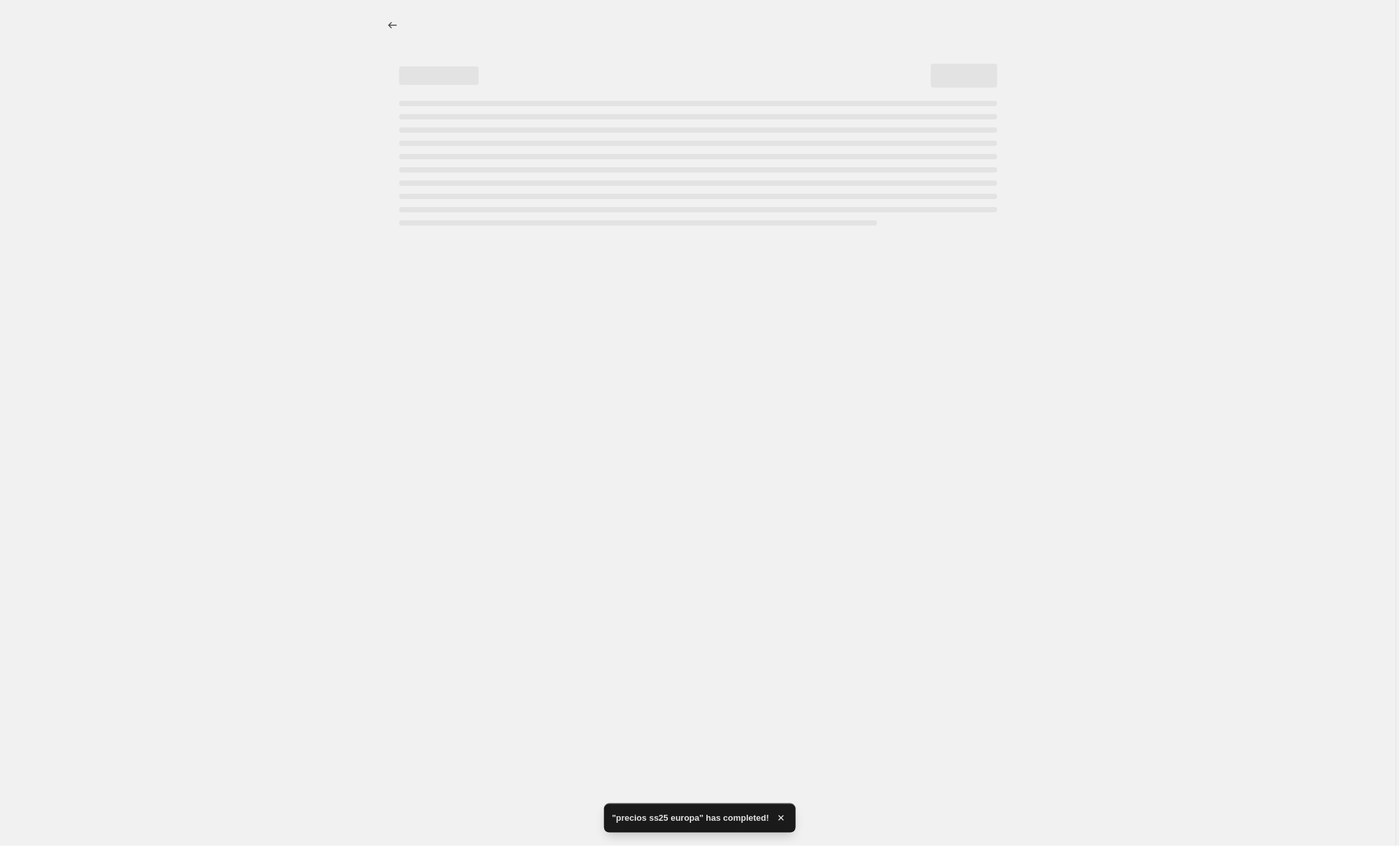
select select "by"
select select "collection"
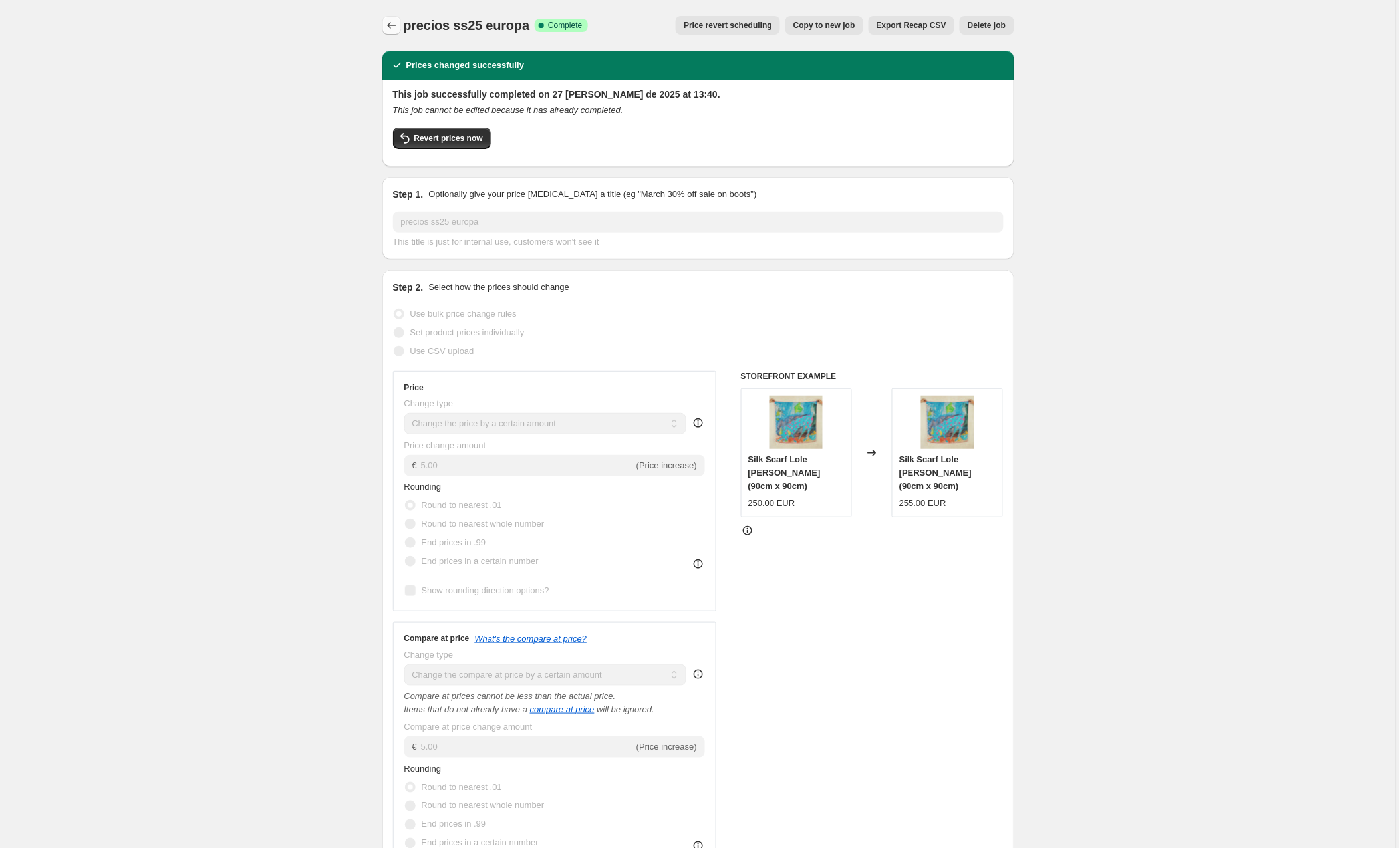
click at [384, 27] on button "Price change jobs" at bounding box center [392, 26] width 19 height 19
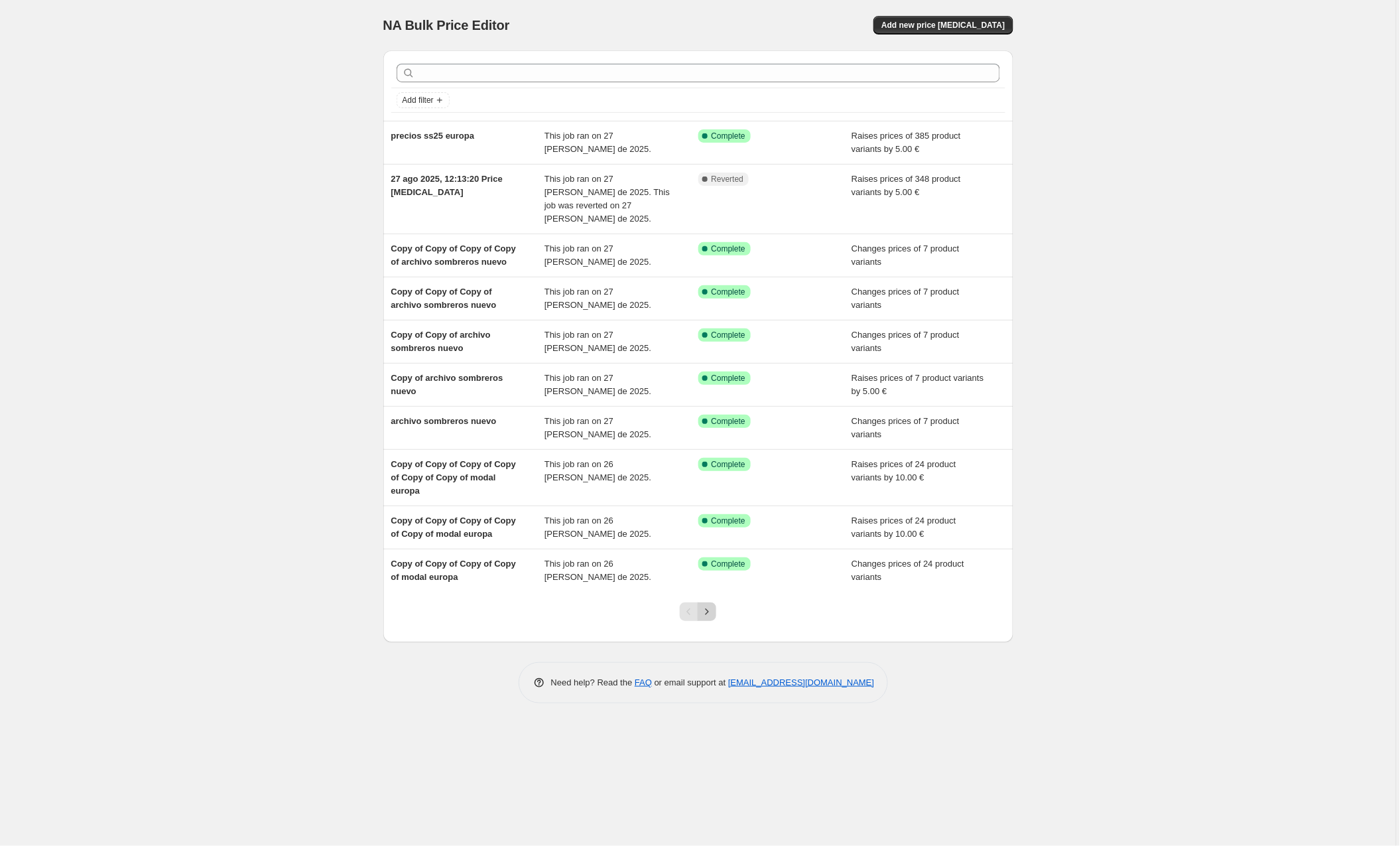
click at [710, 605] on icon "Next" at bounding box center [707, 611] width 13 height 13
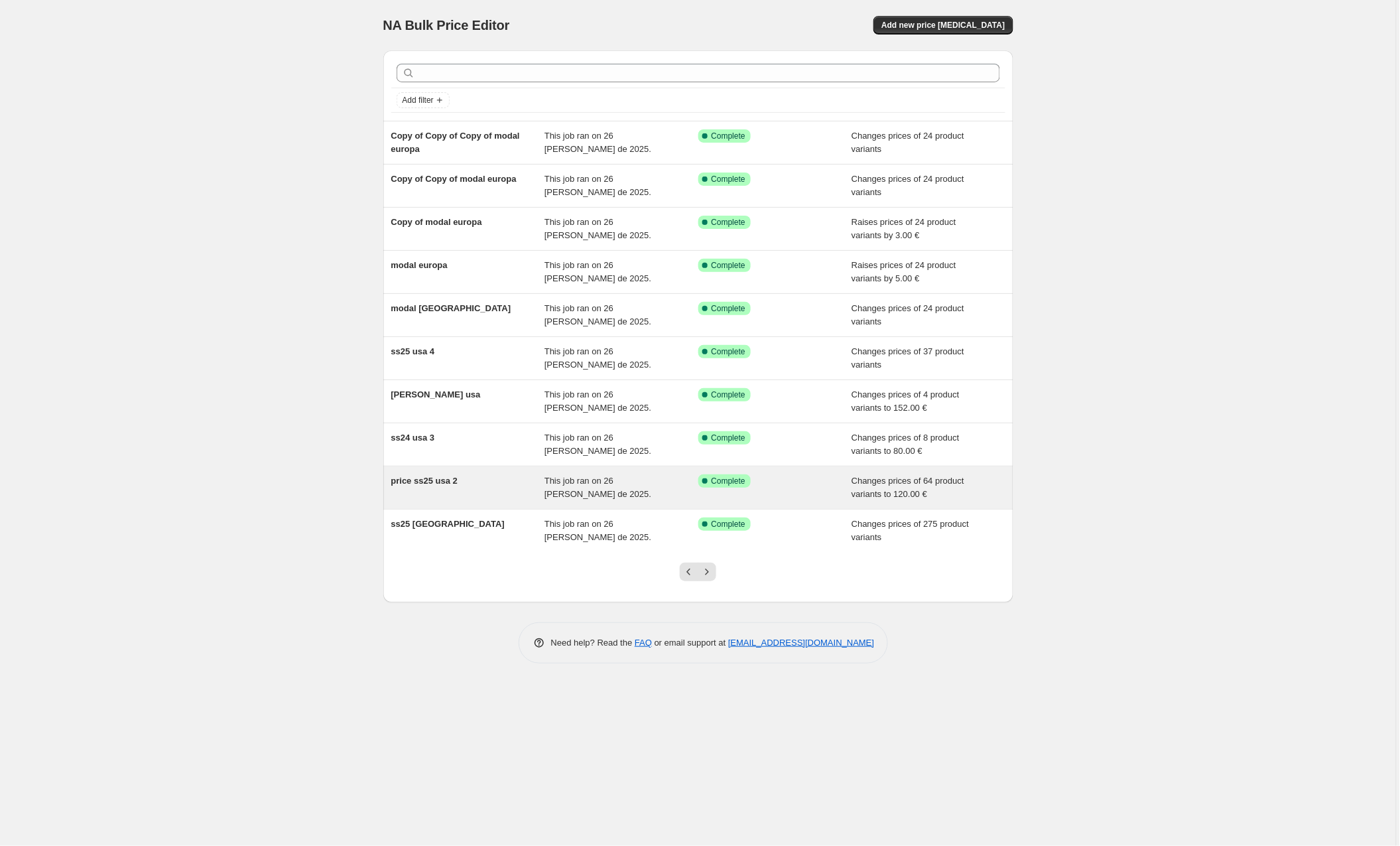
click at [449, 480] on span "price ss25 usa 2" at bounding box center [425, 480] width 67 height 10
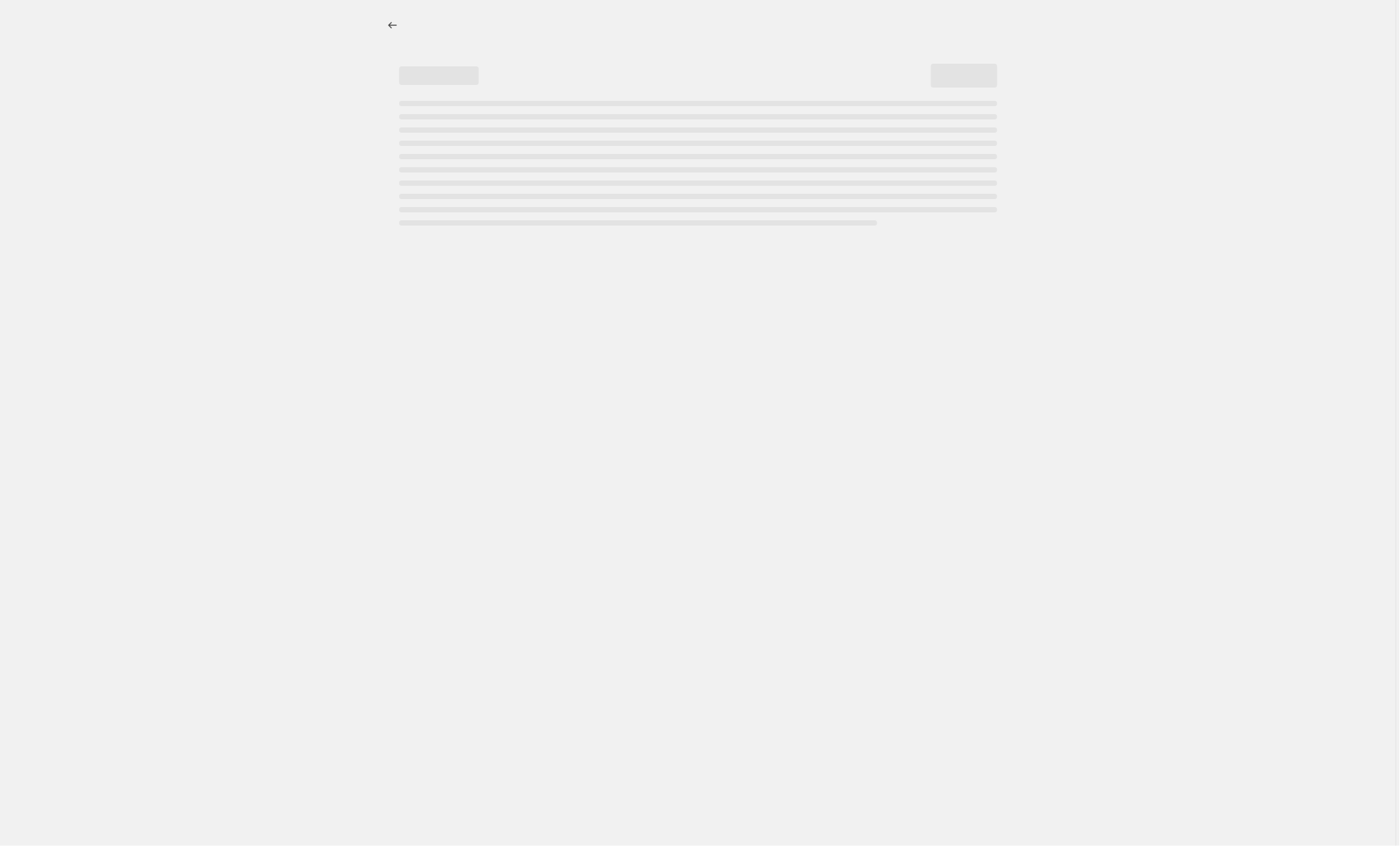
select select "to"
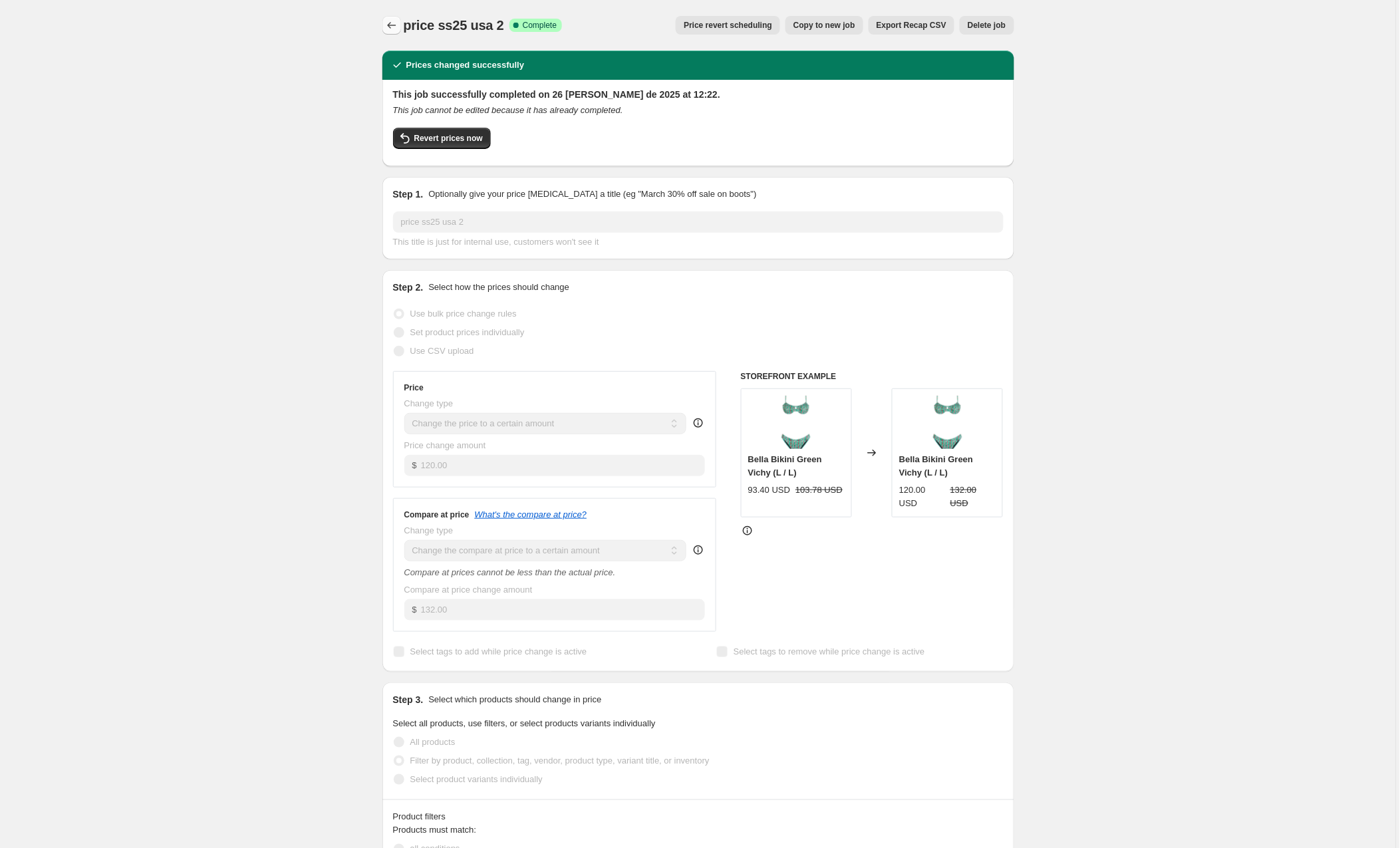
click at [389, 27] on icon "Price change jobs" at bounding box center [392, 26] width 13 height 13
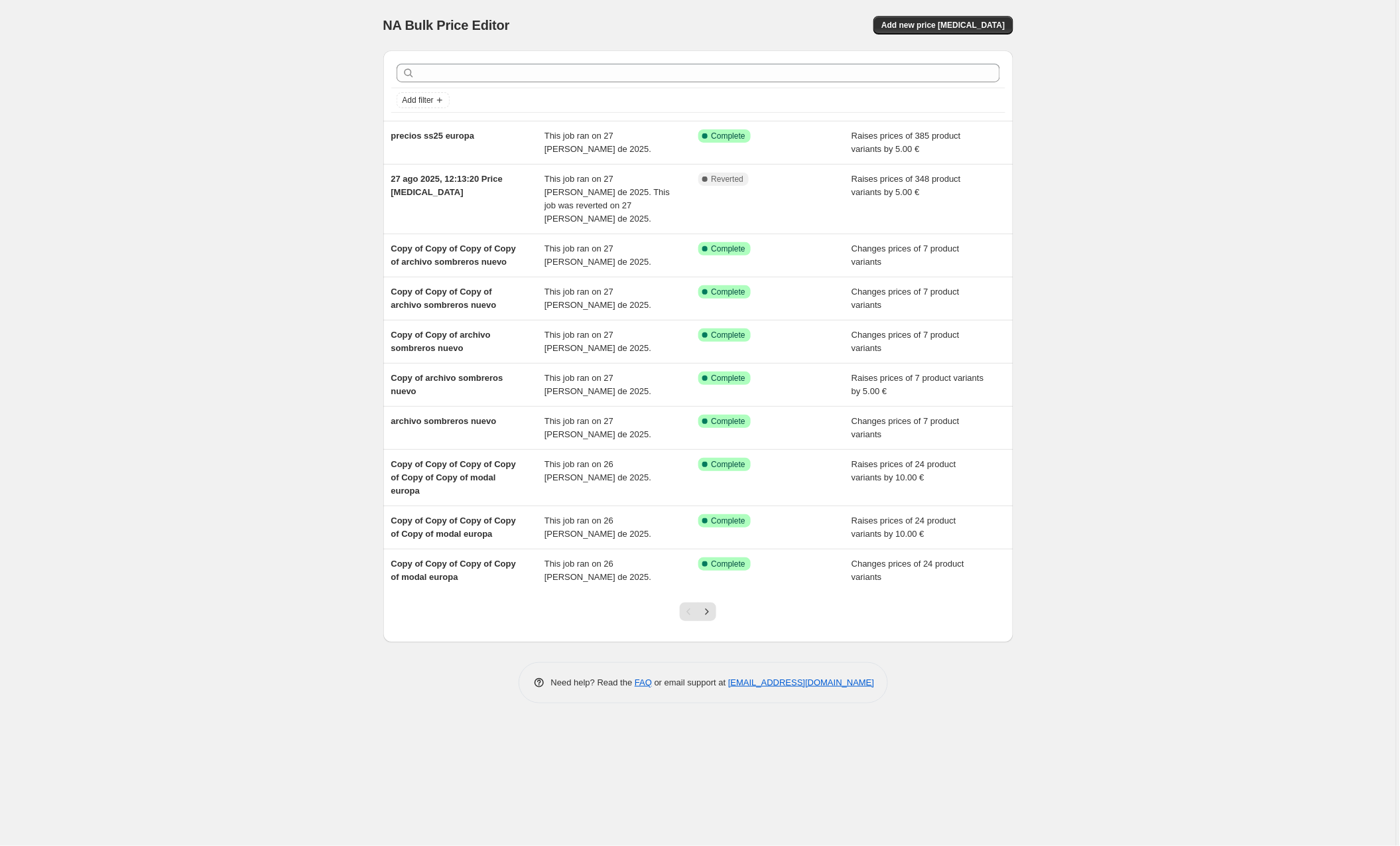
click at [706, 602] on button "Next" at bounding box center [707, 611] width 19 height 19
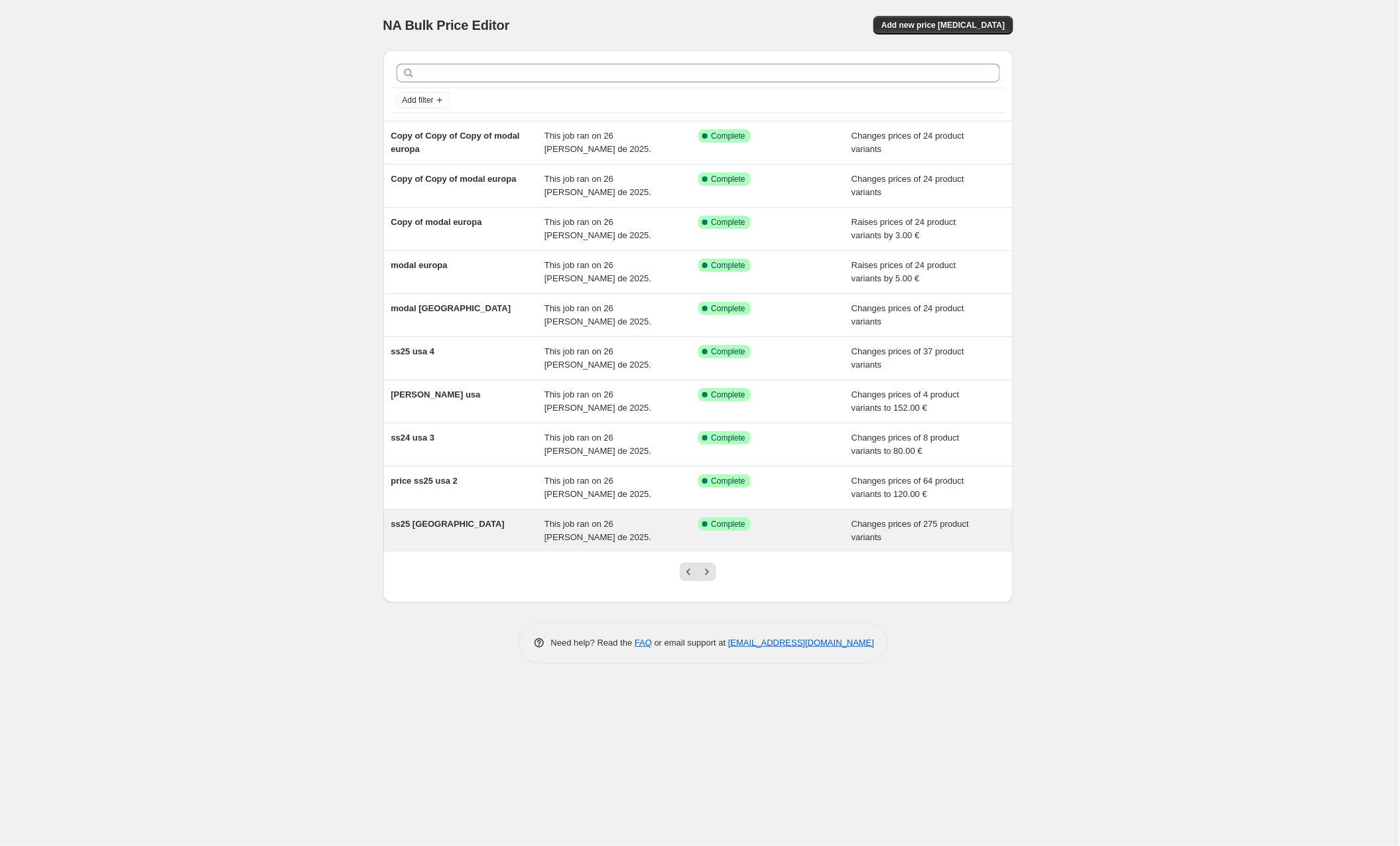
click at [447, 529] on div "ss25 [GEOGRAPHIC_DATA]" at bounding box center [468, 530] width 154 height 26
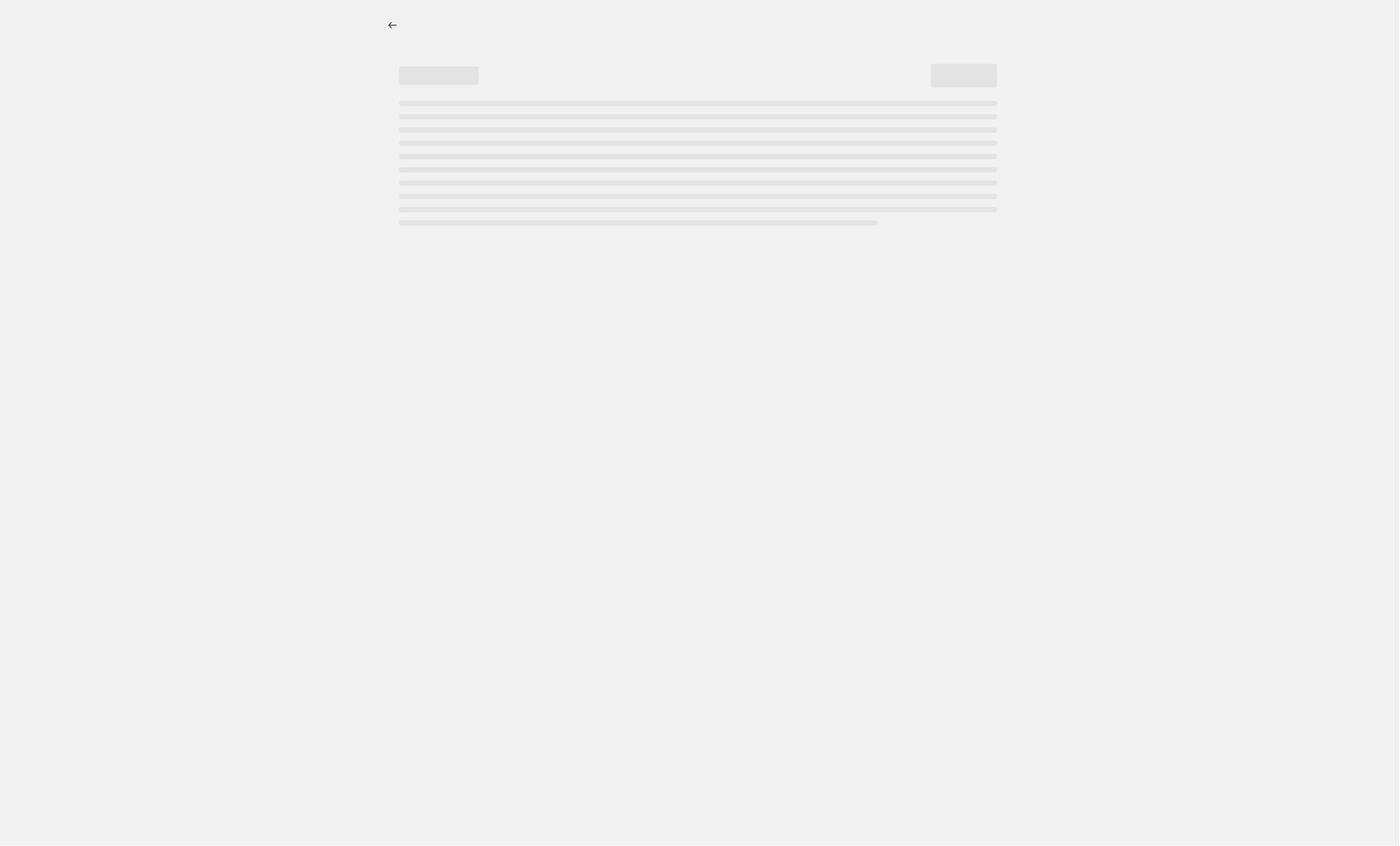
select select "collection"
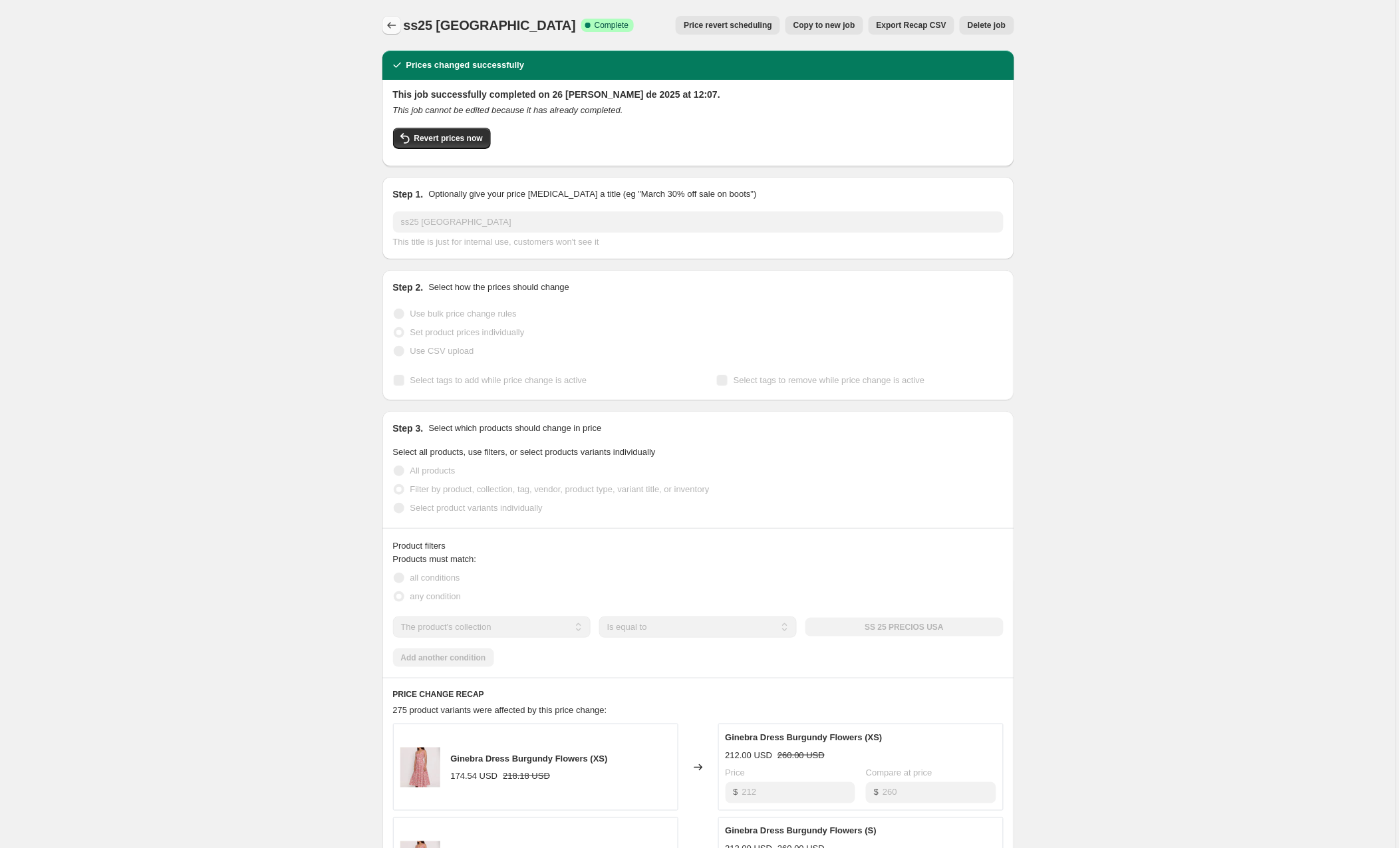
click at [397, 20] on icon "Price change jobs" at bounding box center [392, 26] width 13 height 13
